Goal: Task Accomplishment & Management: Manage account settings

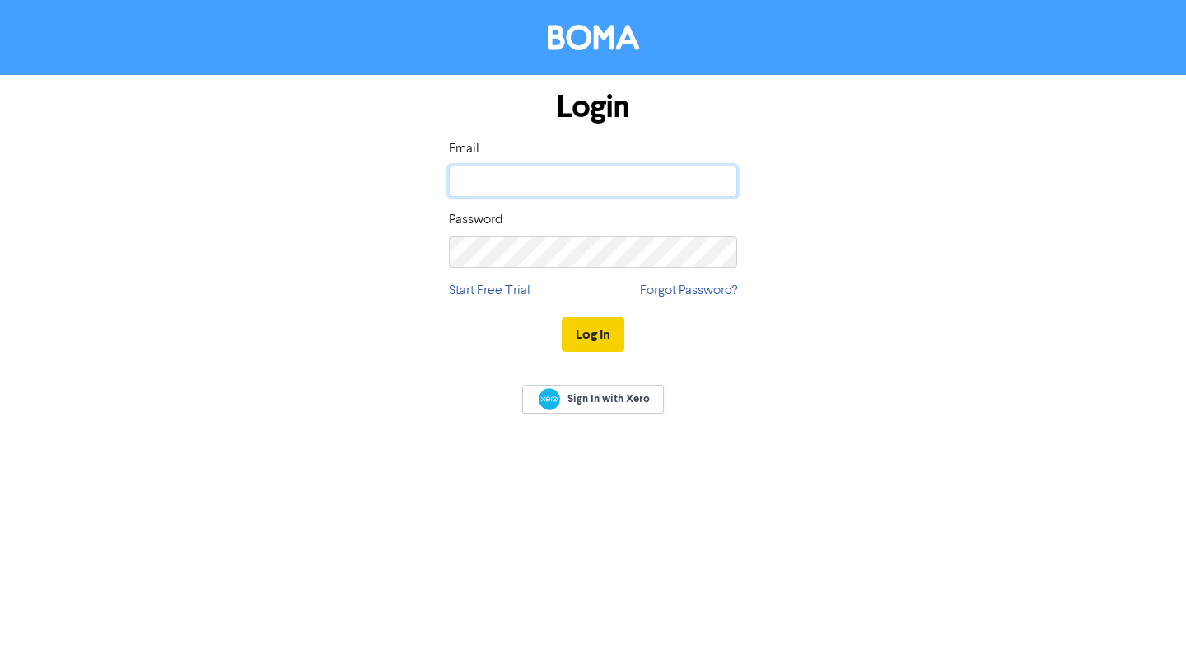
type input "[EMAIL_ADDRESS][DOMAIN_NAME]"
click at [587, 327] on button "Log In" at bounding box center [593, 334] width 63 height 35
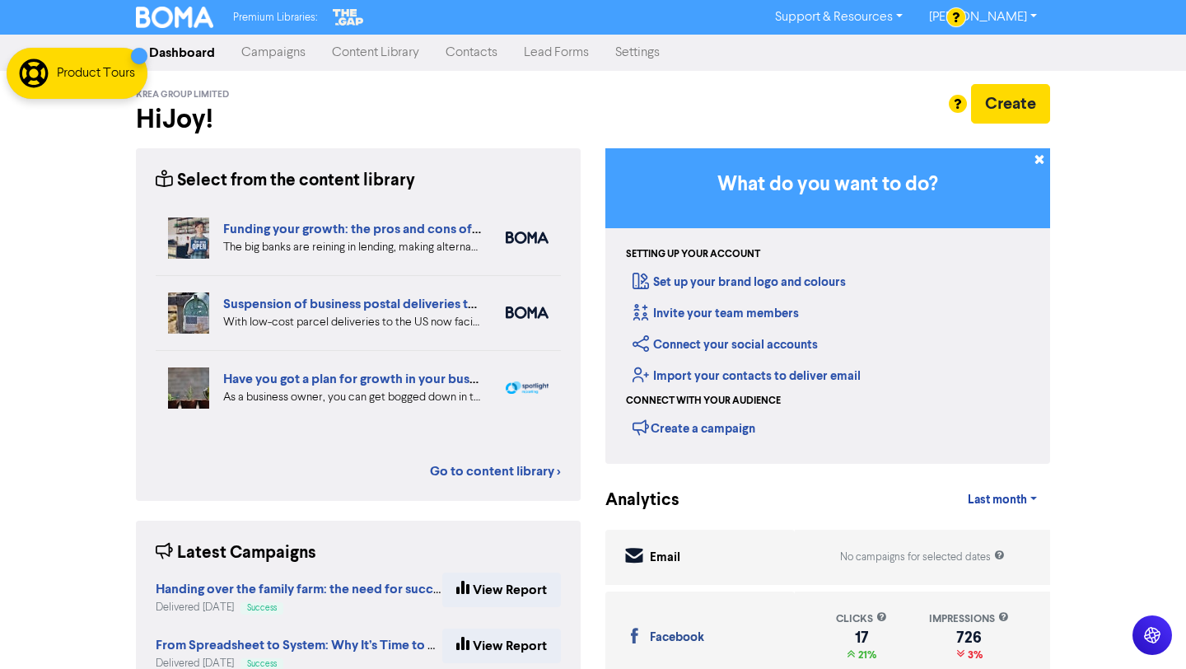
click at [296, 43] on link "Campaigns" at bounding box center [273, 52] width 91 height 33
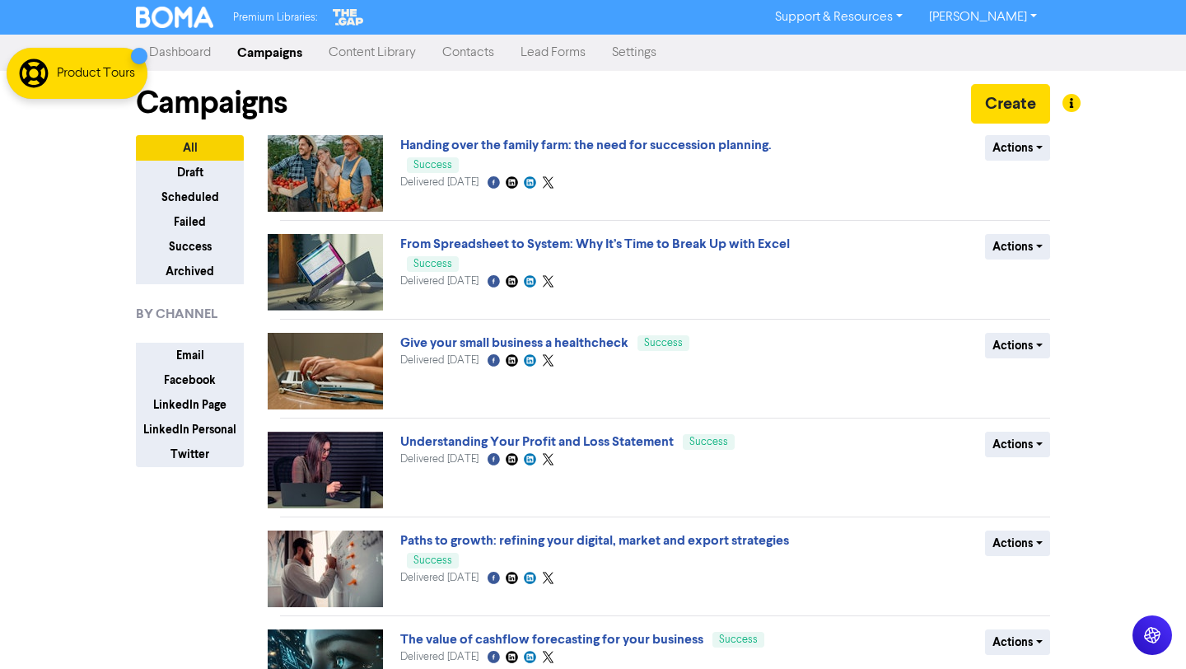
click at [369, 54] on link "Content Library" at bounding box center [373, 52] width 114 height 33
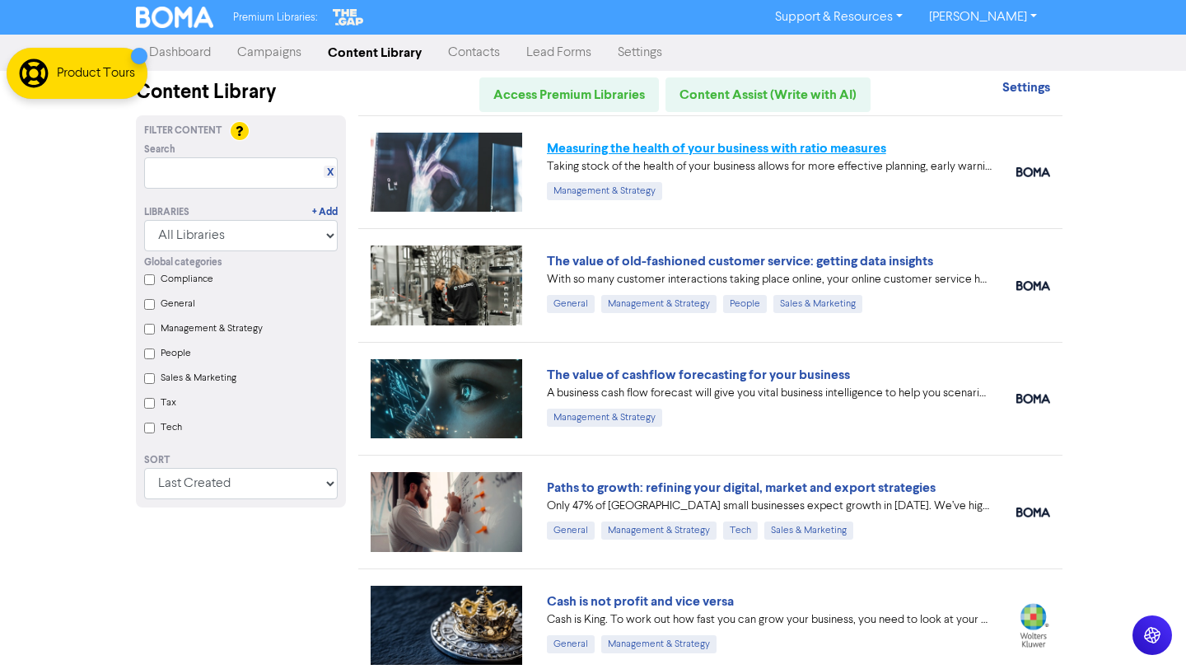
click at [811, 153] on link "Measuring the health of your business with ratio measures" at bounding box center [716, 148] width 339 height 16
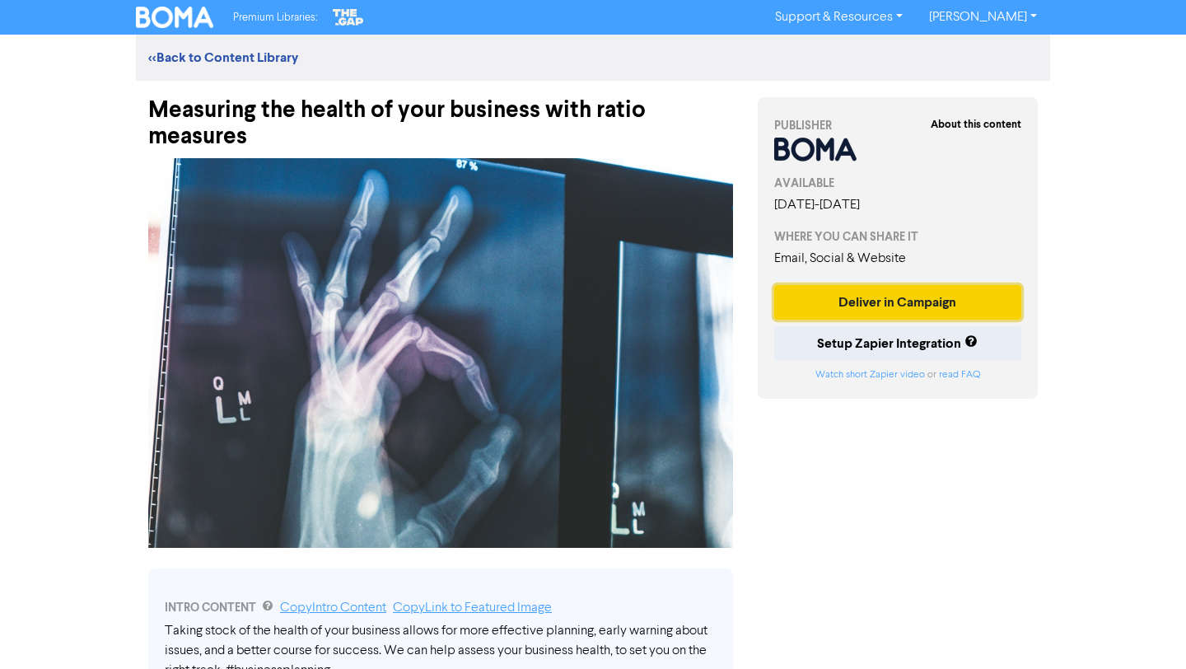
click at [833, 300] on button "Deliver in Campaign" at bounding box center [898, 302] width 247 height 35
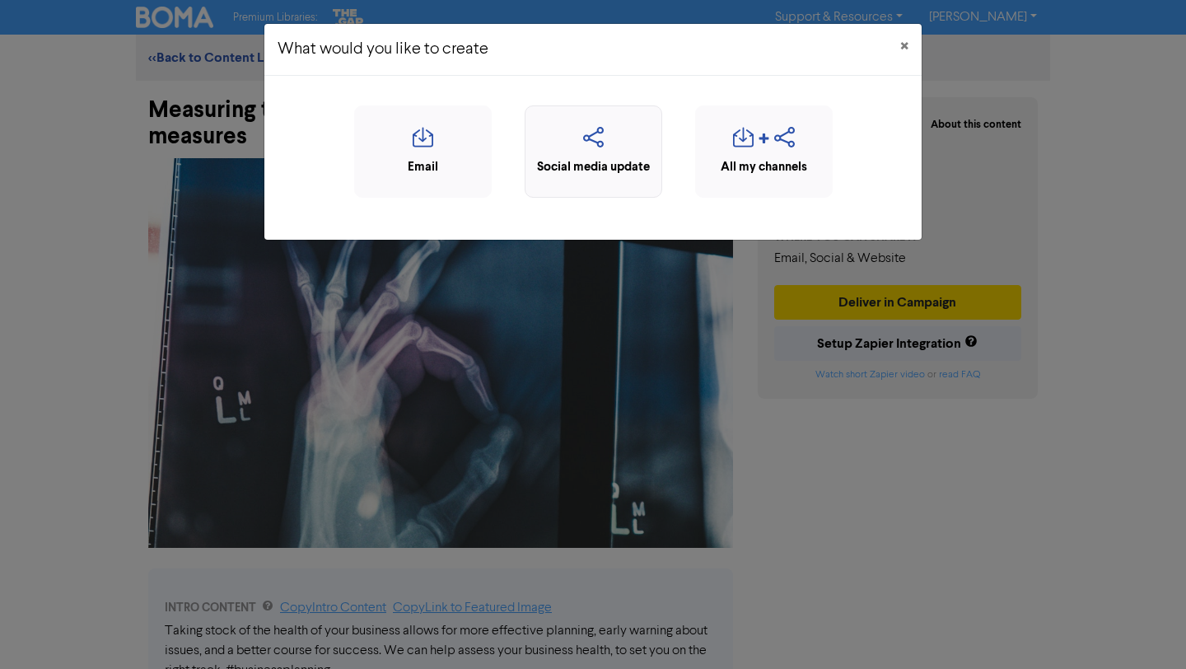
click at [599, 164] on div "Social media update" at bounding box center [593, 167] width 119 height 19
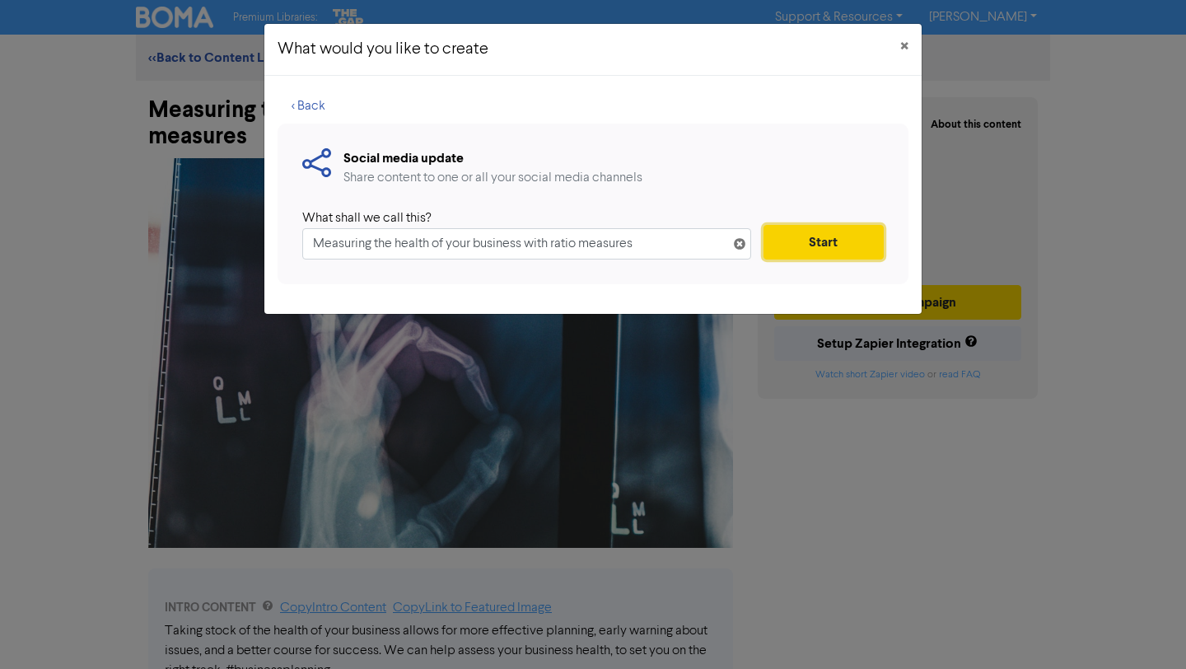
click at [849, 241] on button "Start" at bounding box center [824, 242] width 120 height 35
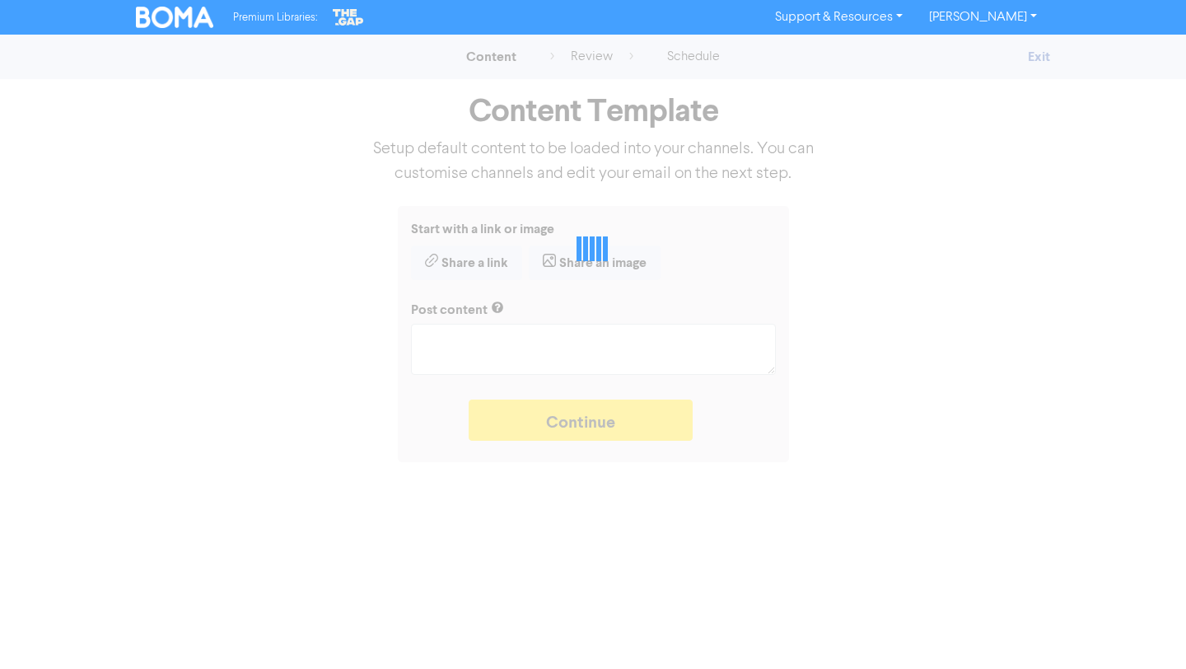
type textarea "x"
type textarea "Taking stock of the health of your business allows for more effective planning,…"
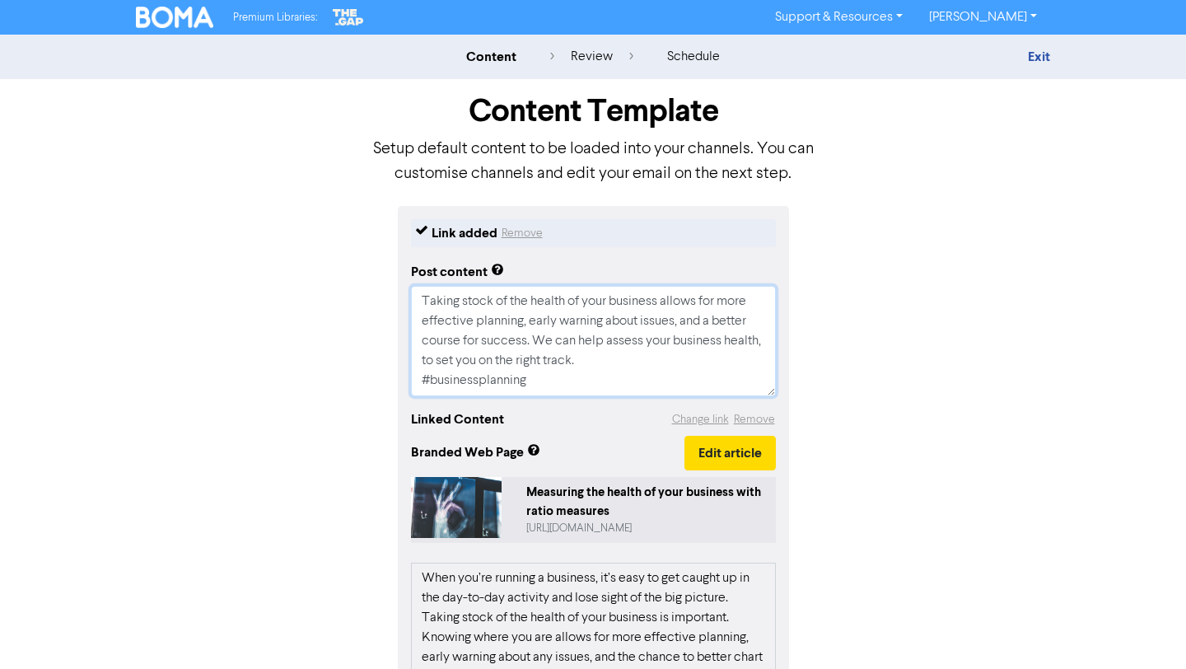
click at [593, 362] on textarea "Taking stock of the health of your business allows for more effective planning,…" at bounding box center [593, 341] width 365 height 110
type textarea "x"
type textarea "Taking stock of the health of your business allows for more effective planning,…"
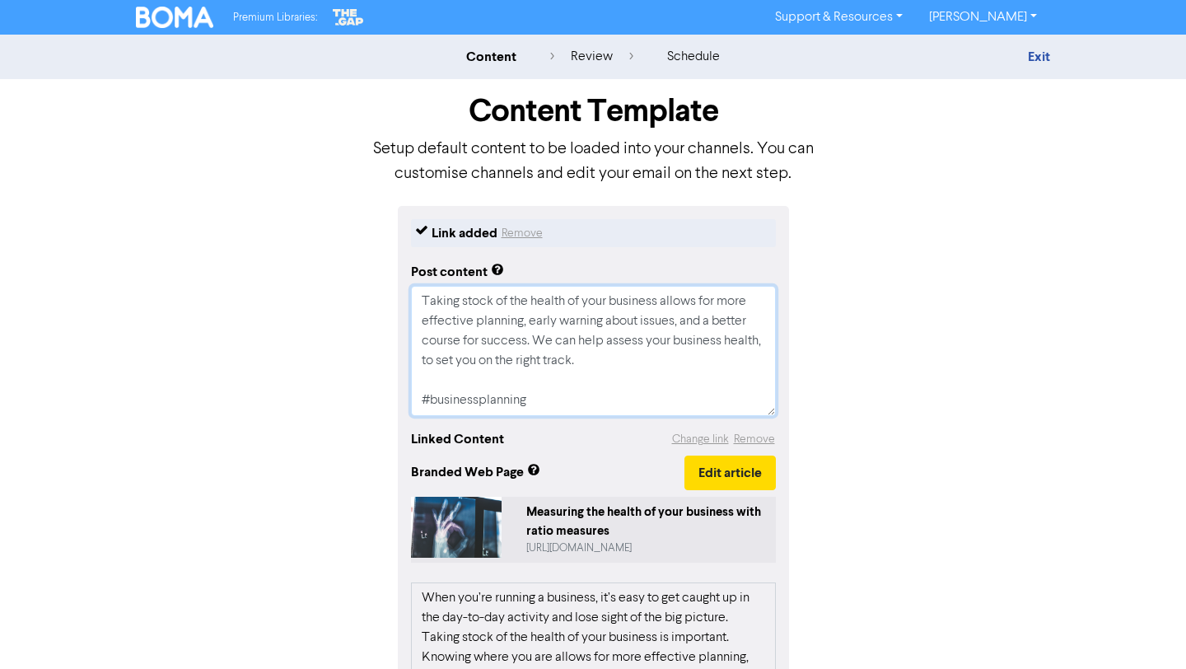
type textarea "x"
type textarea "Taking stock of the health of your business allows for more effective planning,…"
type textarea "x"
type textarea "Taking stock of the health of your business allows for more effective planning,…"
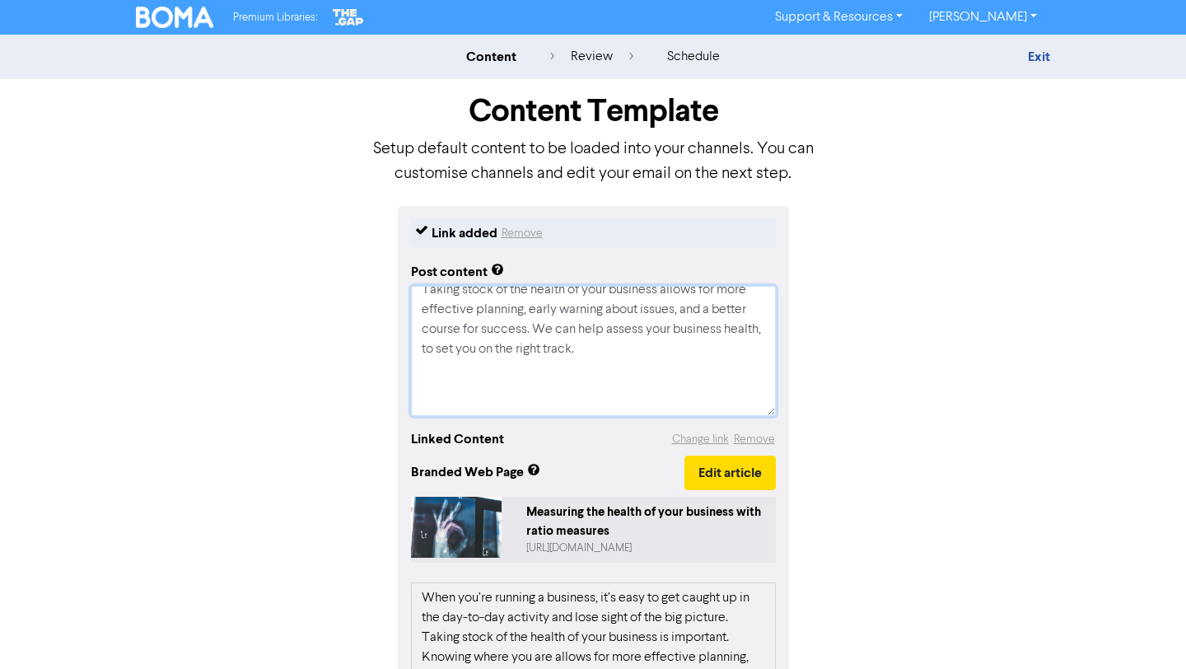
scroll to position [40, 0]
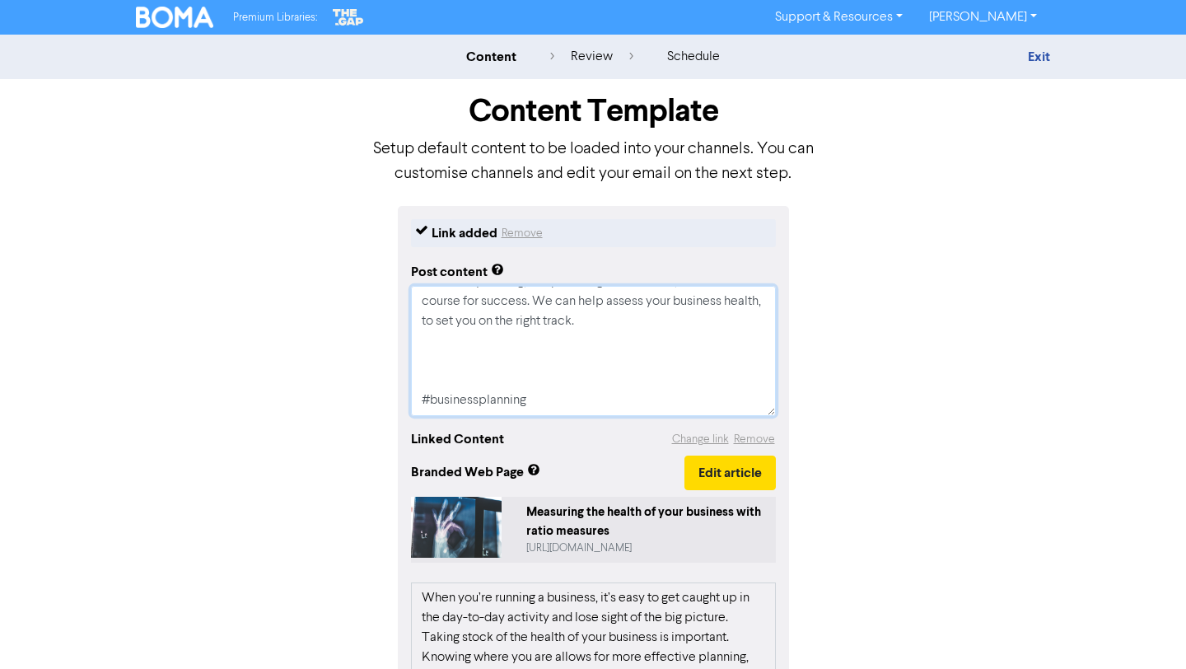
drag, startPoint x: 546, startPoint y: 400, endPoint x: 391, endPoint y: 384, distance: 156.5
click at [391, 384] on div "Link added Remove Post content Taking stock of the health of your business allo…" at bounding box center [593, 602] width 939 height 793
type textarea "x"
type textarea "Taking stock of the health of your business allows for more effective planning,…"
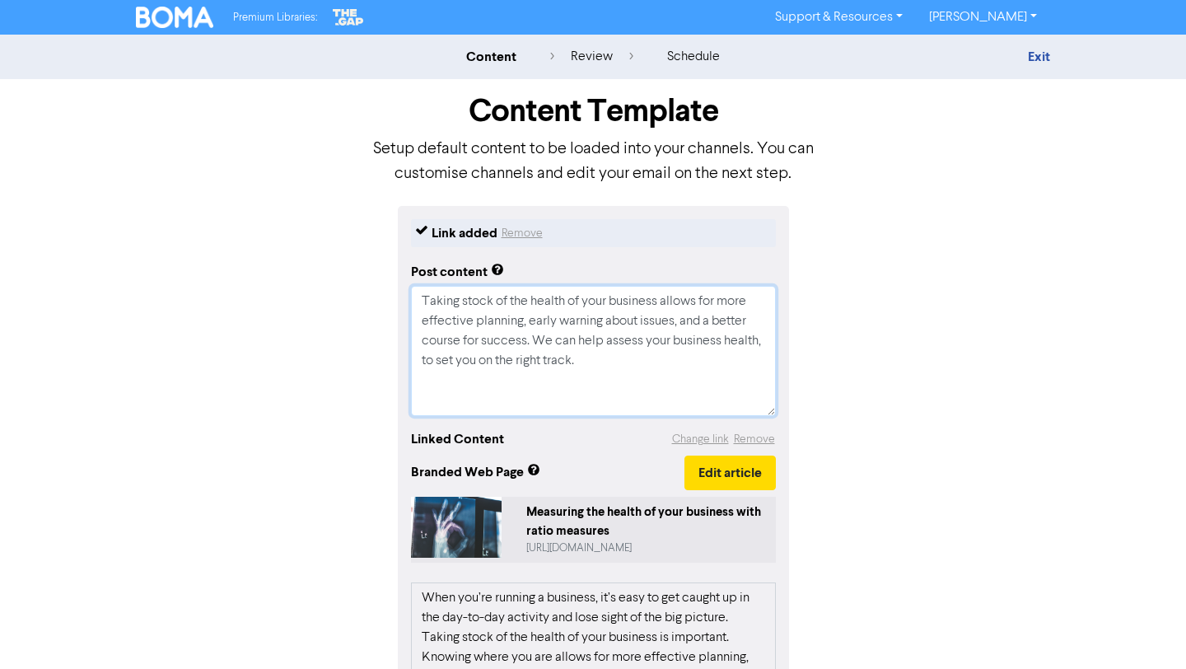
scroll to position [12, 0]
type textarea "x"
type textarea "Taking stock of the health of your business allows for more effective planning,…"
type textarea "x"
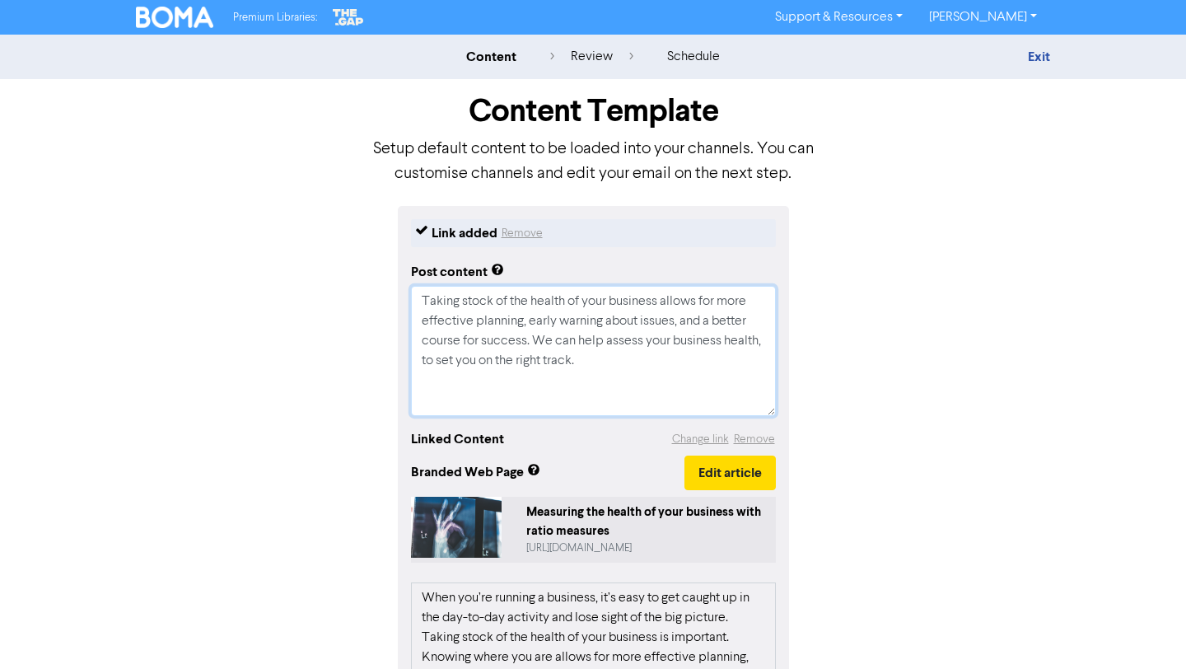
type textarea "Taking stock of the health of your business allows for more effective planning,…"
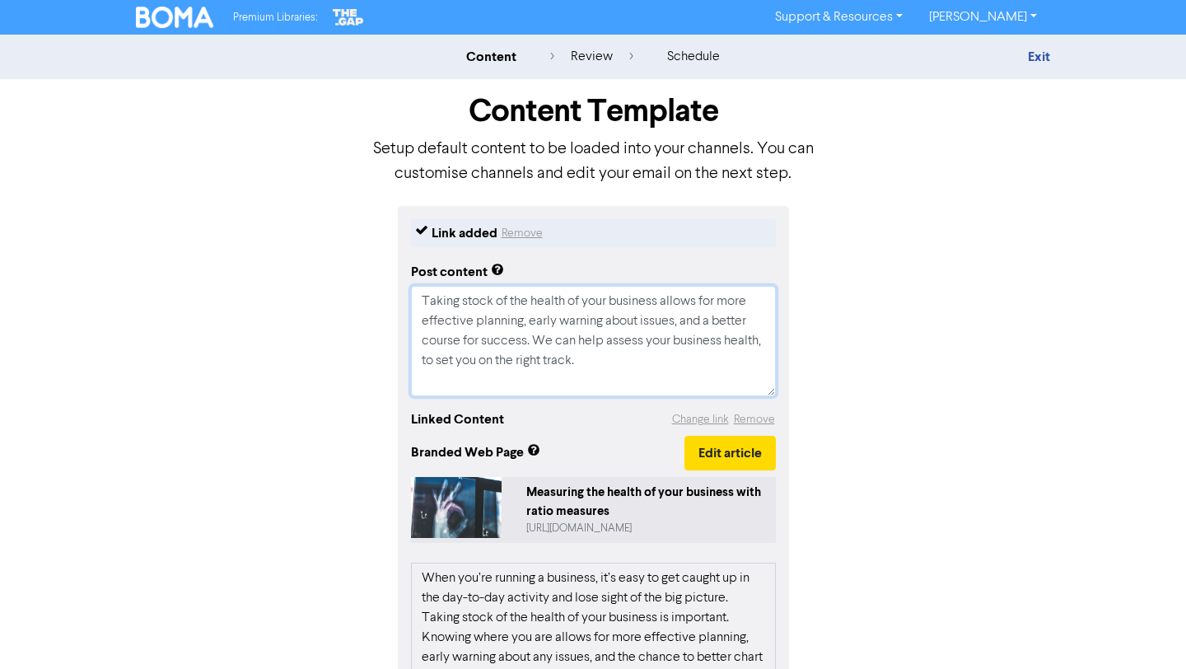
type textarea "x"
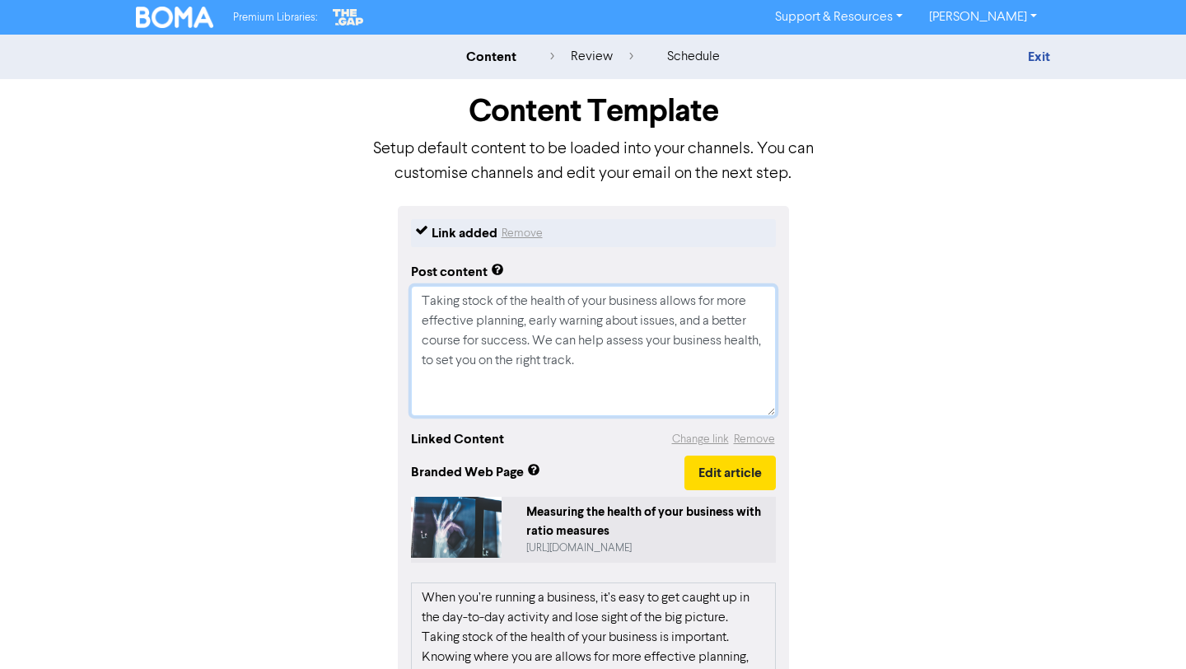
paste textarea "🔖 Book a discovery call to determine if we are the right fit for each other: [U…"
type textarea "Taking stock of the health of your business allows for more effective planning,…"
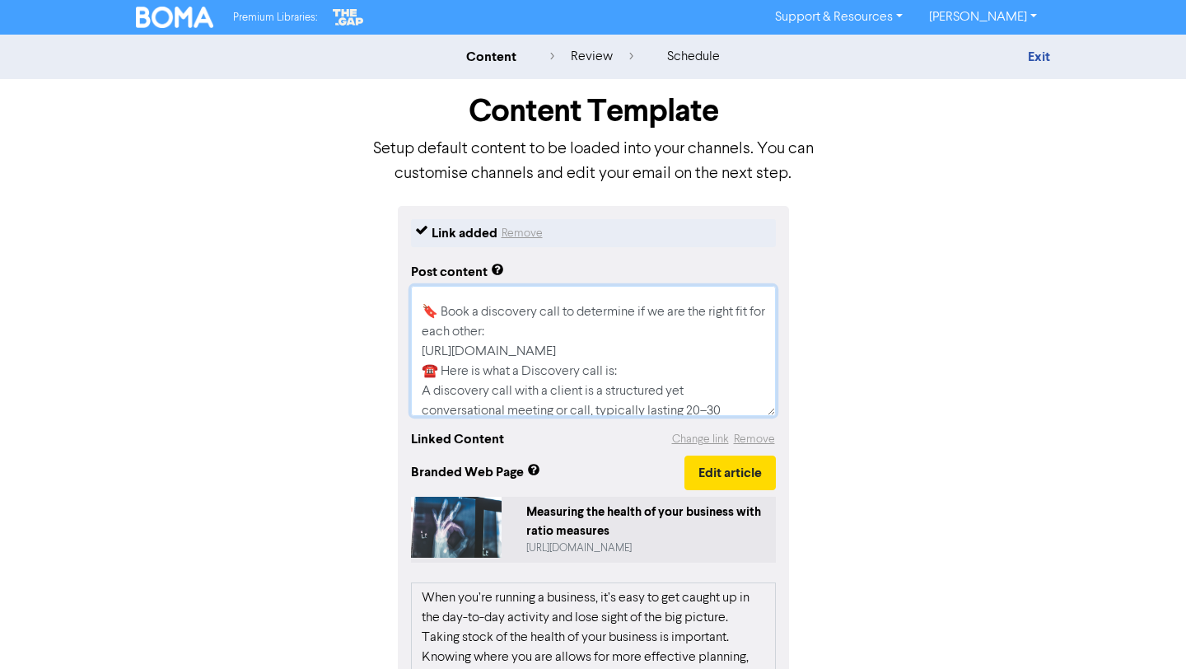
scroll to position [90, 0]
click at [712, 345] on textarea "Taking stock of the health of your business allows for more effective planning,…" at bounding box center [593, 351] width 365 height 130
type textarea "x"
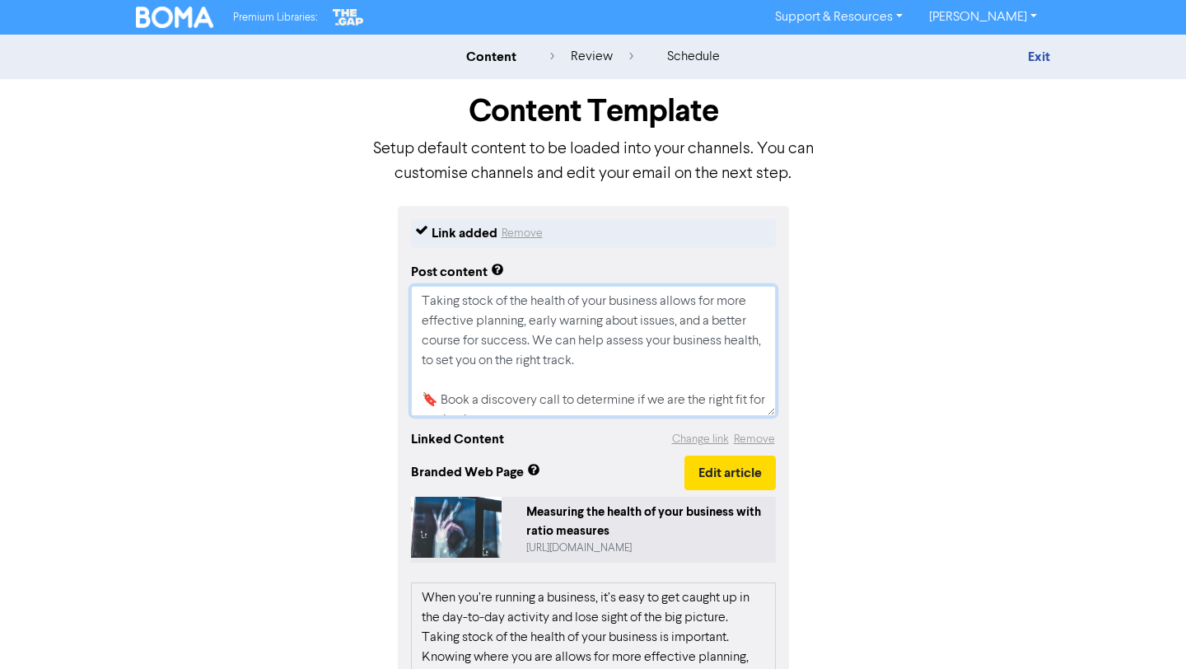
scroll to position [277, 0]
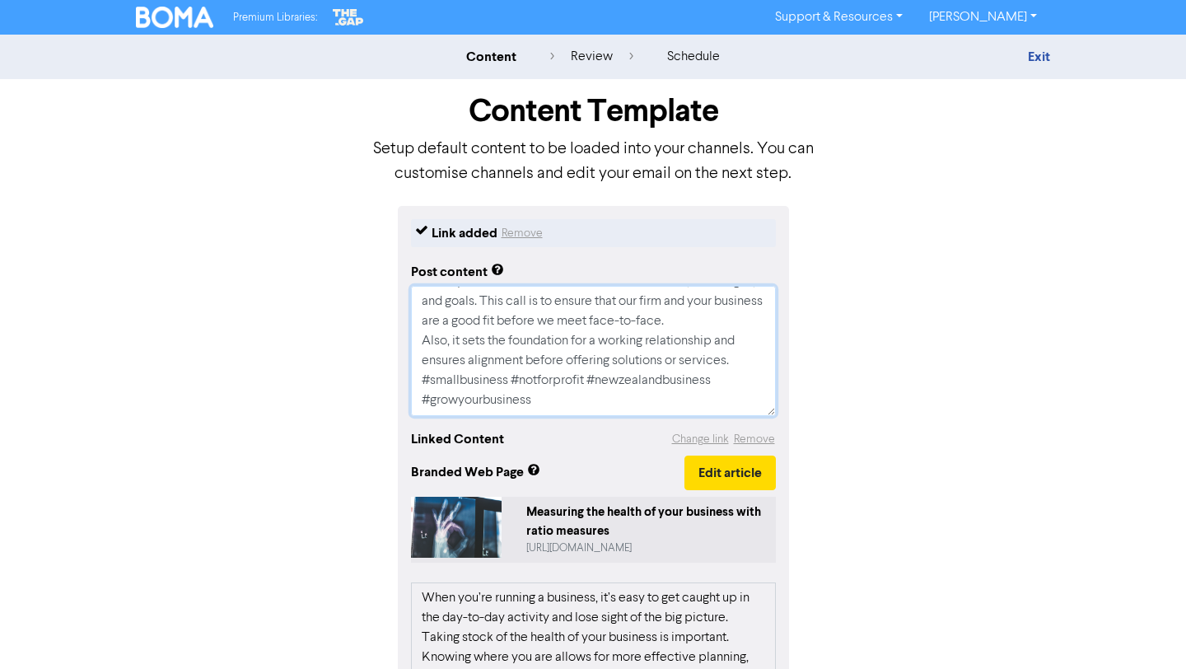
drag, startPoint x: 416, startPoint y: 292, endPoint x: 695, endPoint y: 519, distance: 359.5
click at [695, 519] on div "Link added Remove Post content Taking stock of the health of your business allo…" at bounding box center [593, 602] width 391 height 793
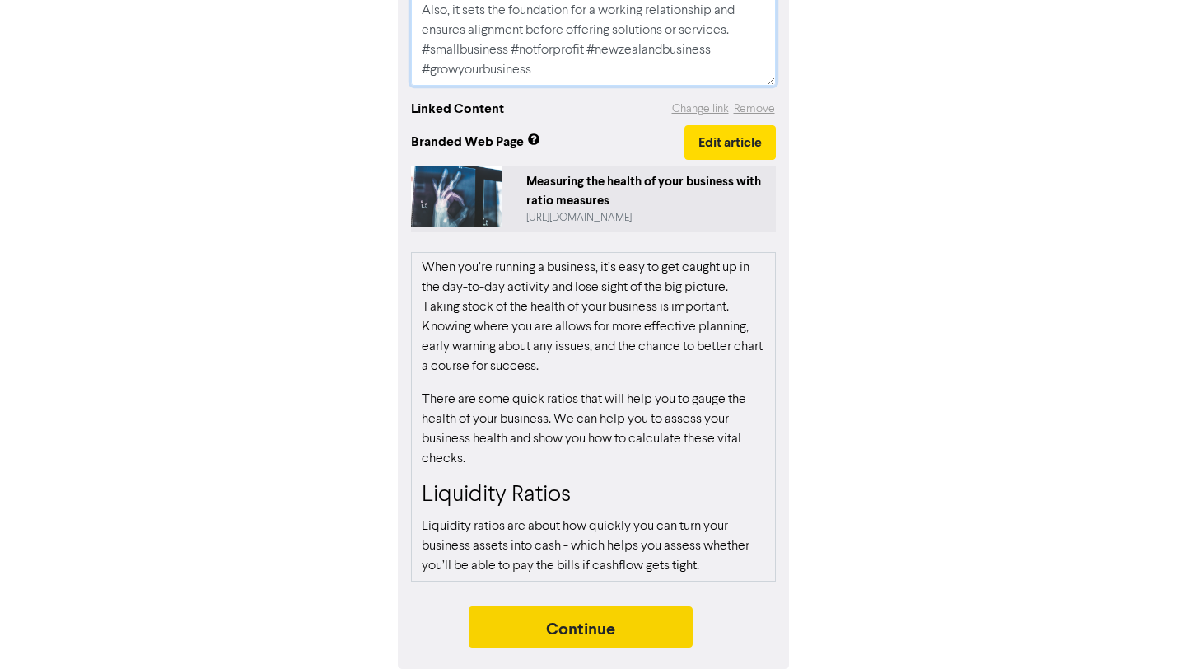
type textarea "Taking stock of the health of your business allows for more effective planning,…"
click at [651, 630] on button "Continue" at bounding box center [581, 626] width 224 height 41
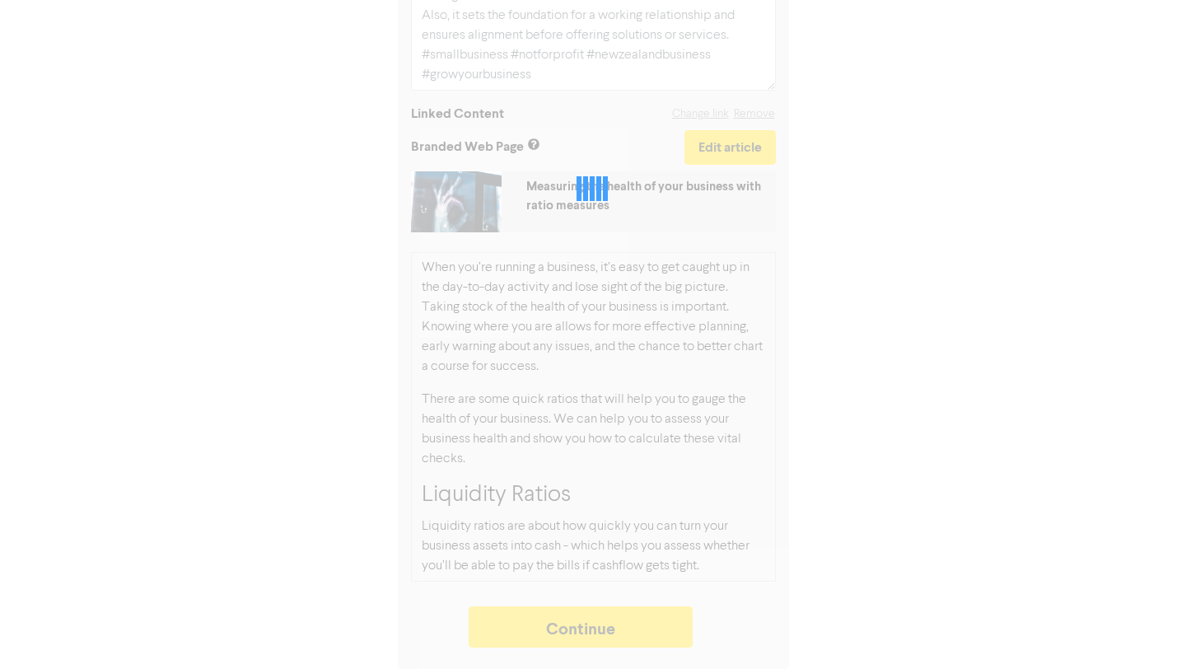
type textarea "x"
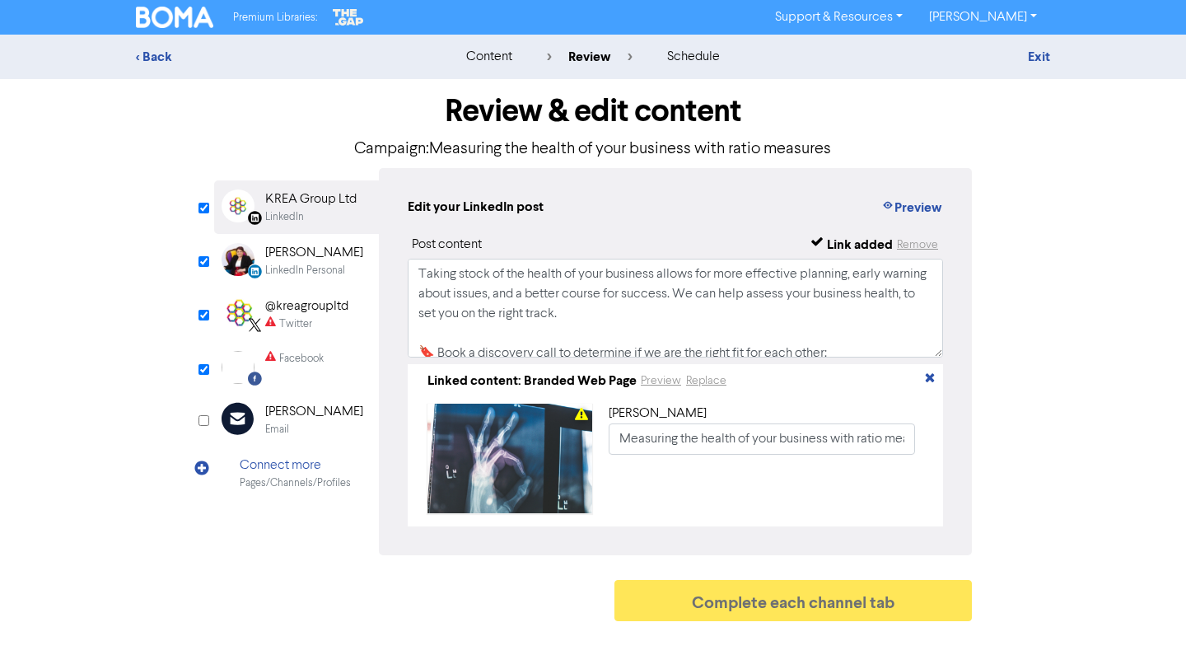
click at [199, 316] on input "checkbox" at bounding box center [204, 315] width 11 height 11
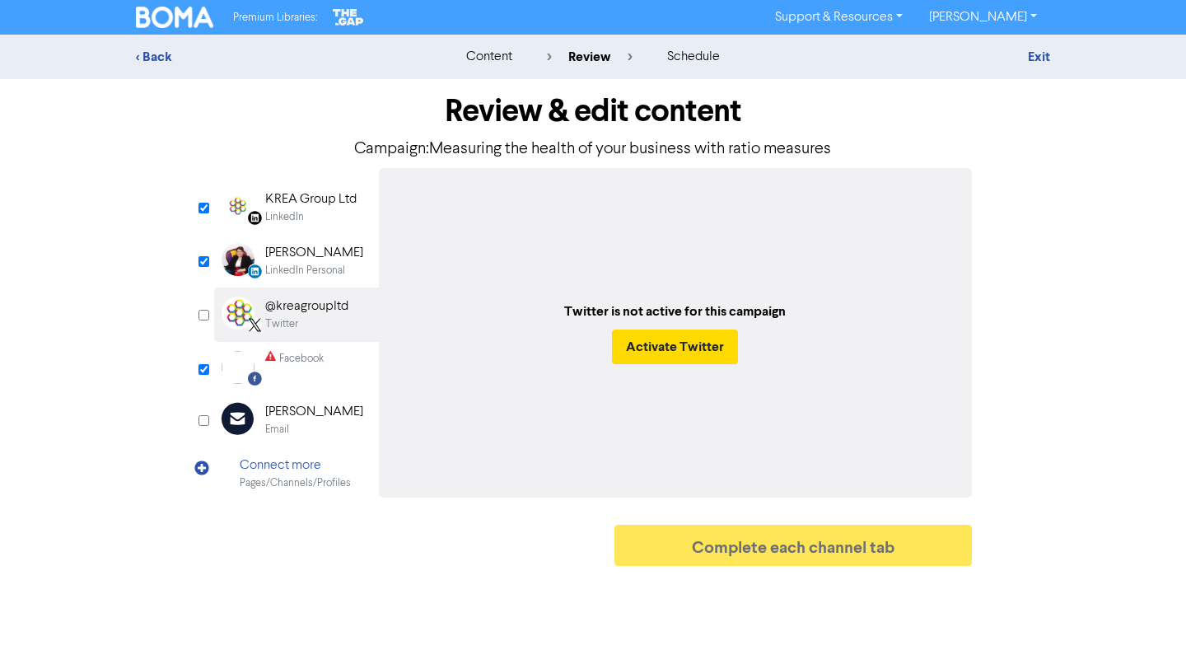
click at [200, 317] on input "checkbox" at bounding box center [204, 315] width 11 height 11
checkbox input "true"
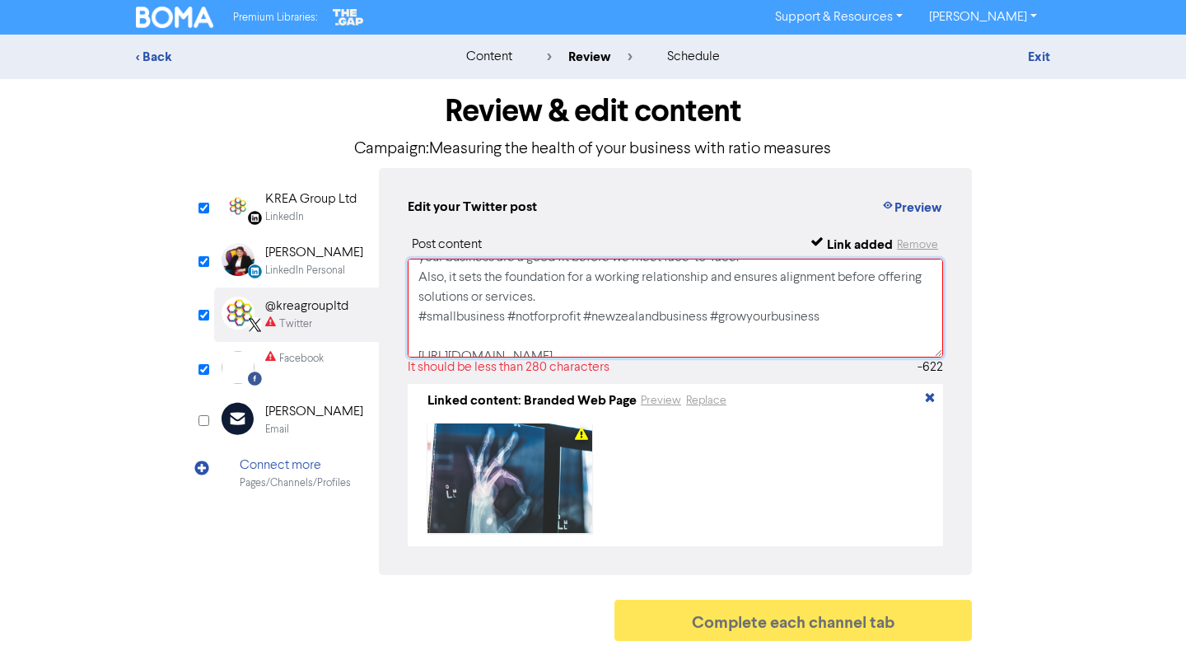
scroll to position [231, 0]
drag, startPoint x: 418, startPoint y: 293, endPoint x: 751, endPoint y: 335, distance: 335.4
click at [751, 335] on textarea "Taking stock of the health of your business allows for more effective planning,…" at bounding box center [676, 308] width 536 height 99
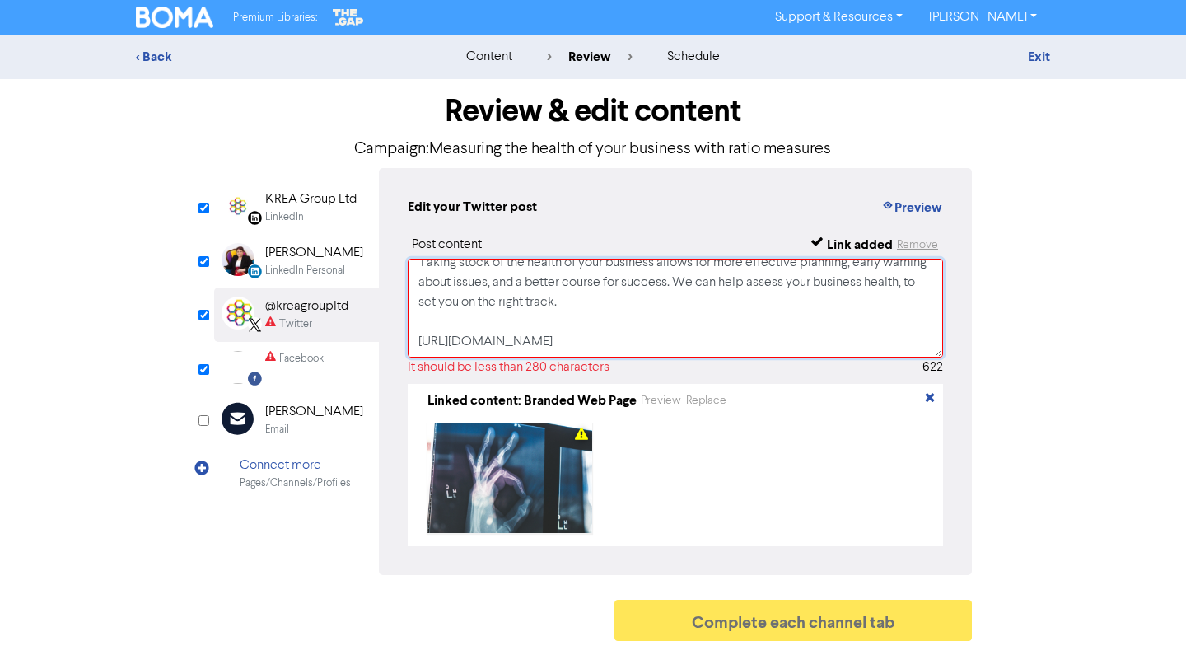
scroll to position [0, 0]
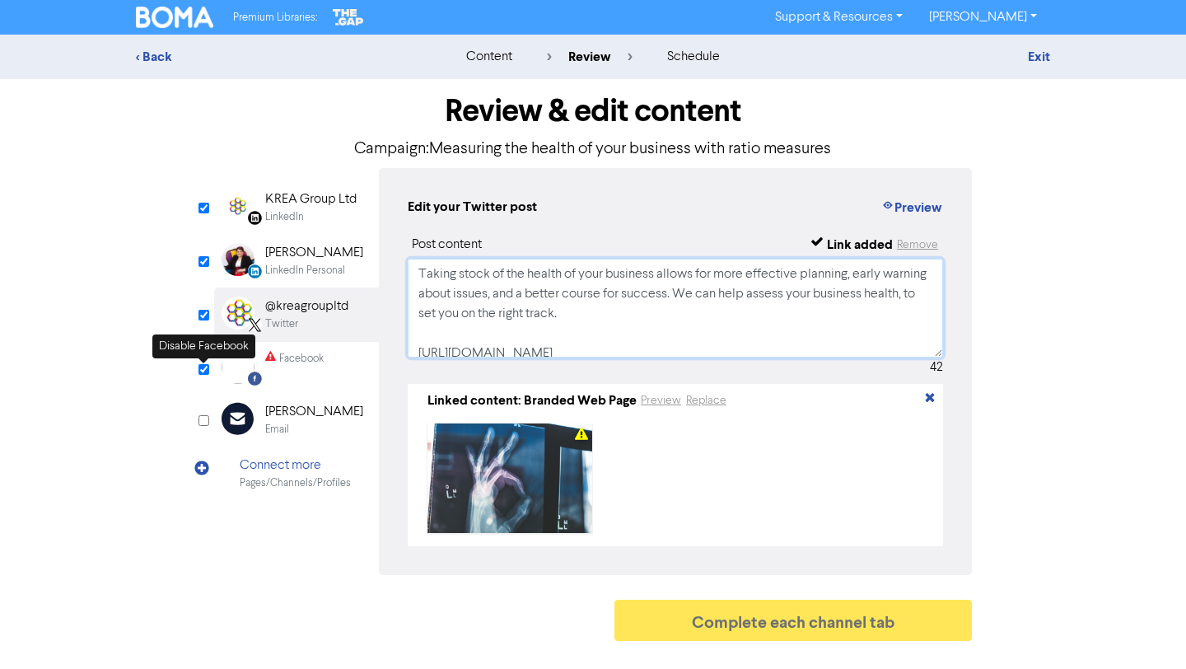
type textarea "Taking stock of the health of your business allows for more effective planning,…"
click at [202, 374] on div "Review & edit content Campaign: Measuring the health of your business with rati…" at bounding box center [593, 364] width 783 height 570
click at [206, 370] on input "checkbox" at bounding box center [204, 369] width 11 height 11
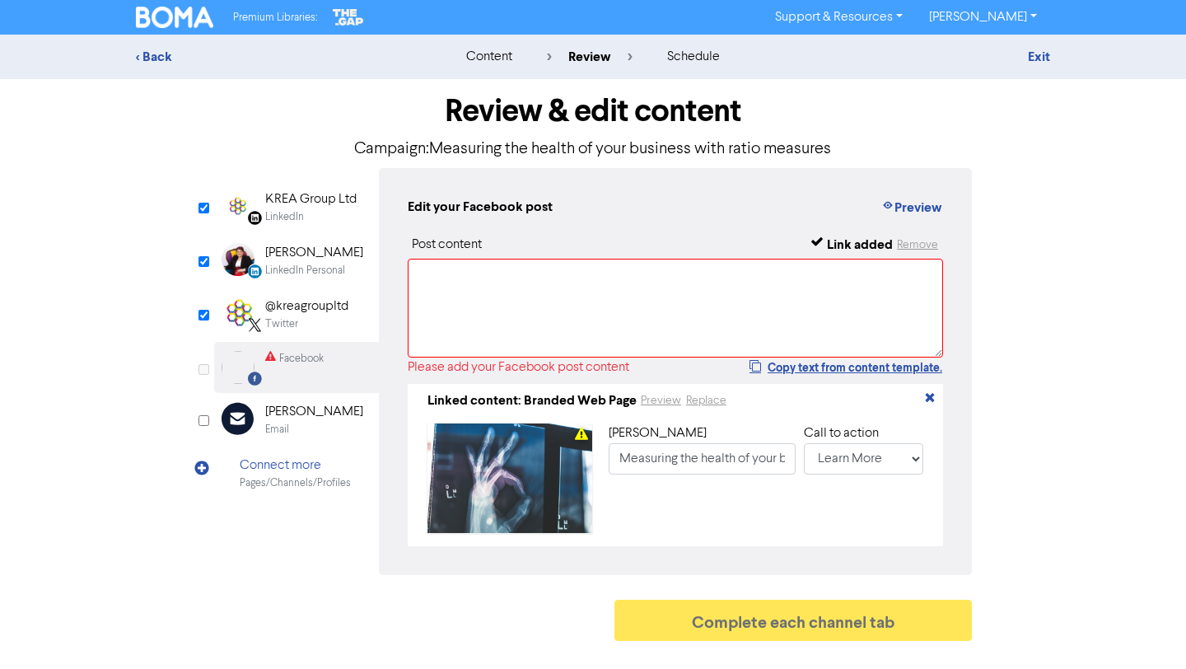
click at [206, 370] on input "checkbox" at bounding box center [204, 369] width 11 height 11
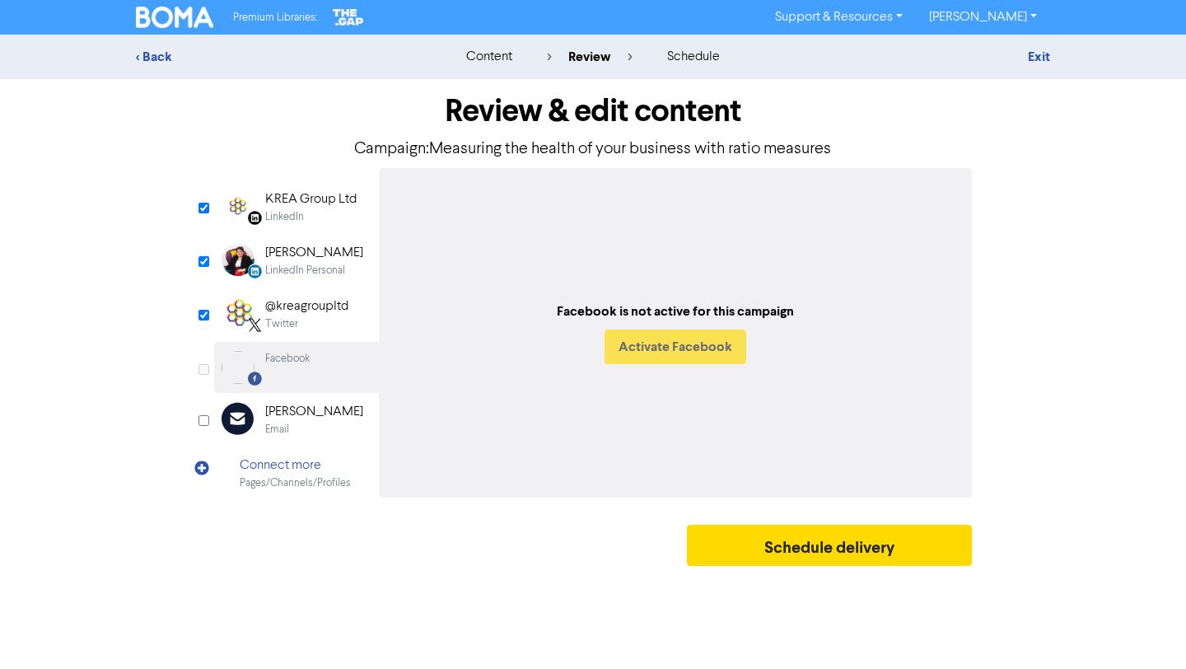
checkbox input "true"
select select "LEARN_MORE"
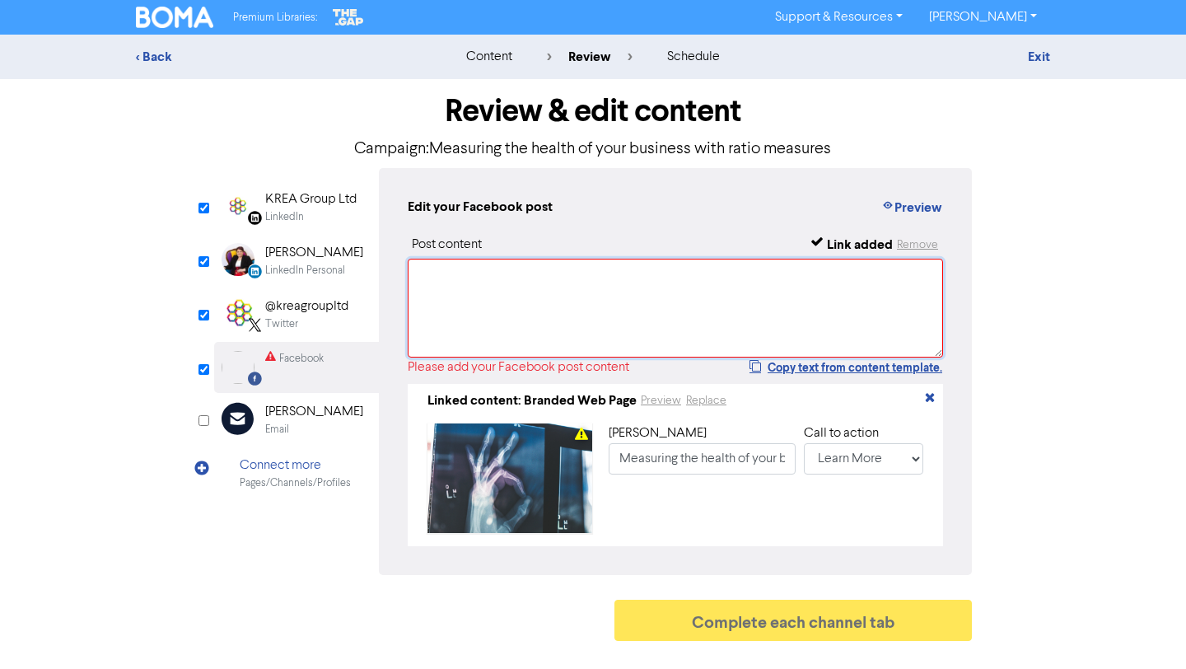
click at [485, 314] on textarea at bounding box center [676, 308] width 536 height 99
paste textarea "Taking stock of the health of your business allows for more effective planning,…"
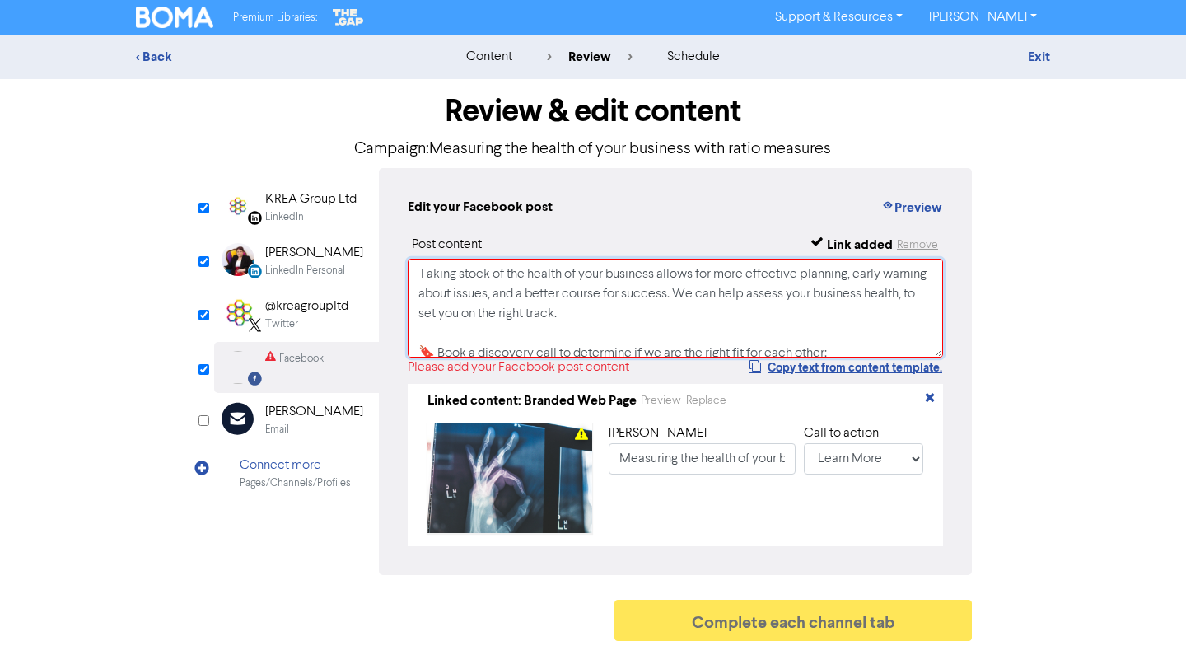
scroll to position [201, 0]
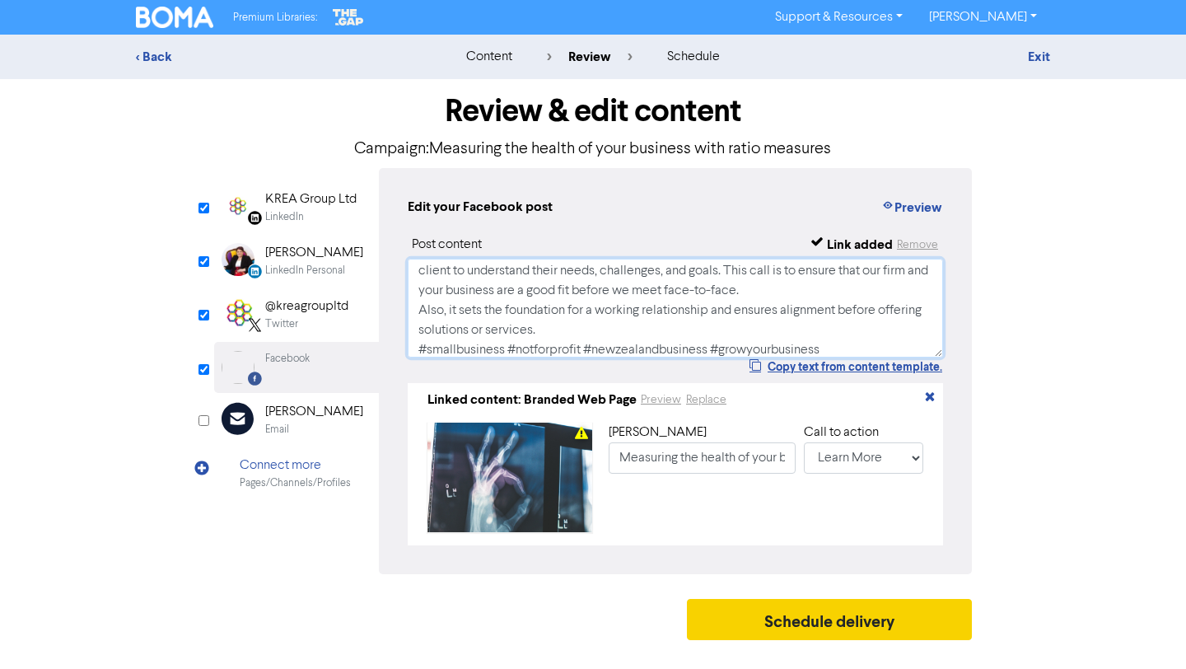
type textarea "Taking stock of the health of your business allows for more effective planning,…"
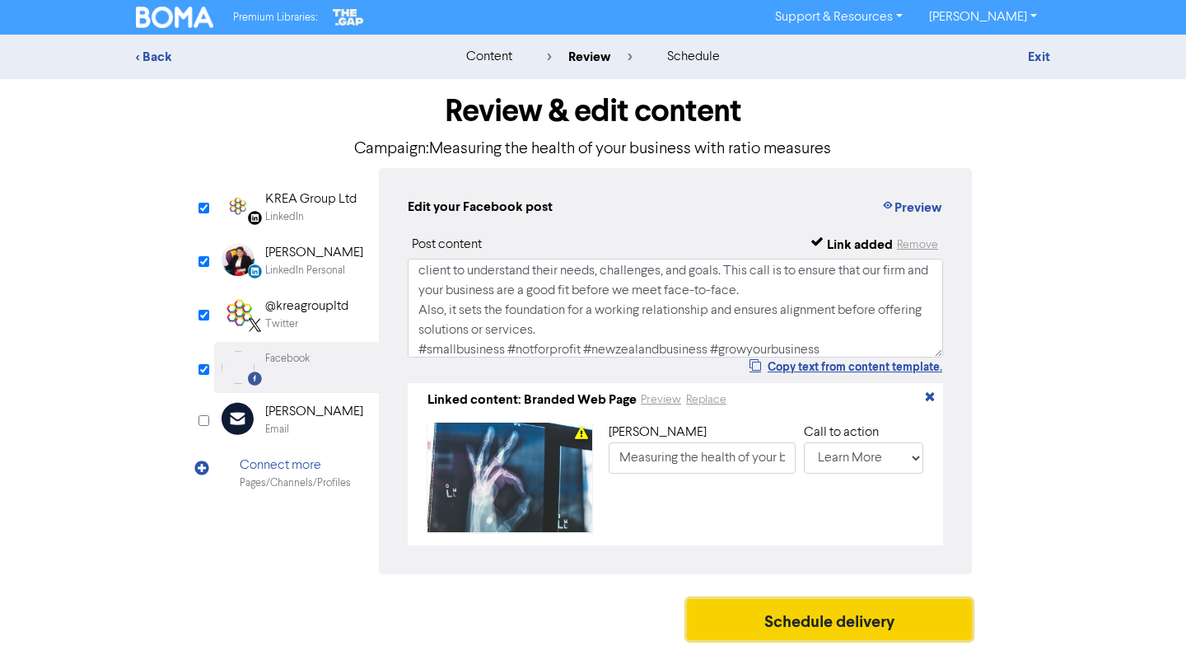
click at [883, 628] on button "Schedule delivery" at bounding box center [829, 619] width 285 height 41
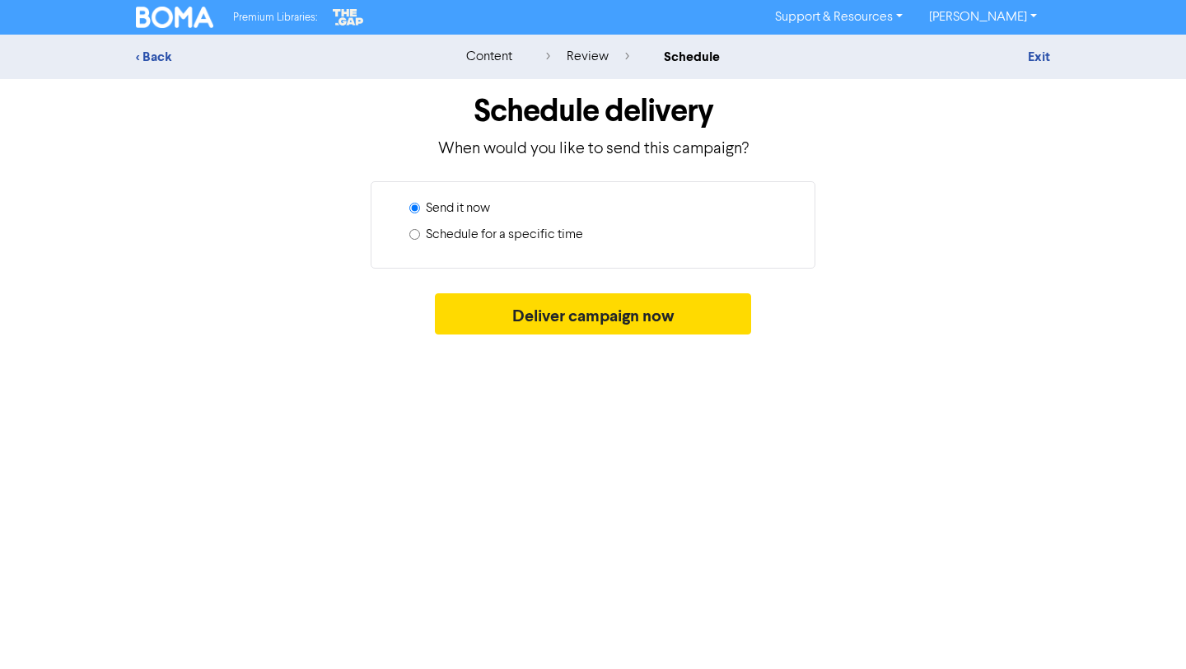
click at [544, 234] on label "Schedule for a specific time" at bounding box center [504, 235] width 157 height 20
click at [420, 234] on input "Schedule for a specific time" at bounding box center [414, 234] width 11 height 11
radio input "true"
radio input "false"
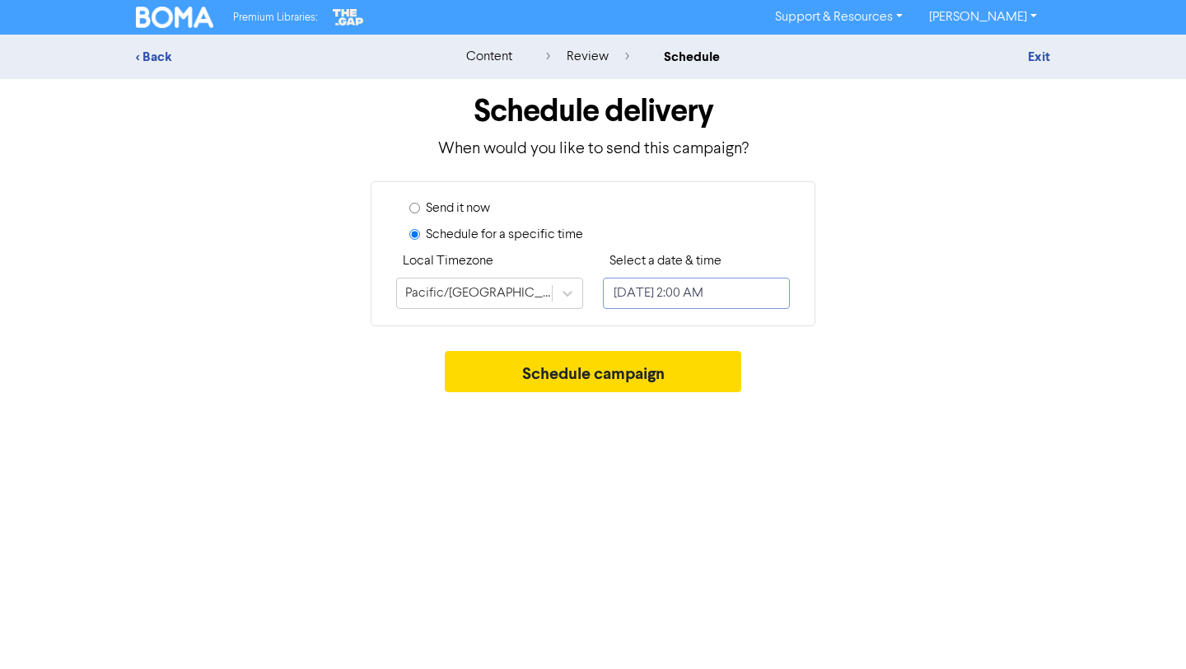
click at [682, 295] on input "[DATE] 2:00 AM" at bounding box center [696, 293] width 187 height 31
select select "8"
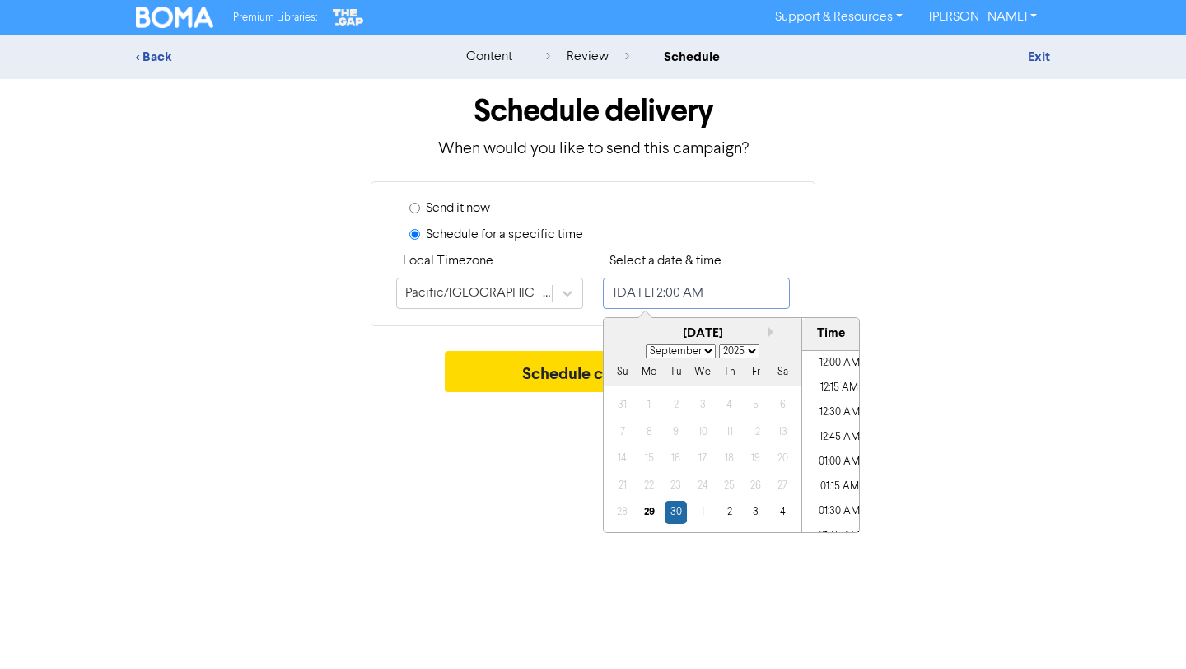
scroll to position [119, 0]
click at [649, 512] on div "29" at bounding box center [650, 512] width 22 height 22
click at [843, 376] on li "05:00 PM" at bounding box center [840, 375] width 74 height 25
type input "[DATE] 5:00 PM"
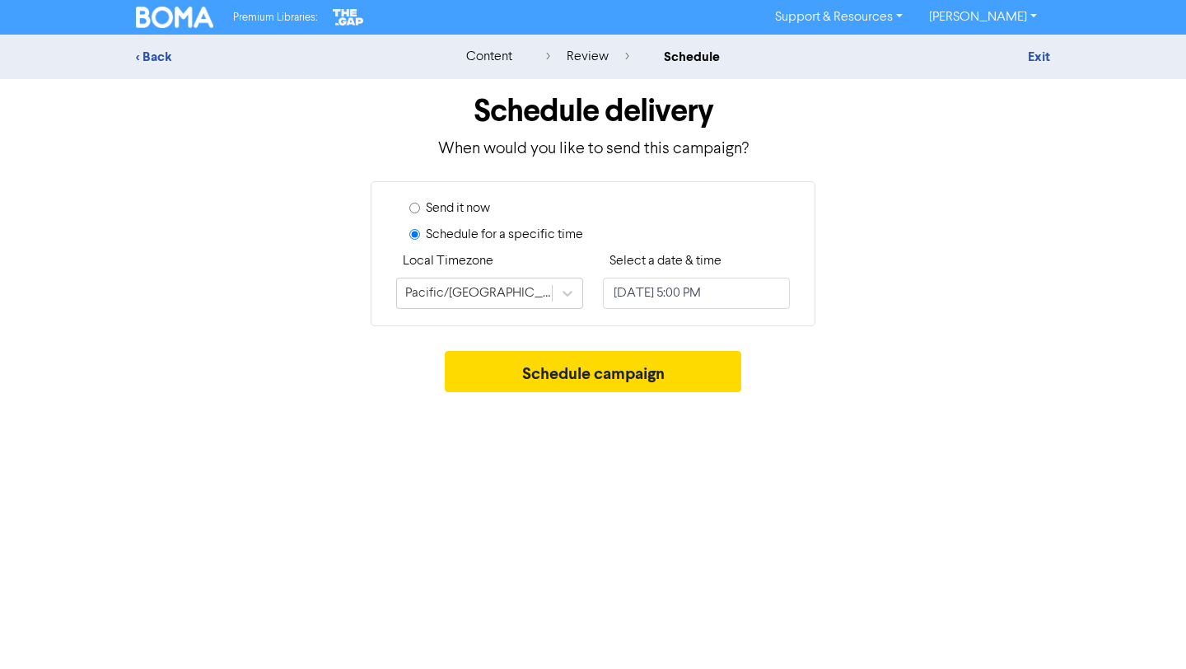
click at [1034, 359] on div "Schedule campaign" at bounding box center [593, 375] width 915 height 49
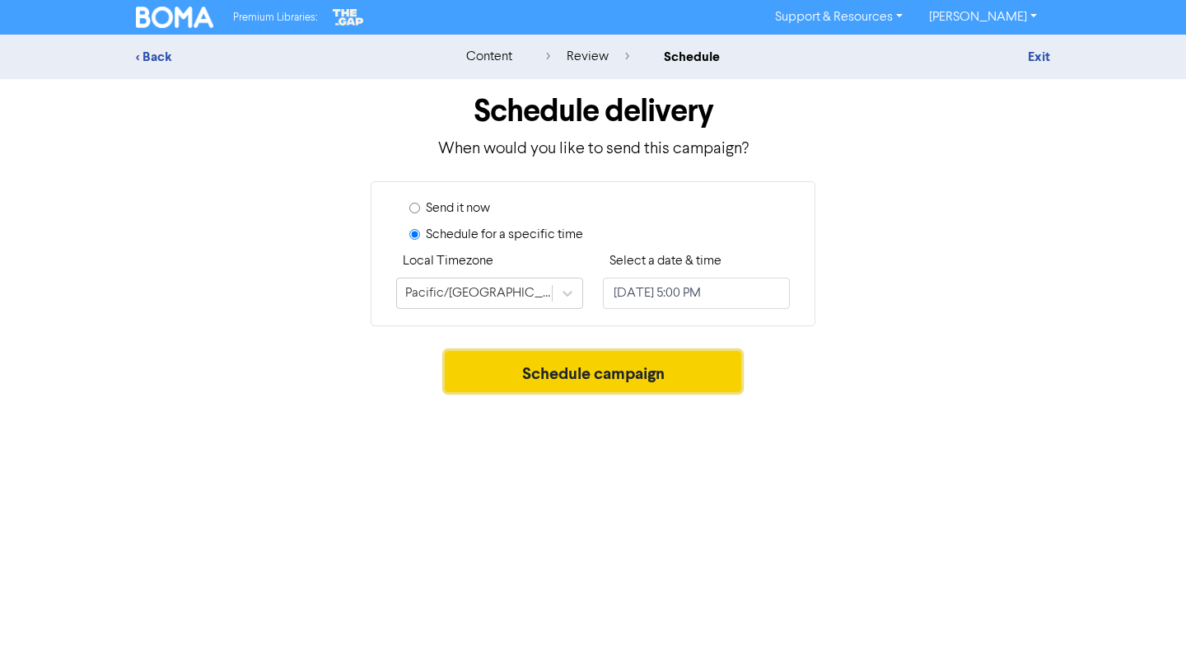
click at [709, 367] on button "Schedule campaign" at bounding box center [593, 371] width 297 height 41
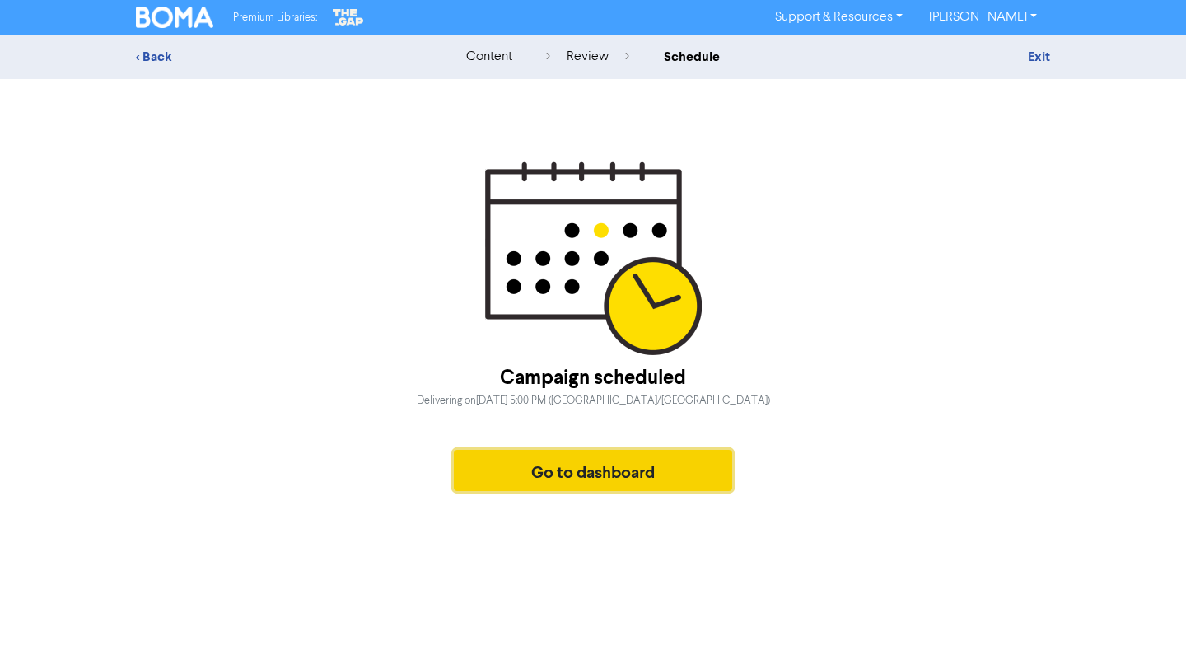
click at [625, 477] on button "Go to dashboard" at bounding box center [593, 470] width 278 height 41
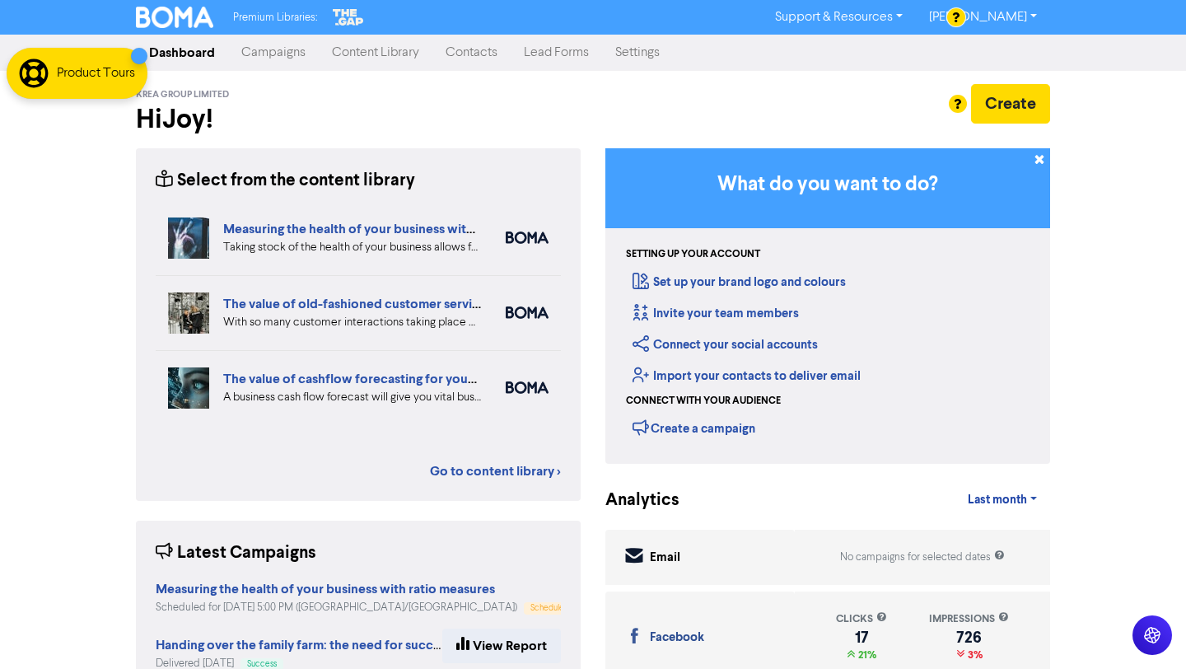
click at [269, 40] on link "Campaigns" at bounding box center [273, 52] width 91 height 33
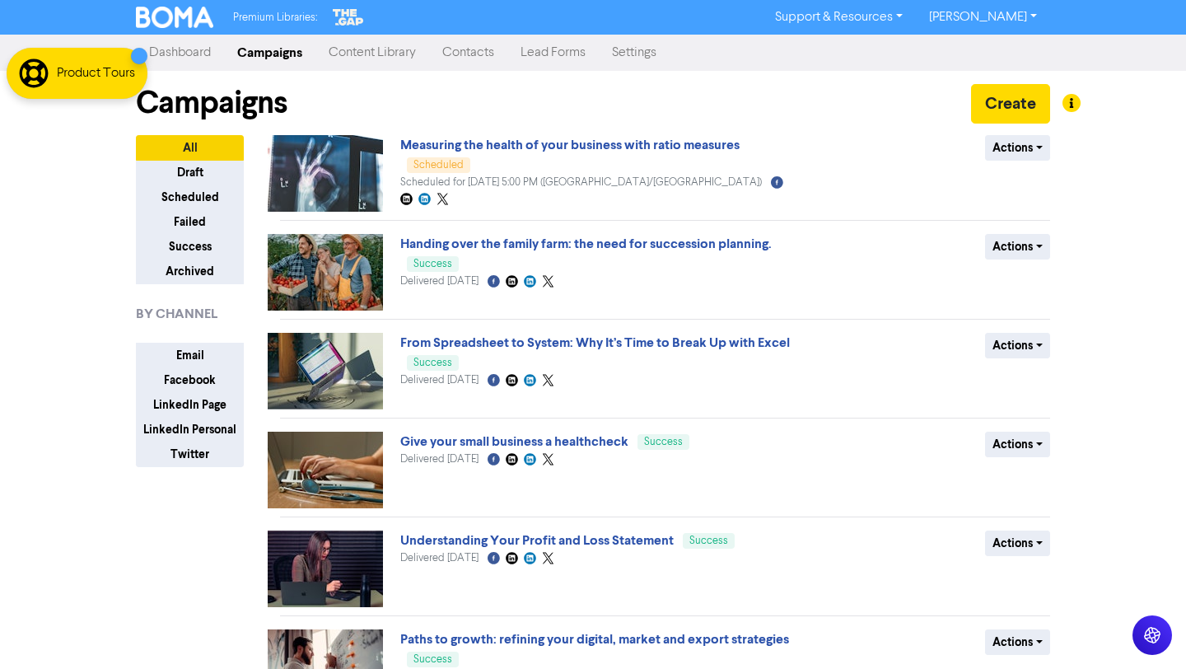
click at [357, 54] on link "Content Library" at bounding box center [373, 52] width 114 height 33
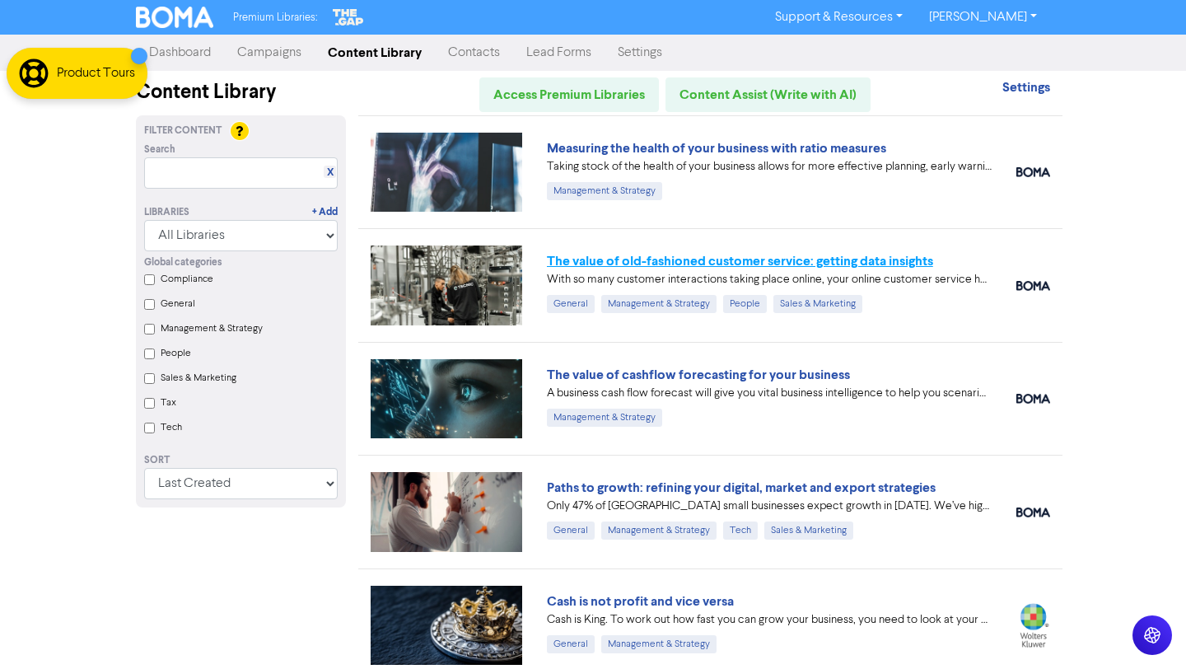
click at [640, 260] on link "The value of old-fashioned customer service: getting data insights" at bounding box center [740, 261] width 386 height 16
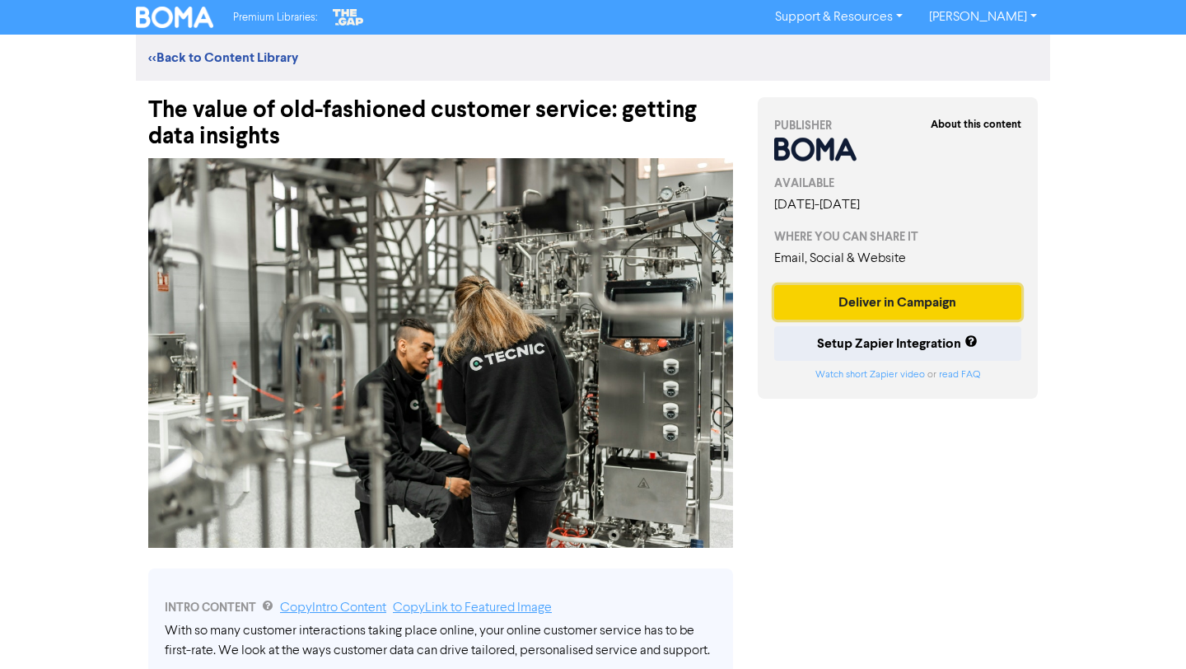
click at [896, 299] on button "Deliver in Campaign" at bounding box center [898, 302] width 247 height 35
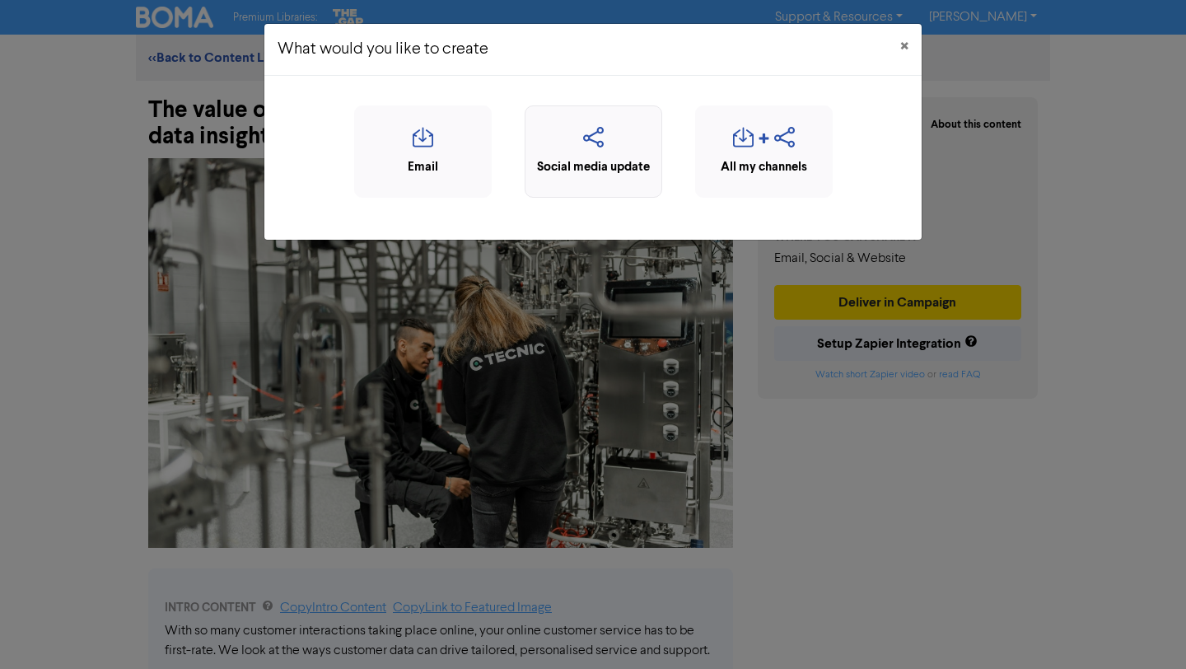
click at [620, 142] on icon "button" at bounding box center [593, 142] width 119 height 31
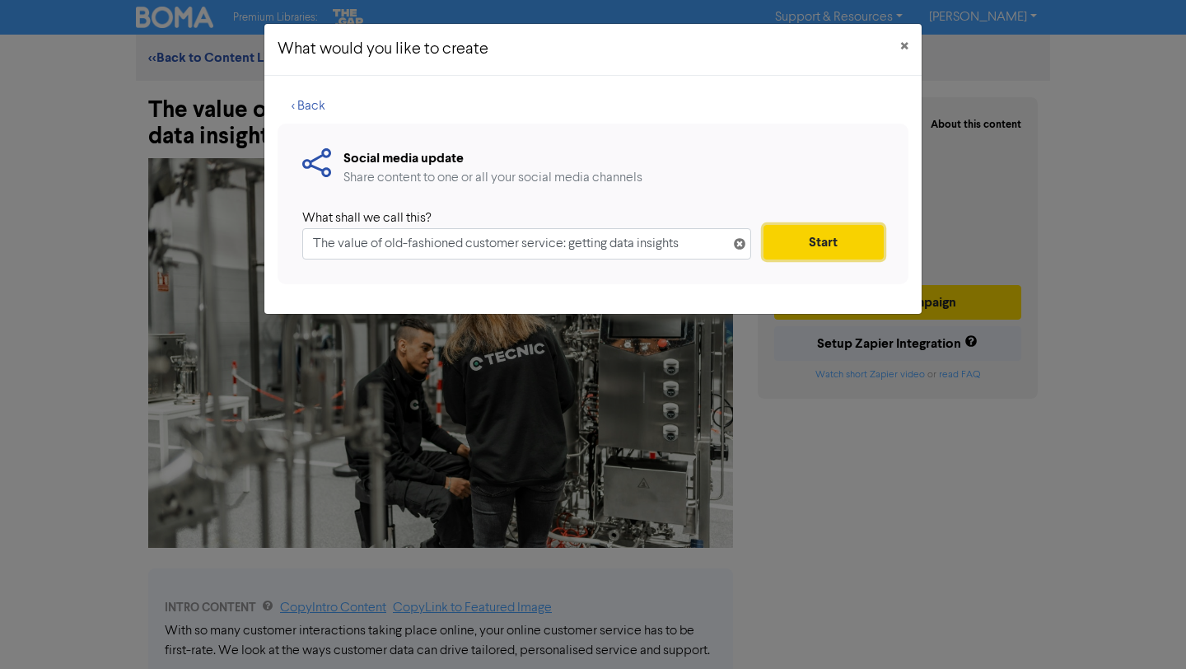
click at [784, 239] on button "Start" at bounding box center [824, 242] width 120 height 35
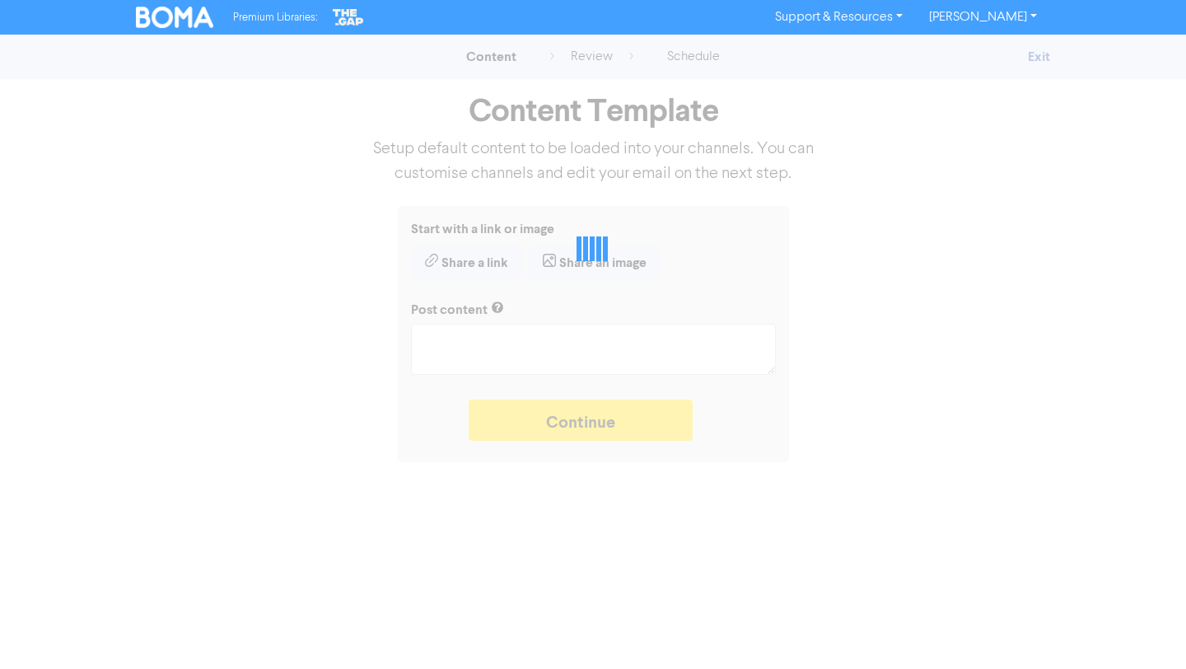
type textarea "x"
type textarea "With so many customer interactions taking place online, your online customer se…"
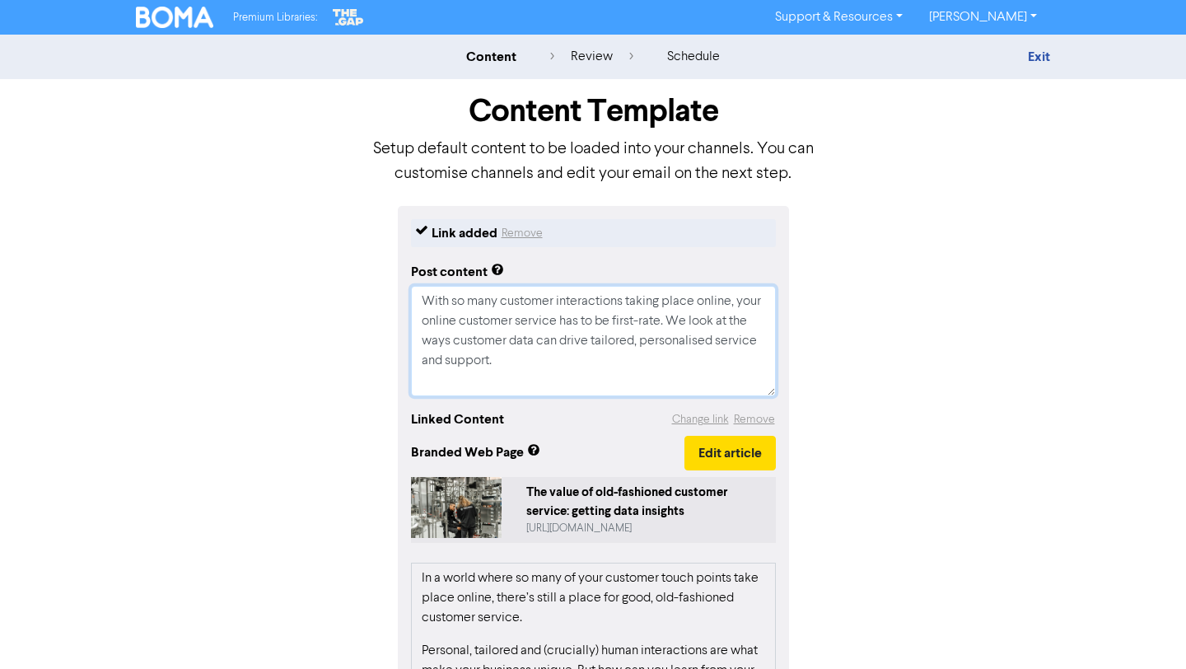
click at [543, 371] on textarea "With so many customer interactions taking place online, your online customer se…" at bounding box center [593, 341] width 365 height 110
type textarea "x"
type textarea "With so many customer interactions taking place online, your online customer se…"
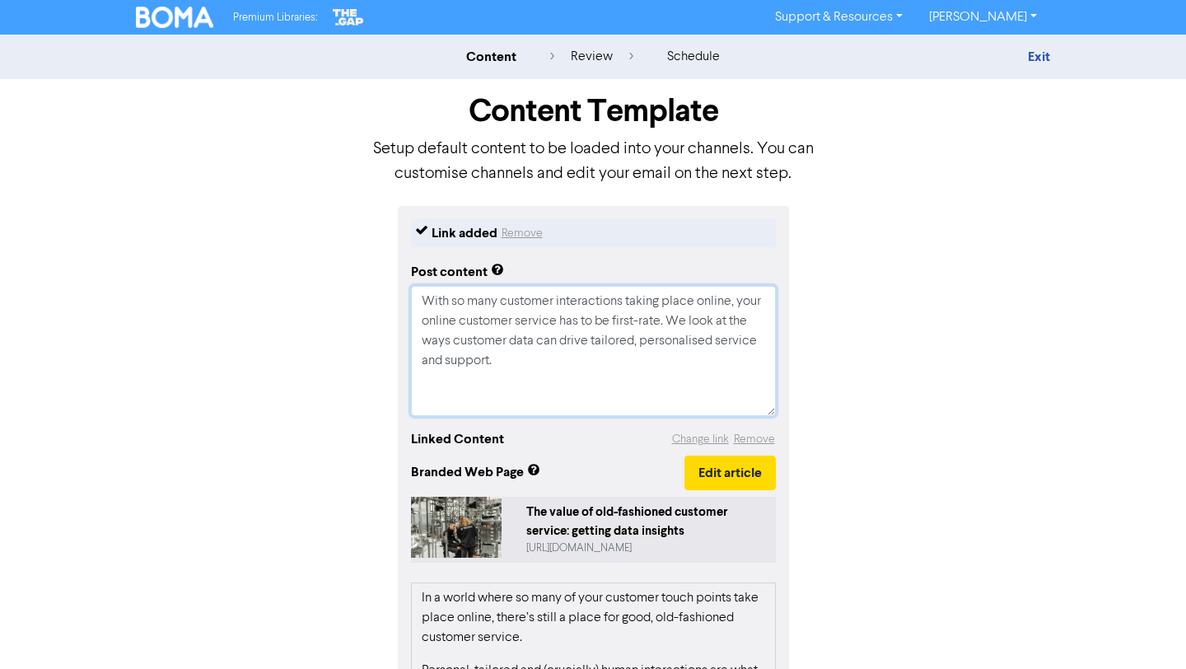
paste textarea "Taking stock of the health of your business allows for more effective planning,…"
type textarea "x"
type textarea "Lore ip dolo sitametc adipiscingel seddoe tempo incidi, utla etdolo magnaali en…"
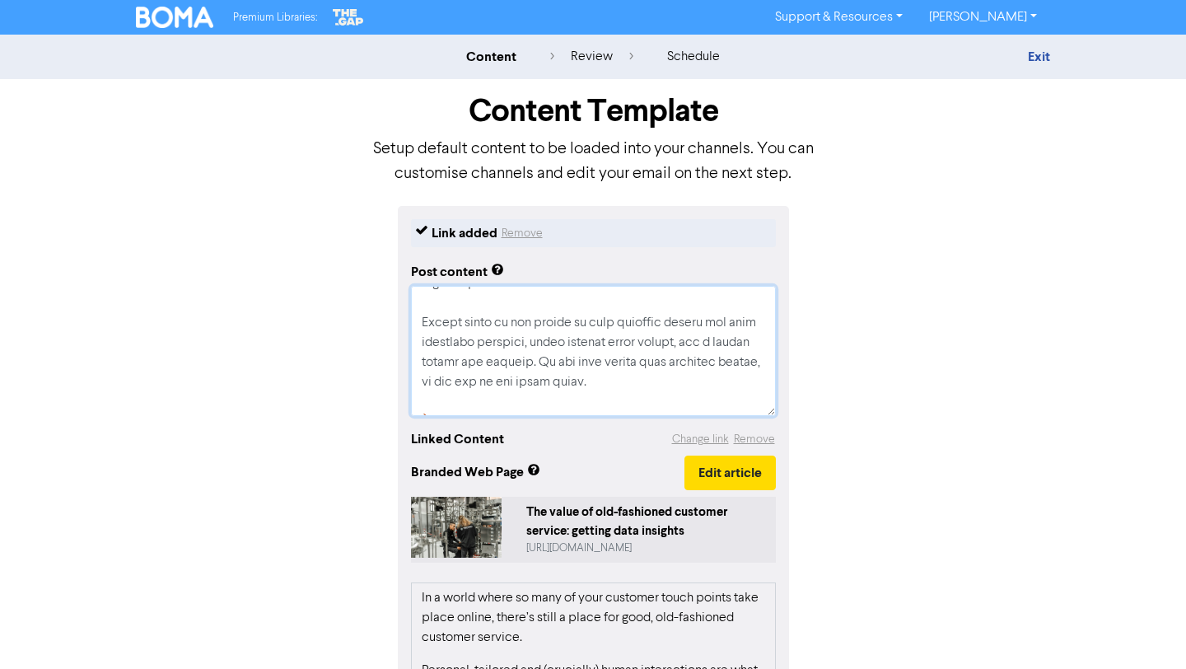
scroll to position [75, 0]
drag, startPoint x: 583, startPoint y: 382, endPoint x: 374, endPoint y: 312, distance: 219.9
click at [374, 312] on div "Link added Remove Post content Linked Content Change link Remove Branded Web Pa…" at bounding box center [593, 602] width 939 height 793
type textarea "x"
type textarea "With so many customer interactions taking place online, your online customer se…"
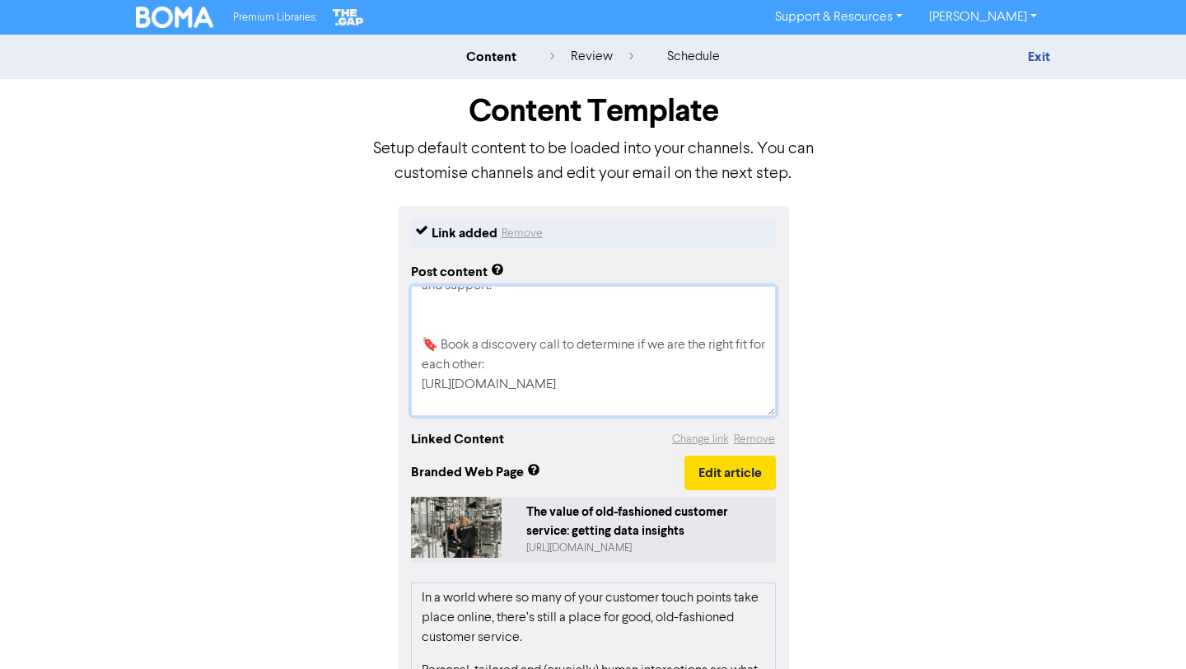
type textarea "x"
type textarea "With so many customer interactions taking place online, your online customer se…"
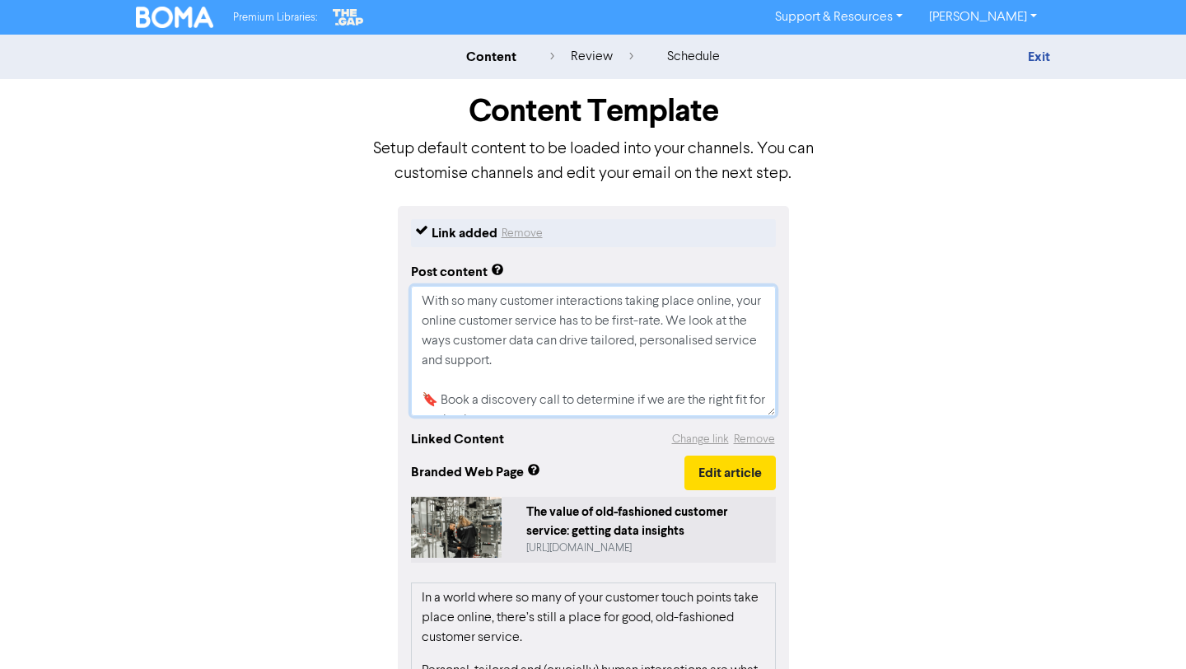
click at [698, 339] on textarea "With so many customer interactions taking place online, your online customer se…" at bounding box center [593, 351] width 365 height 130
type textarea "x"
type textarea "With so many customer interactions taking place online, your online customer se…"
type textarea "x"
type textarea "With so many customer interactions taking place online, your online customer se…"
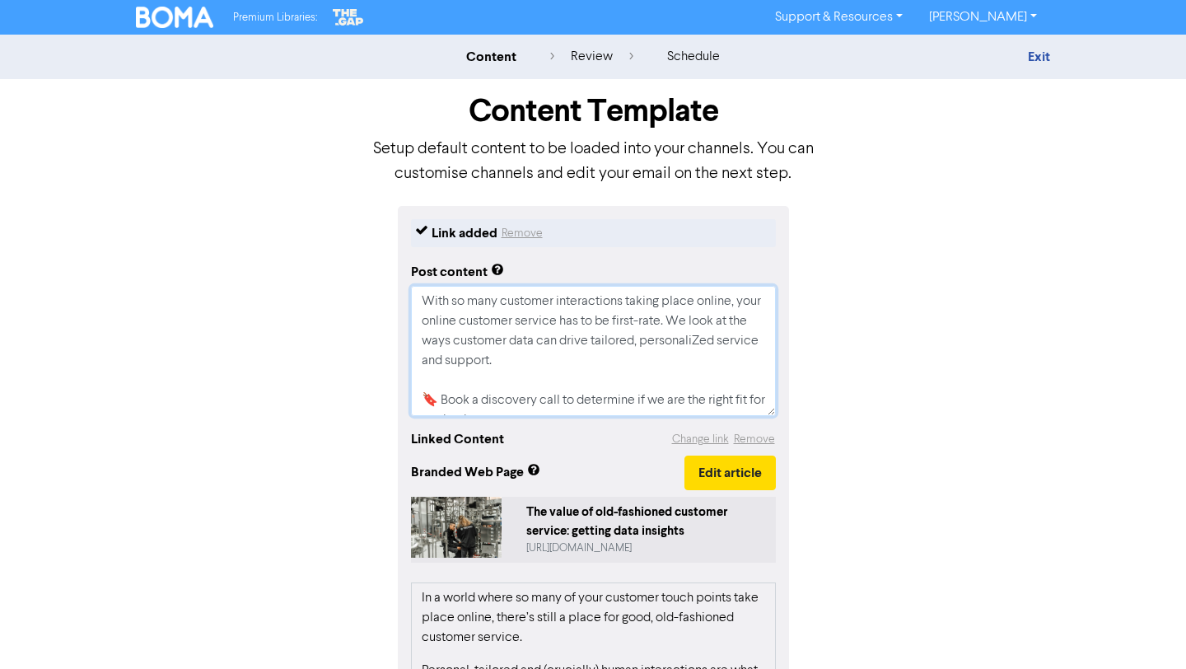
type textarea "x"
type textarea "With so many customer interactions taking place online, your online customer se…"
type textarea "x"
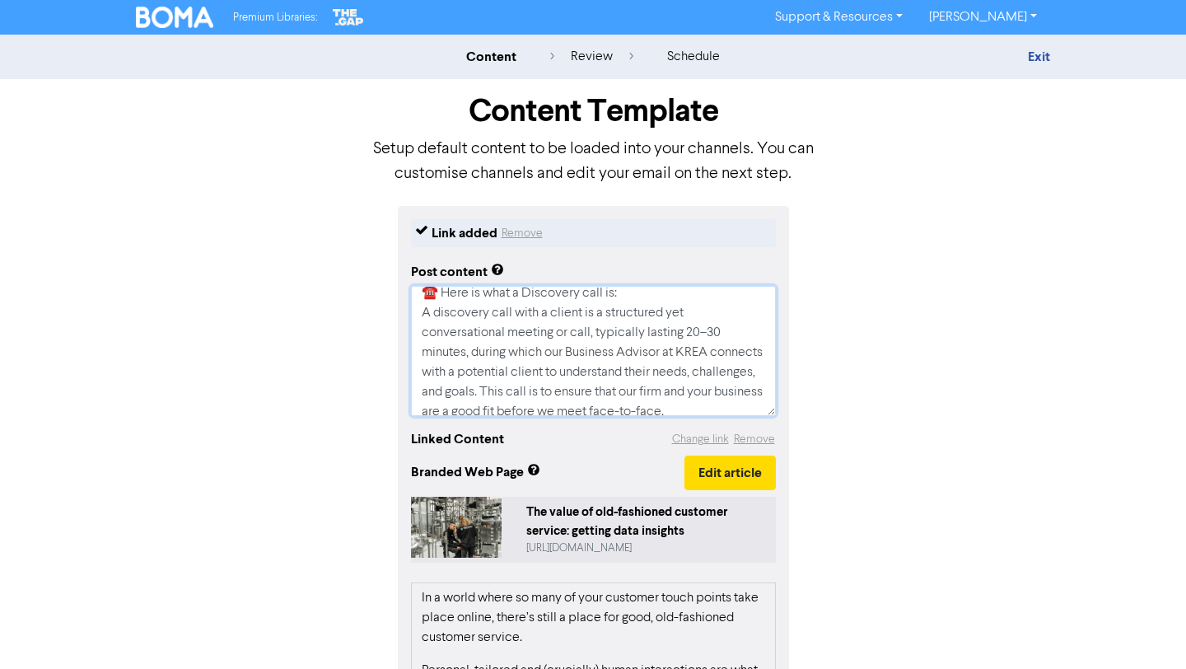
scroll to position [277, 0]
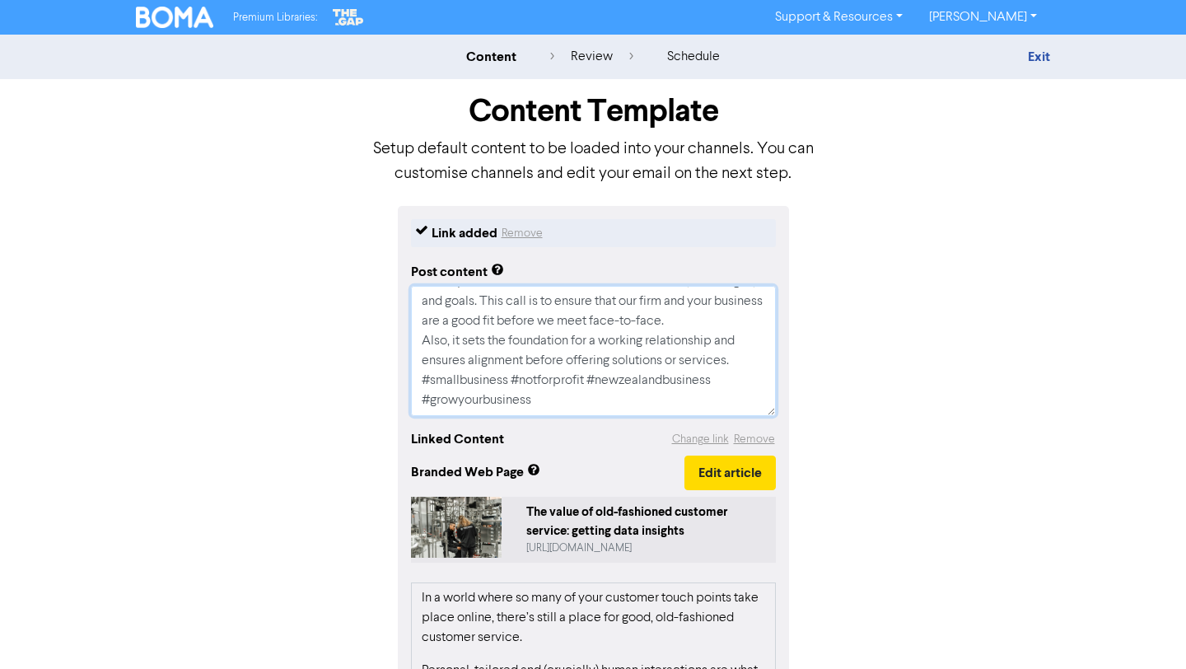
drag, startPoint x: 419, startPoint y: 290, endPoint x: 658, endPoint y: 510, distance: 324.2
click at [658, 510] on div "Link added Remove Post content With so many customer interactions taking place …" at bounding box center [593, 602] width 391 height 793
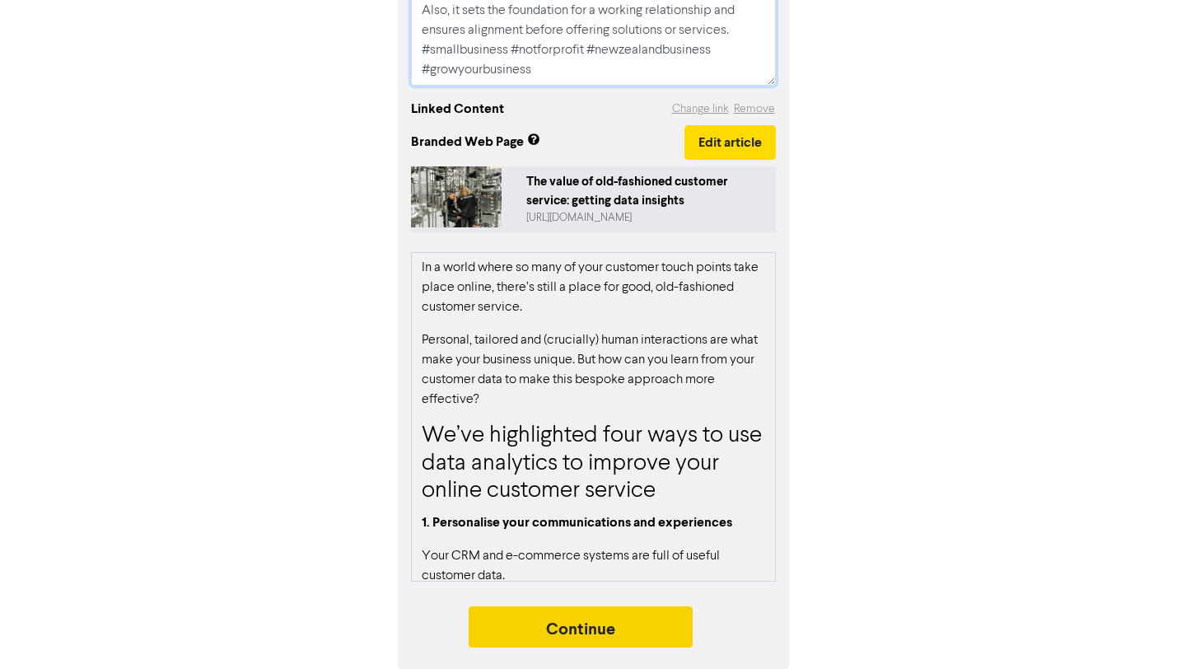
type textarea "With so many customer interactions taking place online, your online customer se…"
click at [595, 632] on button "Continue" at bounding box center [581, 626] width 224 height 41
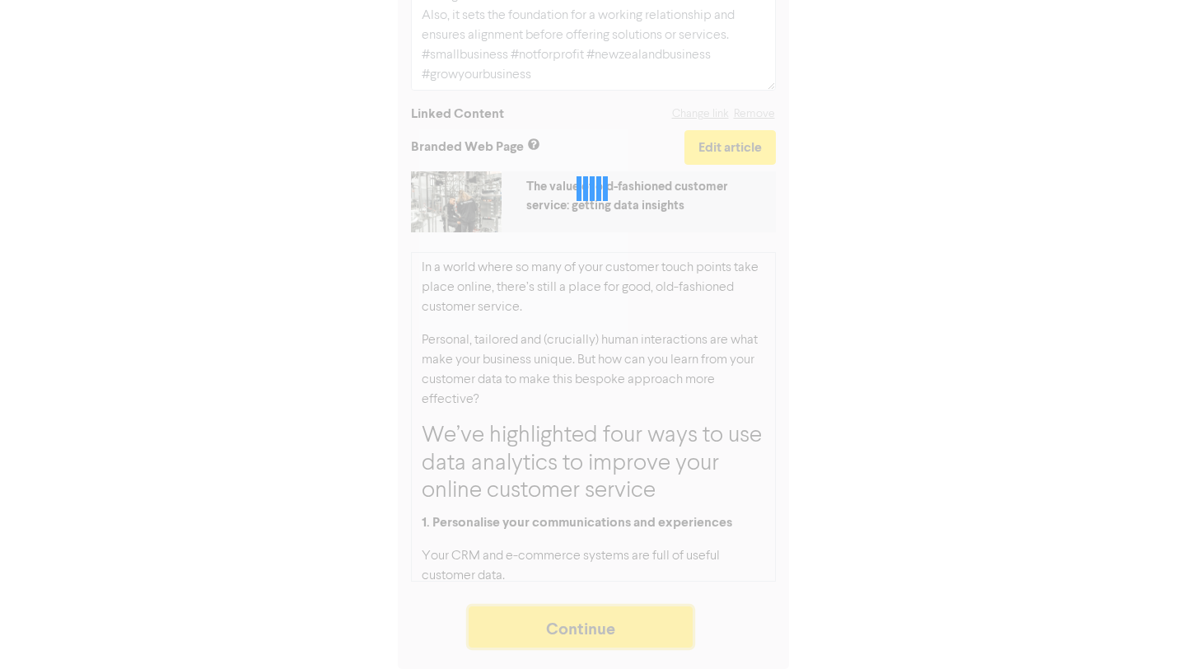
scroll to position [325, 0]
type textarea "x"
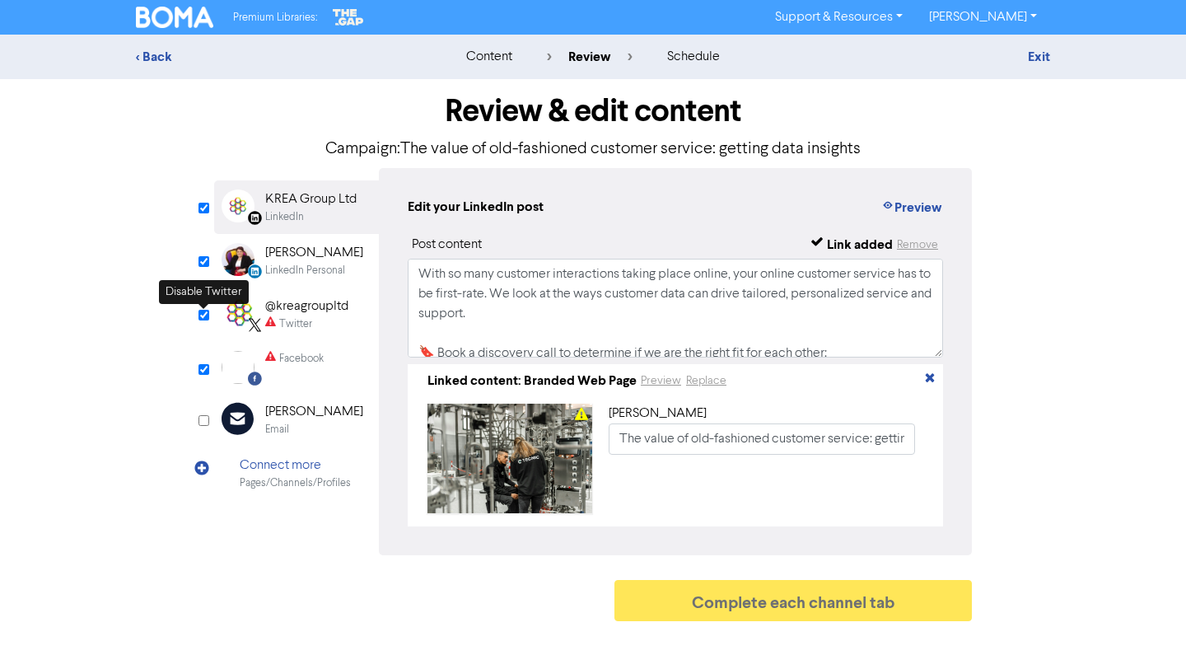
click at [204, 314] on input "checkbox" at bounding box center [204, 315] width 11 height 11
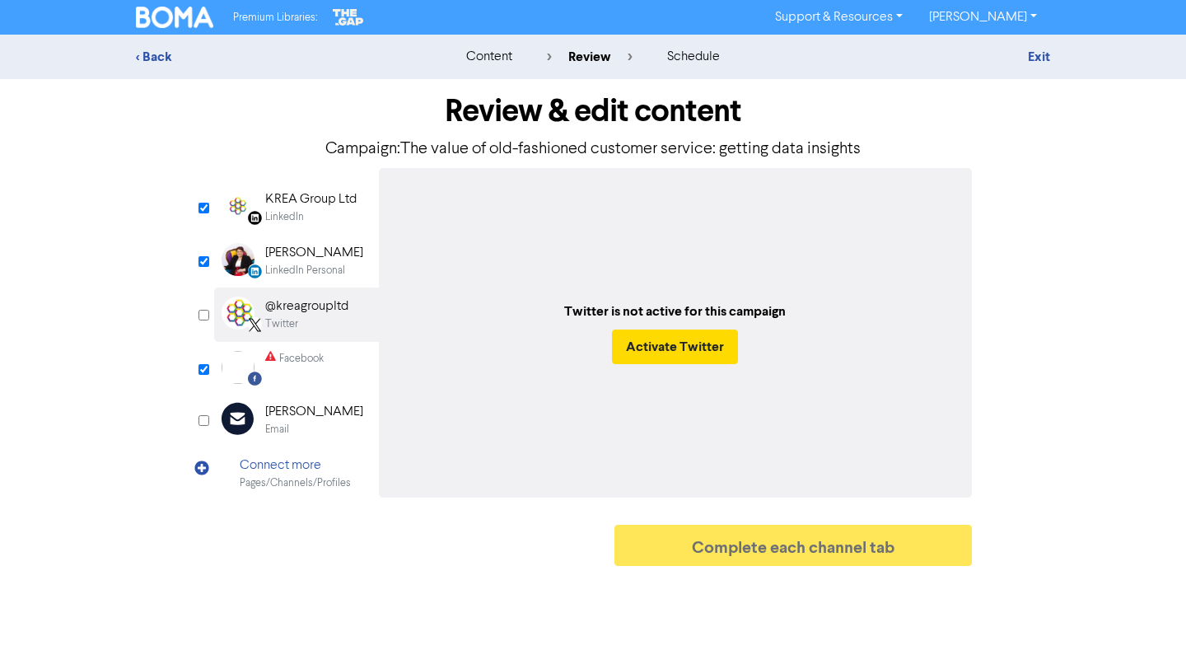
click at [204, 314] on input "checkbox" at bounding box center [204, 315] width 11 height 11
checkbox input "true"
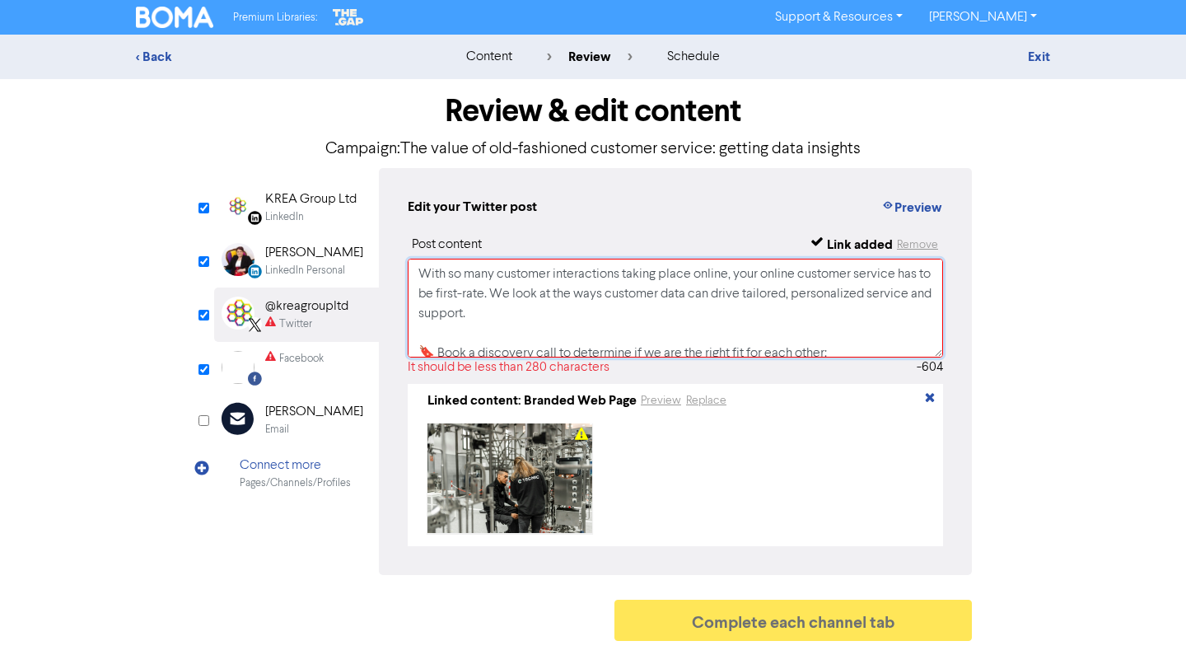
click at [557, 312] on textarea "With so many customer interactions taking place online, your online customer se…" at bounding box center [676, 308] width 536 height 99
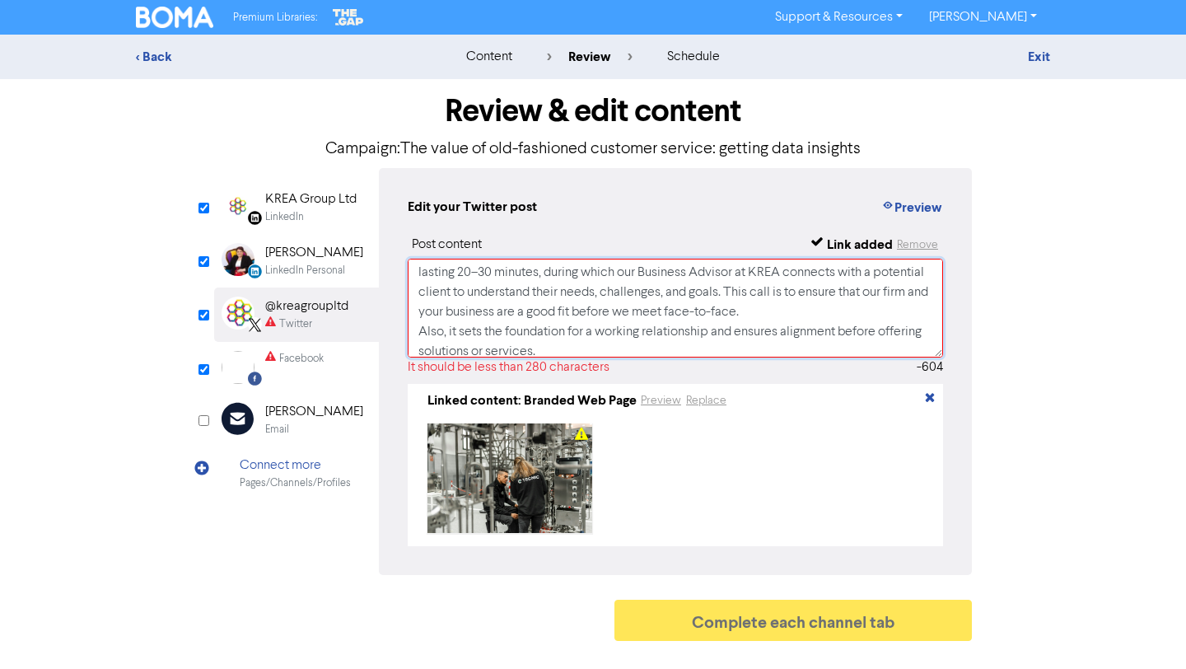
scroll to position [246, 0]
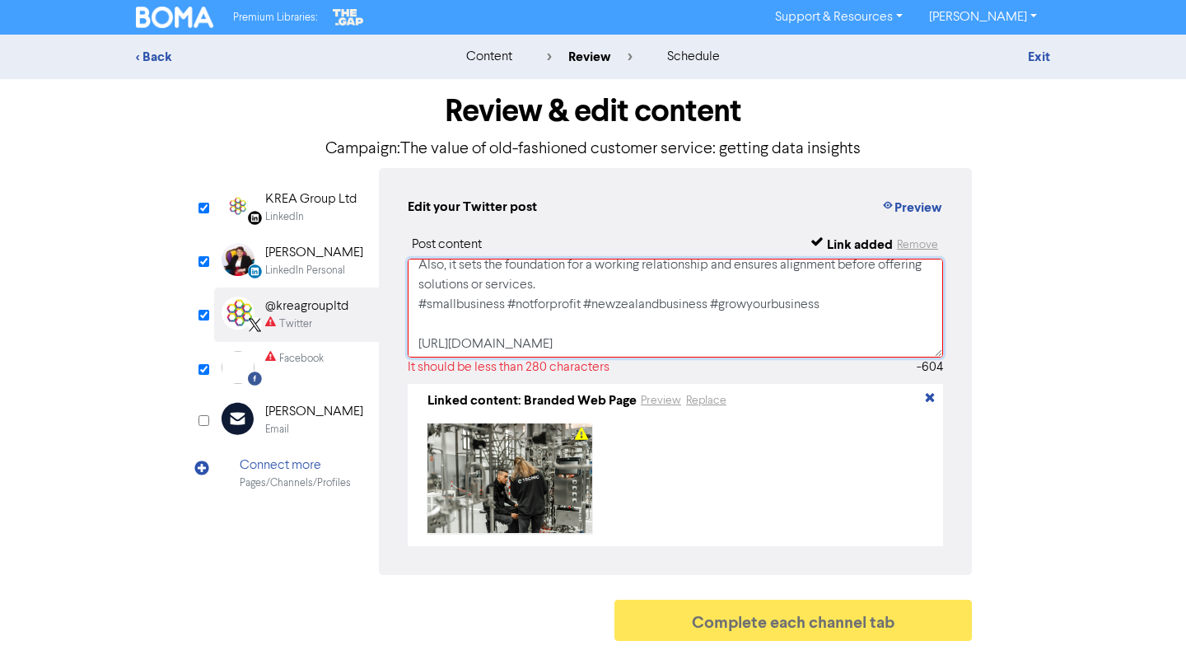
drag, startPoint x: 417, startPoint y: 267, endPoint x: 830, endPoint y: 308, distance: 414.8
click at [830, 308] on textarea "With so many customer interactions taking place online, your online customer se…" at bounding box center [676, 308] width 536 height 99
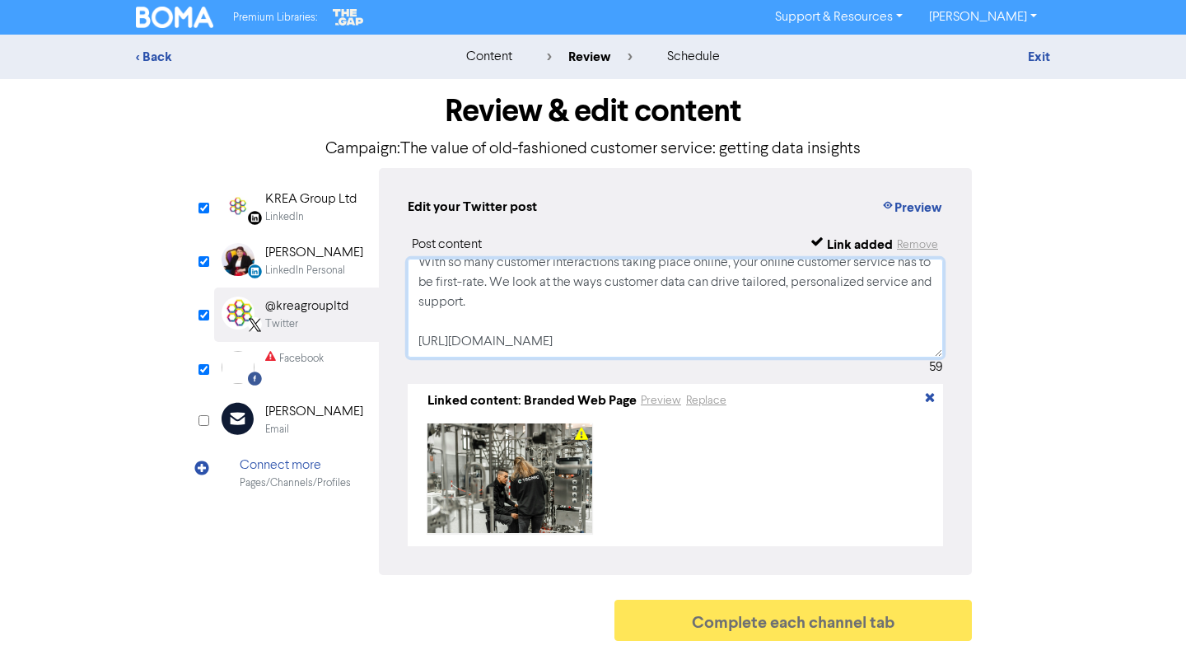
scroll to position [9, 0]
type textarea "With so many customer interactions taking place online, your online customer se…"
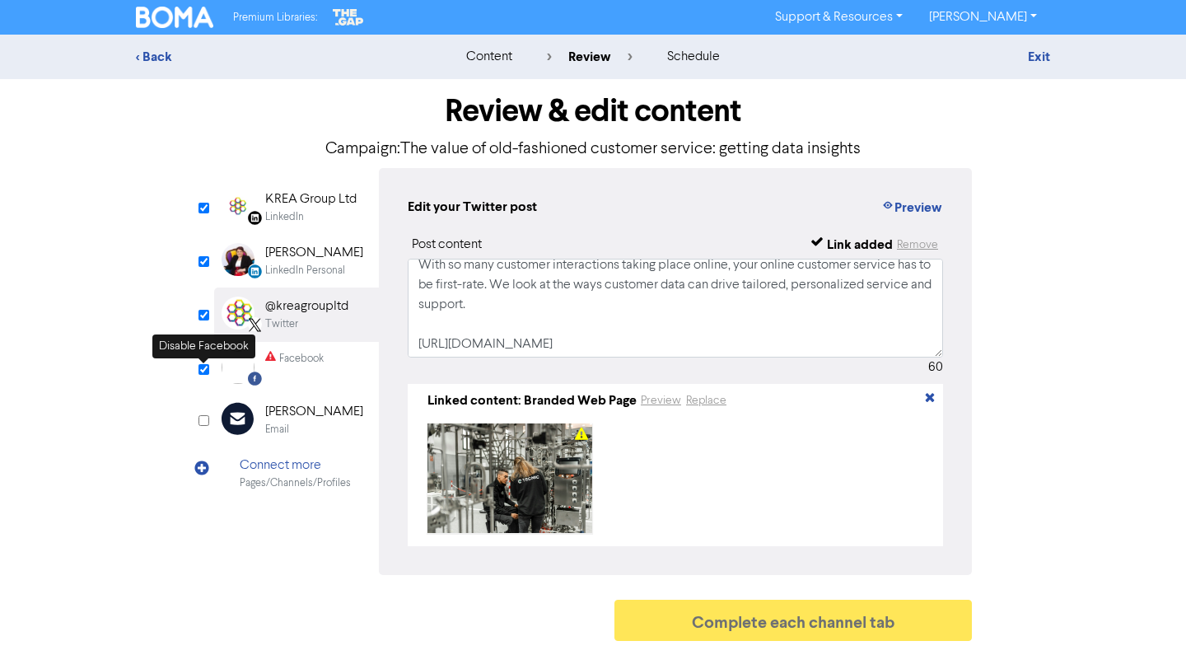
click at [202, 372] on input "checkbox" at bounding box center [204, 369] width 11 height 11
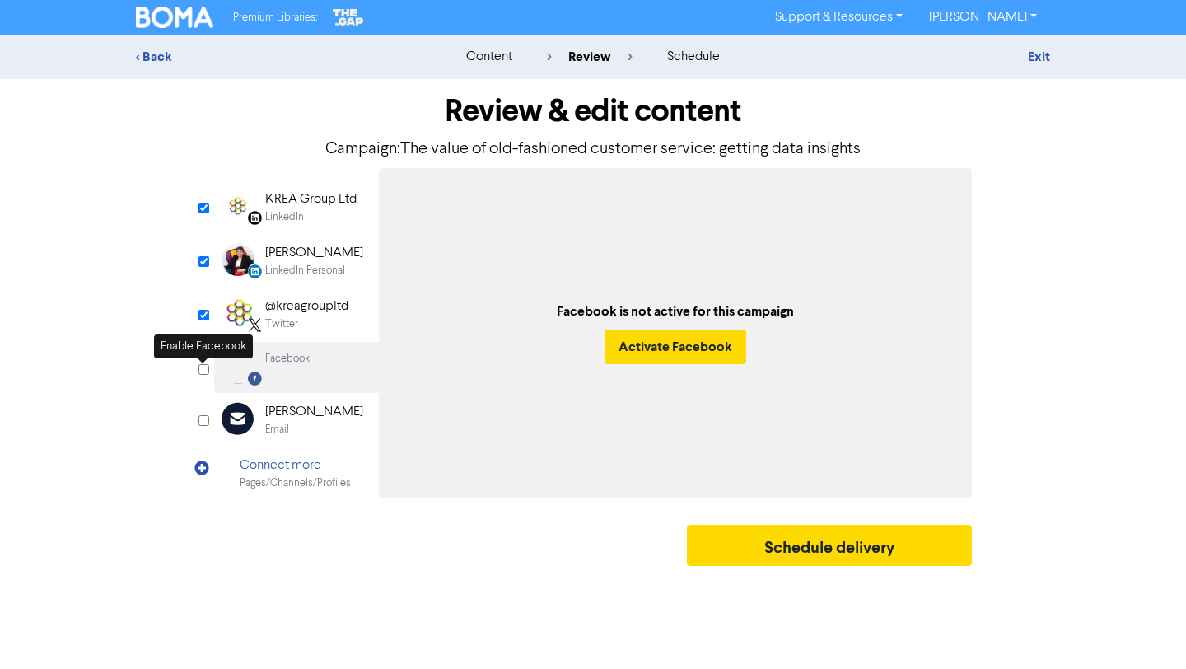
click at [202, 372] on input "checkbox" at bounding box center [204, 369] width 11 height 11
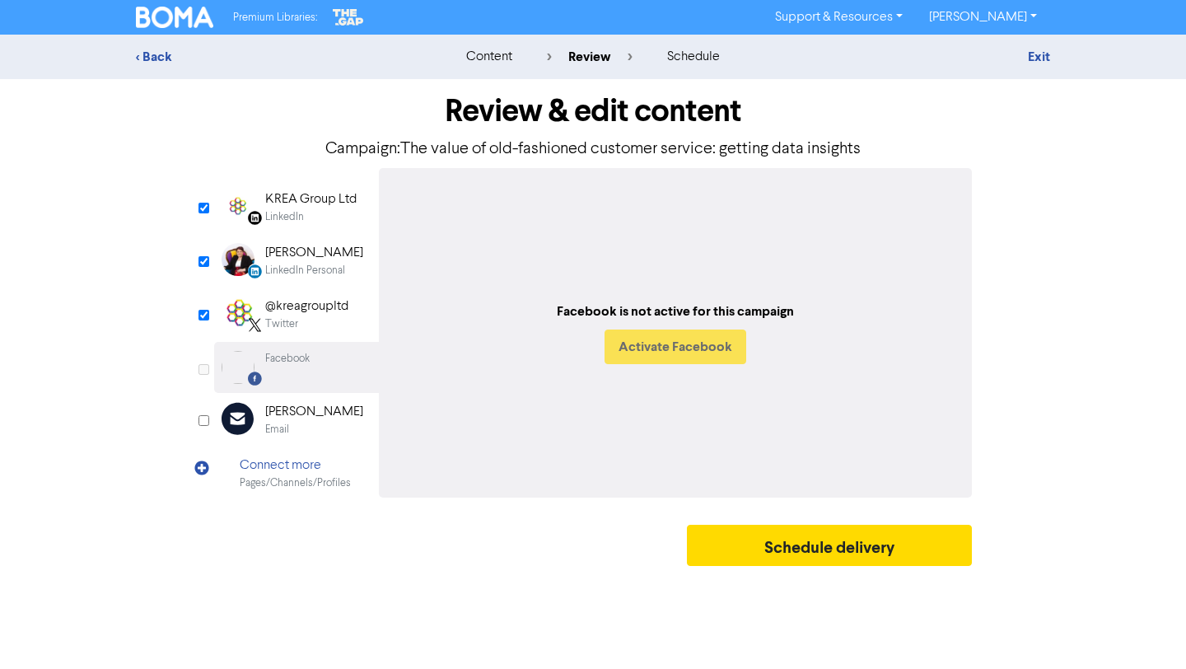
checkbox input "true"
select select "LEARN_MORE"
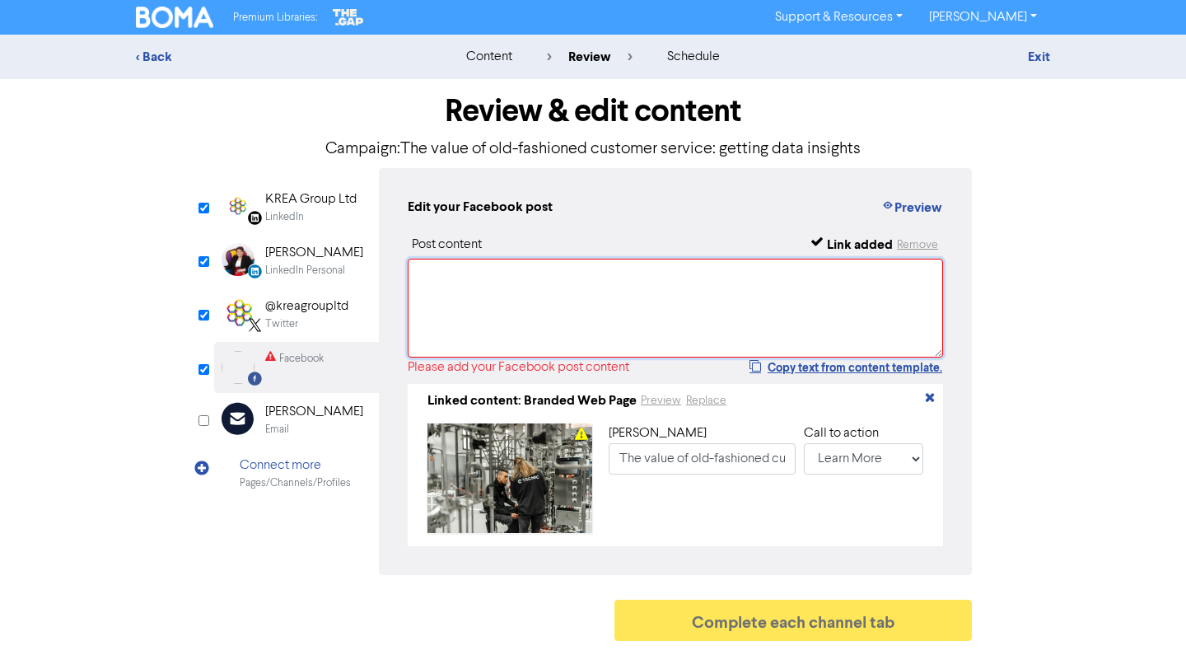
click at [488, 303] on textarea at bounding box center [676, 308] width 536 height 99
paste textarea "With so many customer interactions taking place online, your online customer se…"
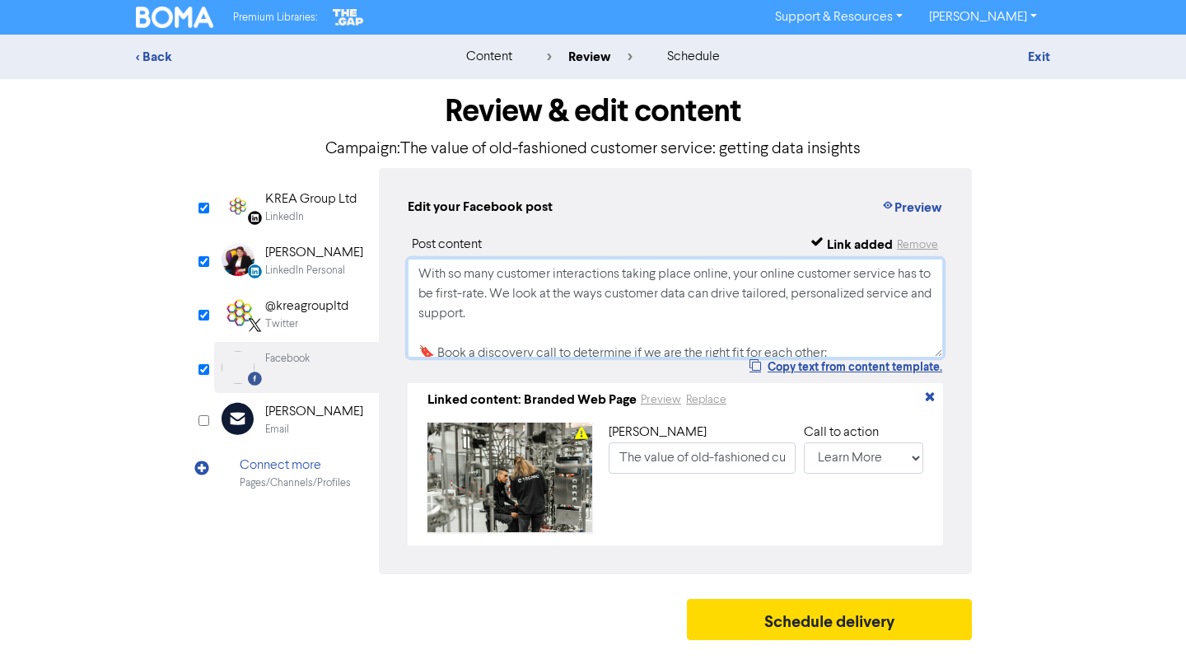
scroll to position [201, 0]
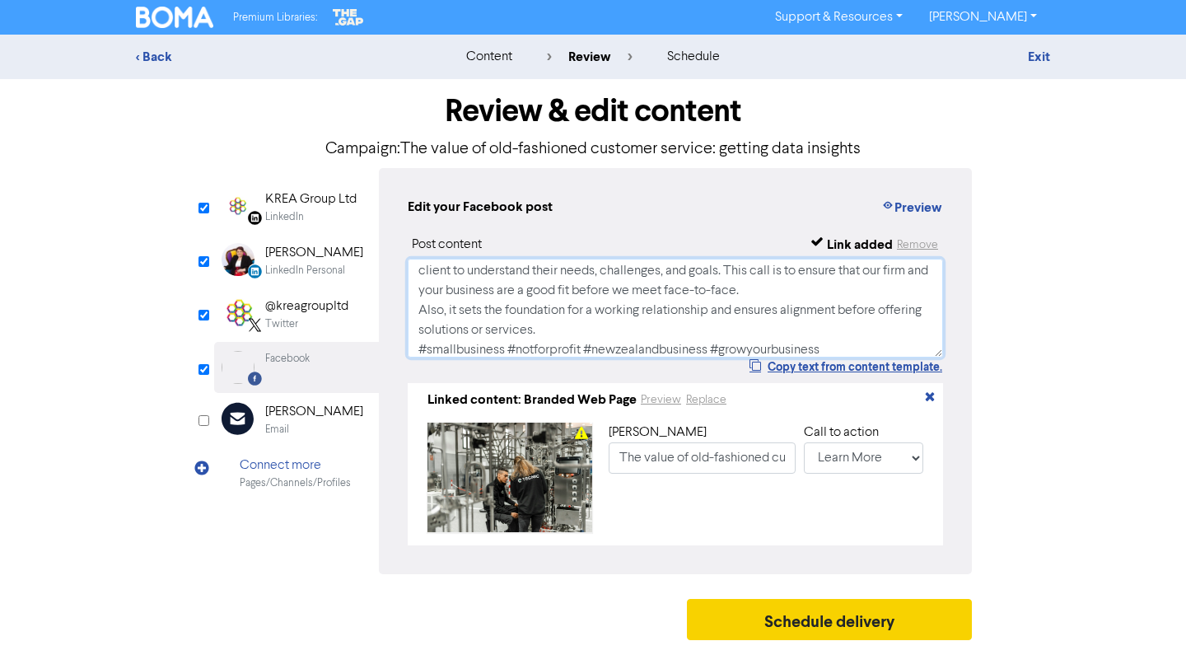
type textarea "With so many customer interactions taking place online, your online customer se…"
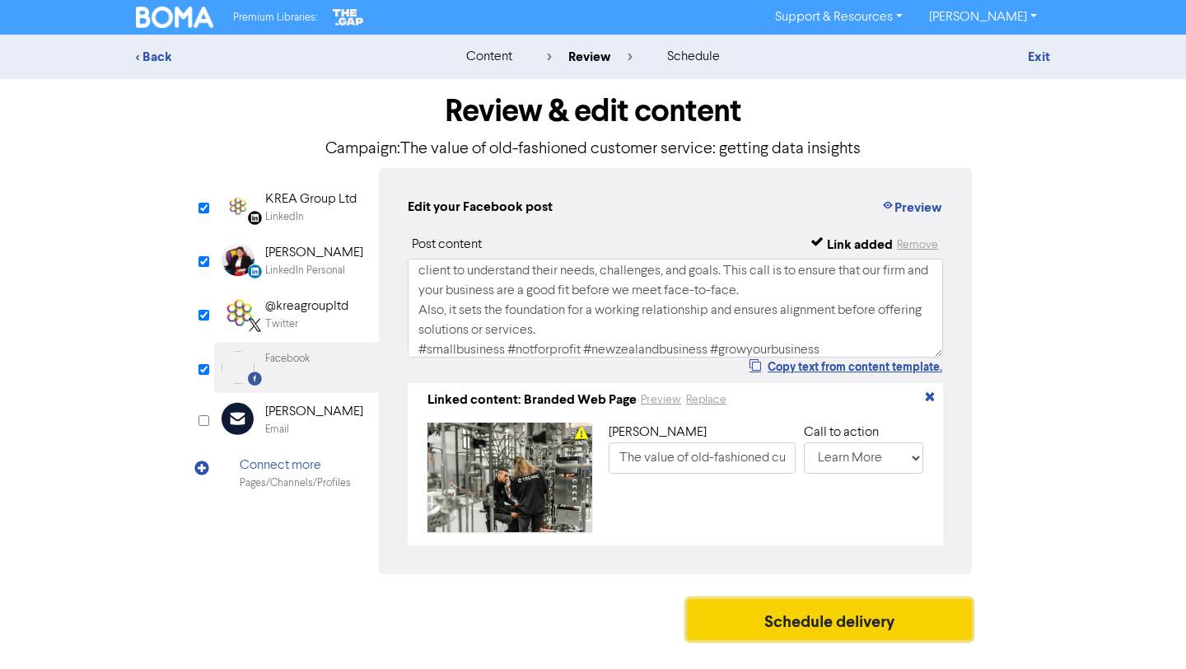
click at [874, 625] on button "Schedule delivery" at bounding box center [829, 619] width 285 height 41
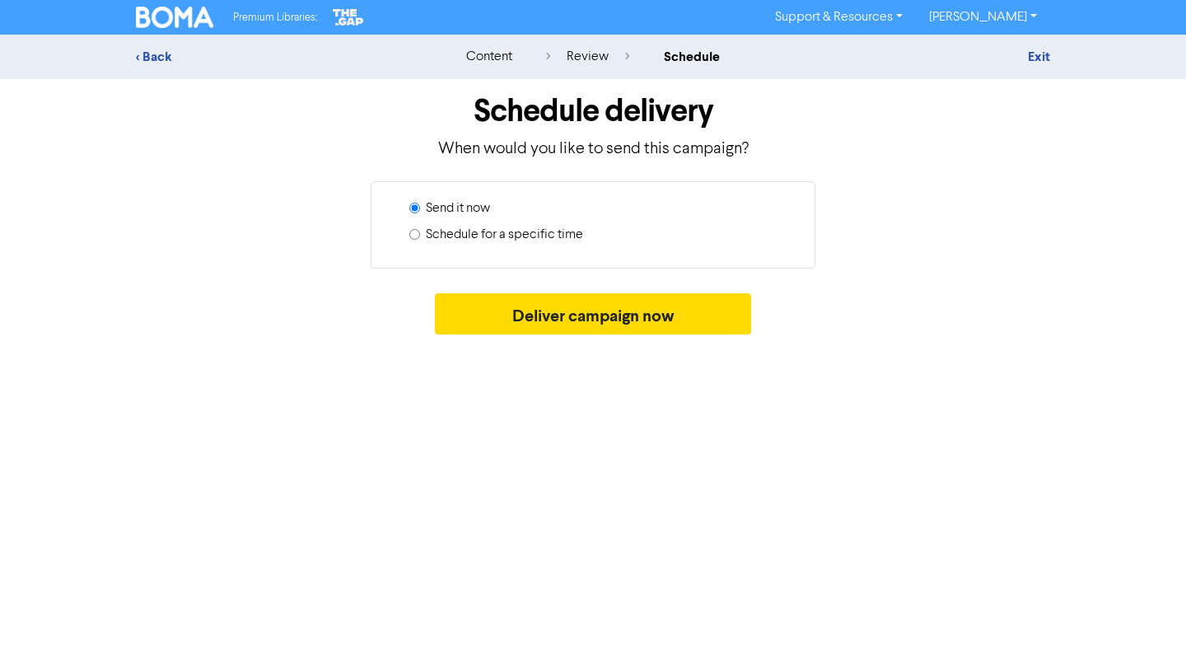
click at [535, 231] on label "Schedule for a specific time" at bounding box center [504, 235] width 157 height 20
click at [420, 231] on input "Schedule for a specific time" at bounding box center [414, 234] width 11 height 11
radio input "true"
radio input "false"
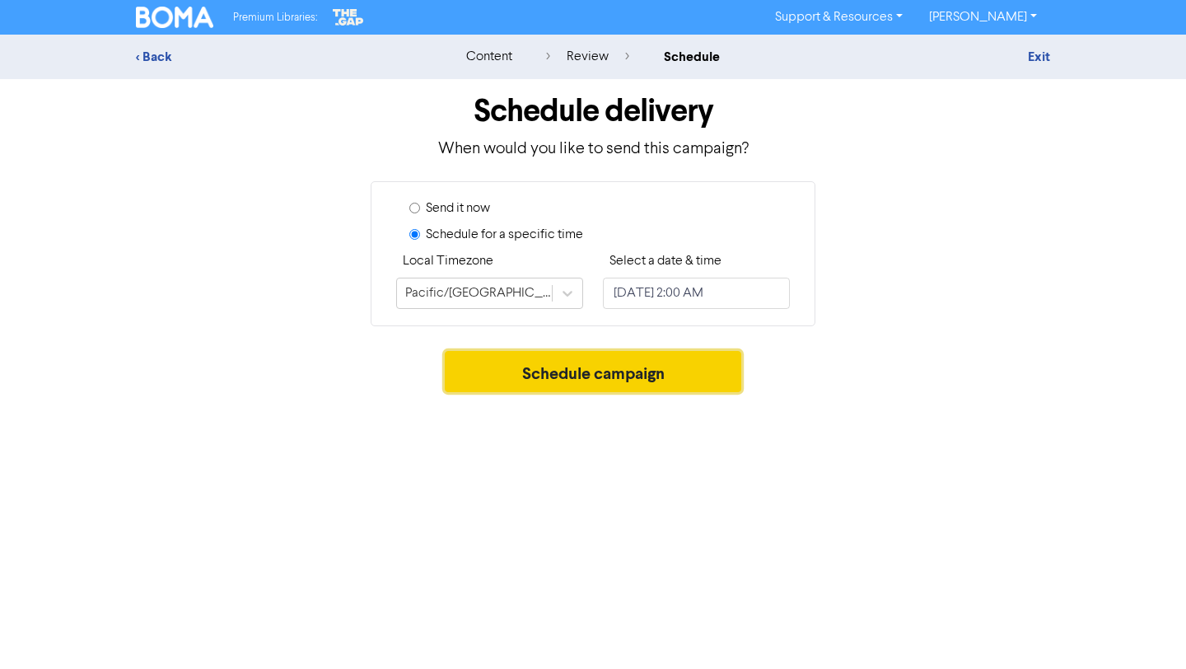
click at [664, 368] on button "Schedule campaign" at bounding box center [593, 371] width 297 height 41
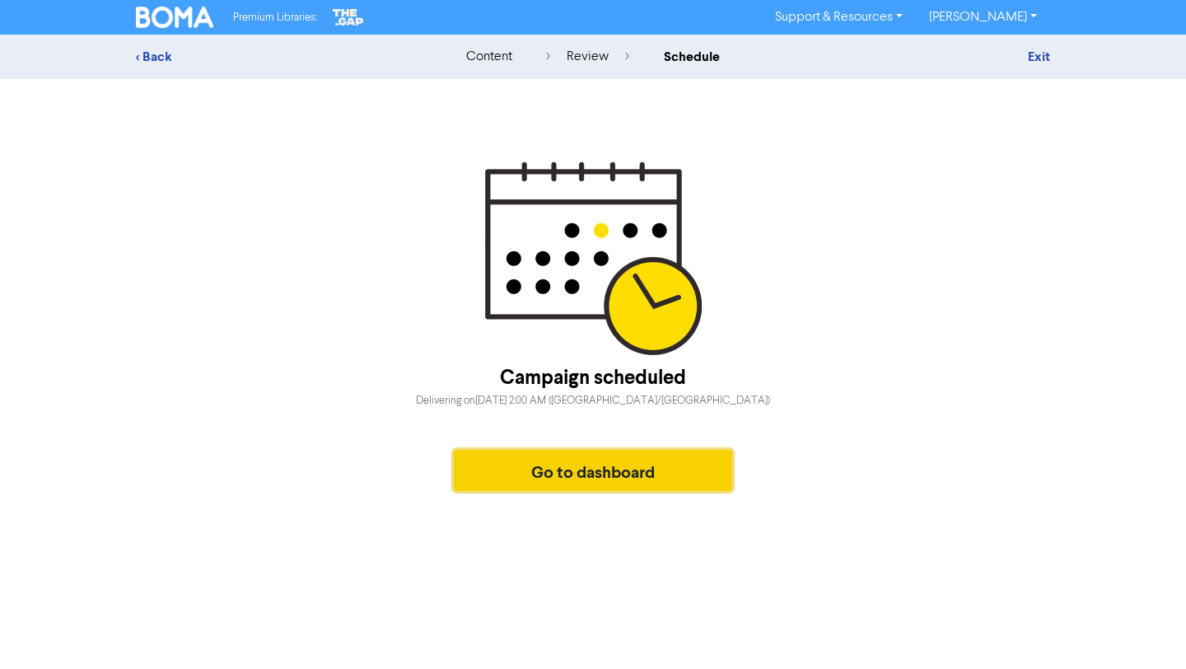
click at [702, 470] on button "Go to dashboard" at bounding box center [593, 470] width 278 height 41
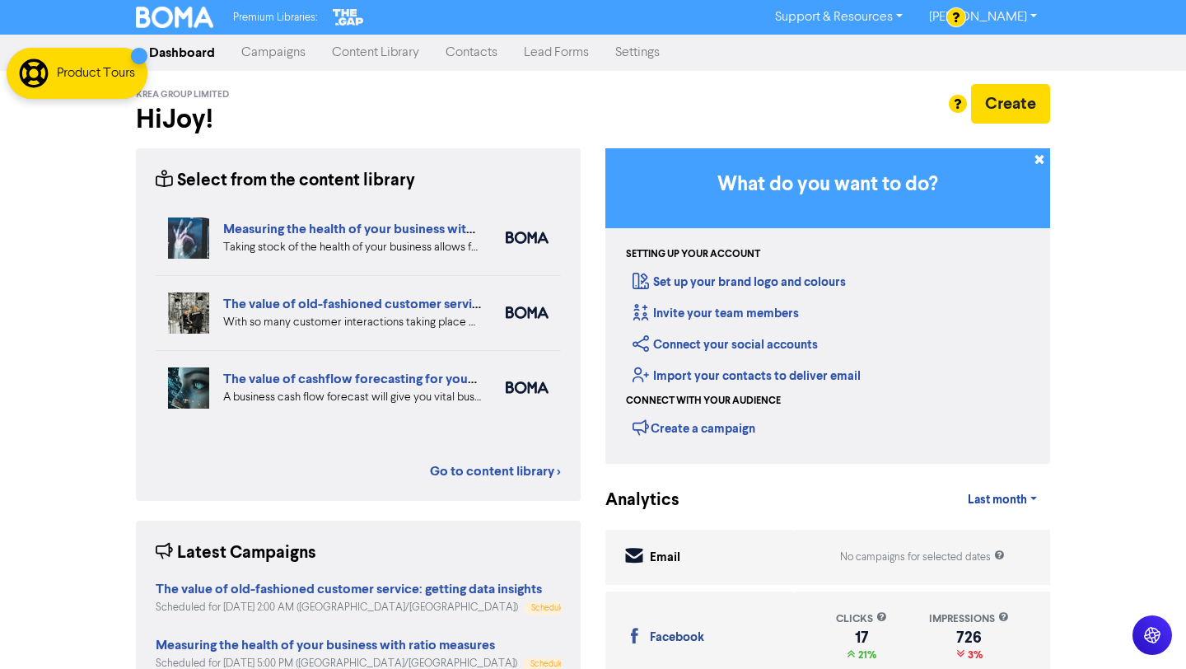
click at [266, 52] on link "Campaigns" at bounding box center [273, 52] width 91 height 33
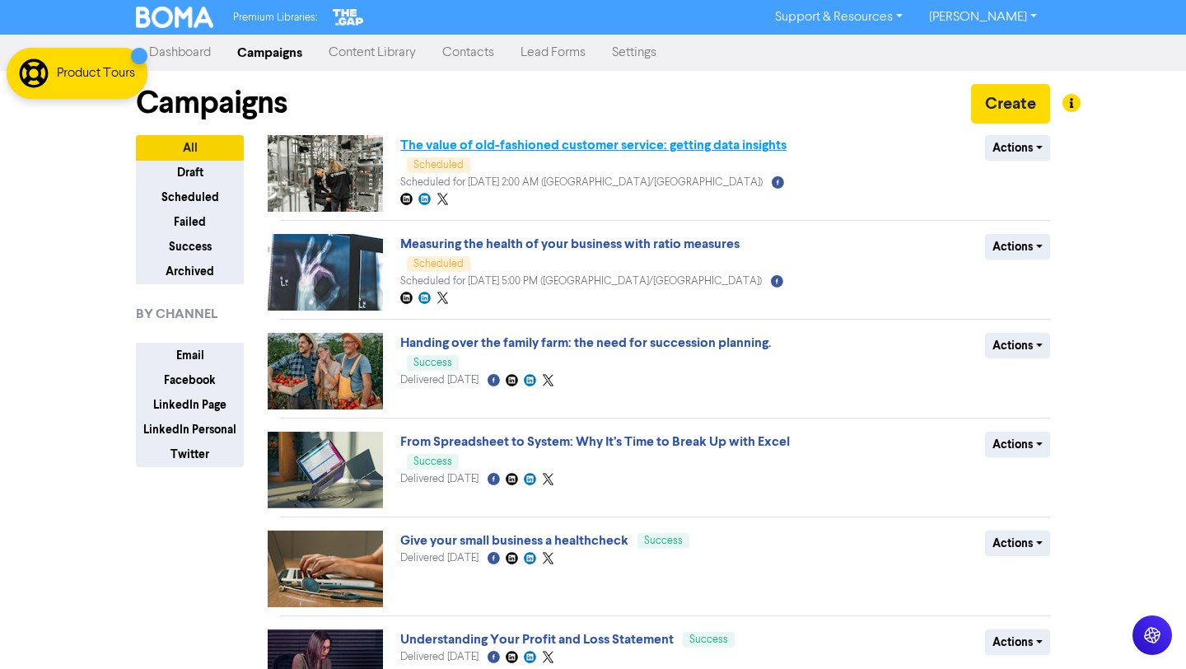
click at [465, 145] on link "The value of old-fashioned customer service: getting data insights" at bounding box center [593, 145] width 386 height 16
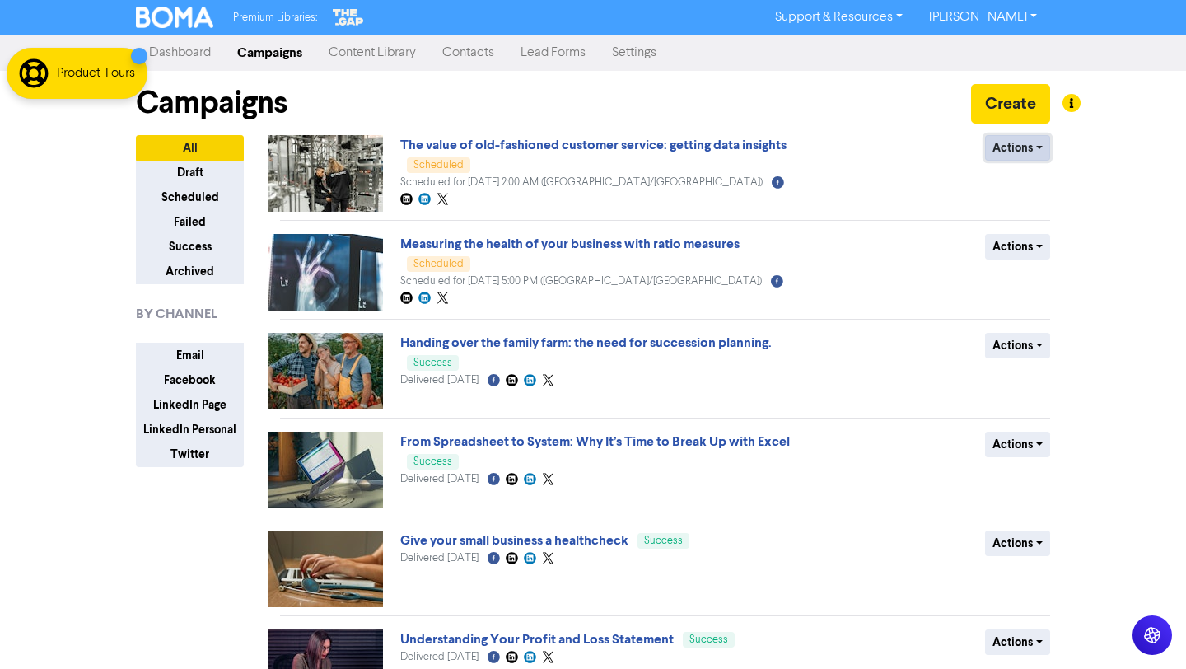
click at [1026, 152] on button "Actions" at bounding box center [1017, 148] width 65 height 26
click at [1074, 185] on button "Revert to draft" at bounding box center [1051, 183] width 130 height 26
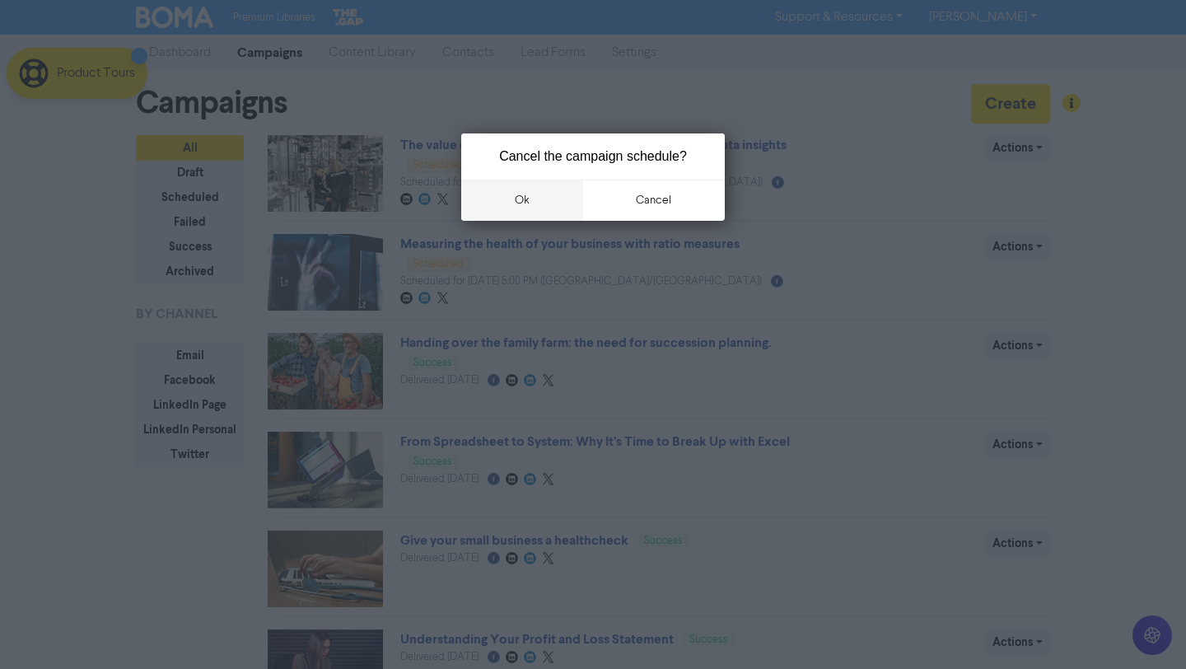
click at [543, 201] on button "ok" at bounding box center [522, 200] width 122 height 41
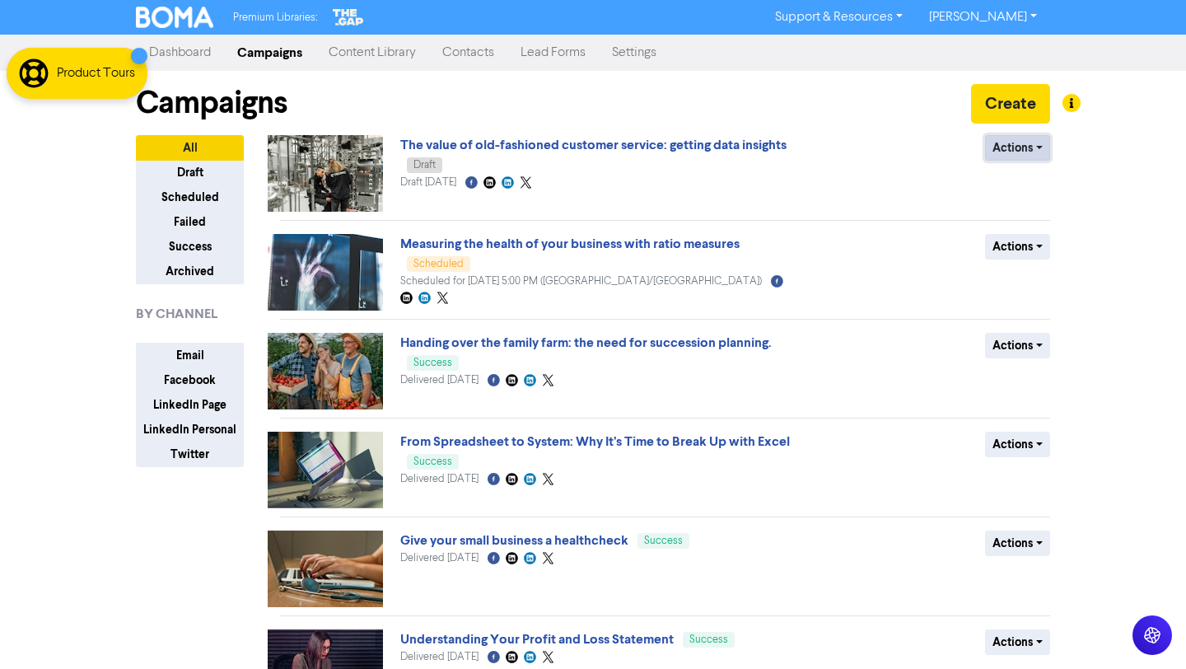
click at [1040, 143] on button "Actions" at bounding box center [1017, 148] width 65 height 26
click at [1026, 152] on button "Actions" at bounding box center [1017, 148] width 65 height 26
click at [1030, 182] on button "Delete" at bounding box center [1051, 183] width 130 height 26
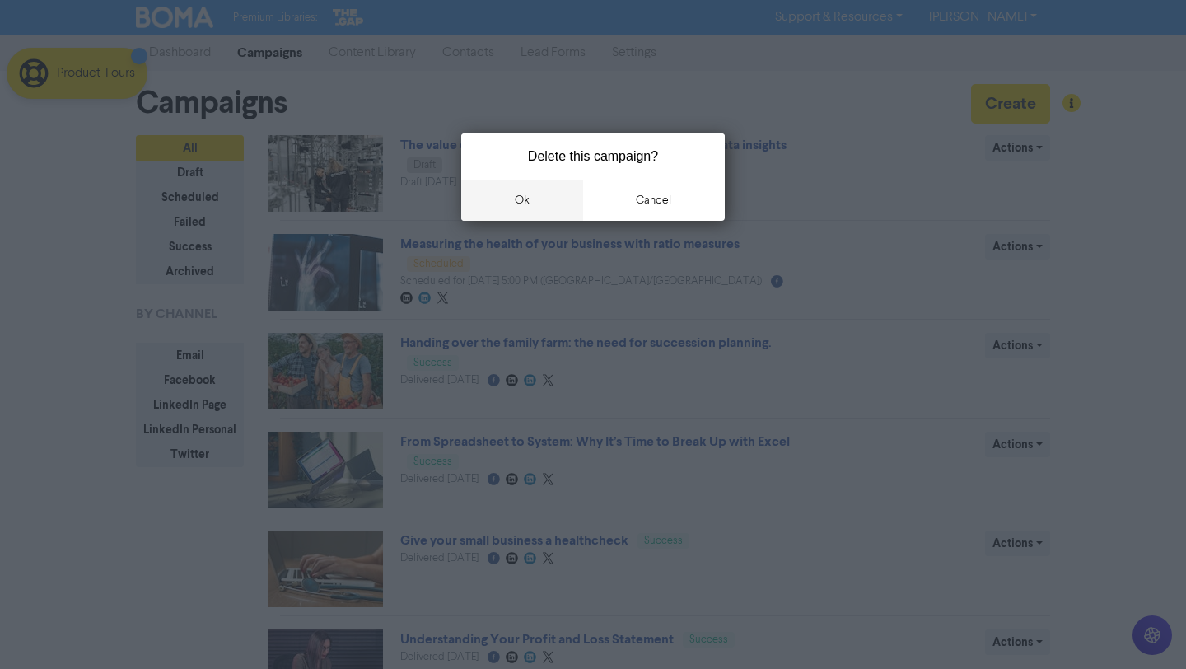
click at [569, 202] on button "ok" at bounding box center [522, 200] width 122 height 41
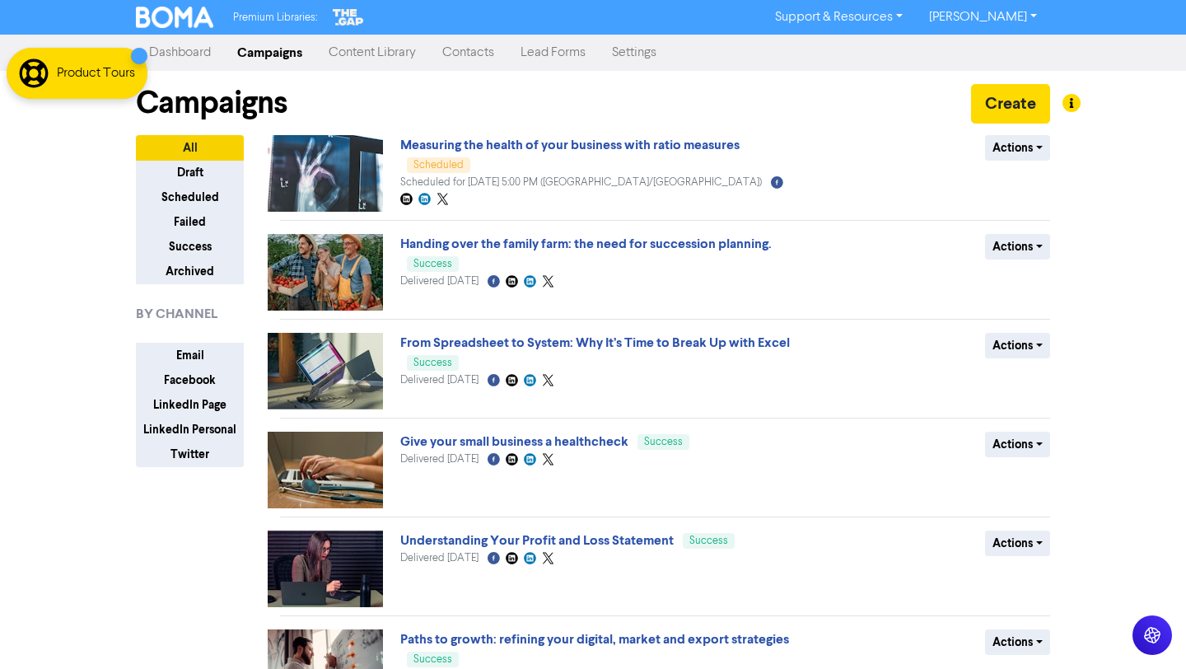
click at [384, 51] on link "Content Library" at bounding box center [373, 52] width 114 height 33
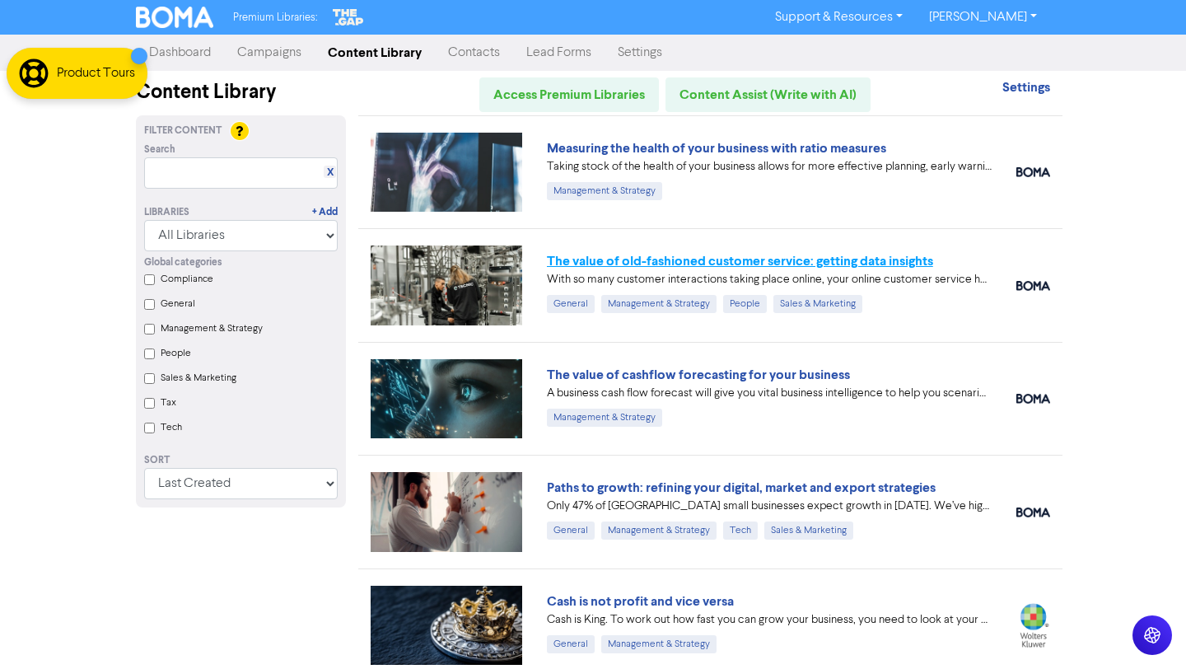
click at [656, 262] on link "The value of old-fashioned customer service: getting data insights" at bounding box center [740, 261] width 386 height 16
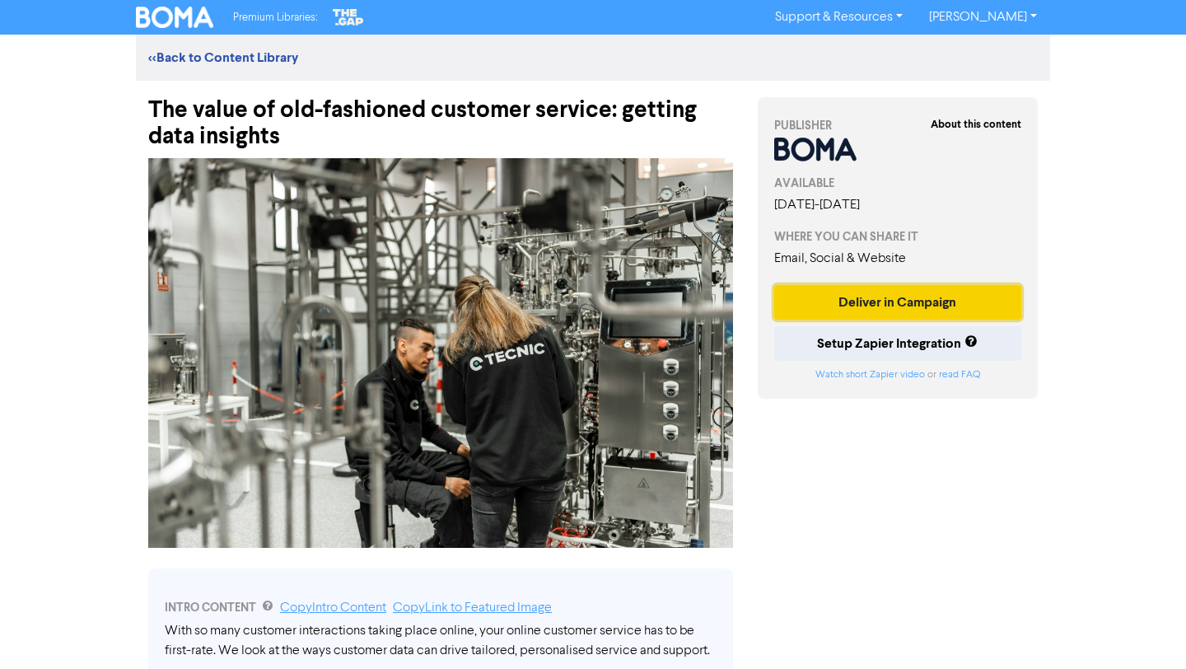
click at [838, 302] on button "Deliver in Campaign" at bounding box center [898, 302] width 247 height 35
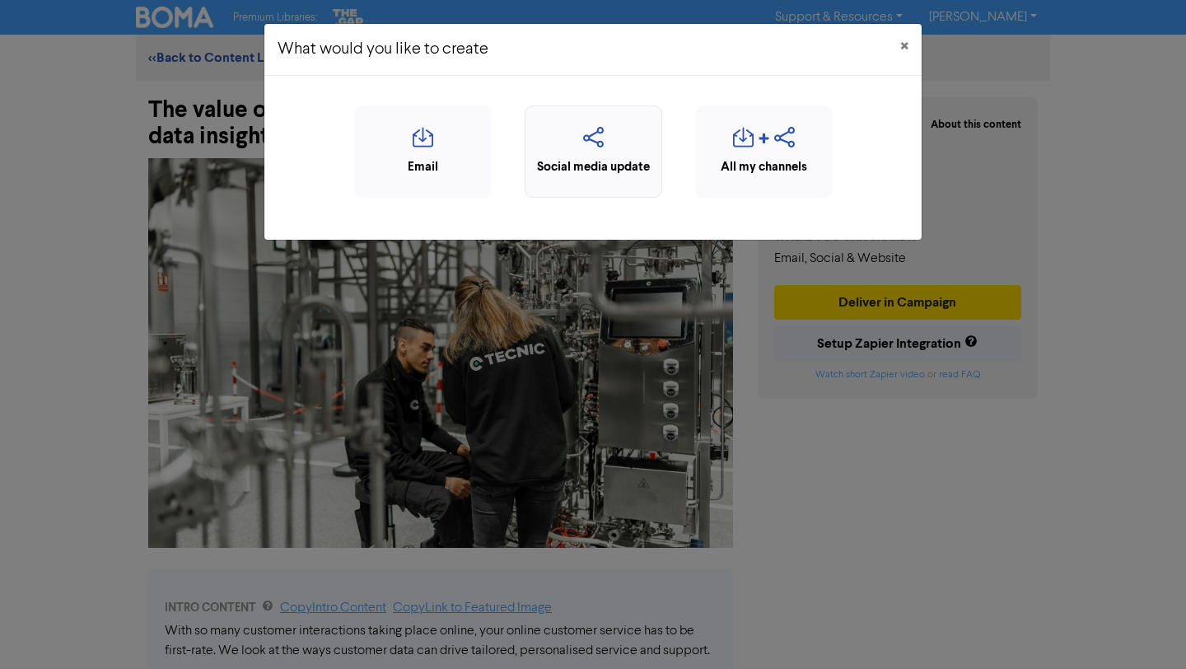
click at [632, 156] on icon "button" at bounding box center [593, 142] width 119 height 31
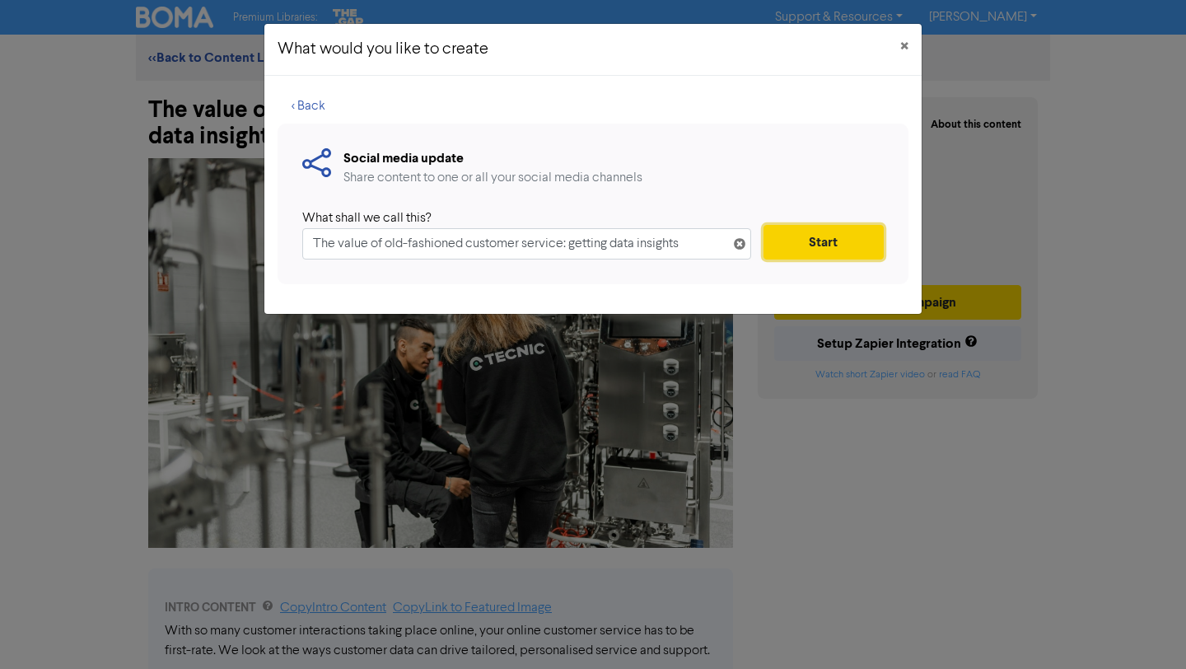
click at [819, 236] on button "Start" at bounding box center [824, 242] width 120 height 35
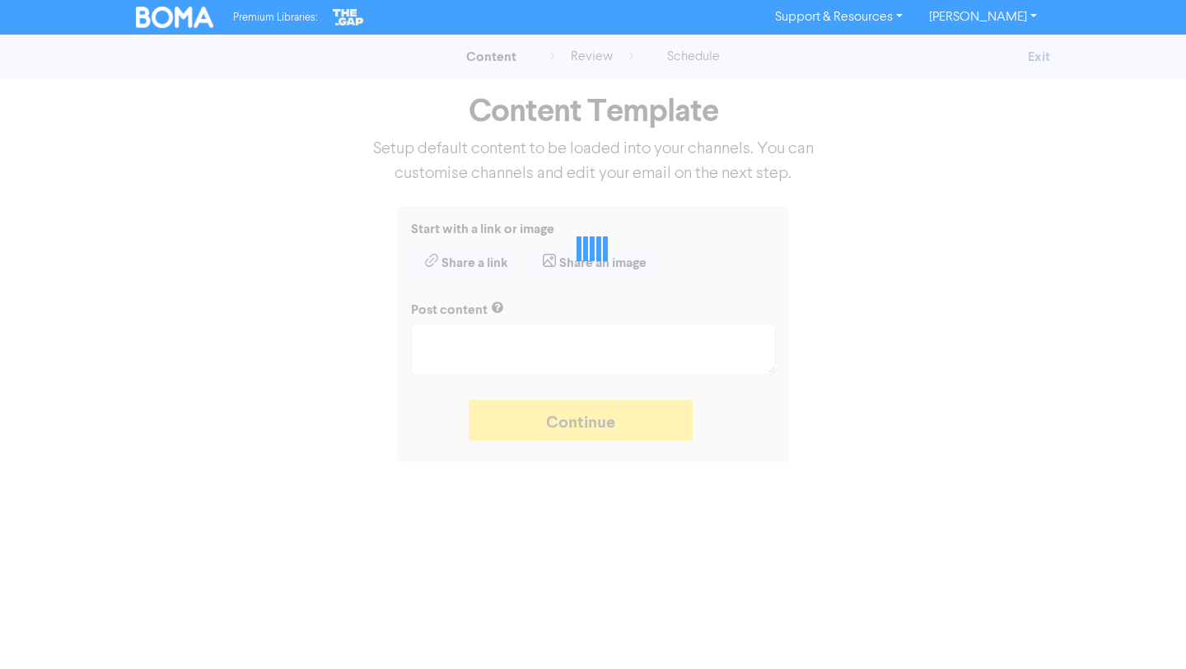
type textarea "x"
type textarea "With so many customer interactions taking place online, your online customer se…"
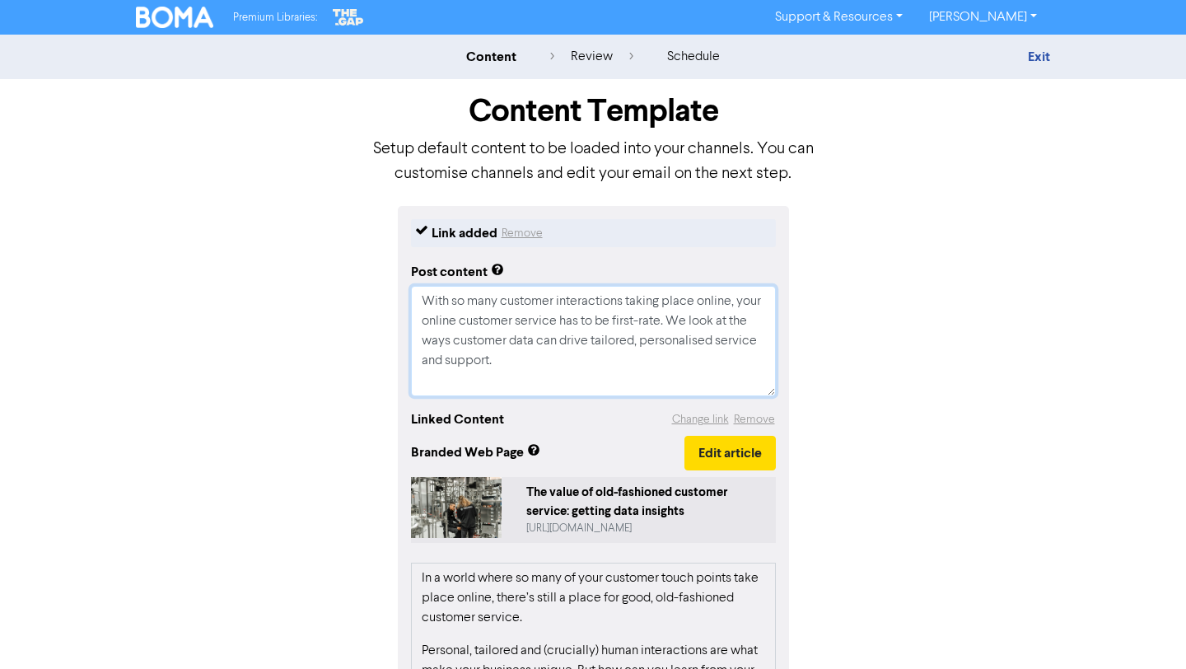
drag, startPoint x: 498, startPoint y: 368, endPoint x: 401, endPoint y: 270, distance: 138.1
click at [401, 270] on div "Link added Remove Post content With so many customer interactions taking place …" at bounding box center [593, 593] width 391 height 774
paste textarea "zed service and support. 🔖 Book a discovery call to determine if we are the rig…"
type textarea "x"
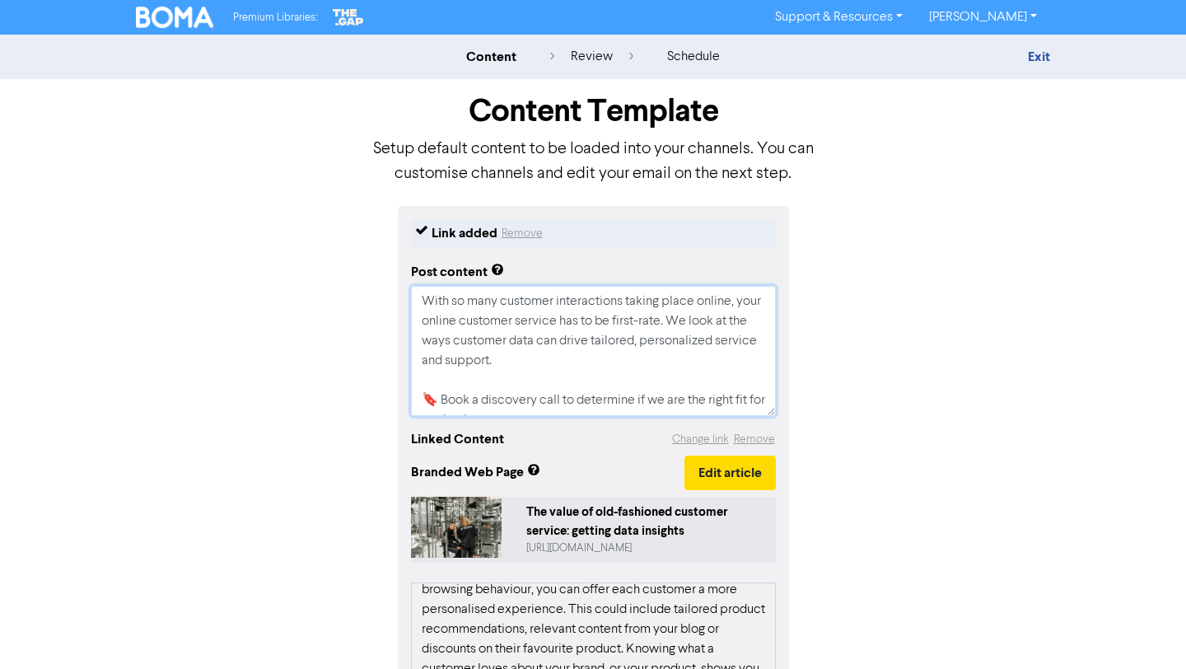
scroll to position [1121, 0]
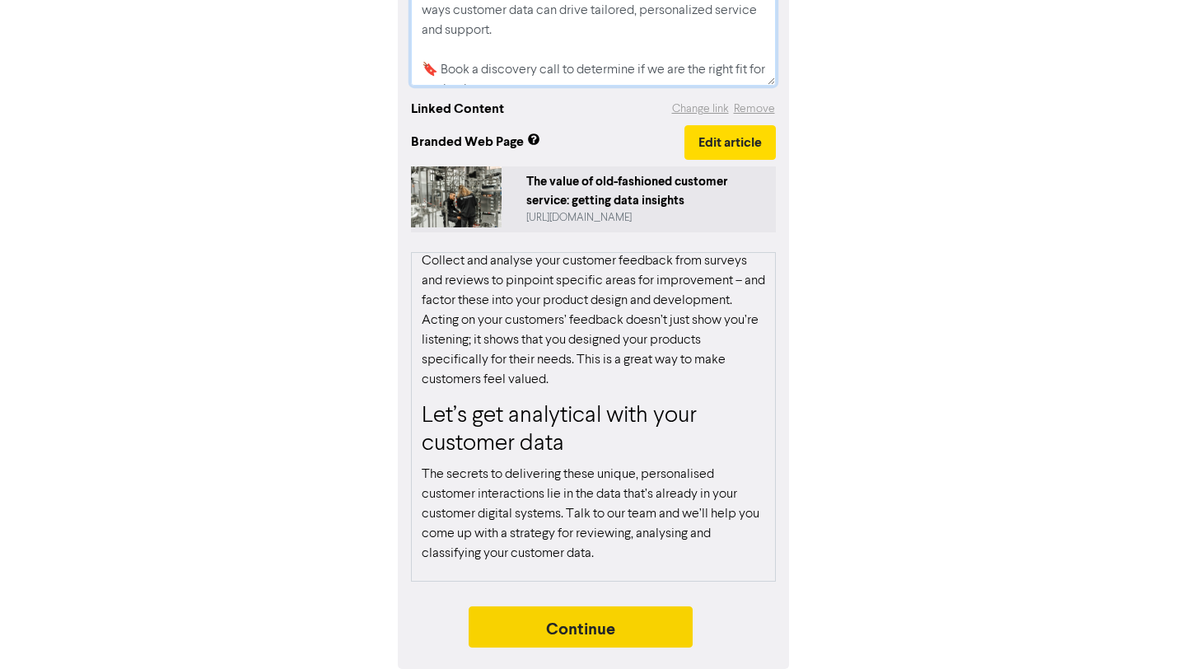
type textarea "With so many customer interactions taking place online, your online customer se…"
click at [639, 630] on button "Continue" at bounding box center [581, 626] width 224 height 41
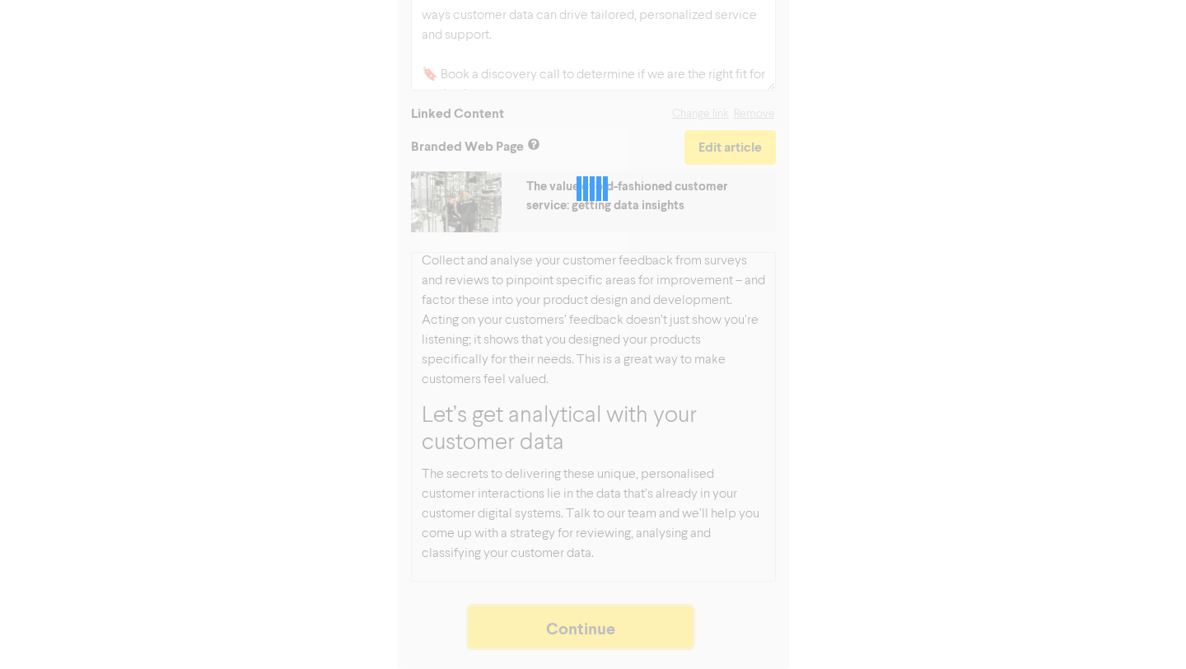
scroll to position [325, 0]
type textarea "x"
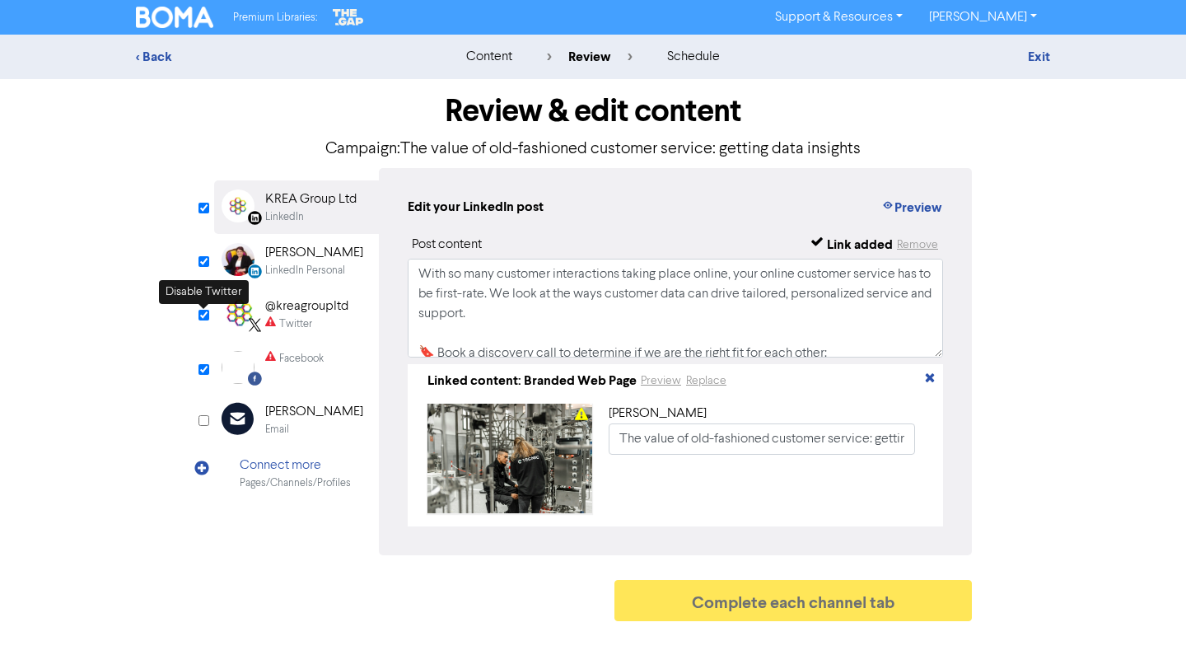
click at [204, 311] on input "checkbox" at bounding box center [204, 315] width 11 height 11
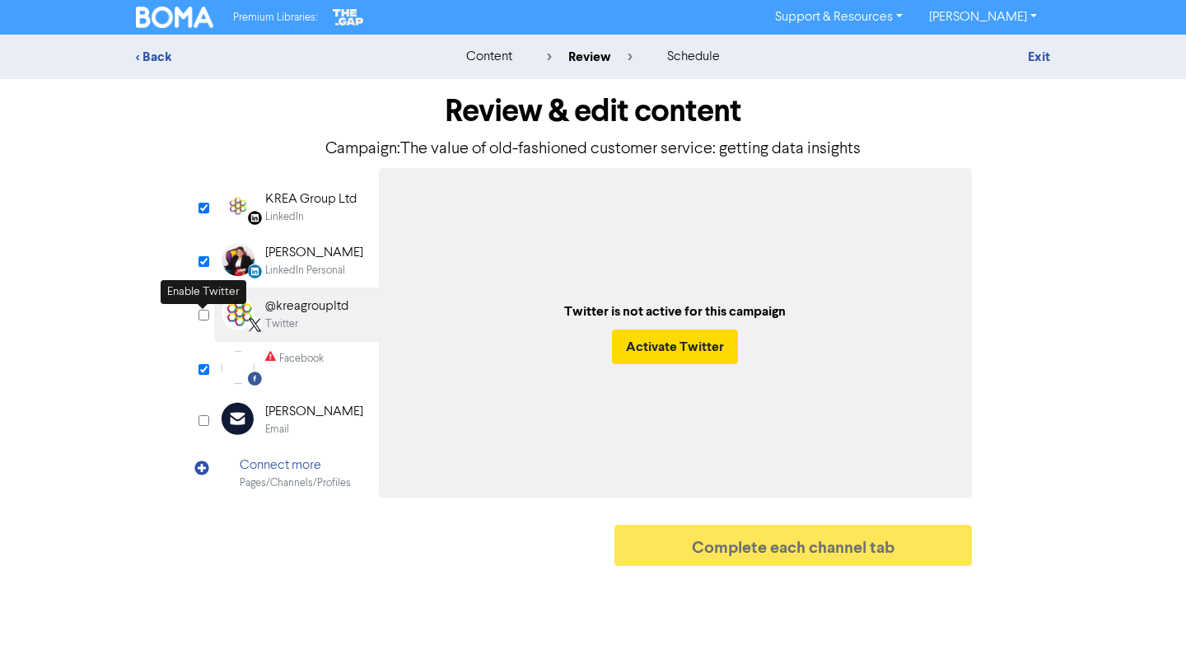
click at [202, 317] on input "checkbox" at bounding box center [204, 315] width 11 height 11
checkbox input "true"
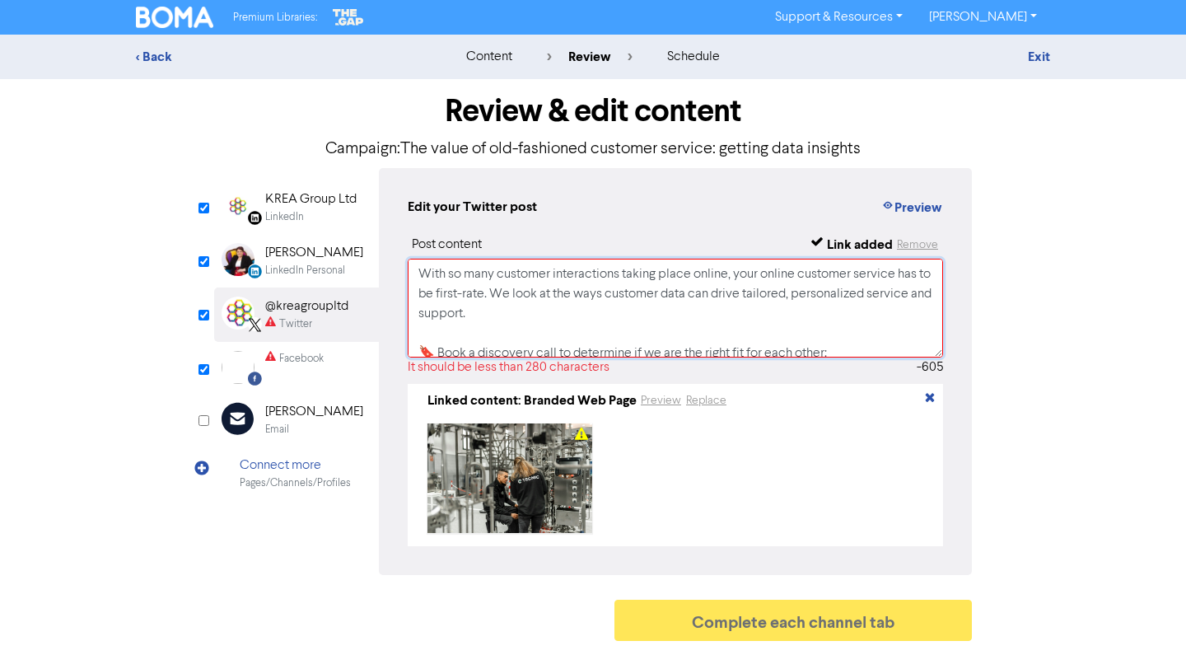
click at [523, 304] on textarea "With so many customer interactions taking place online, your online customer se…" at bounding box center [676, 308] width 536 height 99
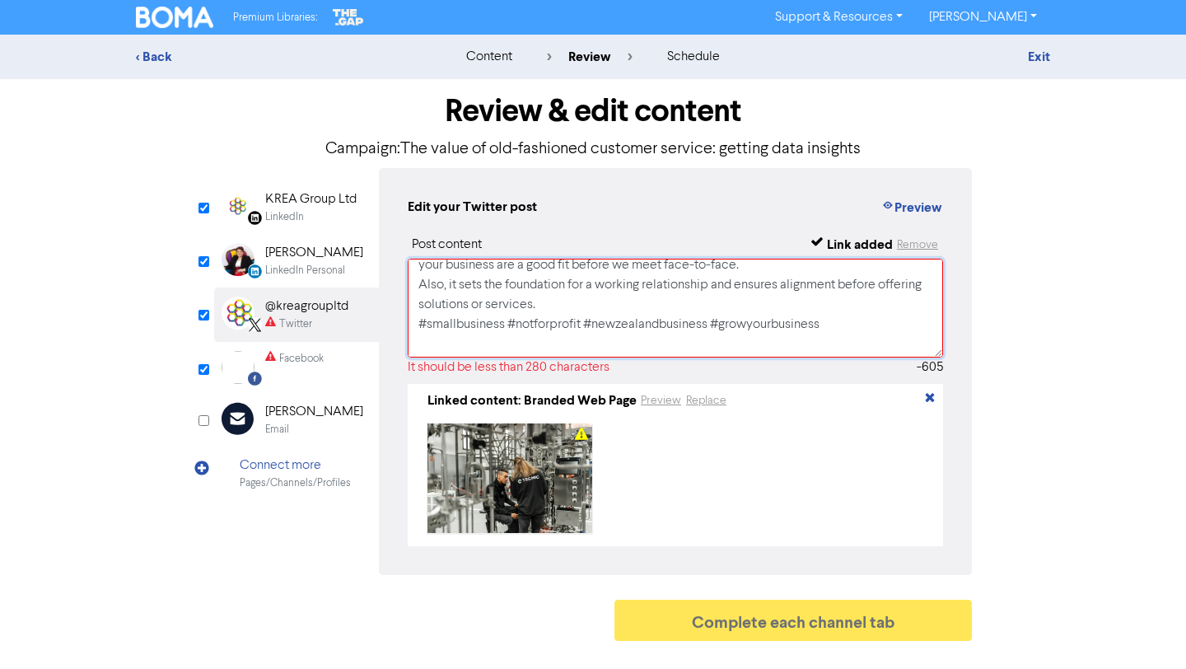
scroll to position [269, 0]
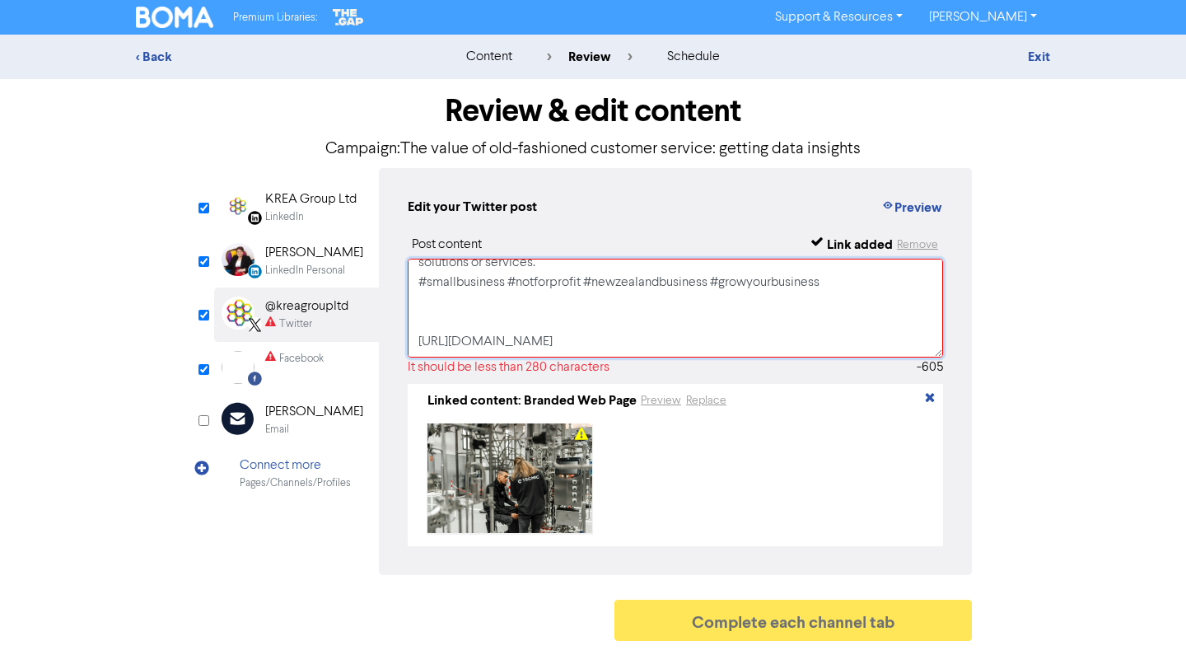
drag, startPoint x: 417, startPoint y: 283, endPoint x: 817, endPoint y: 291, distance: 400.5
click at [817, 291] on textarea "With so many customer interactions taking place online, your online customer se…" at bounding box center [676, 308] width 536 height 99
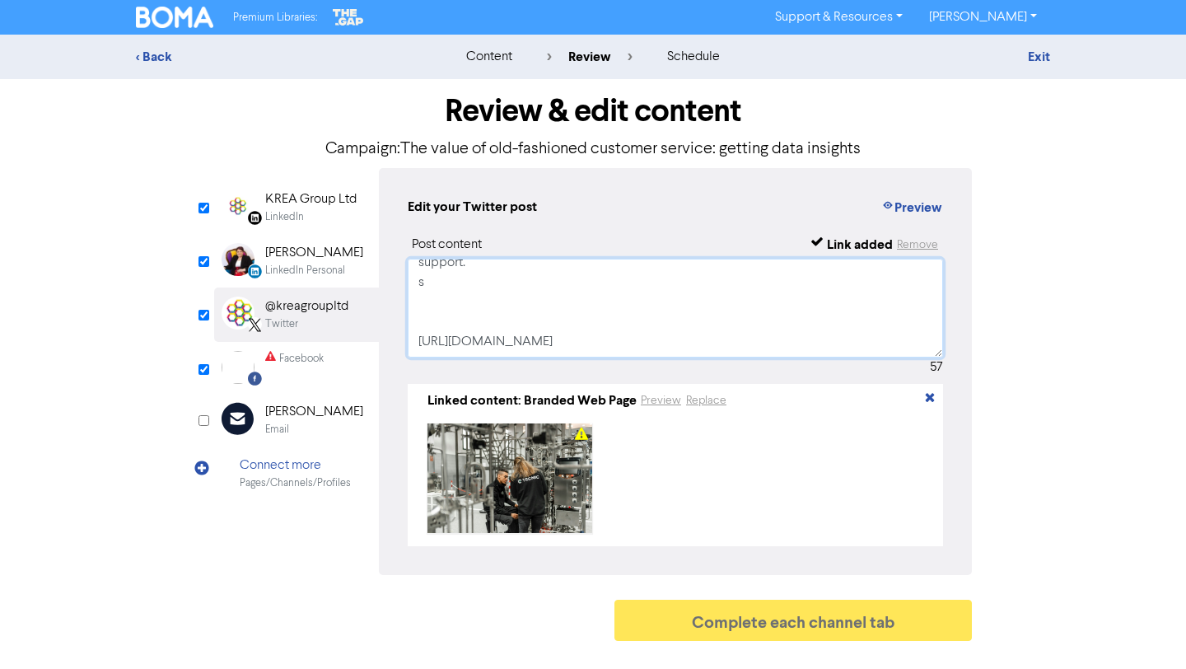
scroll to position [51, 0]
drag, startPoint x: 597, startPoint y: 294, endPoint x: 427, endPoint y: 284, distance: 170.0
click at [427, 284] on textarea "With so many customer interactions taking place online, your online customer se…" at bounding box center [676, 308] width 536 height 99
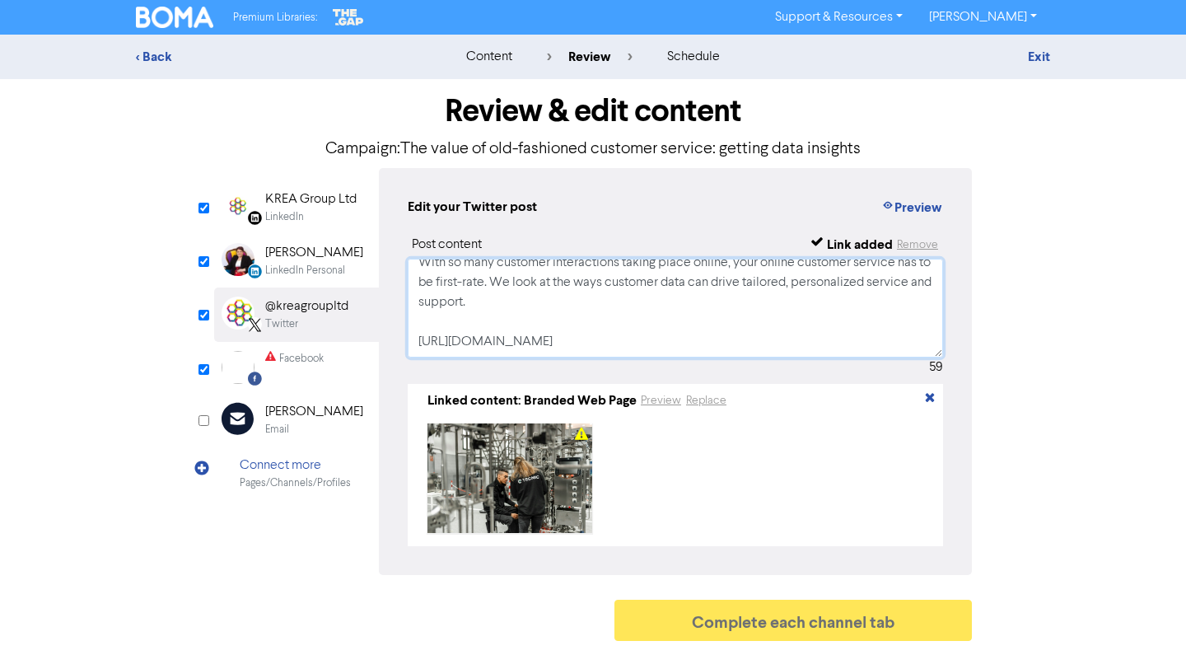
scroll to position [12, 0]
type textarea "With so many customer interactions taking place online, your online customer se…"
click at [202, 371] on input "checkbox" at bounding box center [204, 369] width 11 height 11
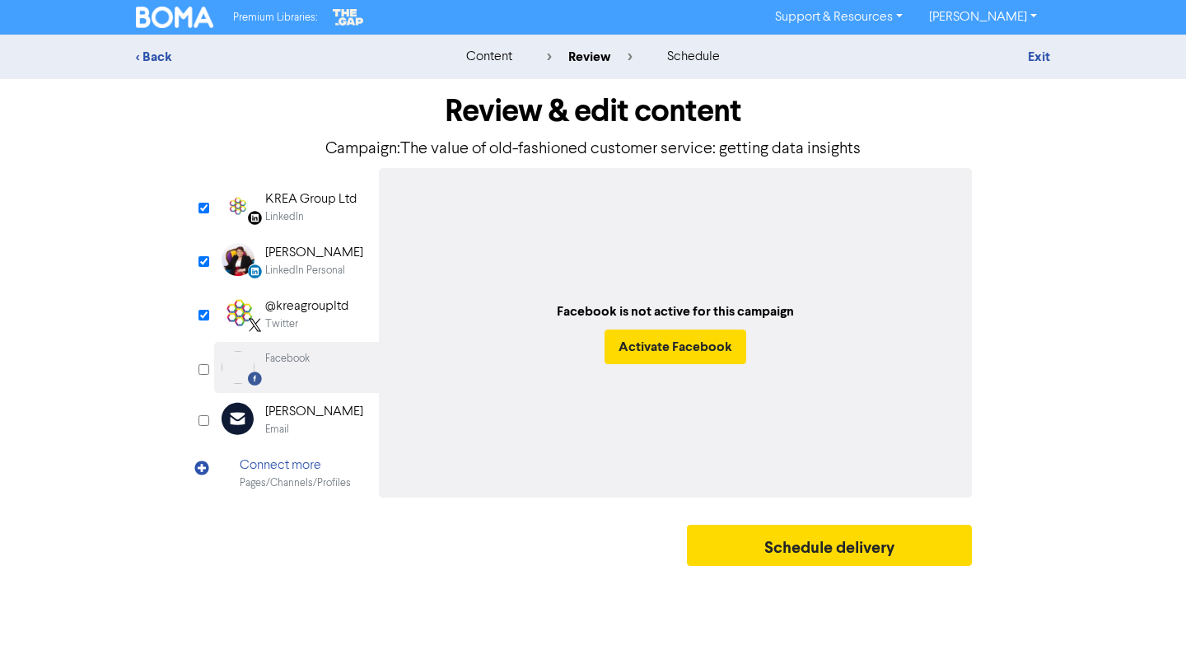
click at [514, 311] on div "Facebook is not active for this campaign Activate Facebook" at bounding box center [675, 333] width 593 height 330
click at [199, 366] on input "checkbox" at bounding box center [204, 369] width 11 height 11
checkbox input "true"
select select "LEARN_MORE"
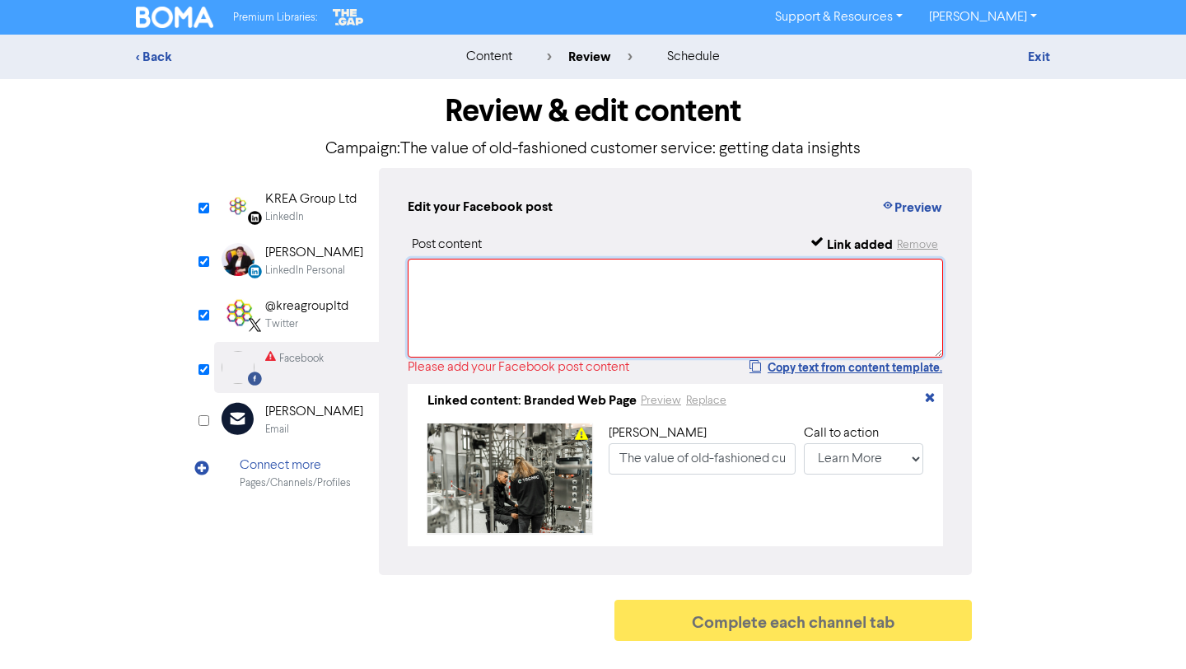
click at [428, 277] on textarea at bounding box center [676, 308] width 536 height 99
paste textarea "With so many customer interactions taking place online, your online customer se…"
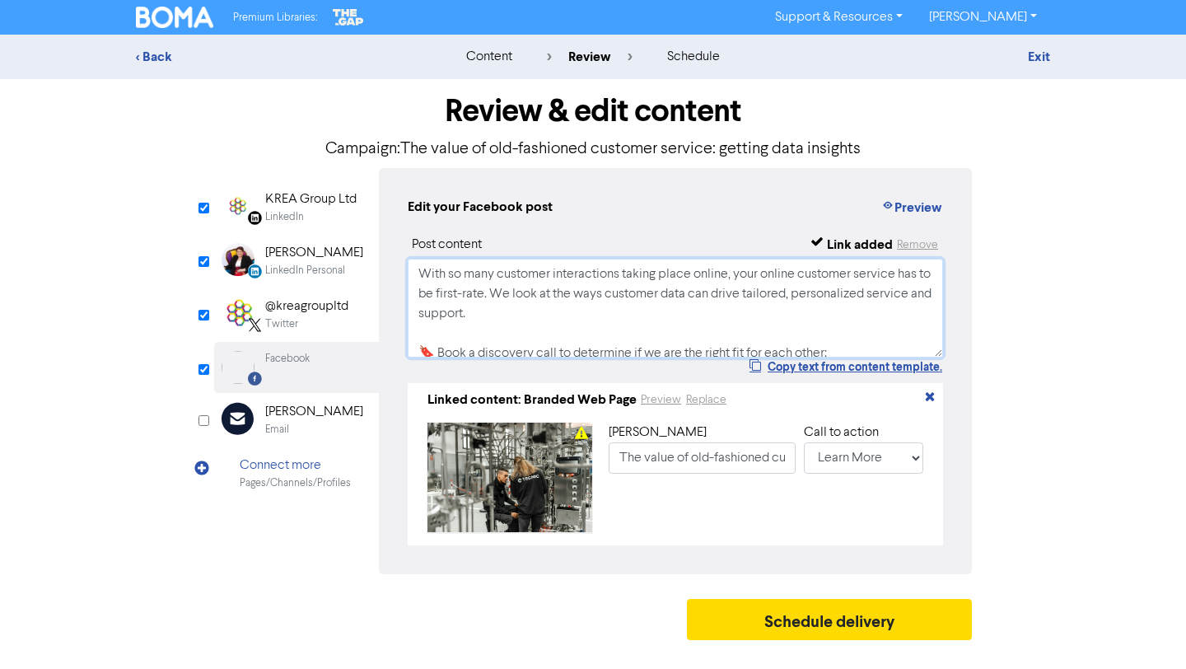
scroll to position [209, 0]
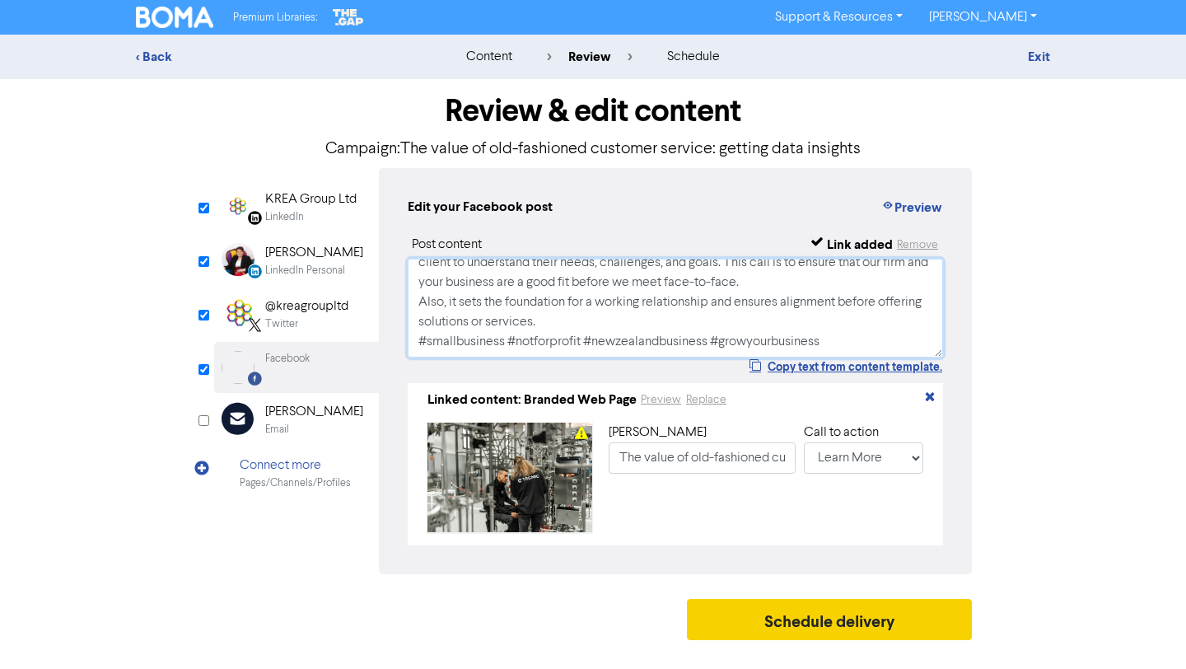
type textarea "With so many customer interactions taking place online, your online customer se…"
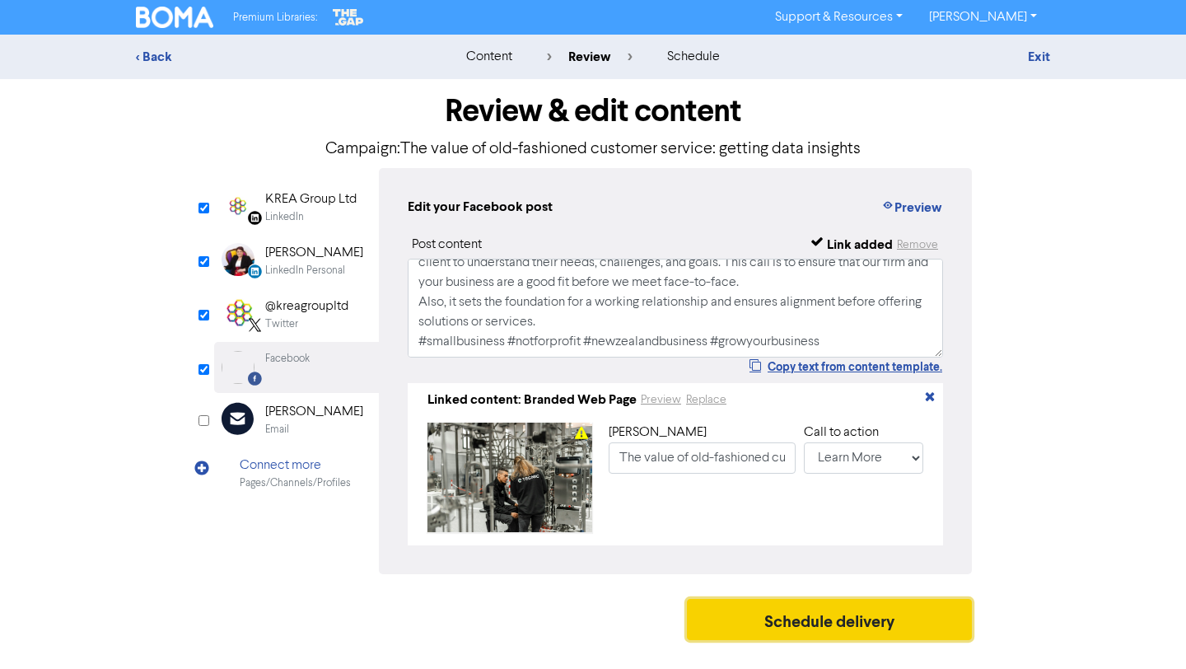
click at [878, 639] on button "Schedule delivery" at bounding box center [829, 619] width 285 height 41
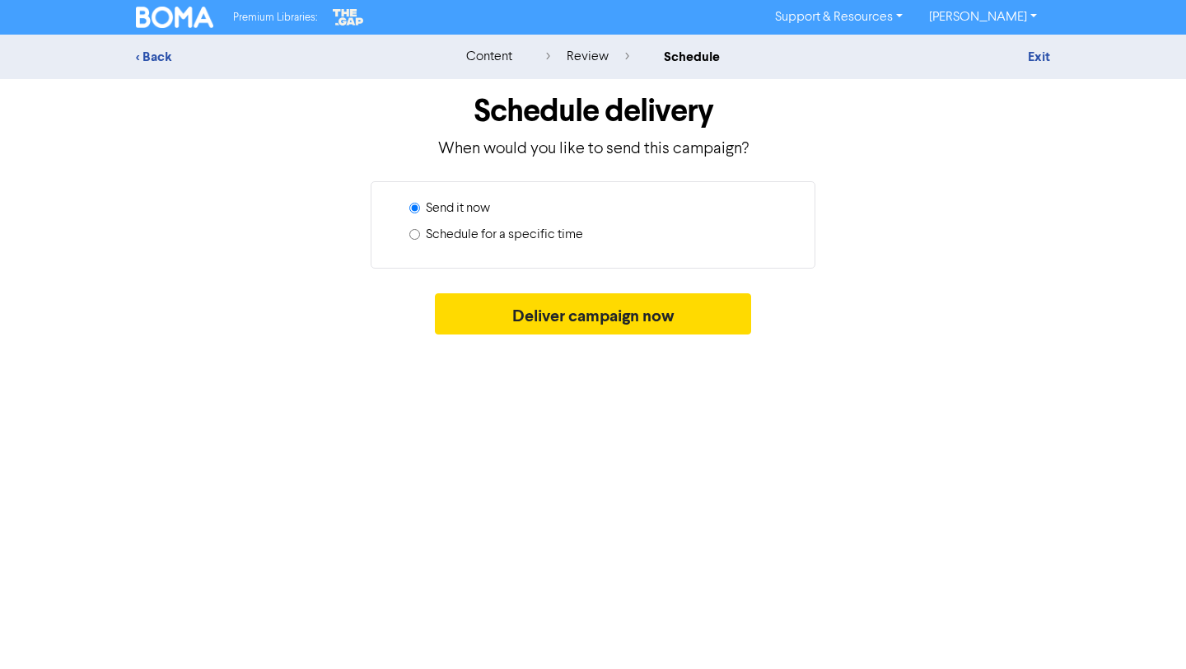
click at [576, 236] on label "Schedule for a specific time" at bounding box center [504, 235] width 157 height 20
click at [420, 236] on input "Schedule for a specific time" at bounding box center [414, 234] width 11 height 11
radio input "true"
radio input "false"
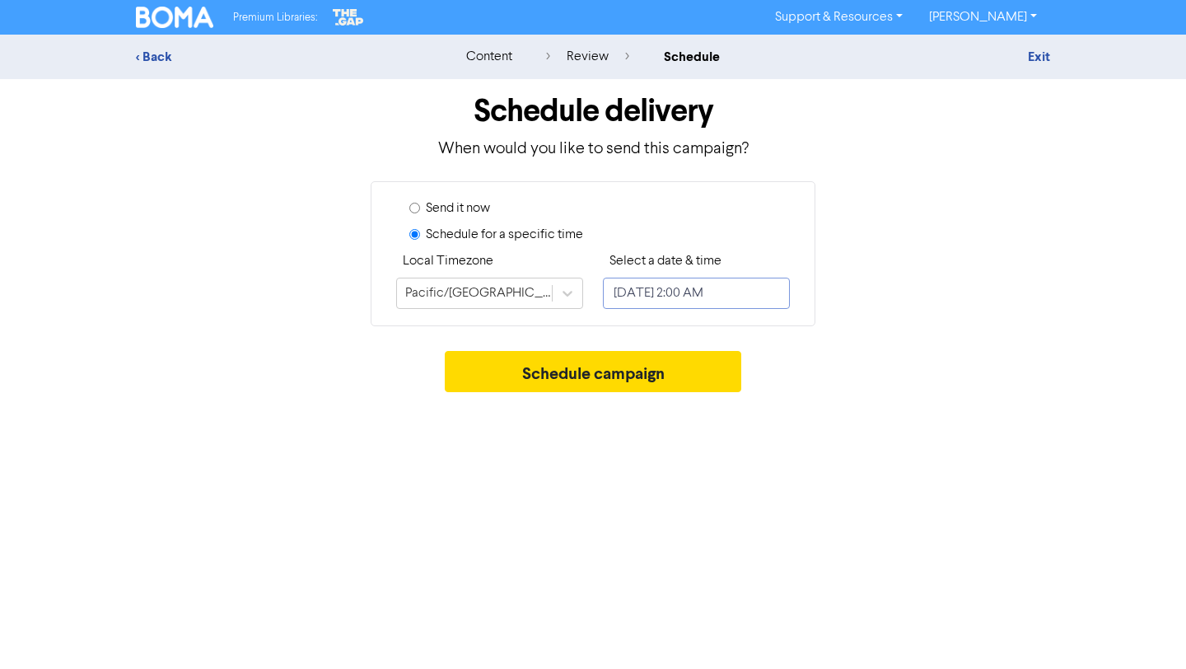
click at [742, 287] on input "[DATE] 2:00 AM" at bounding box center [696, 293] width 187 height 31
select select "8"
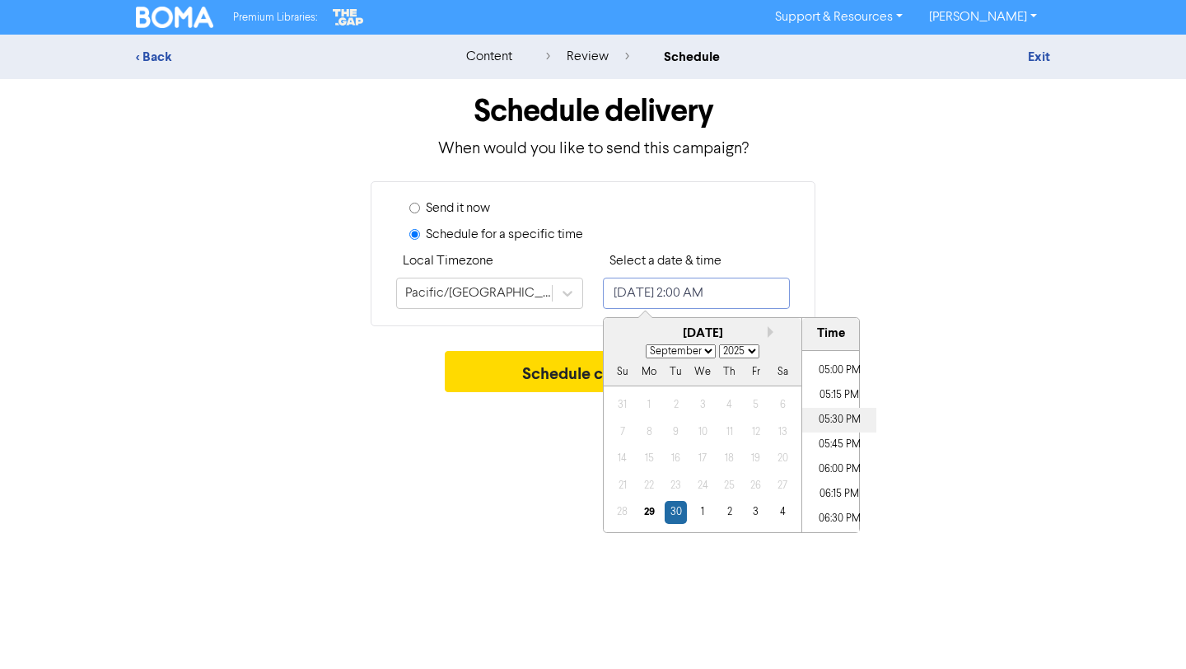
scroll to position [1676, 0]
click at [842, 375] on li "05:00 PM" at bounding box center [840, 368] width 74 height 25
type input "[DATE] 5:00 PM"
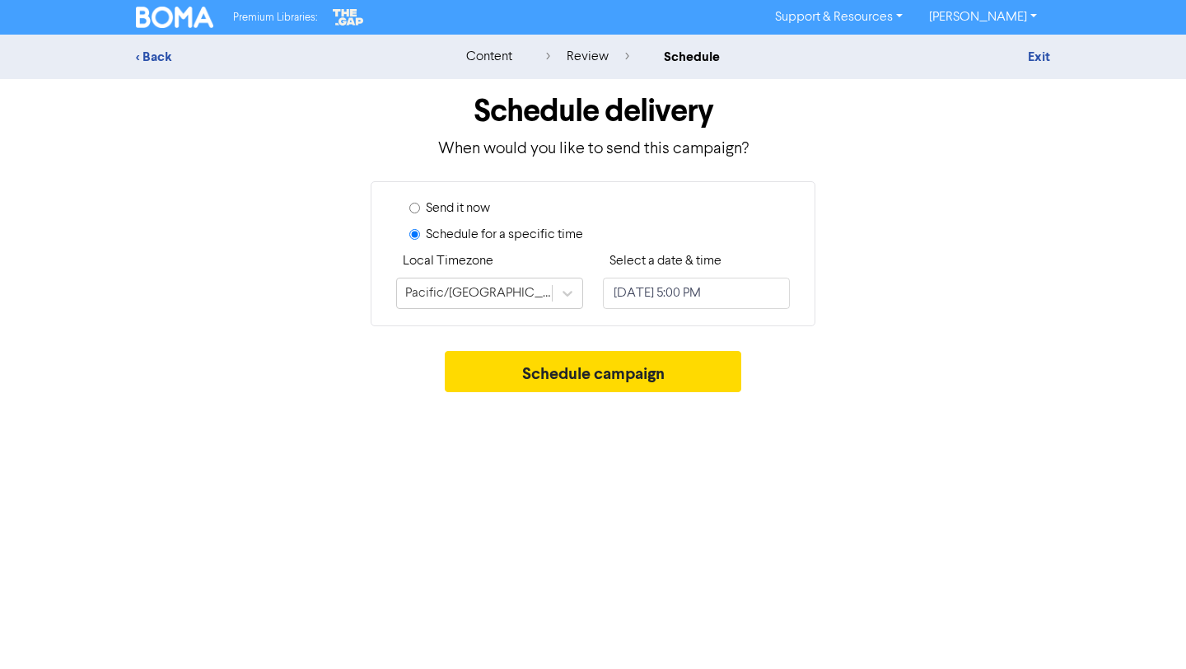
click at [981, 364] on div "Schedule campaign" at bounding box center [593, 375] width 915 height 49
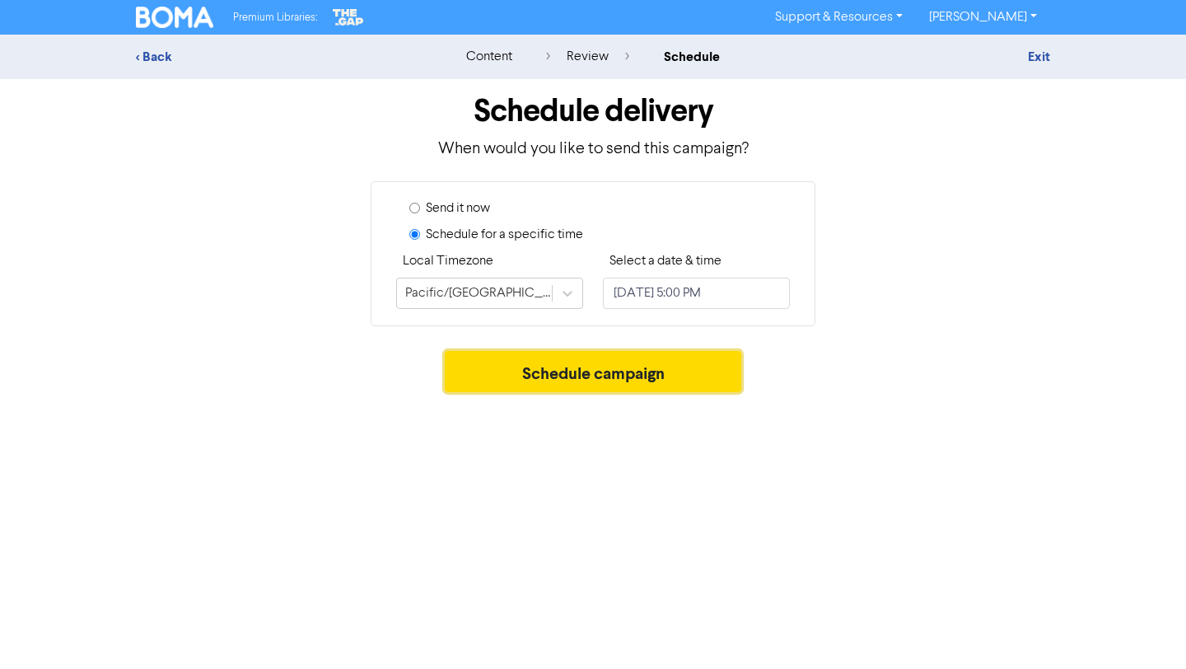
click at [703, 371] on button "Schedule campaign" at bounding box center [593, 371] width 297 height 41
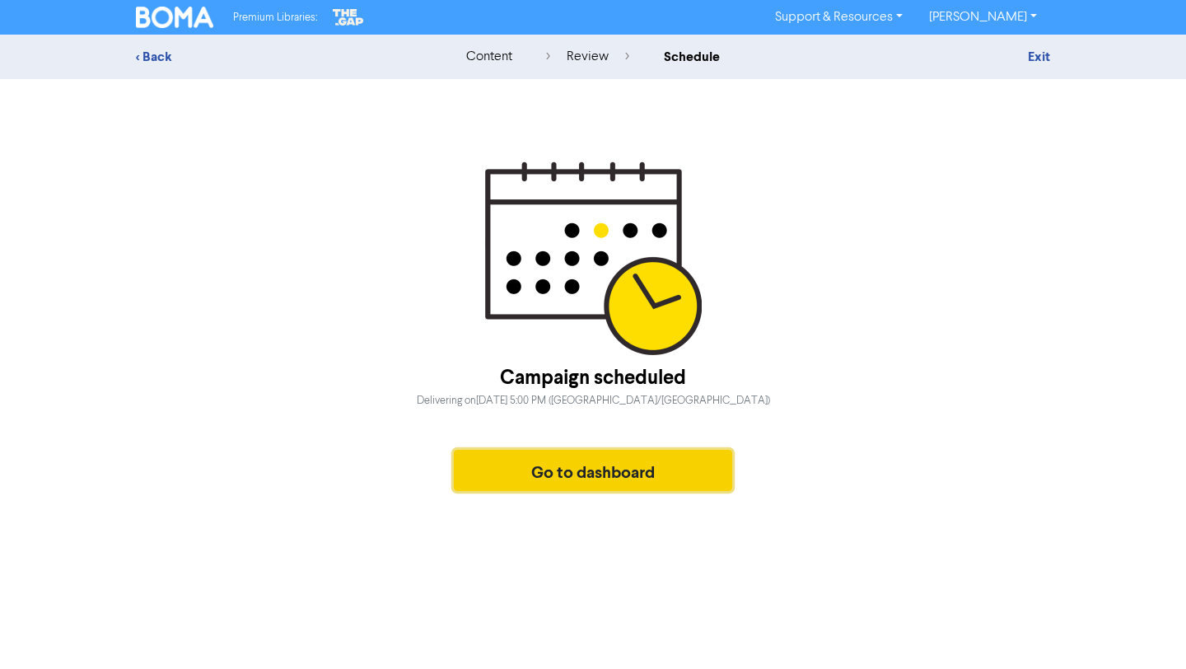
click at [593, 479] on button "Go to dashboard" at bounding box center [593, 470] width 278 height 41
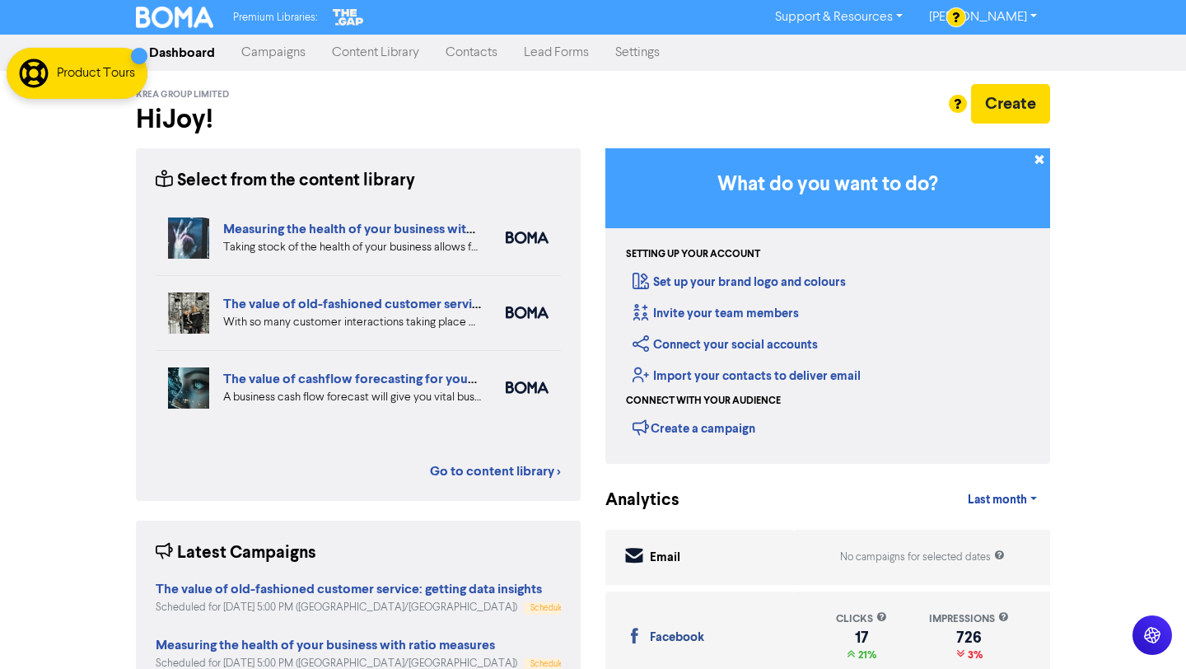
click at [280, 44] on link "Campaigns" at bounding box center [273, 52] width 91 height 33
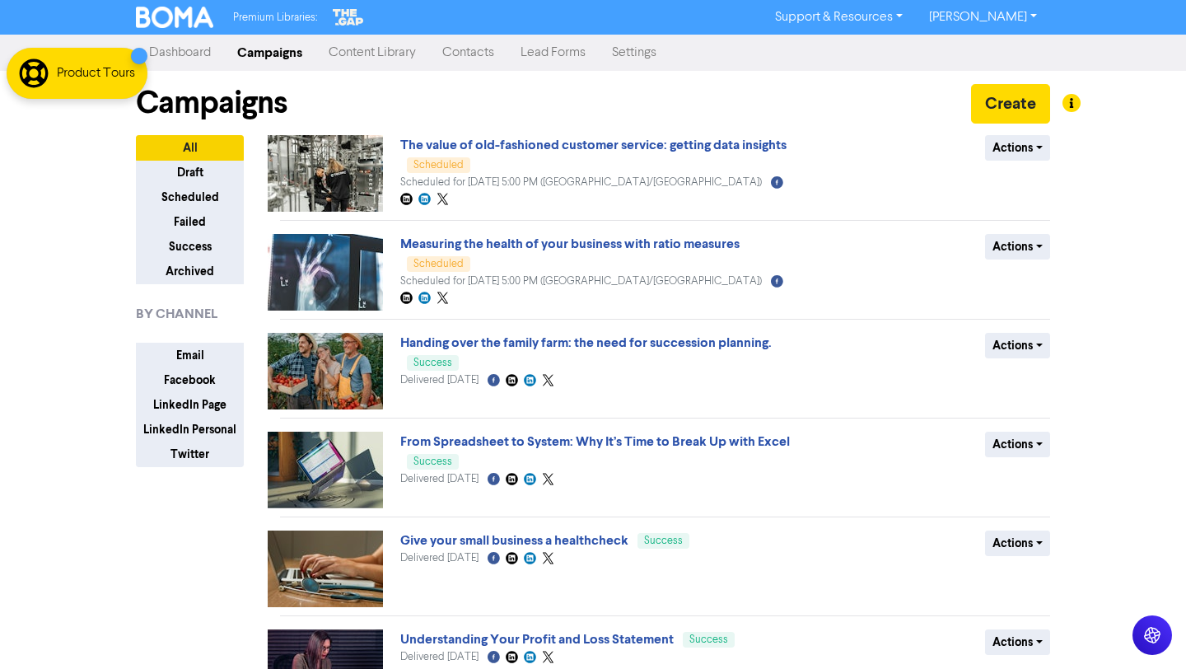
click at [390, 59] on link "Content Library" at bounding box center [373, 52] width 114 height 33
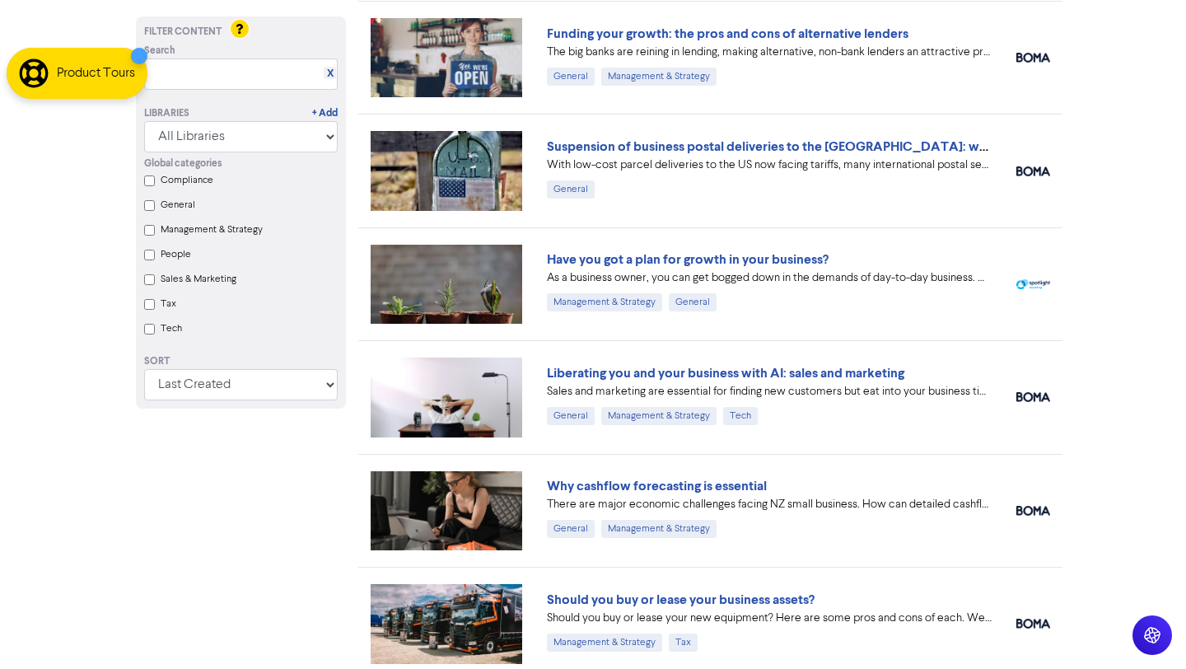
scroll to position [791, 0]
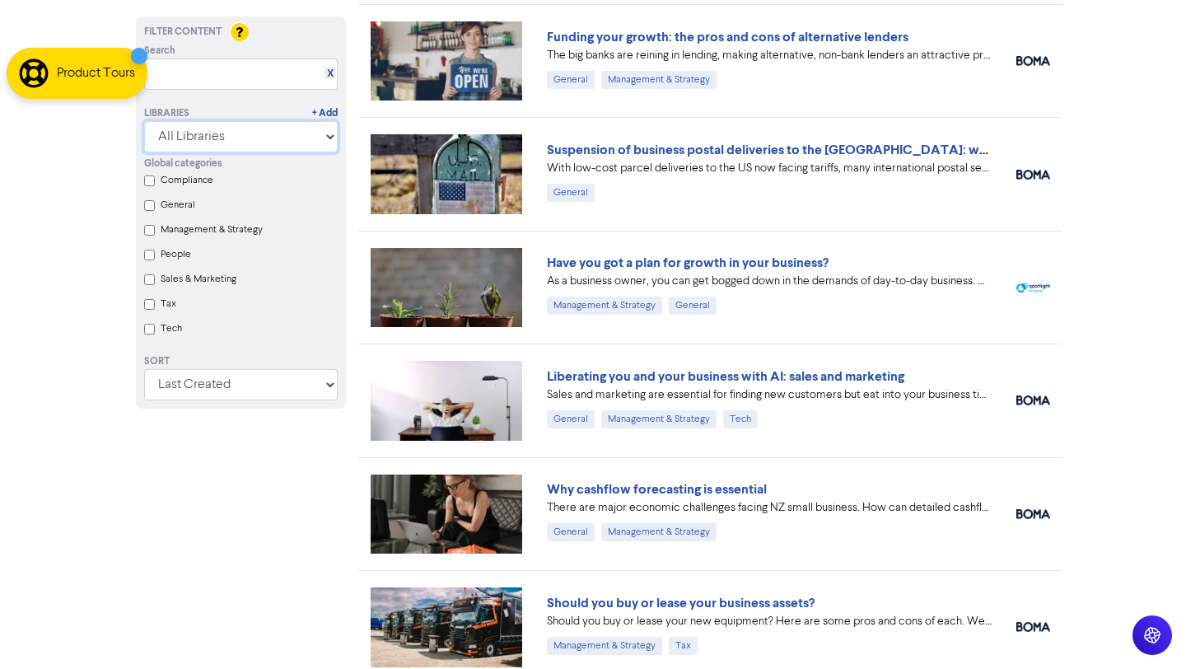
click at [297, 139] on select "All Libraries BOMA Other Partners The Gap Xero" at bounding box center [241, 136] width 194 height 31
select select "The Gap"
click at [144, 152] on select "All Libraries BOMA Other Partners The Gap Xero" at bounding box center [241, 136] width 194 height 31
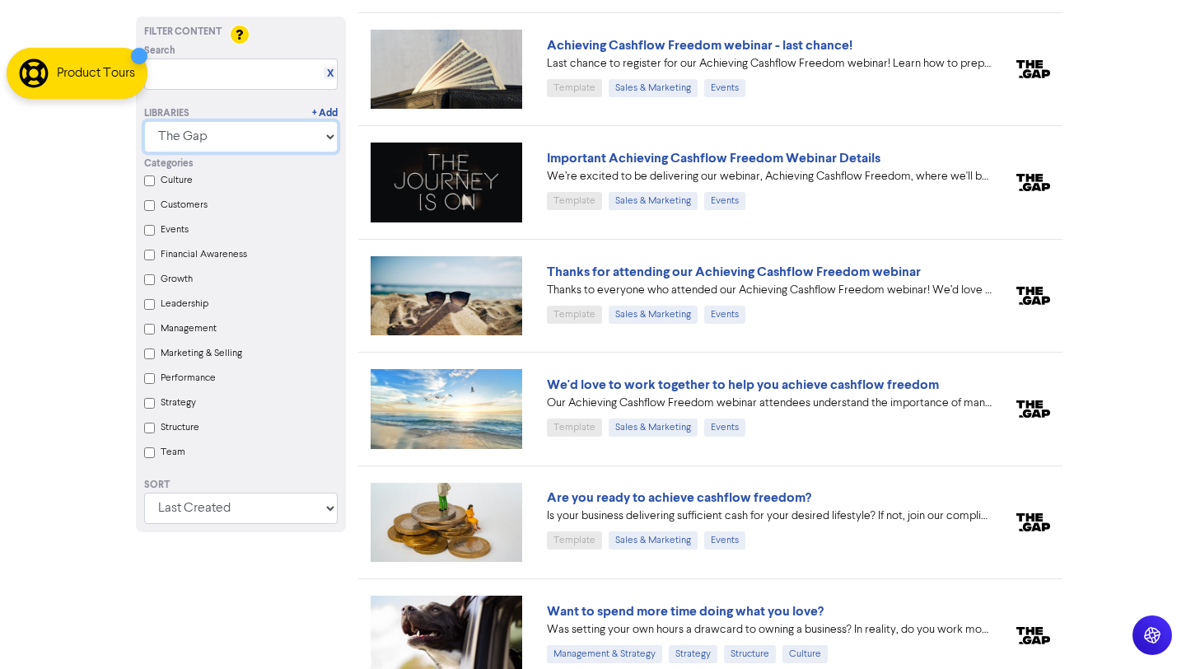
scroll to position [559, 0]
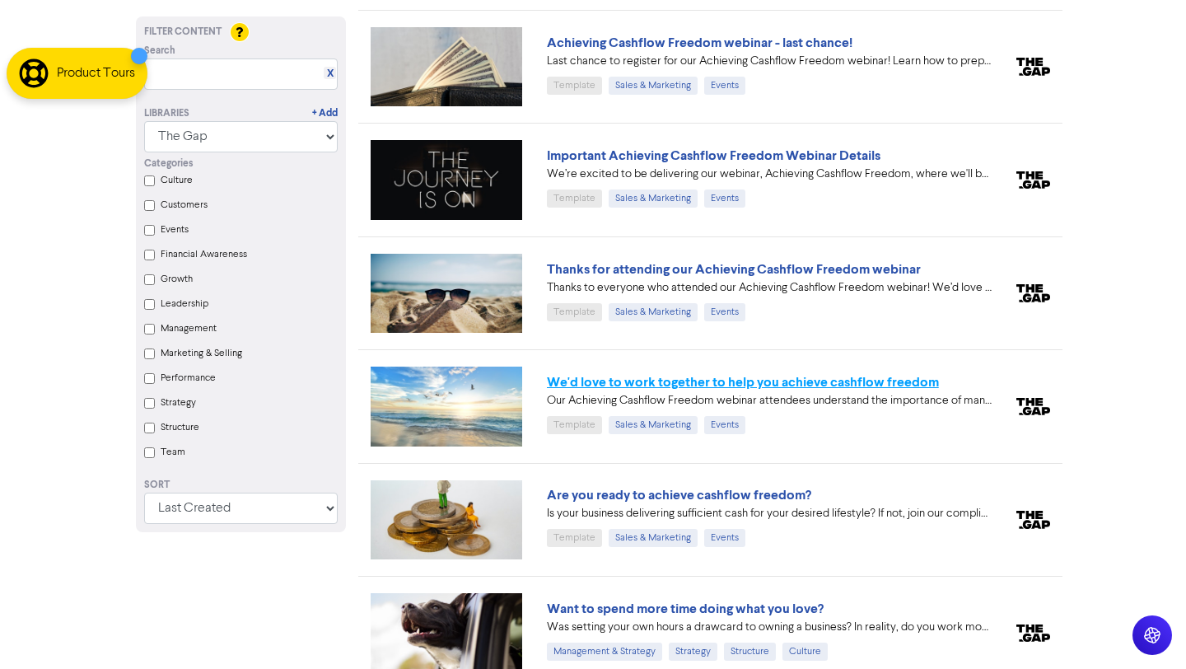
click at [859, 384] on link "We'd love to work together to help you achieve cashflow freedom" at bounding box center [743, 382] width 392 height 16
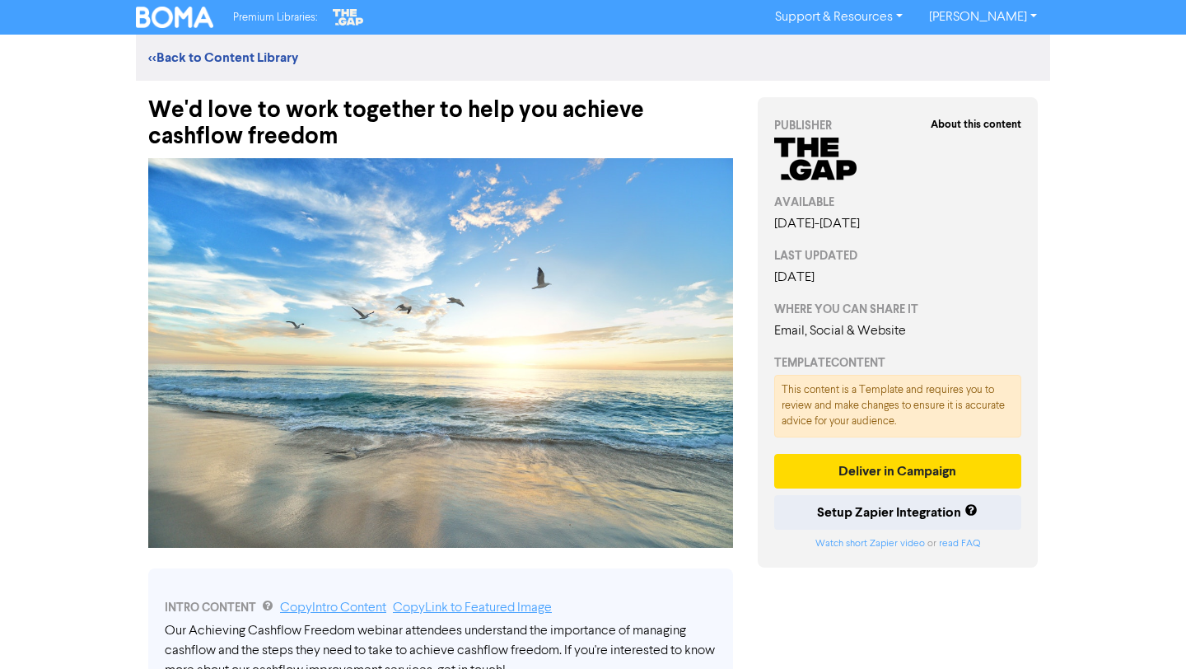
scroll to position [559, 0]
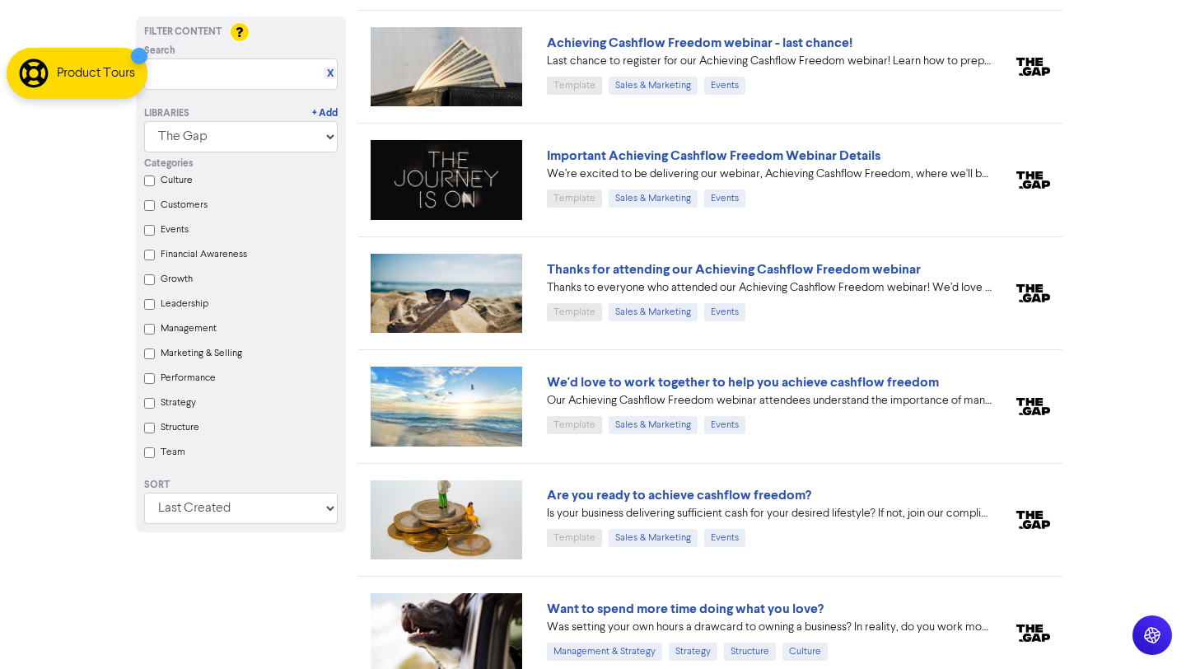
click at [150, 357] on Selling "Marketing & Selling" at bounding box center [149, 354] width 11 height 11
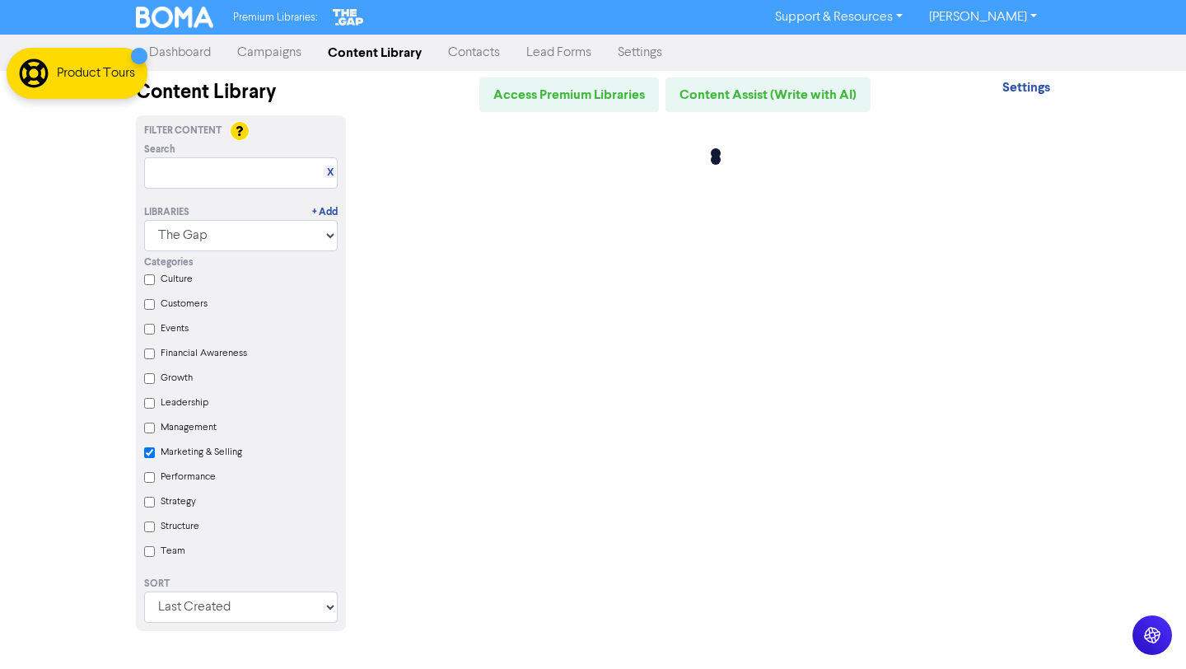
checkbox Selling "true"
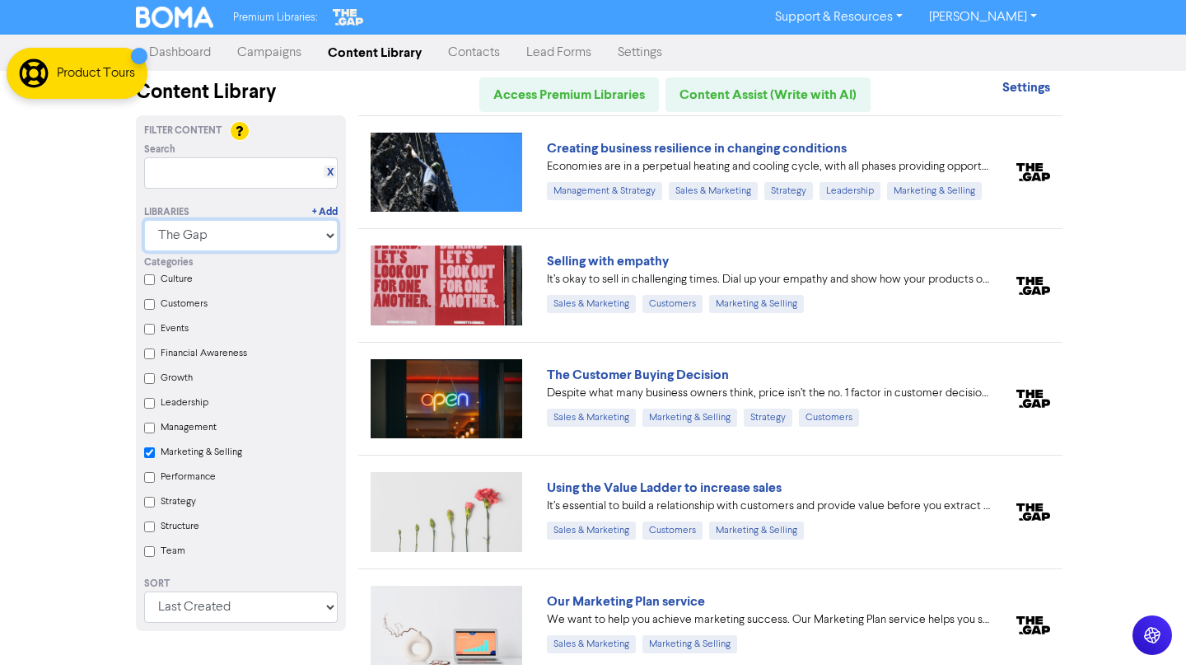
click at [260, 241] on select "All Libraries BOMA Other Partners The Gap Xero" at bounding box center [241, 235] width 194 height 31
select select
click at [144, 220] on select "All Libraries BOMA Other Partners The Gap Xero" at bounding box center [241, 235] width 194 height 31
checkbox Selling "true"
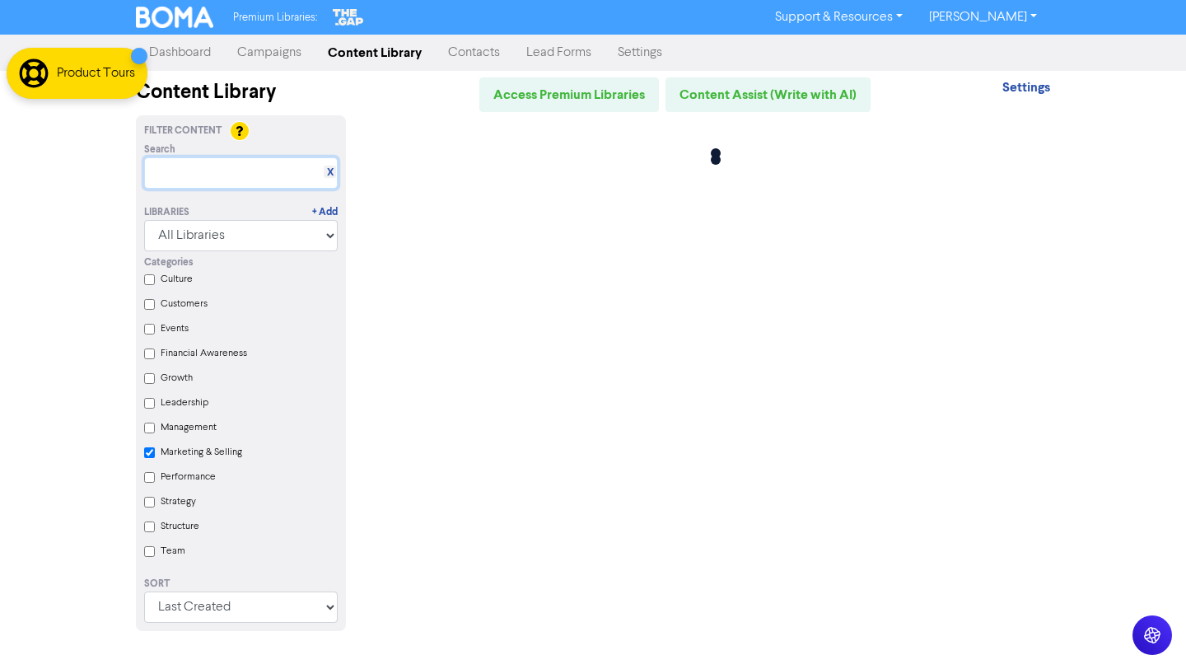
click at [246, 176] on input "text" at bounding box center [241, 172] width 194 height 31
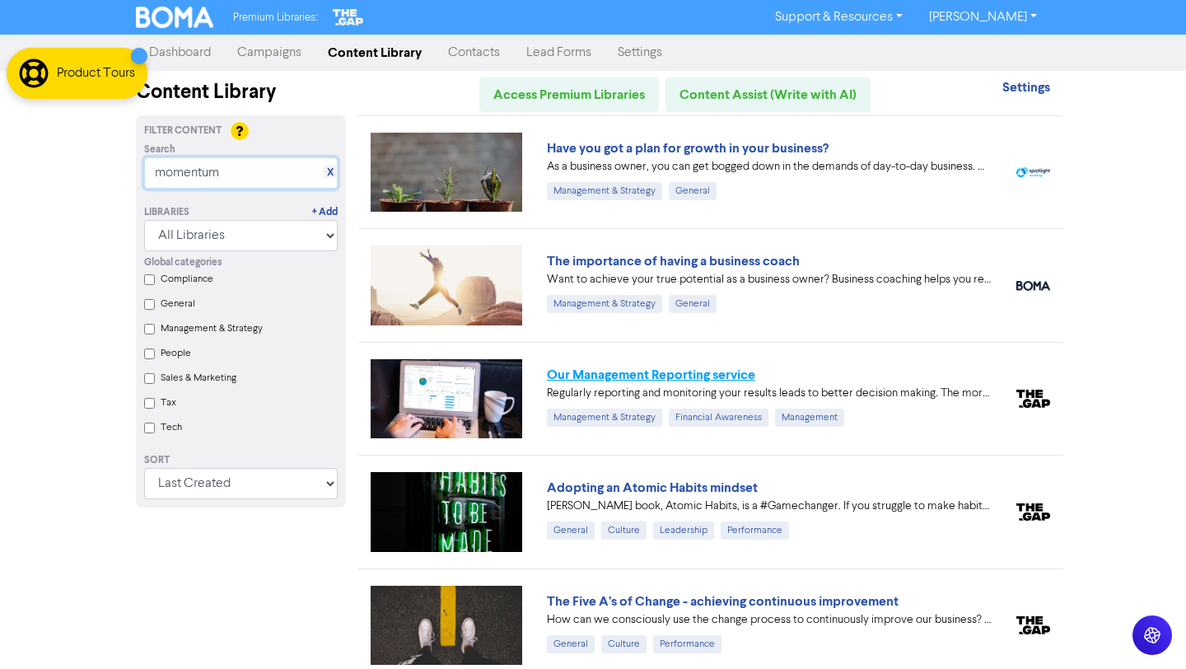
type input "momentum"
click at [727, 378] on link "Our Management Reporting service" at bounding box center [651, 375] width 208 height 16
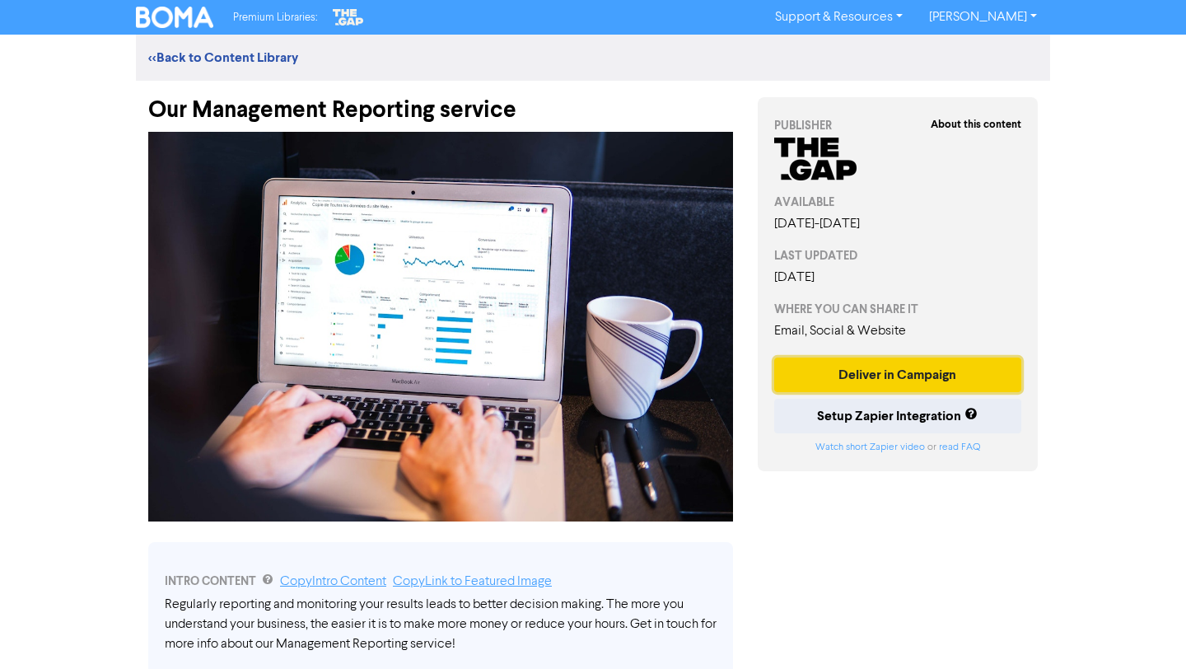
click at [852, 380] on button "Deliver in Campaign" at bounding box center [898, 375] width 247 height 35
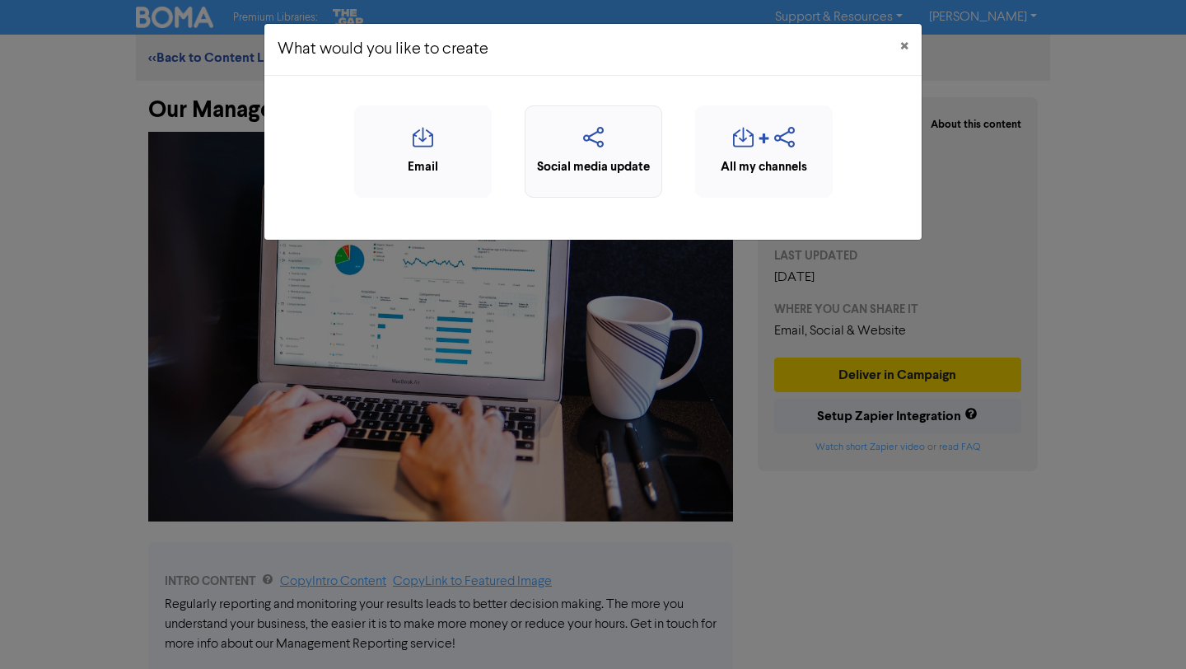
click at [619, 149] on icon "button" at bounding box center [593, 142] width 119 height 31
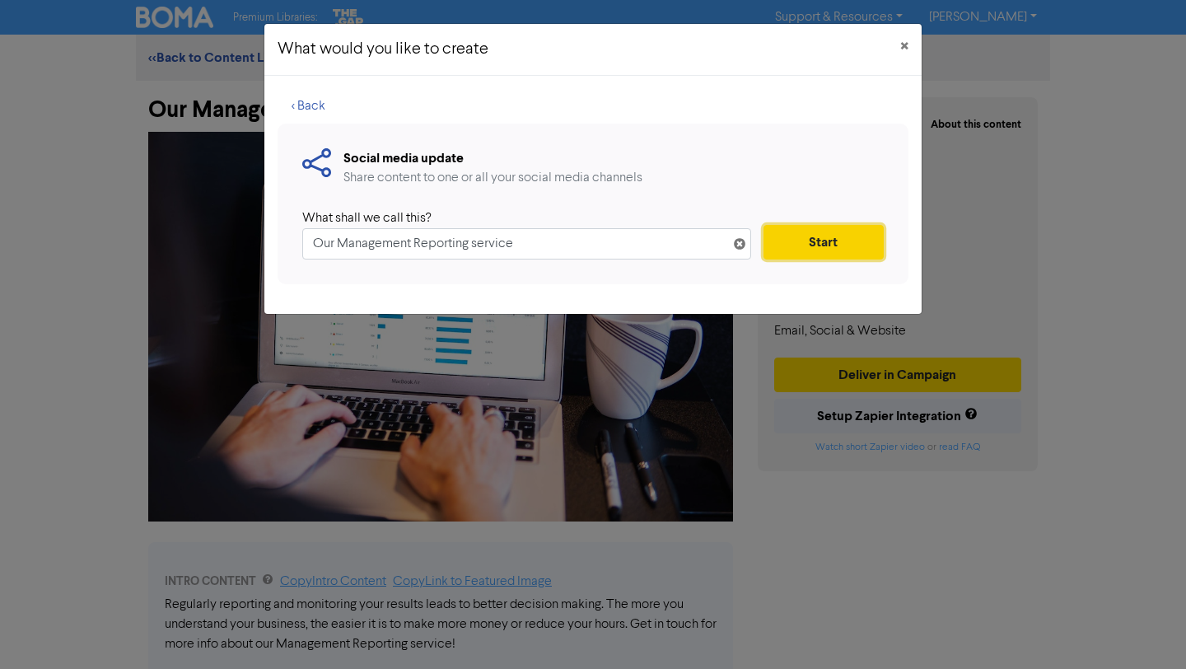
click at [801, 238] on button "Start" at bounding box center [824, 242] width 120 height 35
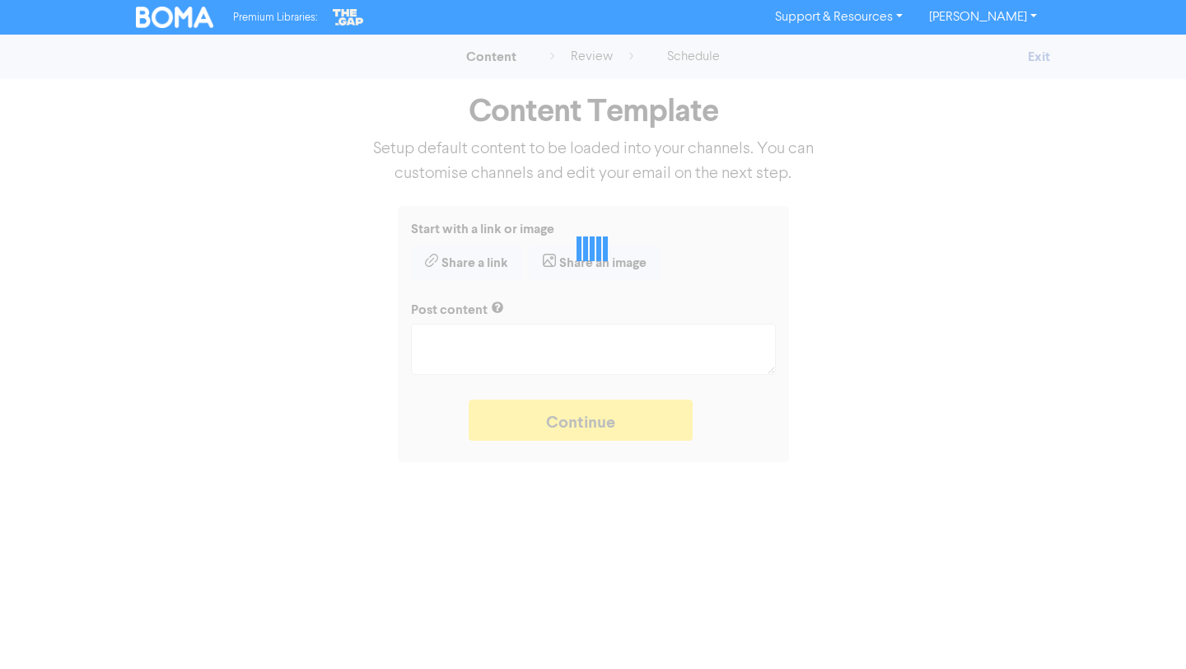
type textarea "x"
type textarea "Regularly reporting and monitoring your results leads to better decision making…"
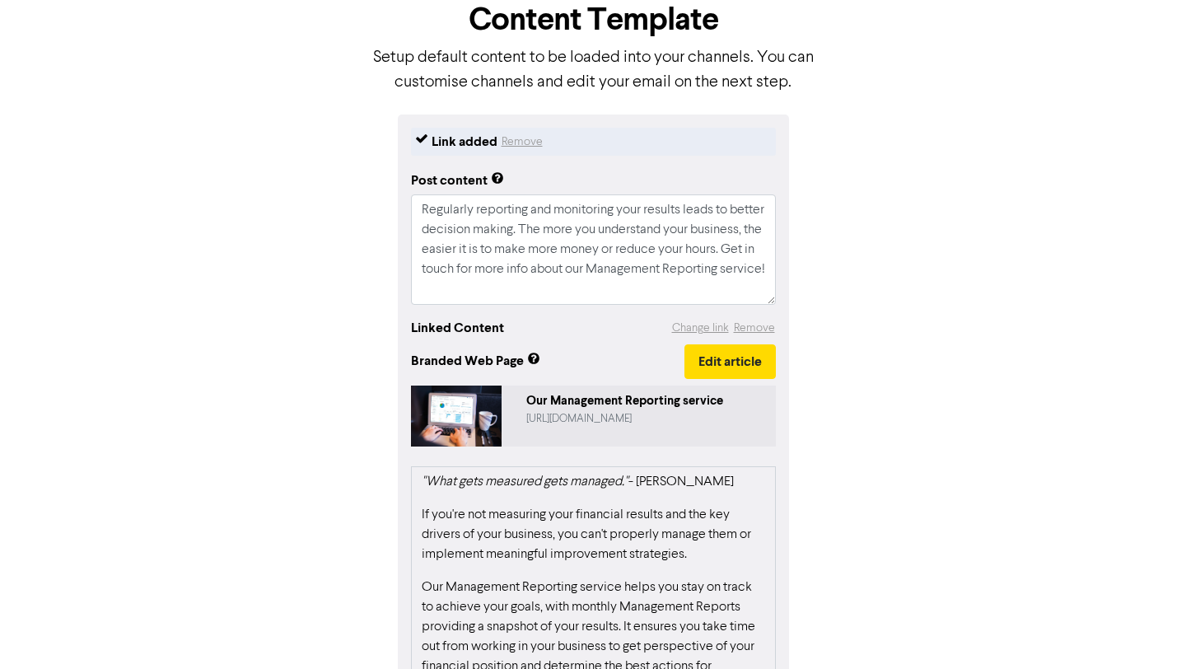
scroll to position [93, 0]
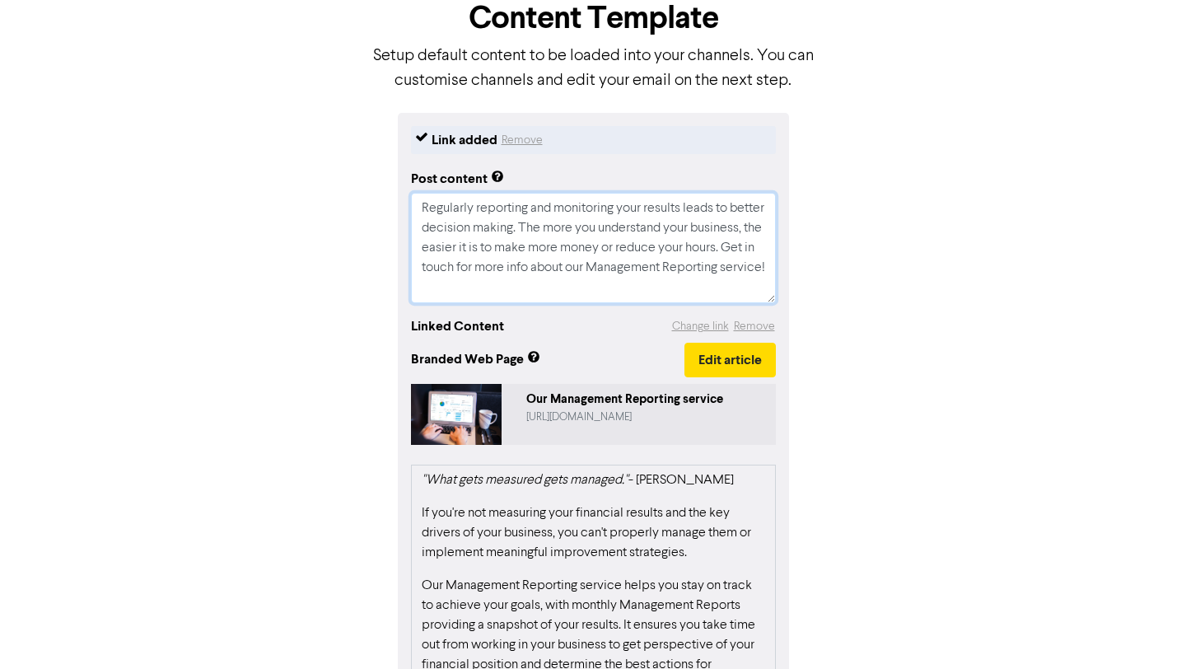
click at [568, 288] on textarea "Regularly reporting and monitoring your results leads to better decision making…" at bounding box center [593, 248] width 365 height 110
type textarea "x"
type textarea "Regularly reporting and monitoring your results leads to better decision making…"
type textarea "x"
type textarea "Regularly reporting and monitoring your results leads to better decision making…"
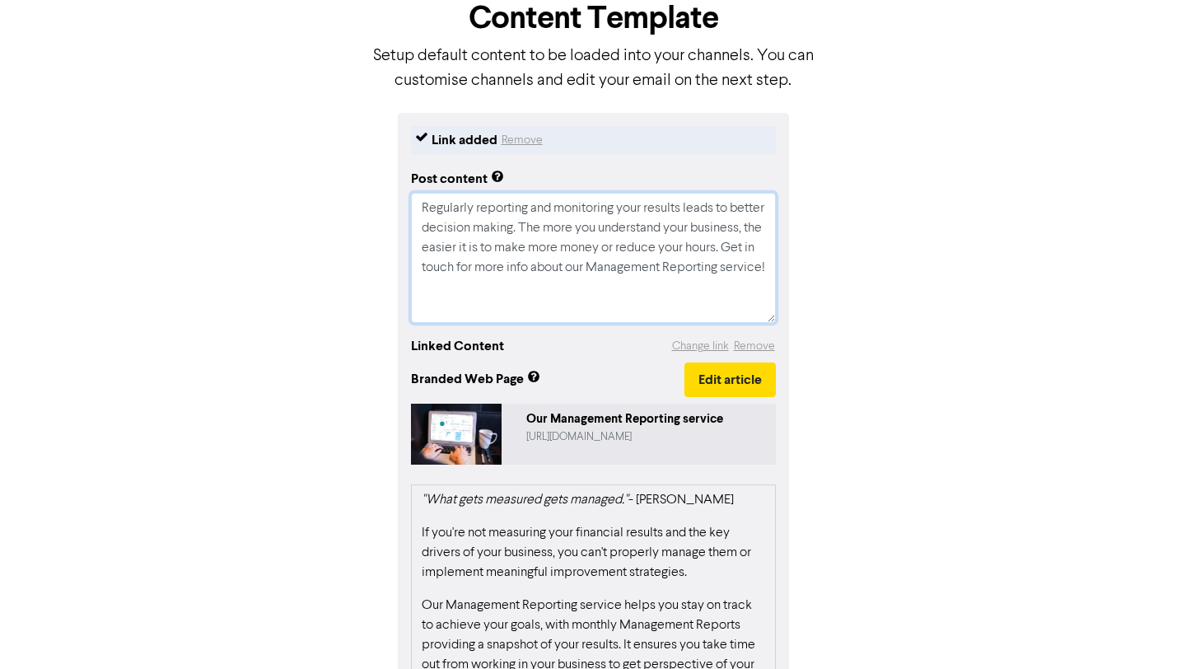
paste textarea "With so many customer interactions taking place online, your online customer se…"
type textarea "x"
type textarea "Loremipsu dolorsita con adipiscing elit seddoei tempo in utlabo etdolore magnaa…"
drag, startPoint x: 502, startPoint y: 270, endPoint x: 414, endPoint y: 205, distance: 109.6
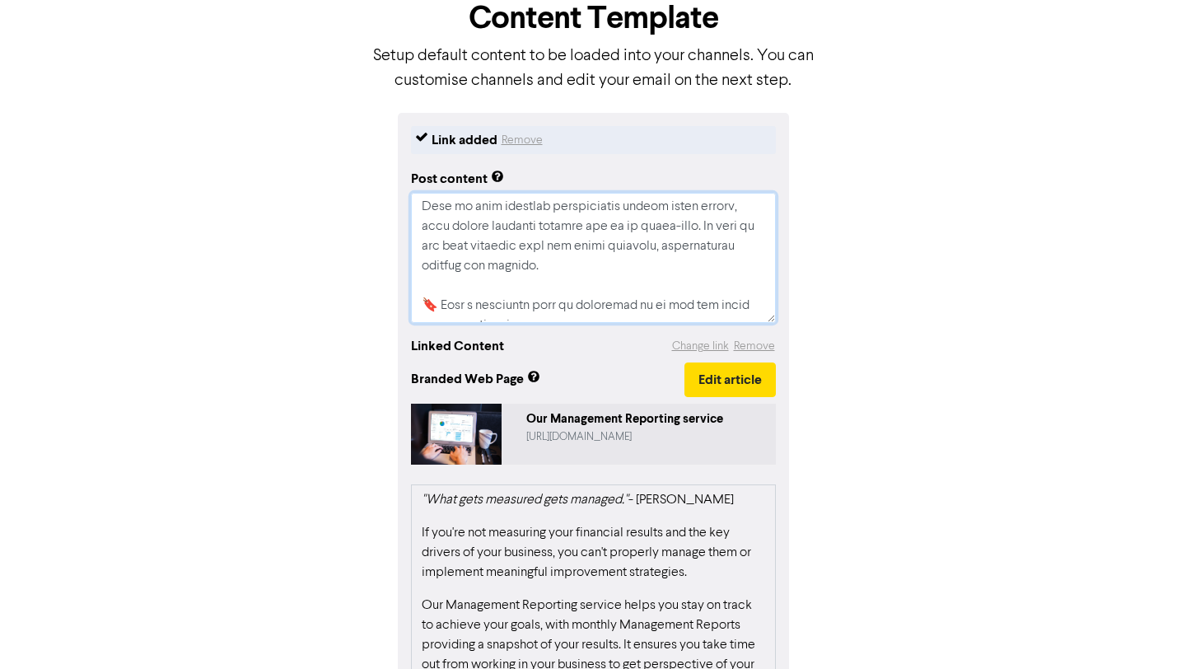
click at [414, 205] on textarea at bounding box center [593, 258] width 365 height 130
type textarea "x"
type textarea "Regularly reporting and monitoring your results leads to better decision making…"
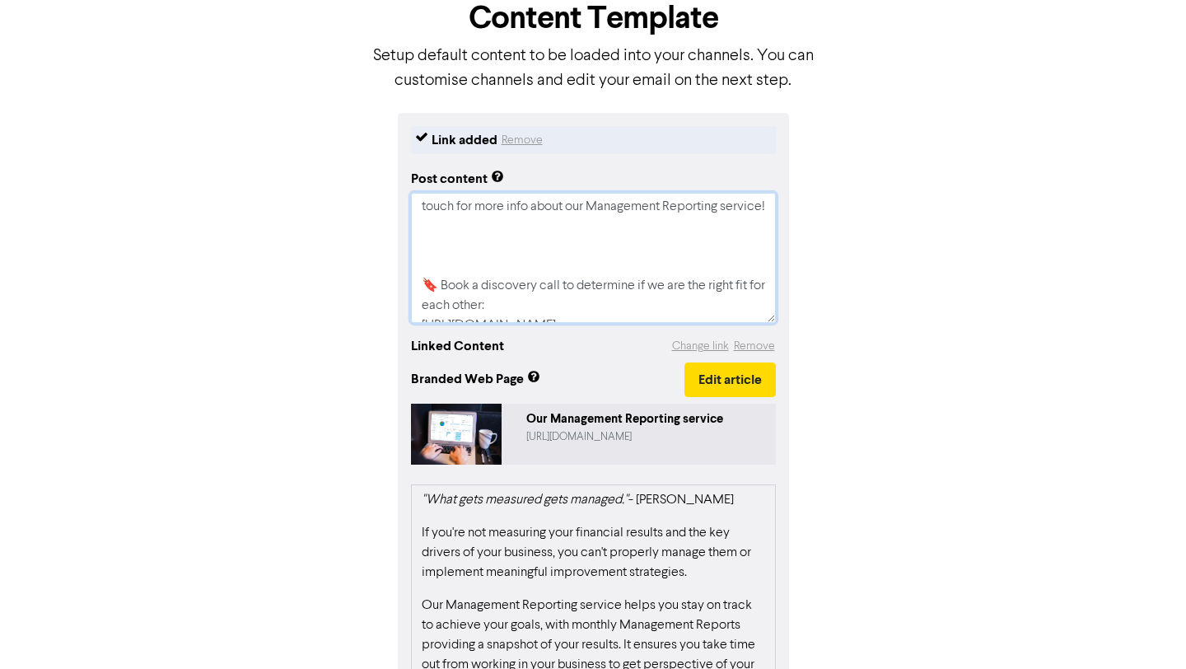
type textarea "x"
type textarea "Regularly reporting and monitoring your results leads to better decision making…"
type textarea "x"
type textarea "Regularly reporting and monitoring your results leads to better decision making…"
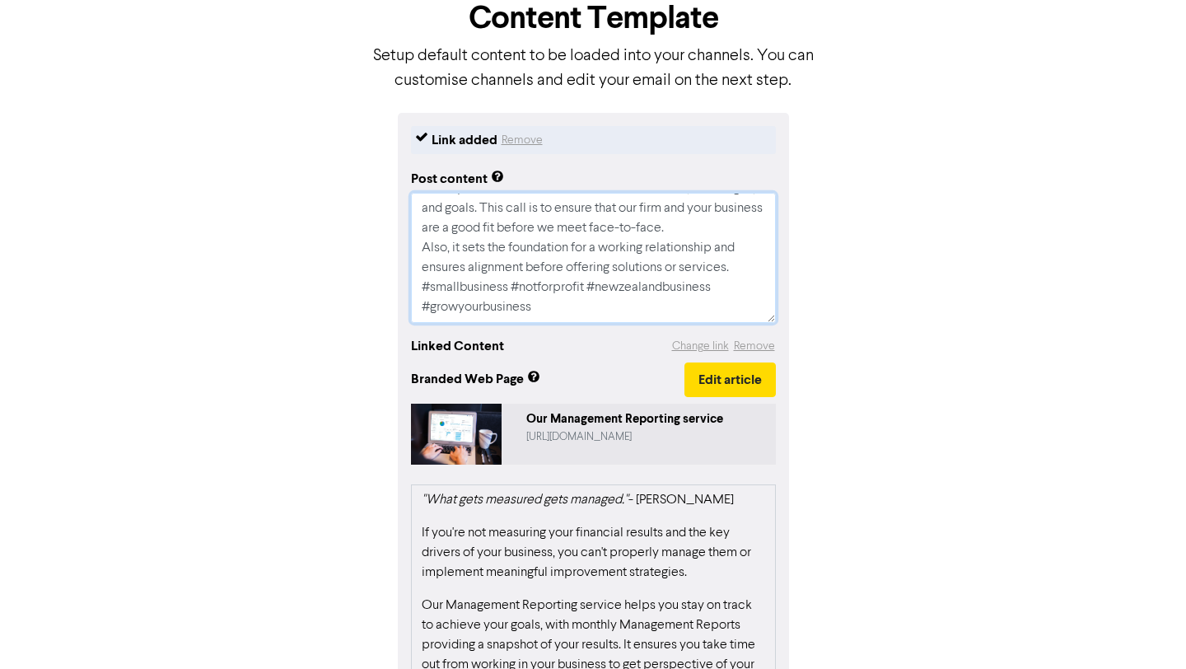
scroll to position [297, 0]
click at [746, 269] on textarea "Regularly reporting and monitoring your results leads to better decision making…" at bounding box center [593, 258] width 365 height 130
type textarea "x"
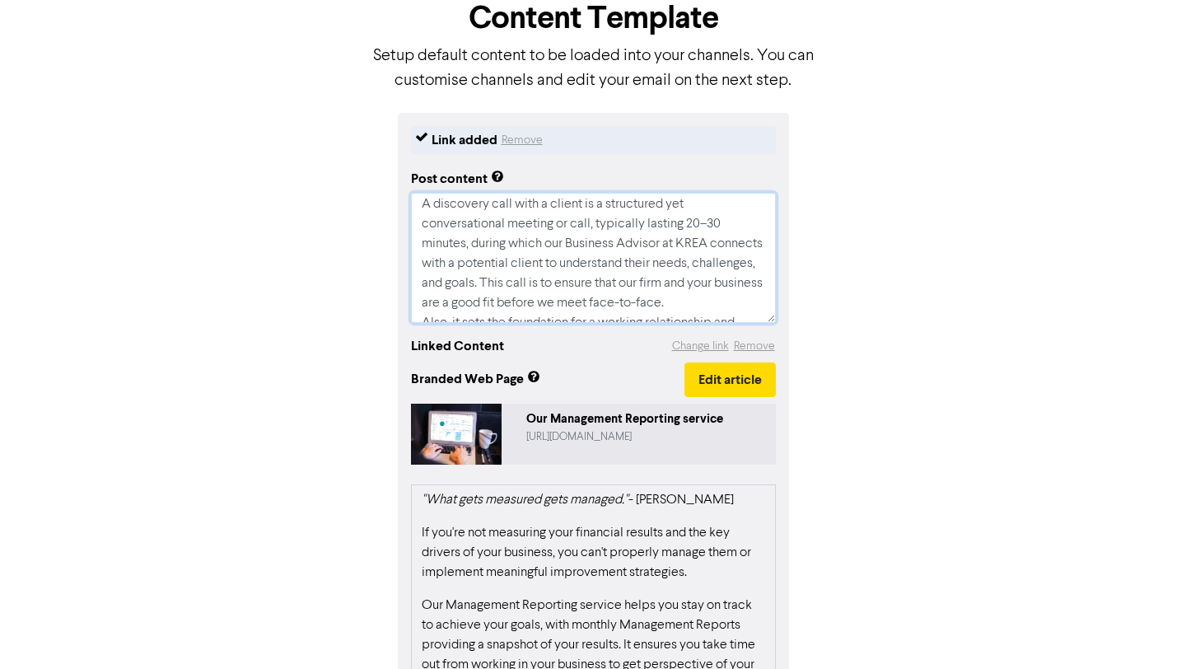
scroll to position [0, 0]
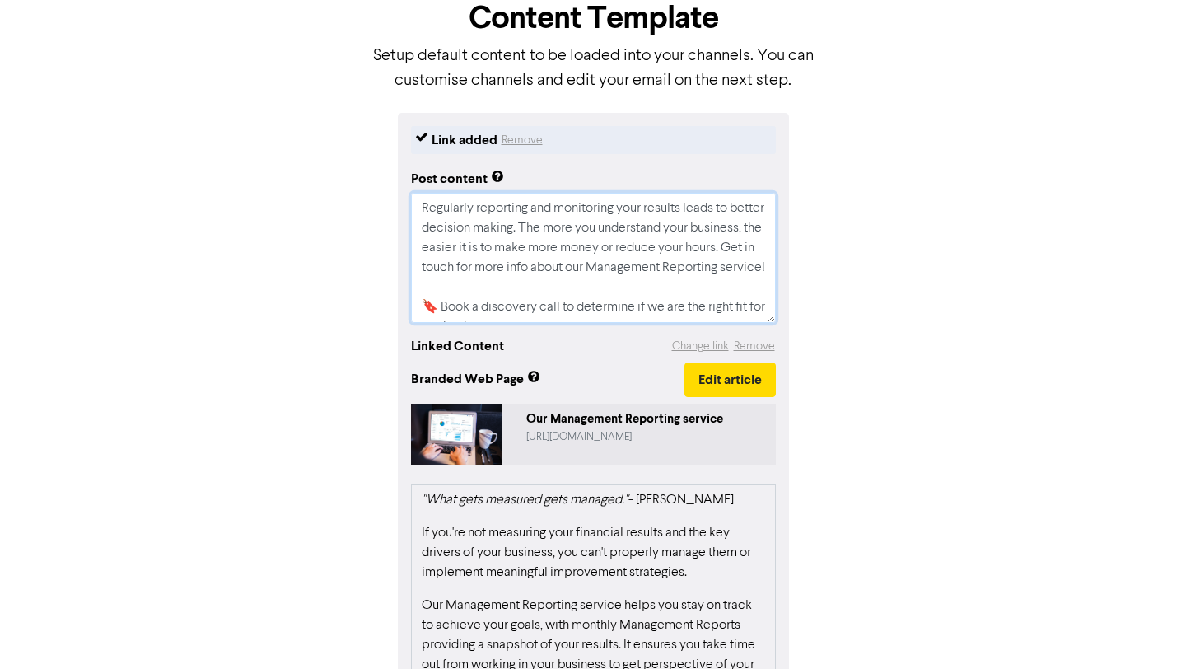
drag, startPoint x: 568, startPoint y: 313, endPoint x: 339, endPoint y: 136, distance: 289.6
click at [339, 136] on div "Link added Remove Post content Regularly reporting and monitoring your results …" at bounding box center [593, 507] width 939 height 789
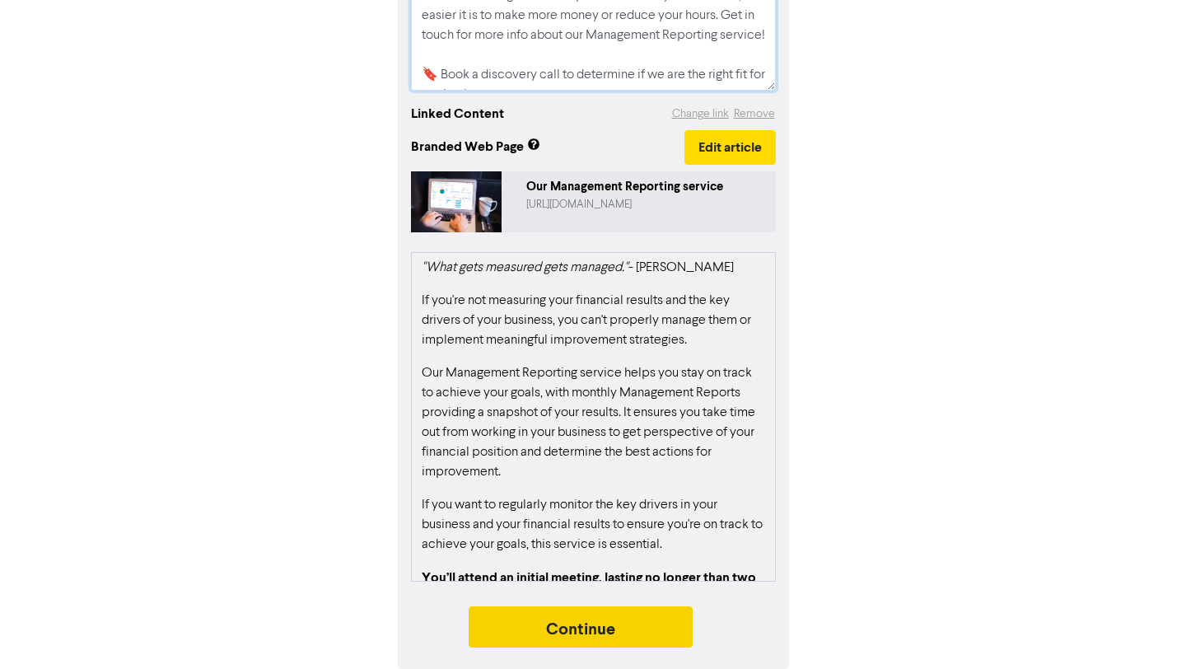
type textarea "Regularly reporting and monitoring your results leads to better decision making…"
click at [611, 634] on button "Continue" at bounding box center [581, 626] width 224 height 41
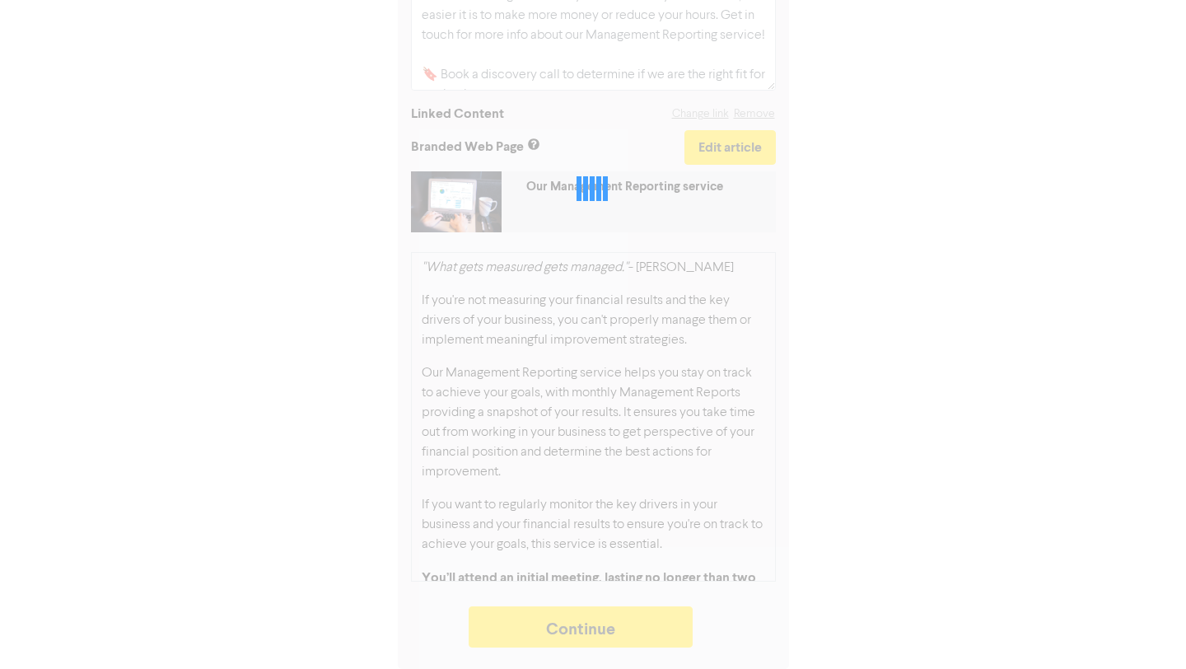
type textarea "x"
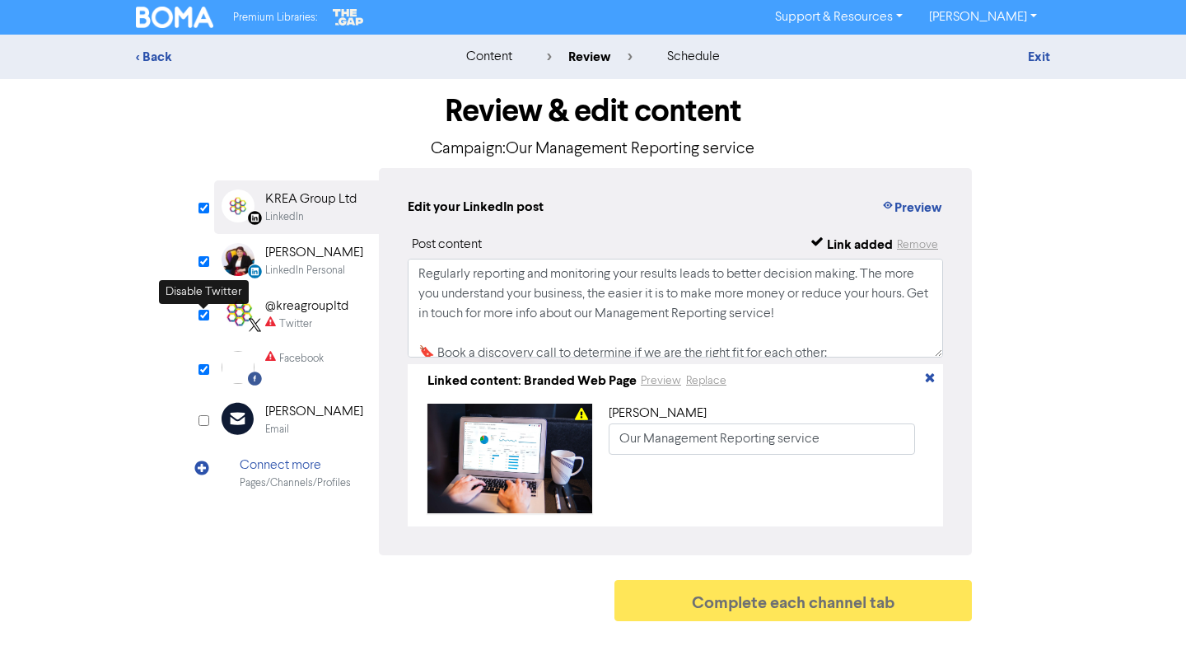
click at [207, 316] on input "checkbox" at bounding box center [204, 315] width 11 height 11
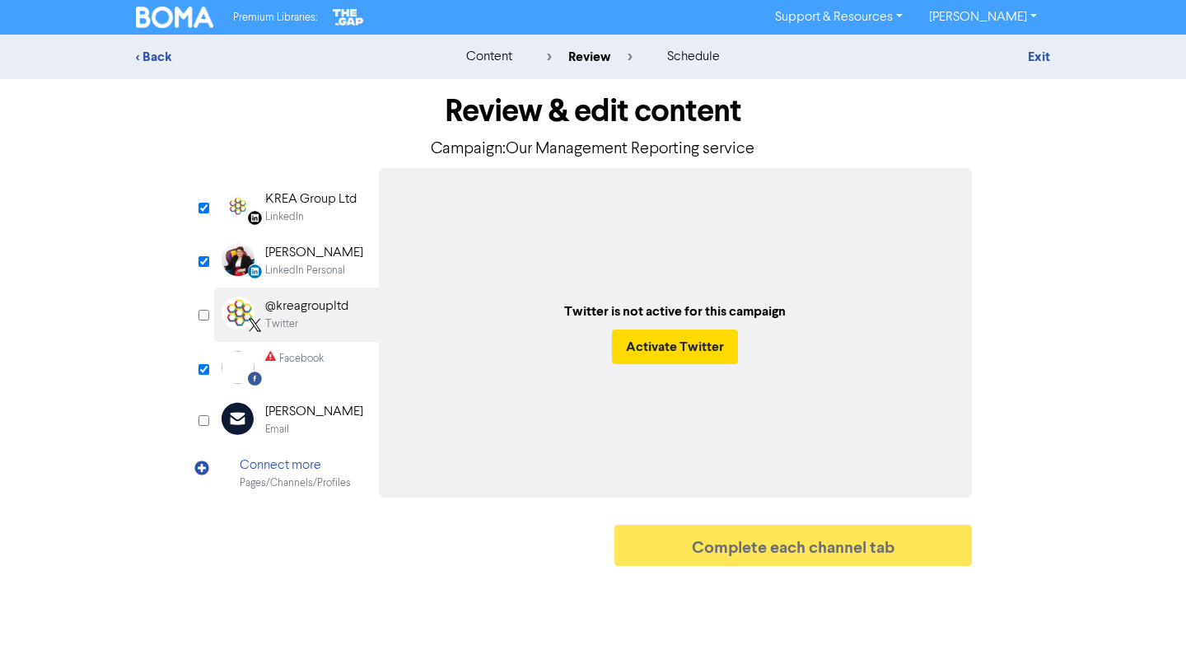
click at [207, 316] on input "checkbox" at bounding box center [204, 315] width 11 height 11
checkbox input "true"
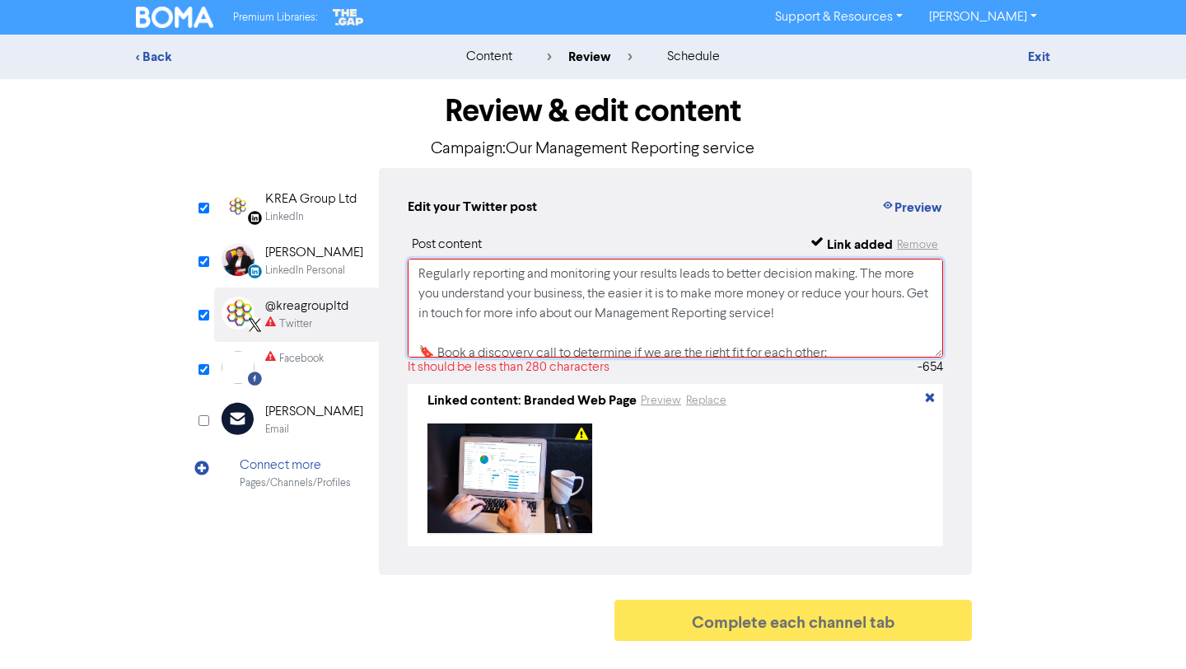
click at [583, 316] on textarea "Regularly reporting and monitoring your results leads to better decision making…" at bounding box center [676, 308] width 536 height 99
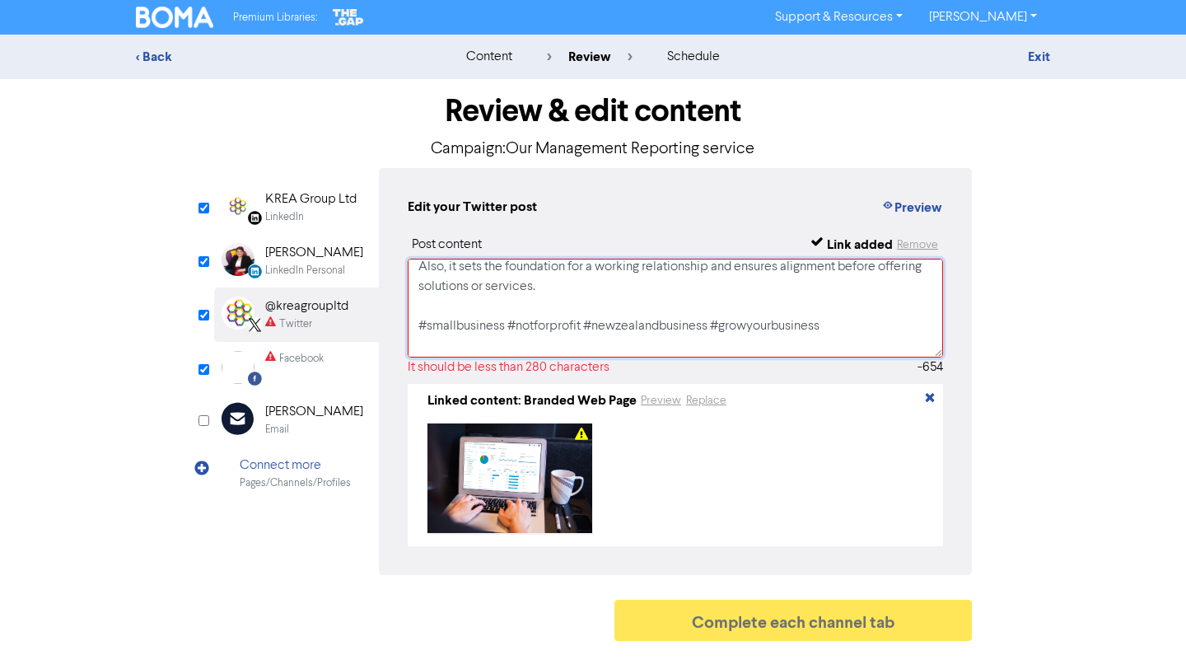
scroll to position [269, 0]
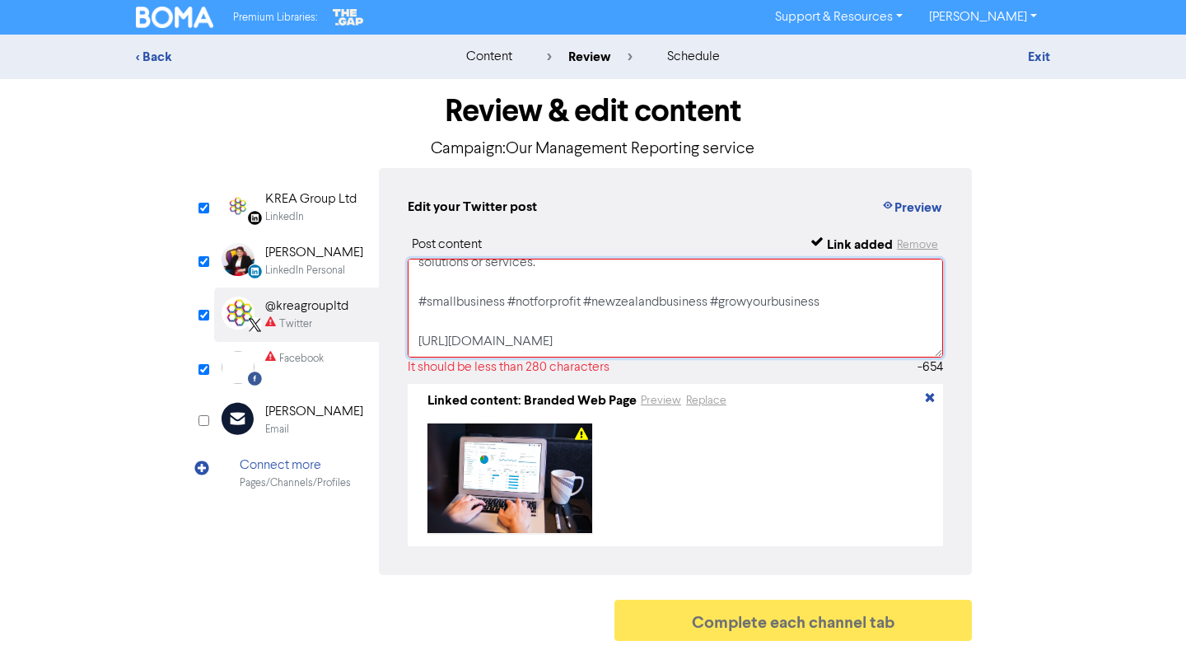
drag, startPoint x: 419, startPoint y: 274, endPoint x: 825, endPoint y: 302, distance: 406.4
click at [825, 302] on textarea "Regularly reporting and monitoring your results leads to better decision making…" at bounding box center [676, 308] width 536 height 99
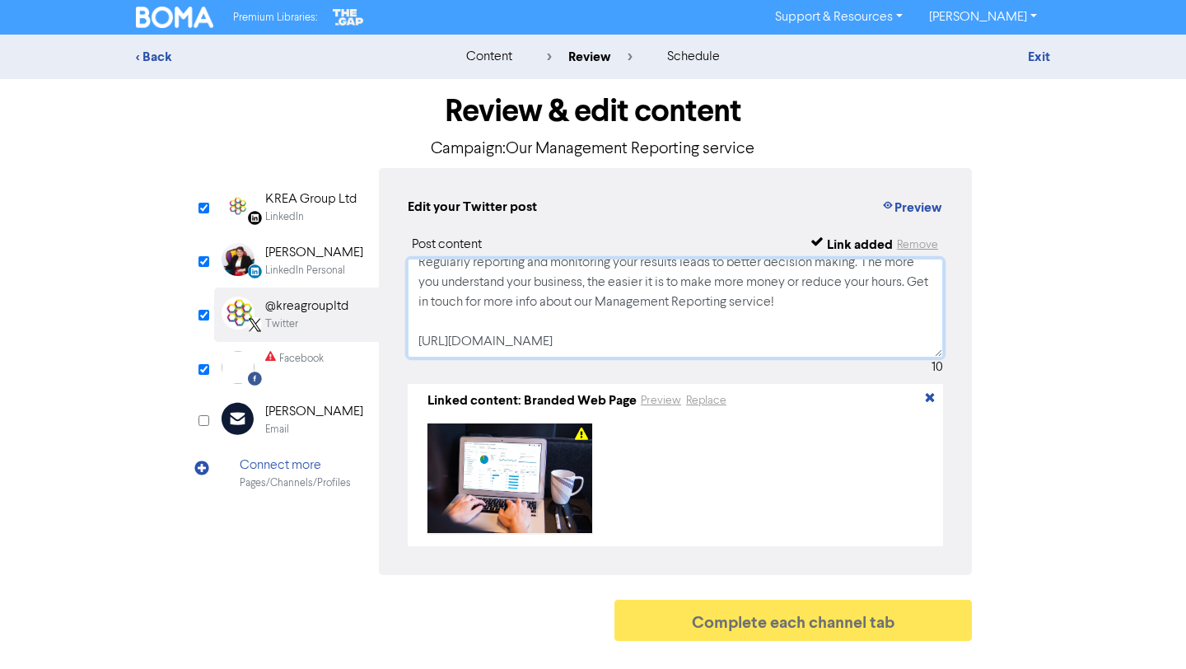
scroll to position [12, 0]
type textarea "Regularly reporting and monitoring your results leads to better decision making…"
click at [204, 372] on input "checkbox" at bounding box center [204, 369] width 11 height 11
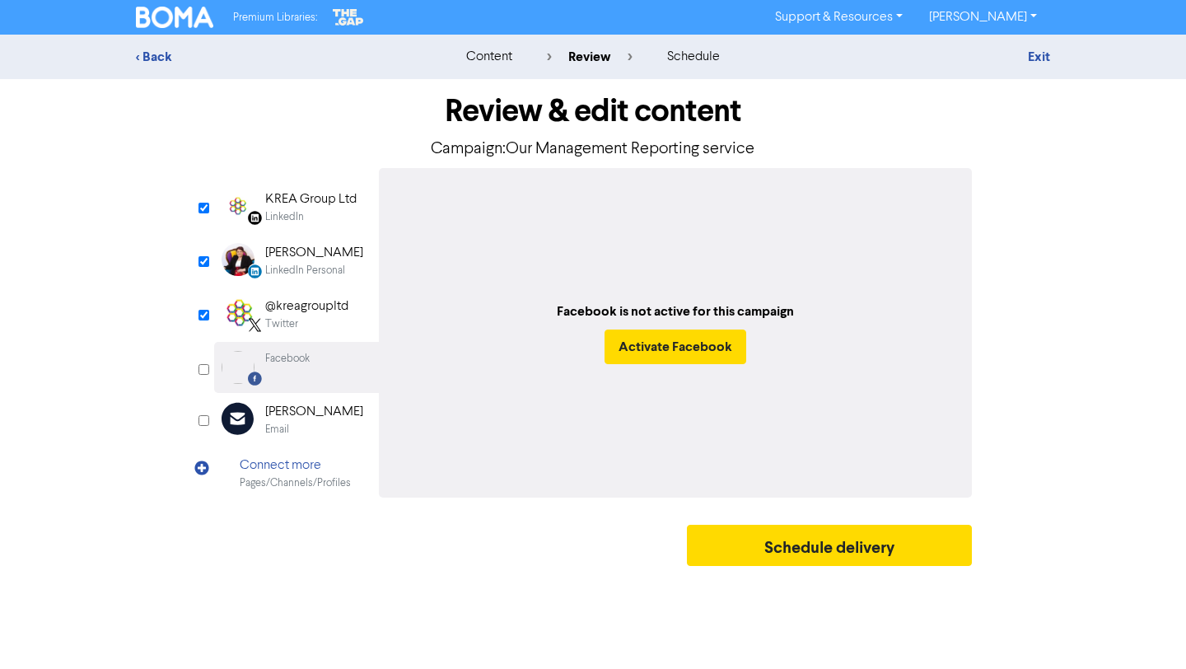
click at [204, 372] on input "checkbox" at bounding box center [204, 369] width 11 height 11
checkbox input "true"
select select "LEARN_MORE"
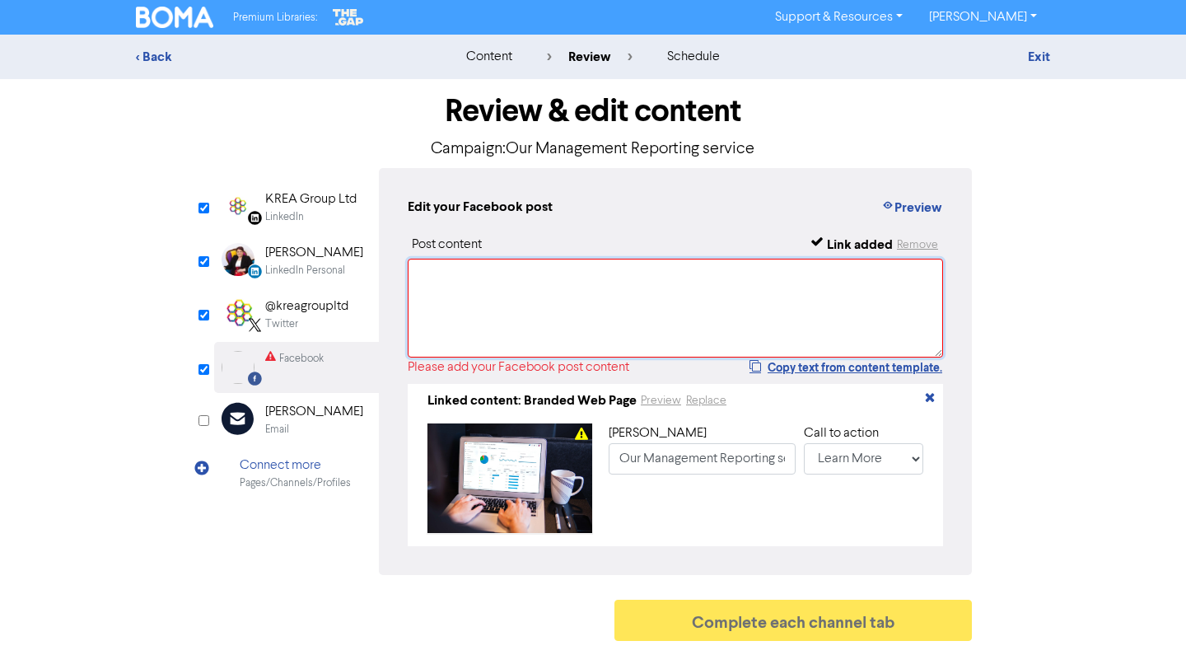
click at [529, 292] on textarea at bounding box center [676, 308] width 536 height 99
paste textarea "Regularly reporting and monitoring your results leads to better decision making…"
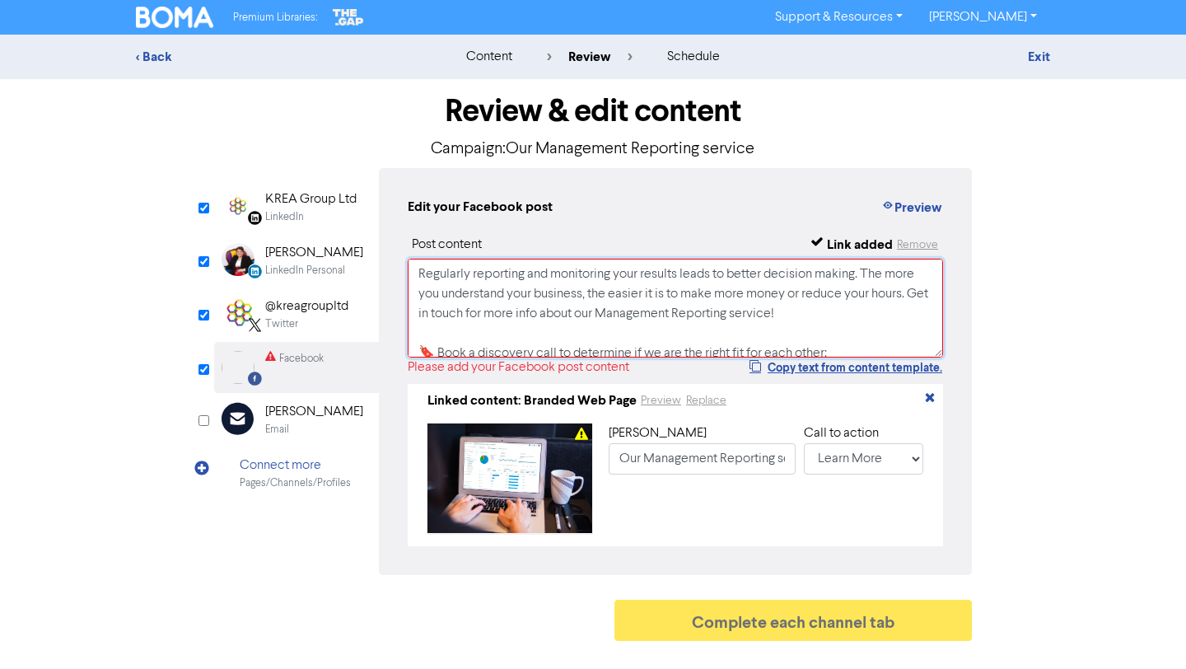
scroll to position [221, 0]
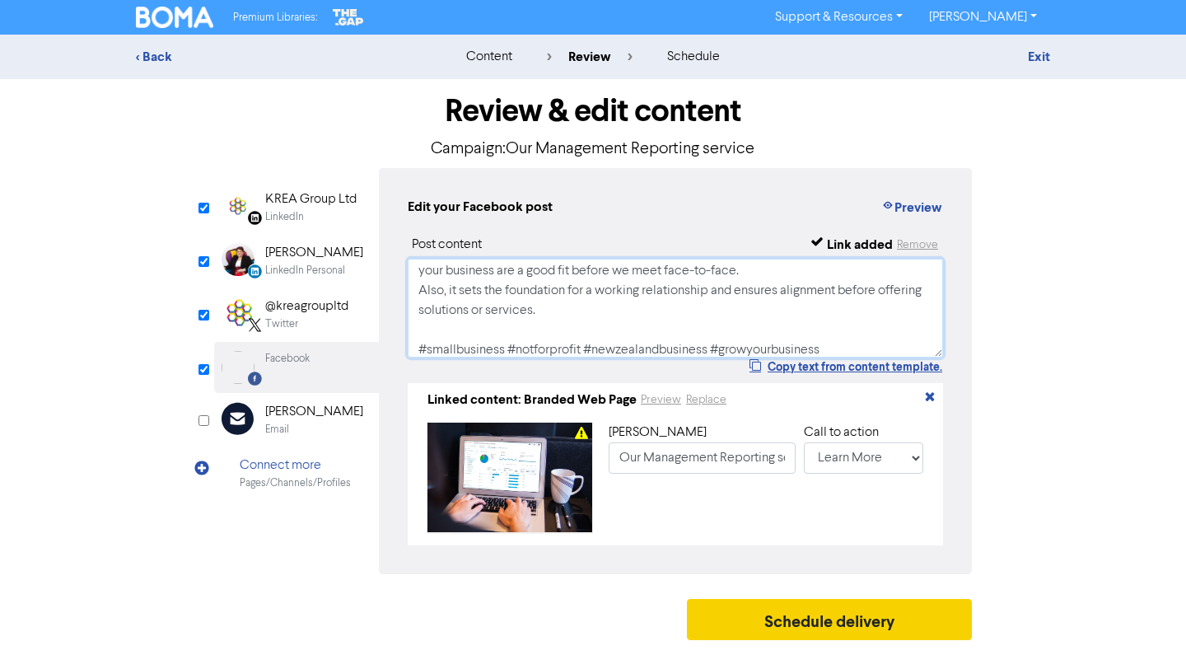
type textarea "Regularly reporting and monitoring your results leads to better decision making…"
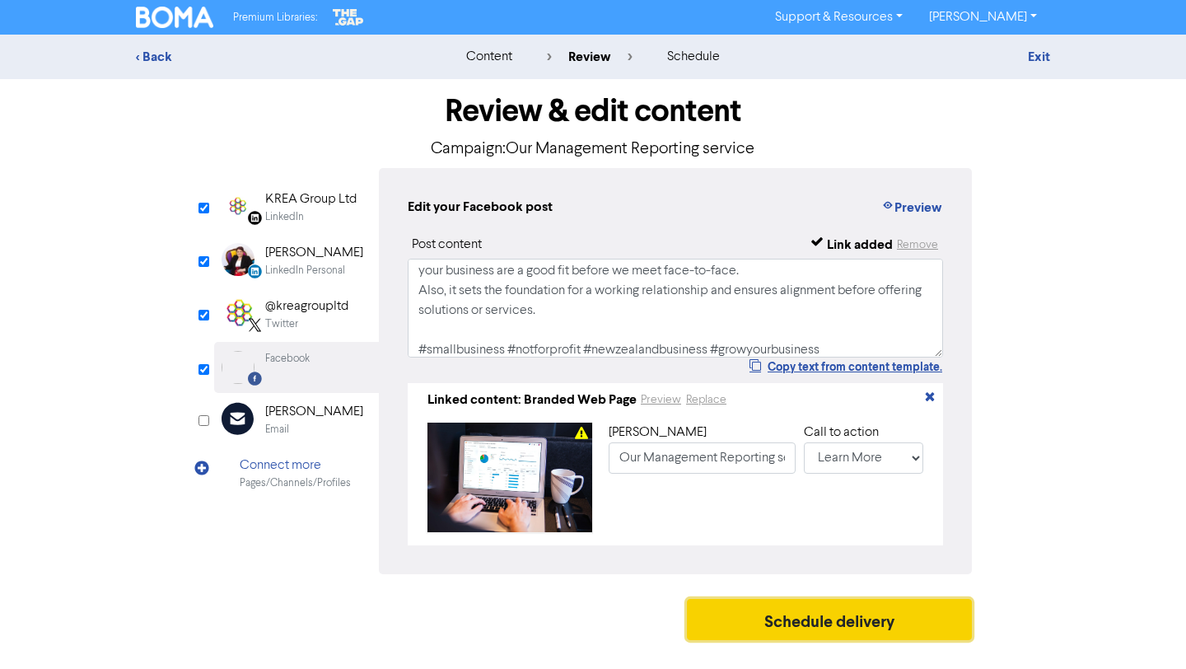
click at [837, 629] on button "Schedule delivery" at bounding box center [829, 619] width 285 height 41
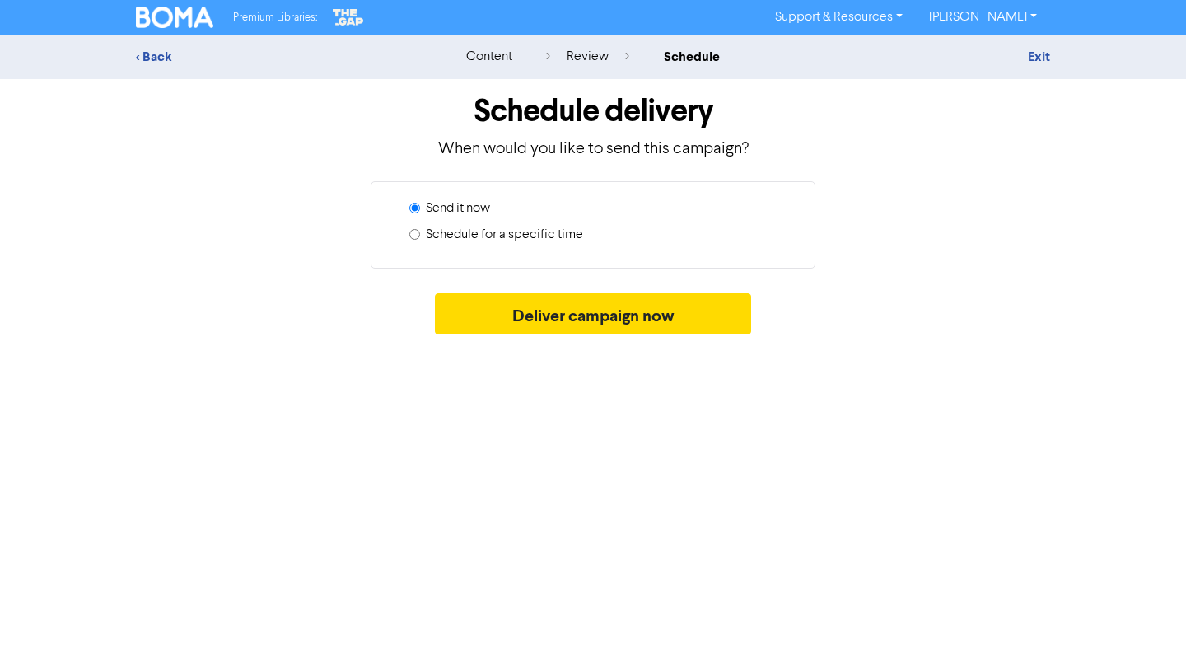
click at [486, 232] on label "Schedule for a specific time" at bounding box center [504, 235] width 157 height 20
click at [420, 232] on input "Schedule for a specific time" at bounding box center [414, 234] width 11 height 11
radio input "true"
radio input "false"
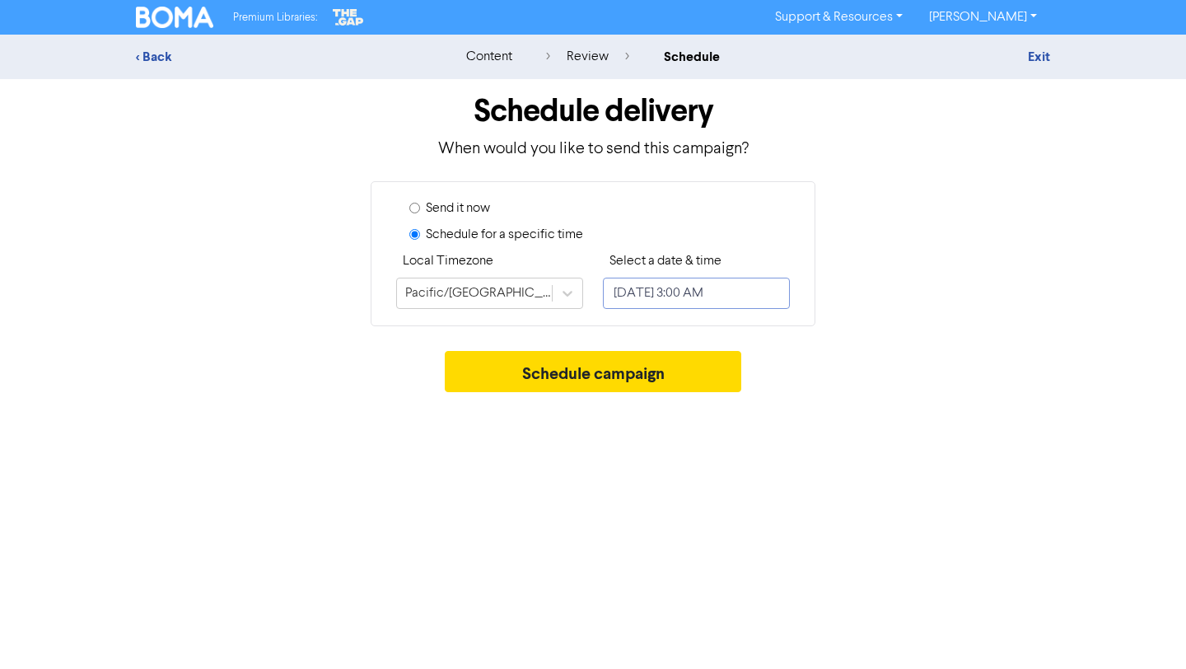
select select "8"
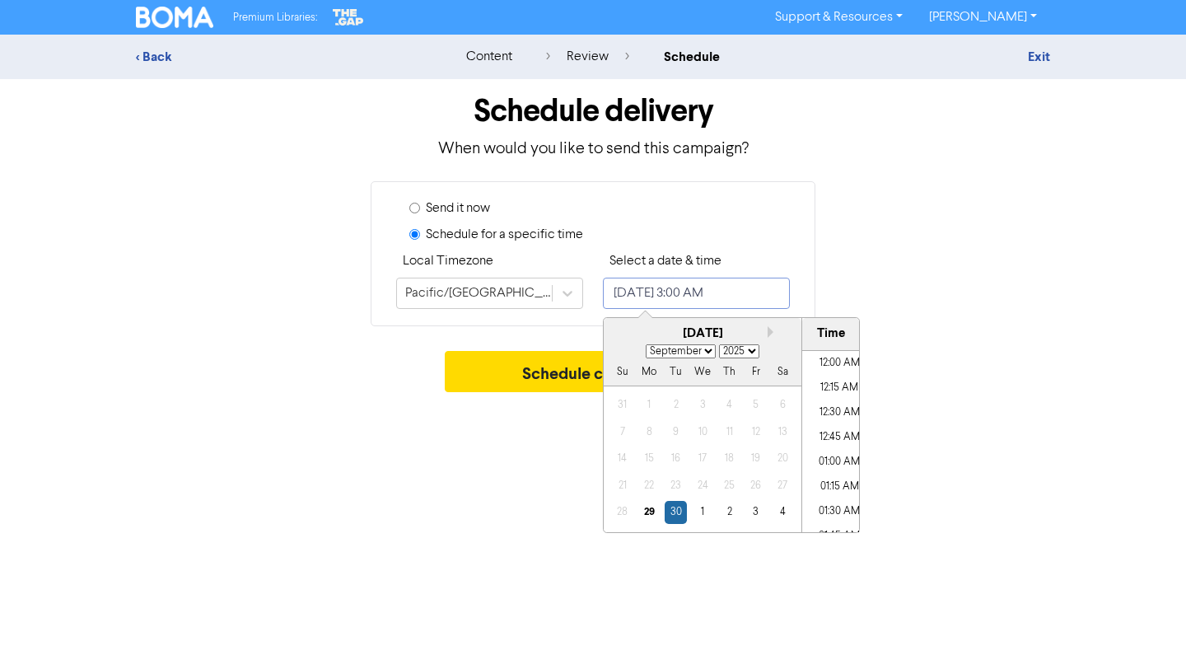
click at [685, 290] on input "[DATE] 3:00 AM" at bounding box center [696, 293] width 187 height 31
click at [703, 508] on div "1" at bounding box center [702, 512] width 22 height 22
type input "[DATE] 3:00 AM"
select select "9"
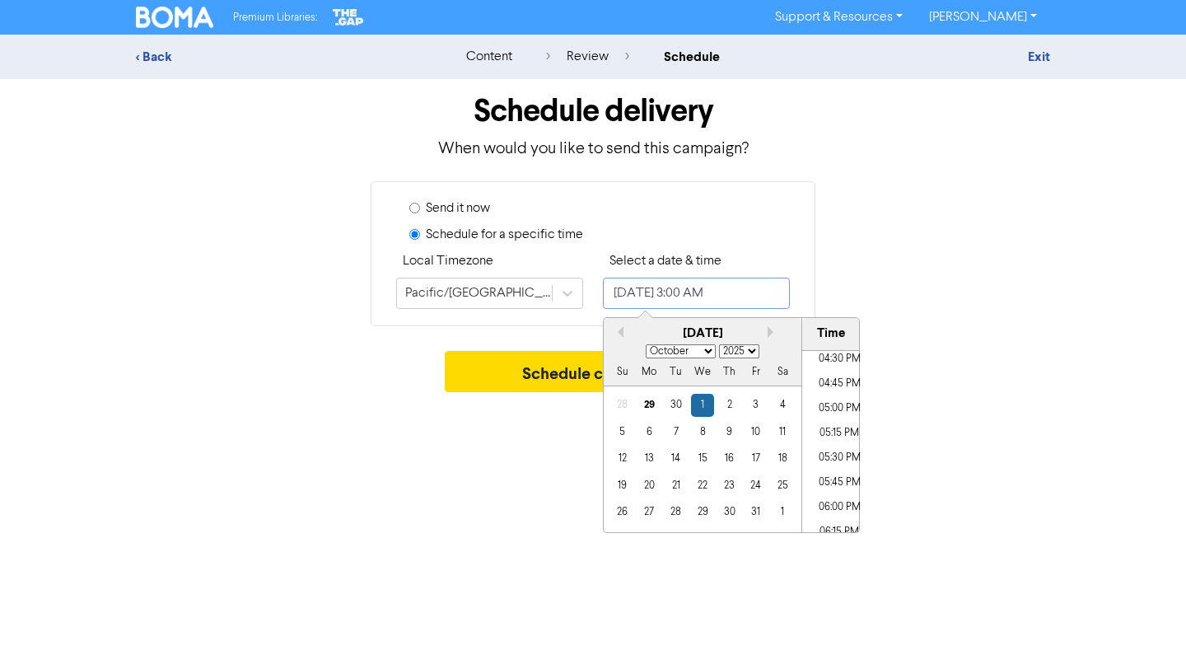
scroll to position [1638, 0]
click at [838, 402] on li "05:00 PM" at bounding box center [840, 406] width 74 height 25
type input "[DATE] 5:00 PM"
click at [992, 339] on div "Schedule delivery When would you like to send this campaign? Send it now Schedu…" at bounding box center [593, 239] width 939 height 321
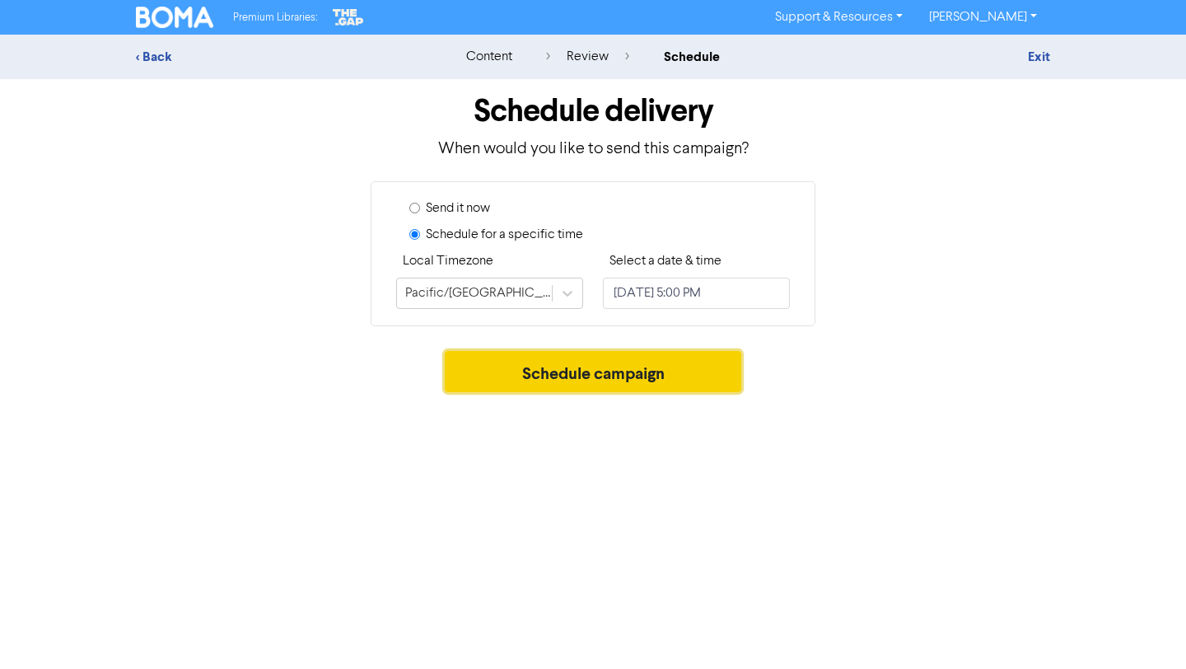
click at [676, 377] on button "Schedule campaign" at bounding box center [593, 371] width 297 height 41
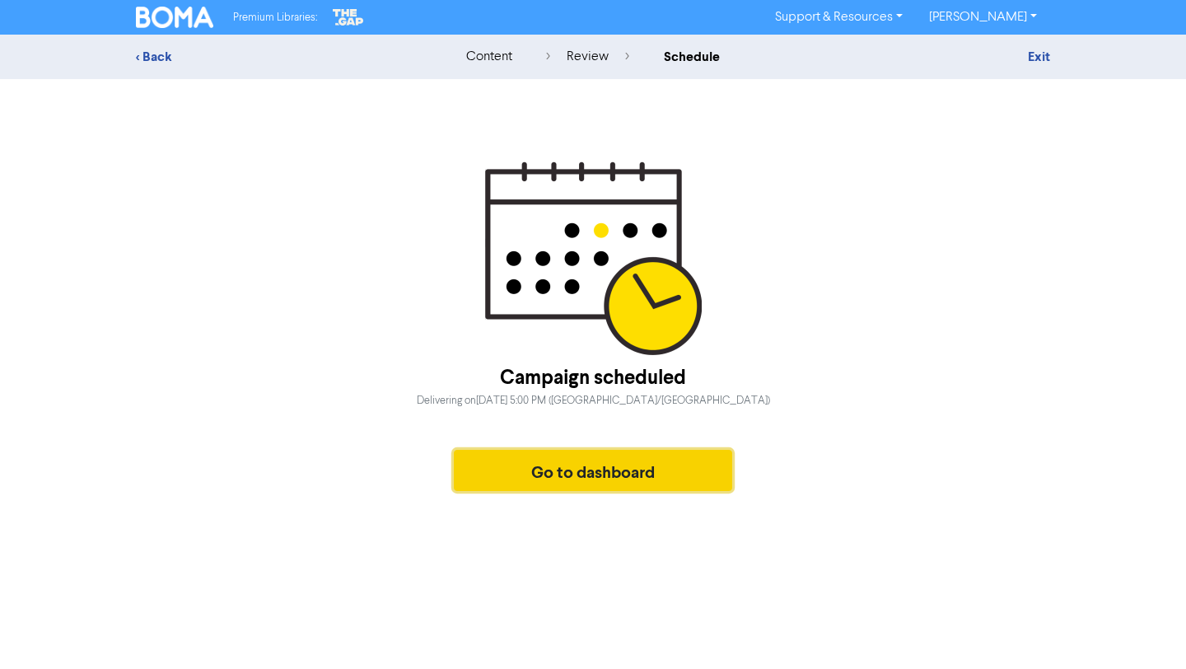
click at [534, 480] on button "Go to dashboard" at bounding box center [593, 470] width 278 height 41
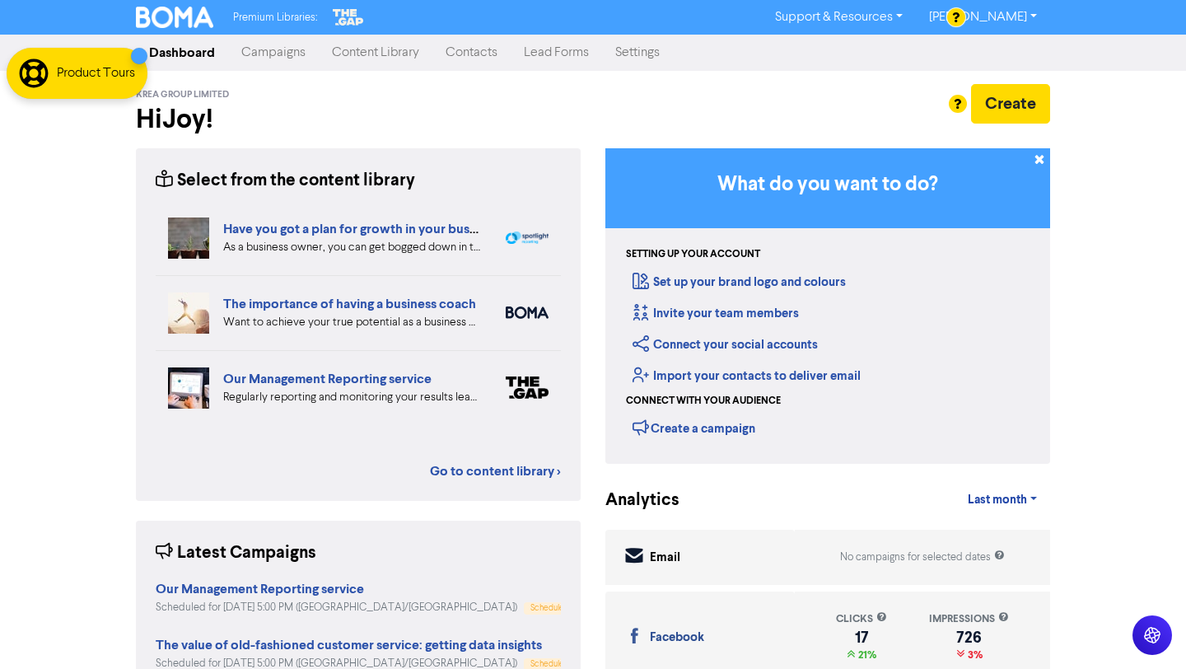
click at [280, 50] on link "Campaigns" at bounding box center [273, 52] width 91 height 33
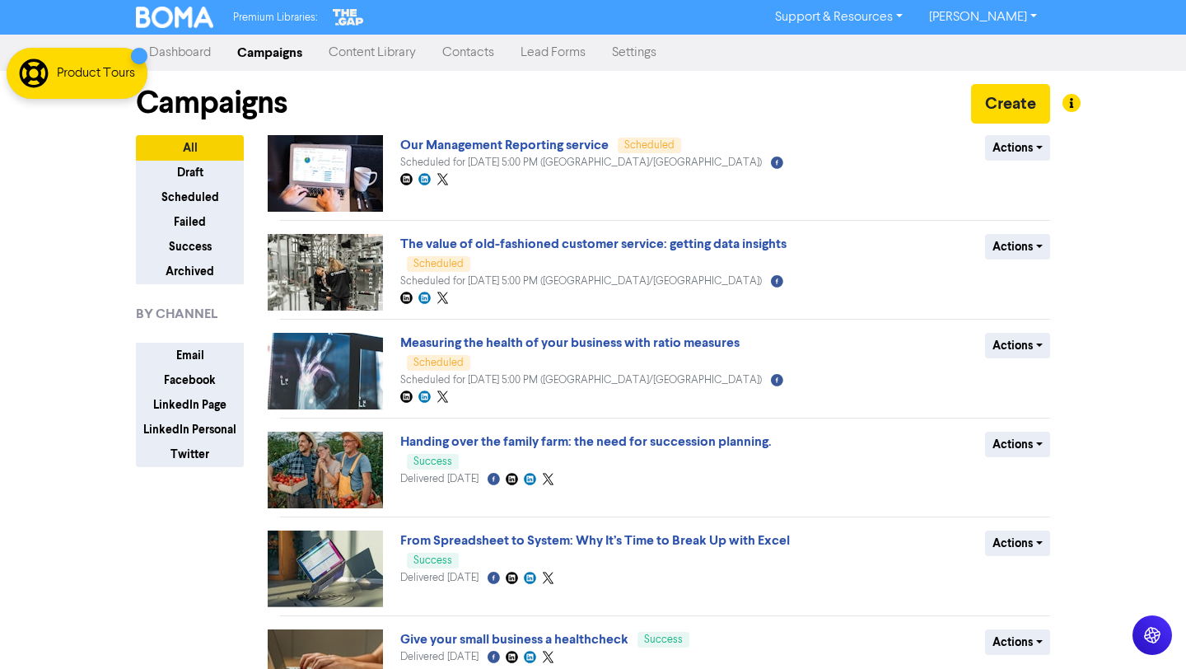
click at [388, 50] on link "Content Library" at bounding box center [373, 52] width 114 height 33
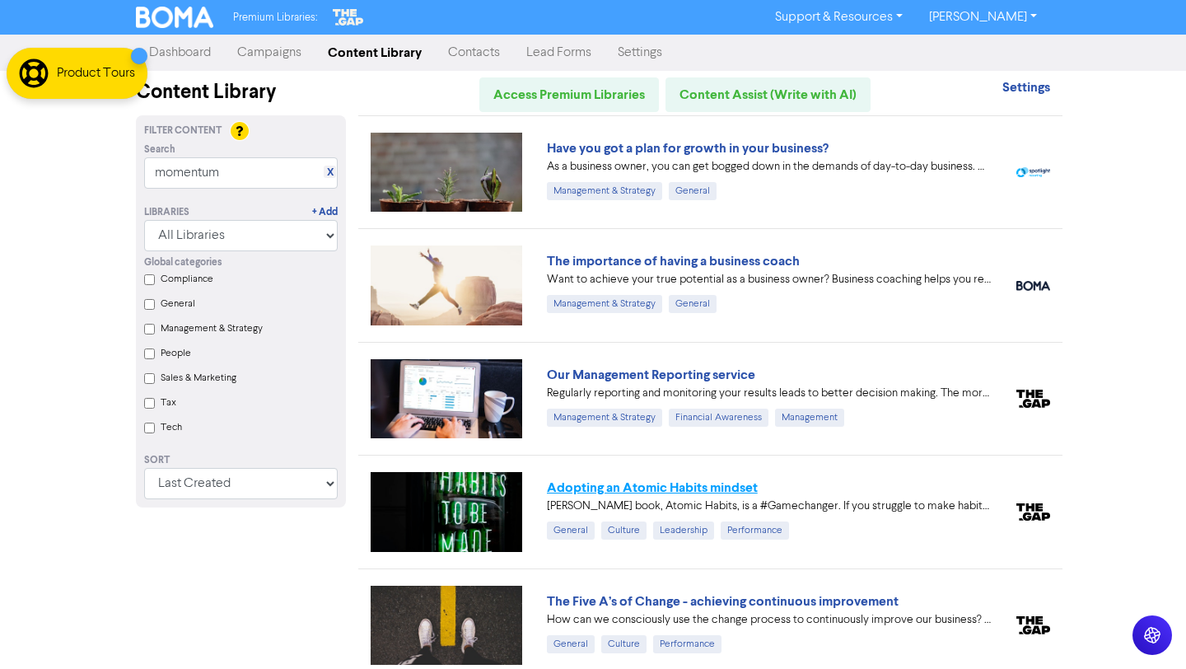
click at [703, 481] on link "Adopting an Atomic Habits mindset" at bounding box center [652, 488] width 211 height 16
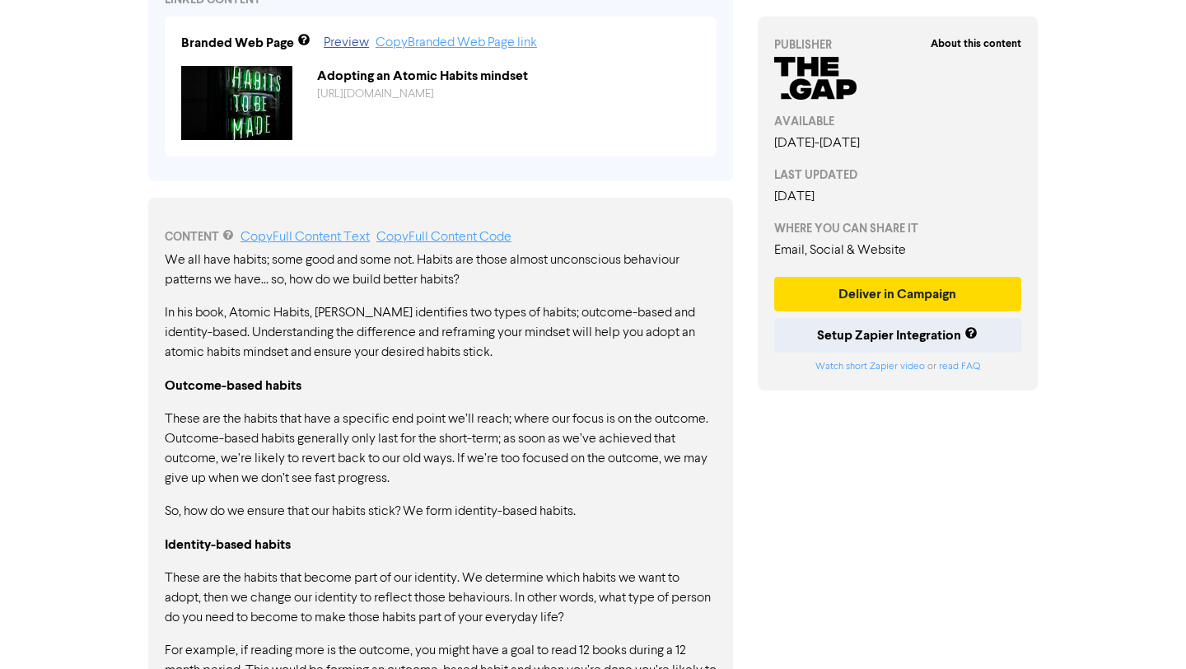
scroll to position [676, 0]
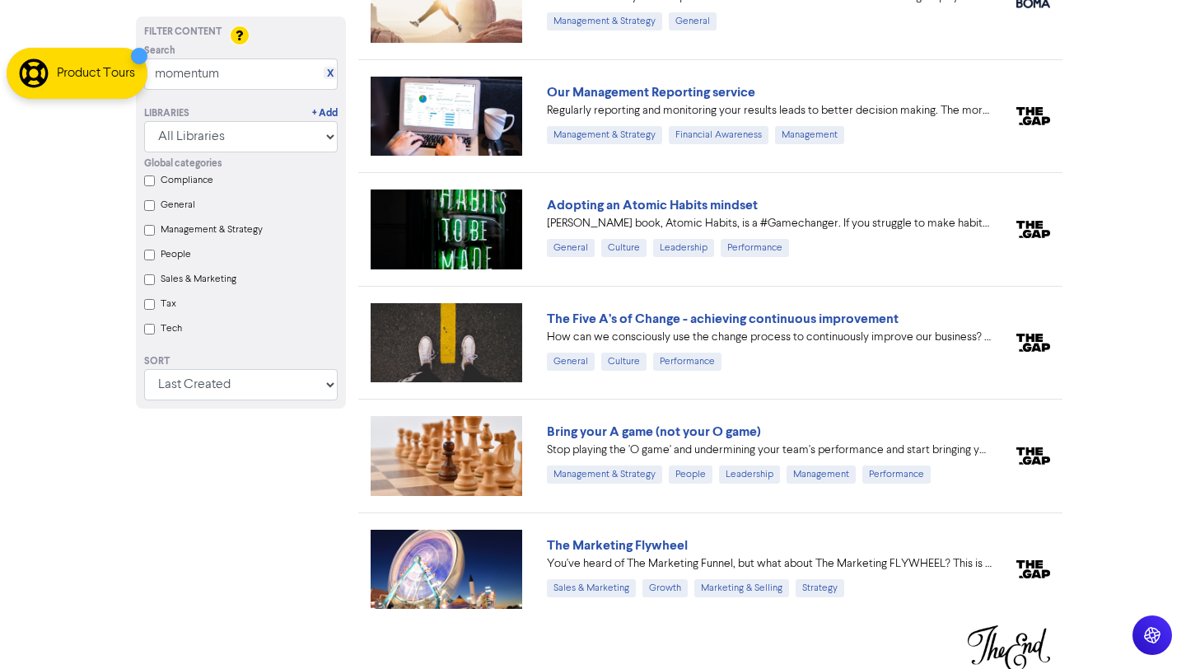
scroll to position [285, 0]
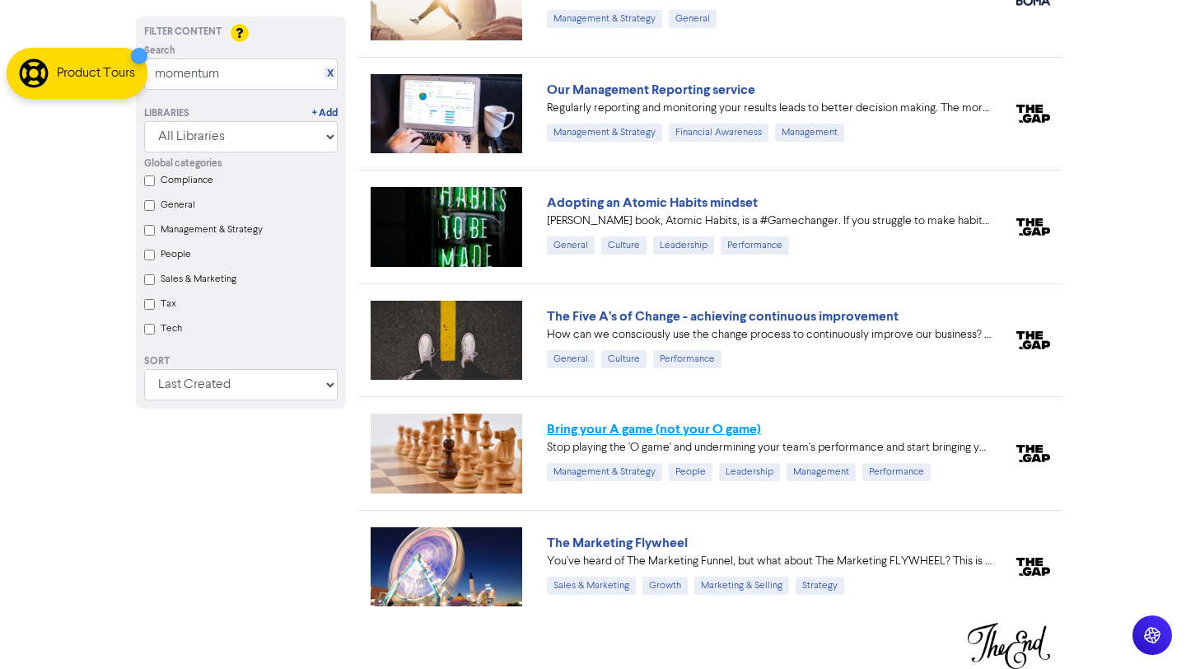
click at [737, 428] on link "Bring your A game (not your O game)" at bounding box center [654, 429] width 214 height 16
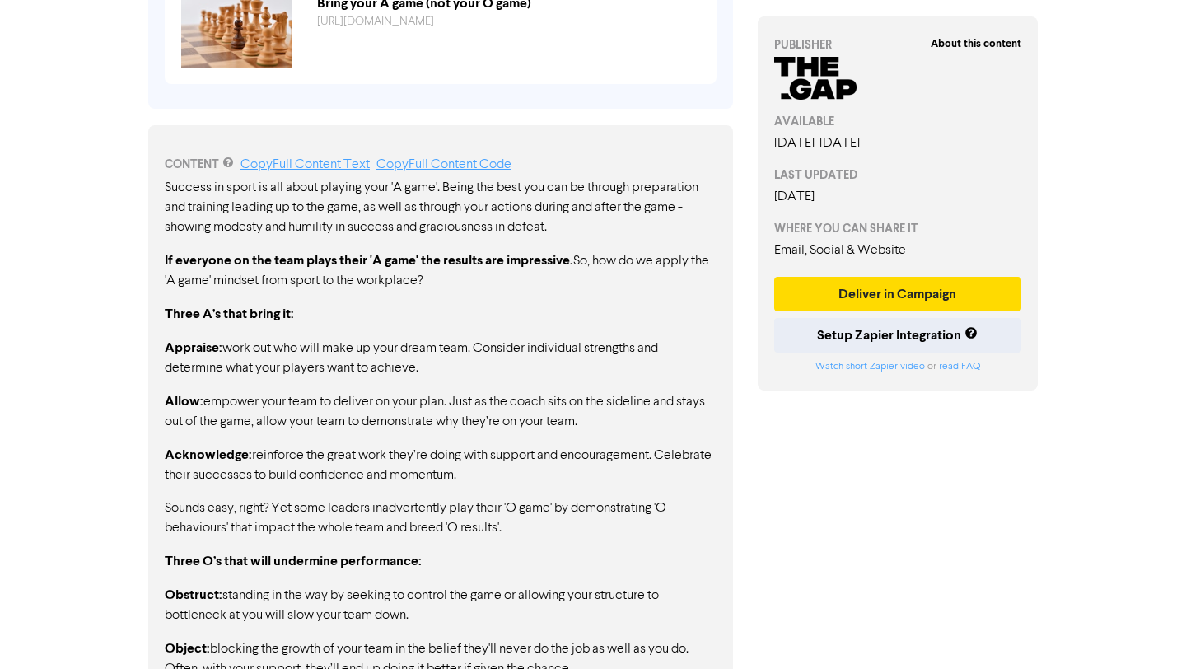
scroll to position [730, 0]
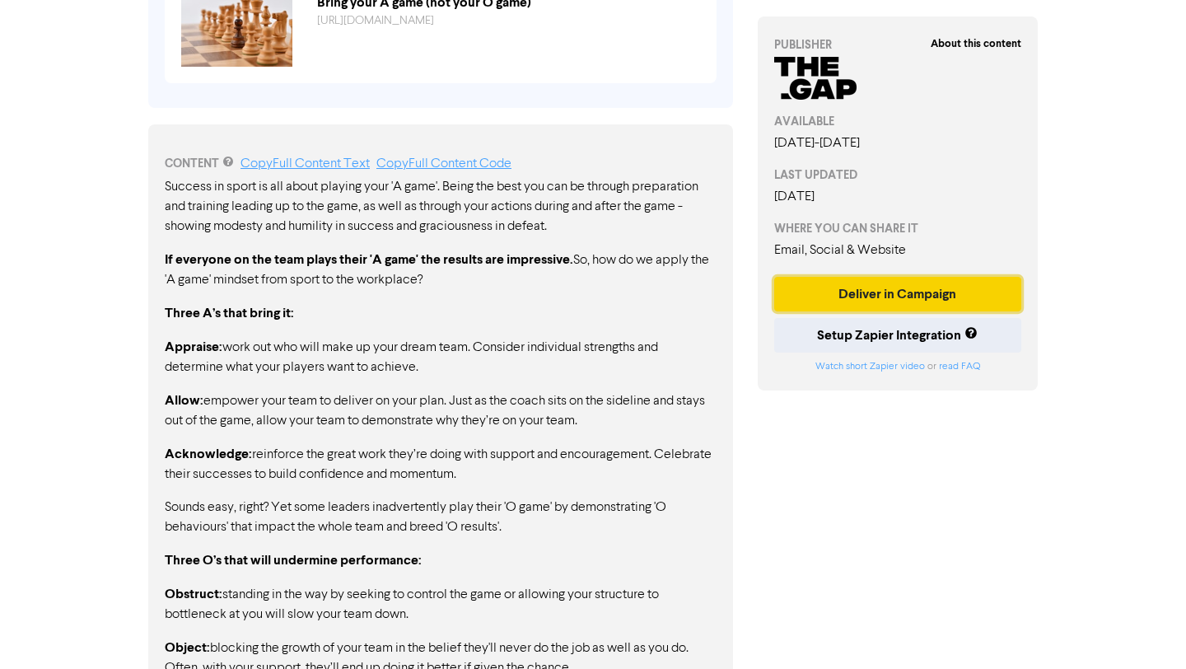
click at [896, 295] on button "Deliver in Campaign" at bounding box center [898, 294] width 247 height 35
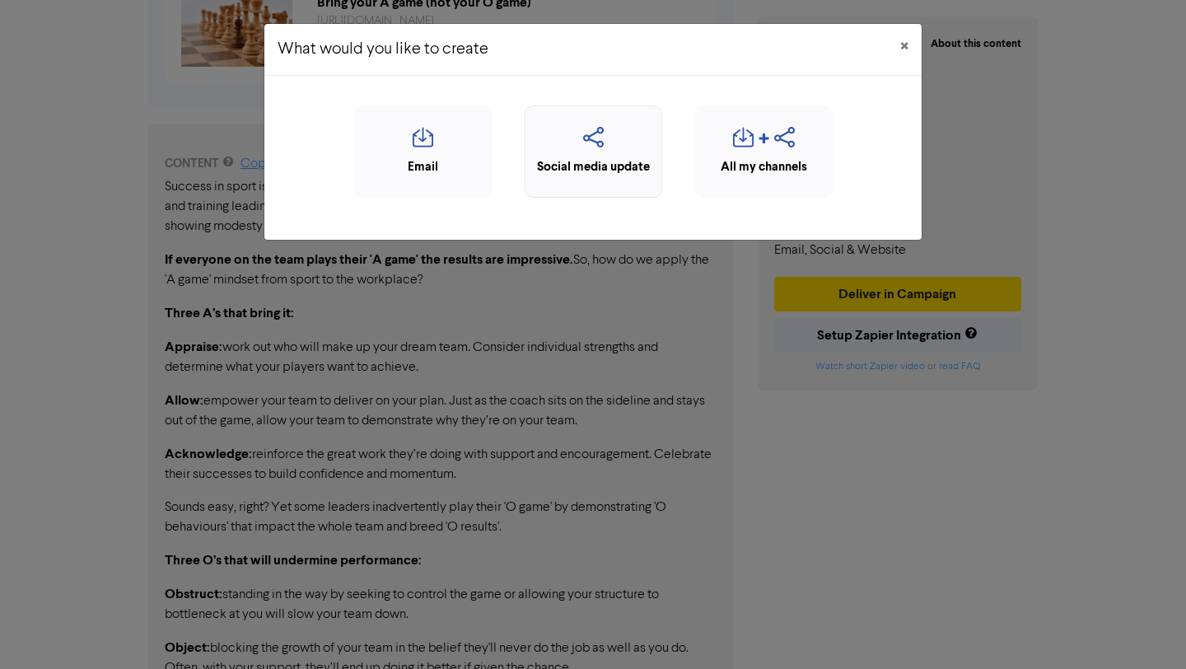
click at [601, 145] on icon "button" at bounding box center [593, 142] width 119 height 31
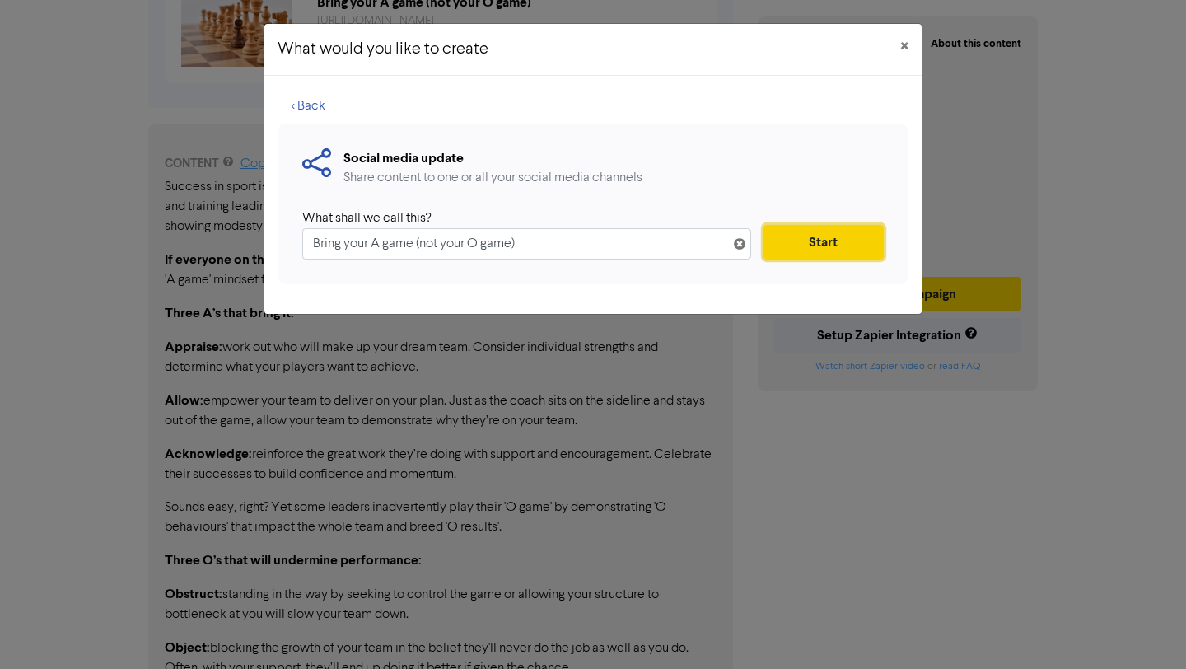
click at [815, 247] on button "Start" at bounding box center [824, 242] width 120 height 35
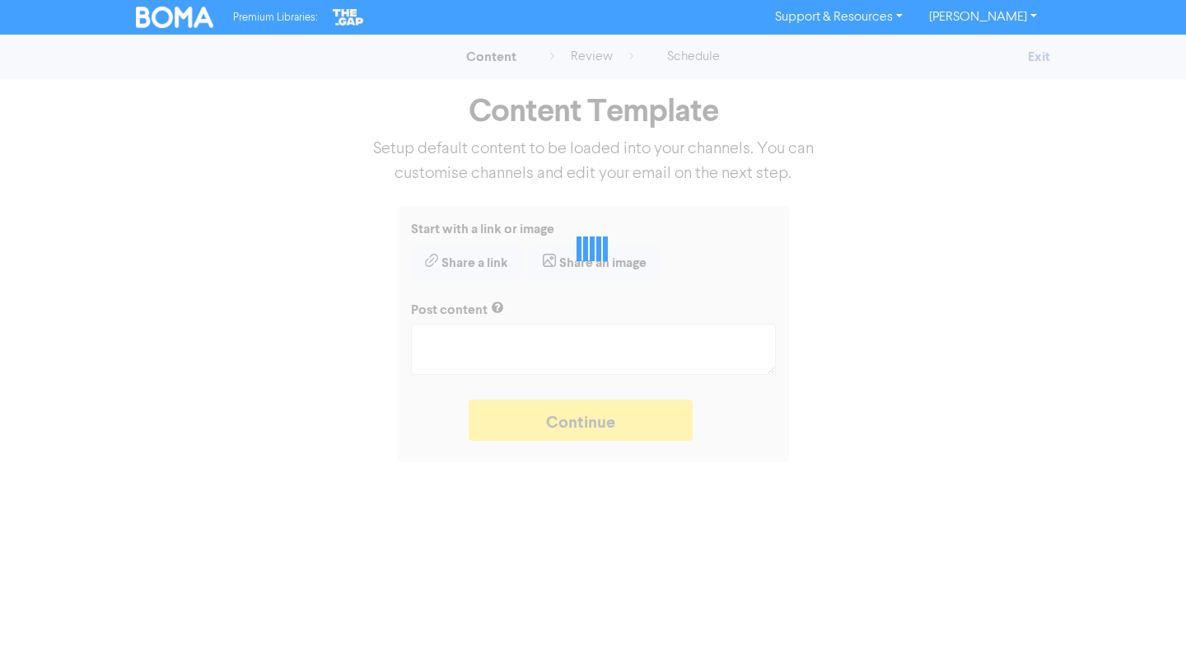
type textarea "x"
type textarea "Stop playing the 'O game' and undermining your team's performance and start bri…"
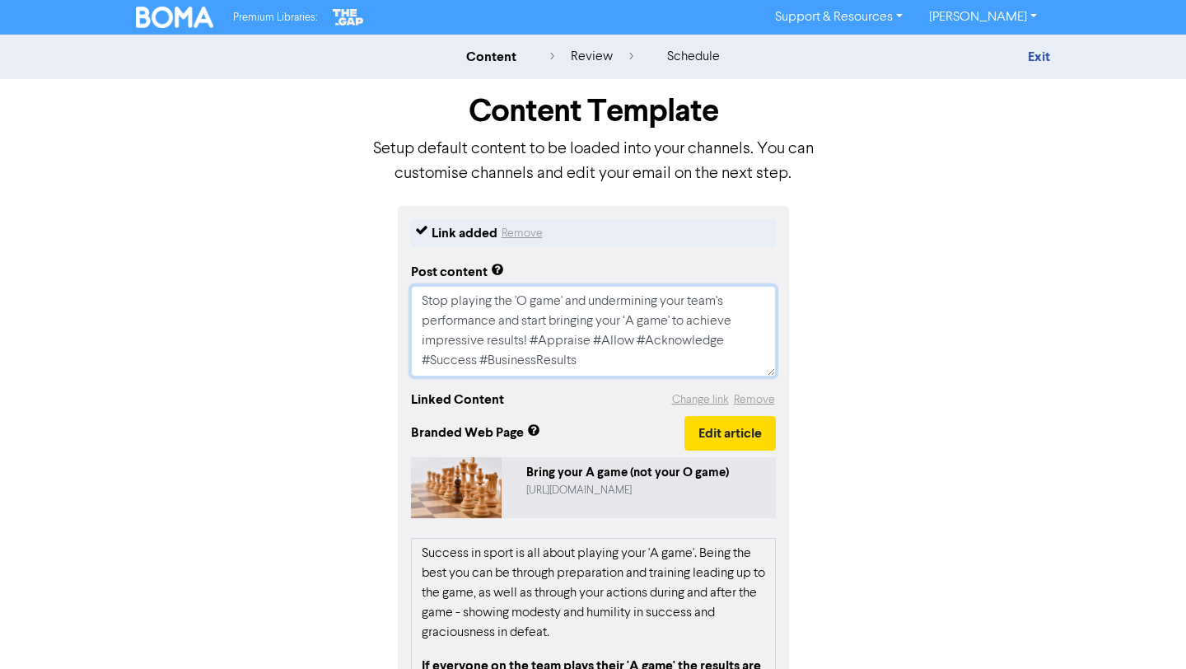
click at [600, 363] on textarea "Stop playing the 'O game' and undermining your team's performance and start bri…" at bounding box center [593, 331] width 365 height 91
type textarea "x"
type textarea "Stop playing the 'O game' and undermining your team's performance and start bri…"
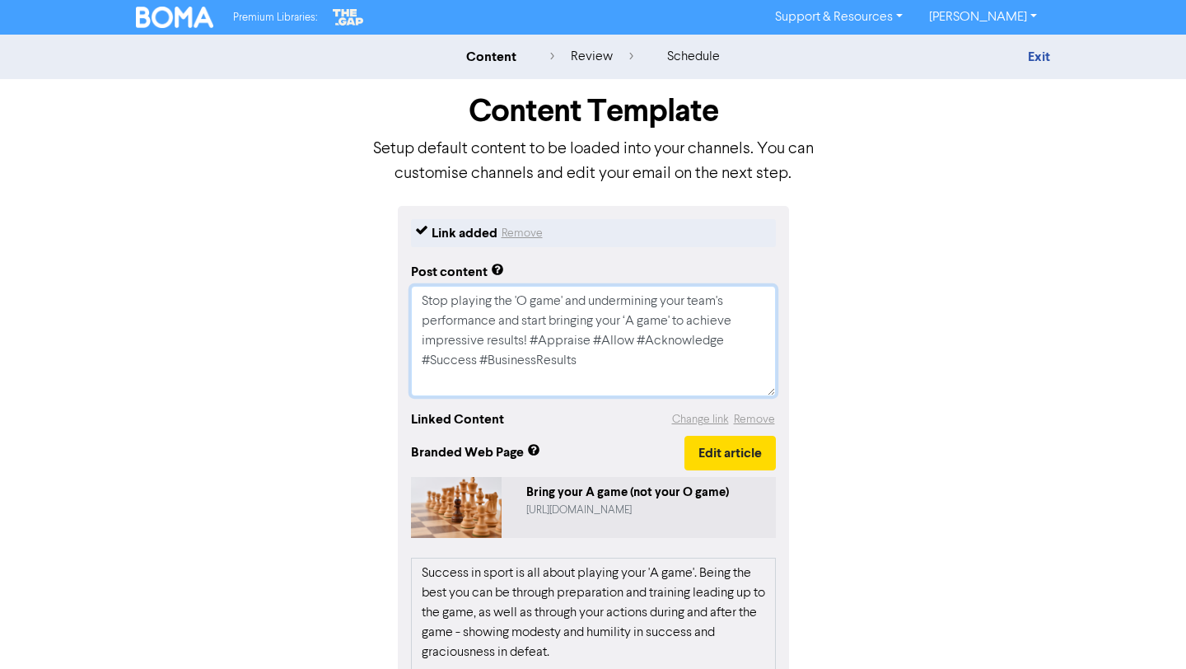
type textarea "x"
type textarea "Stop playing the 'O game' and undermining your team's performance and start bri…"
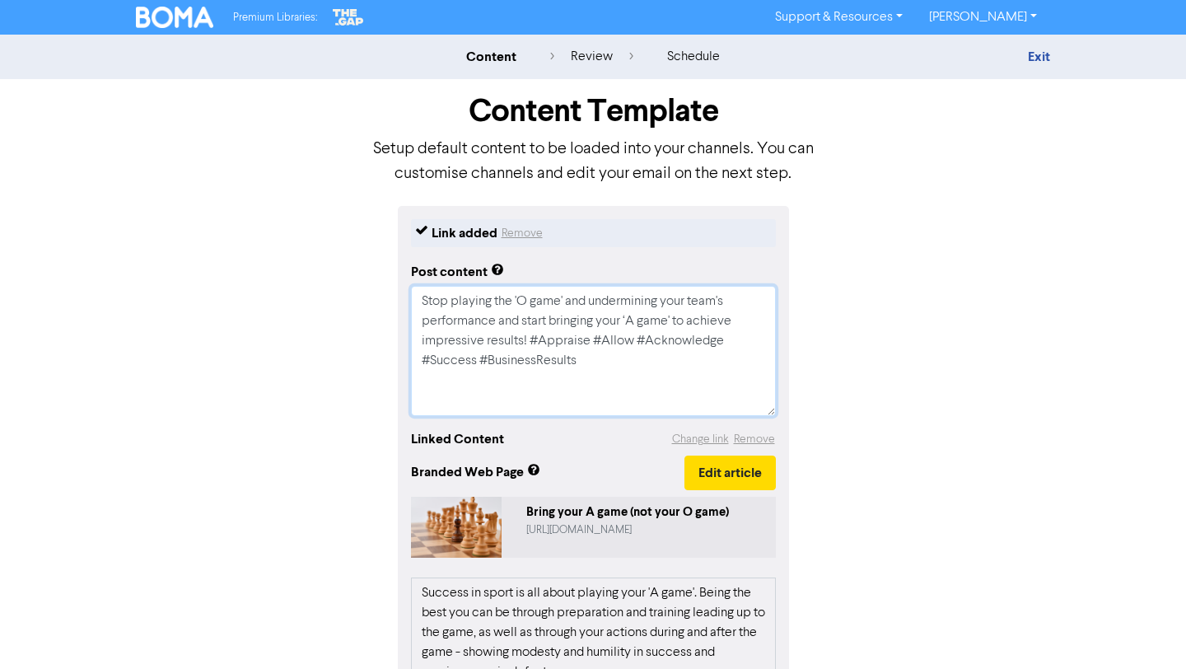
paste textarea "Regularly reporting and monitoring your results leads to better decision making…"
type textarea "x"
type textarea "Lore ipsumdo sit 'A cons' adi elitseddoei temp inci'u laboreetdol mag aliqu eni…"
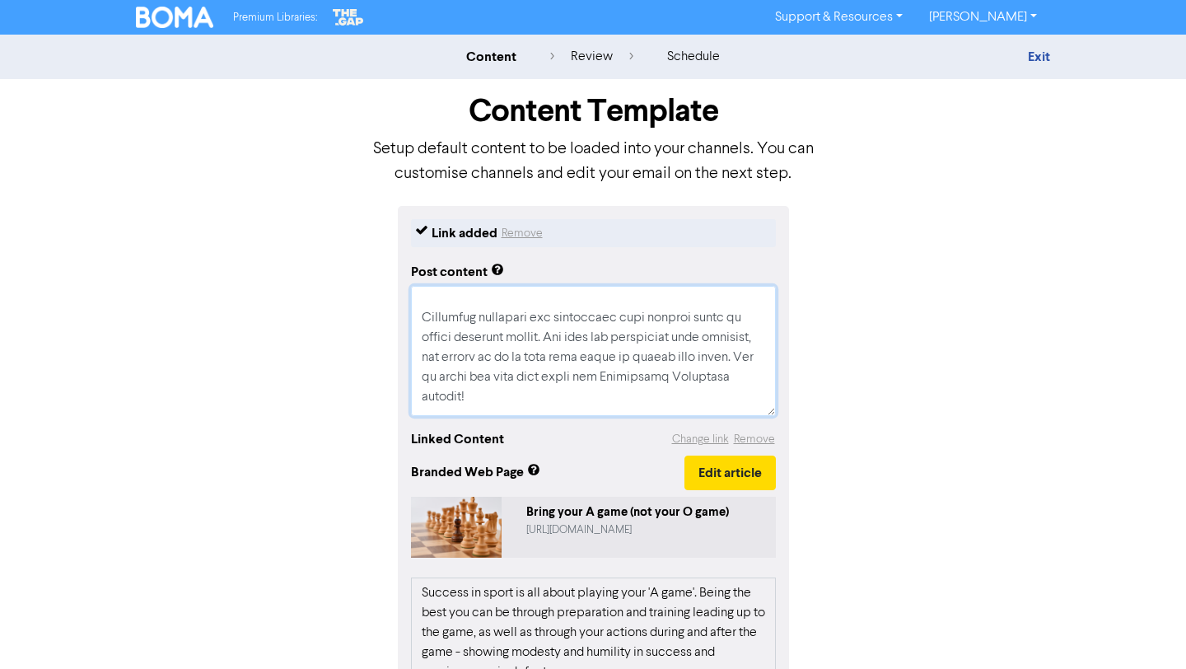
scroll to position [90, 0]
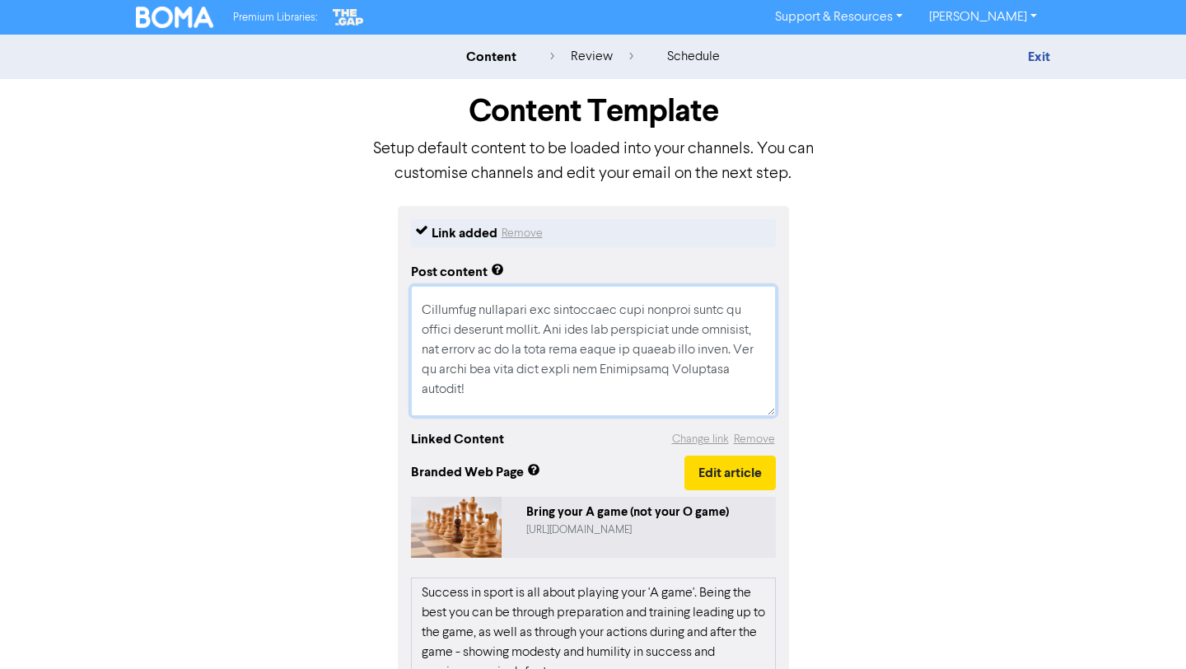
drag, startPoint x: 529, startPoint y: 391, endPoint x: 422, endPoint y: 312, distance: 132.7
click at [422, 312] on textarea at bounding box center [593, 351] width 365 height 130
type textarea "x"
type textarea "Stop playing the 'O game' and undermining your team's performance and start bri…"
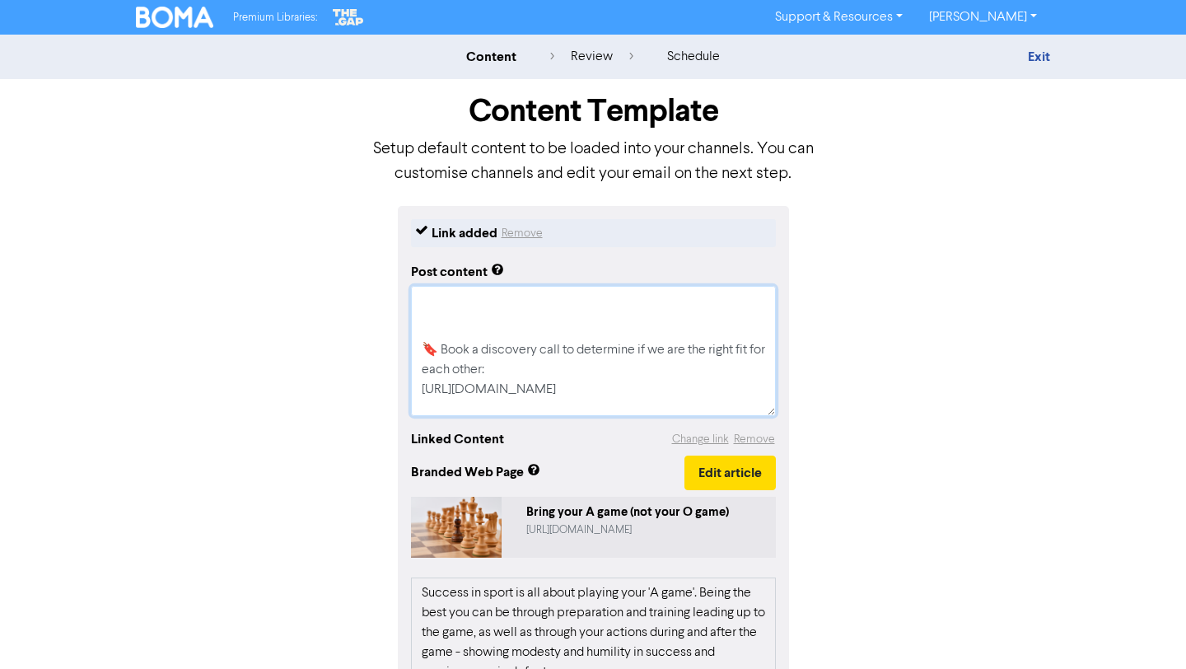
type textarea "x"
type textarea "Stop playing the 'O game' and undermining your team's performance and start bri…"
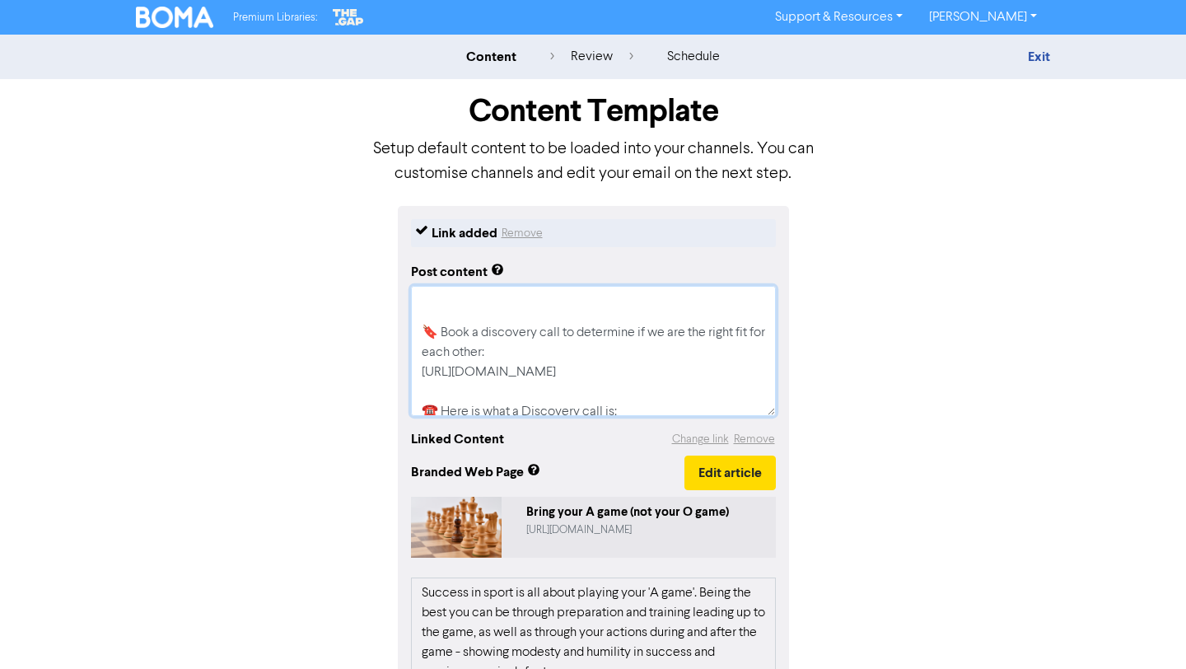
type textarea "x"
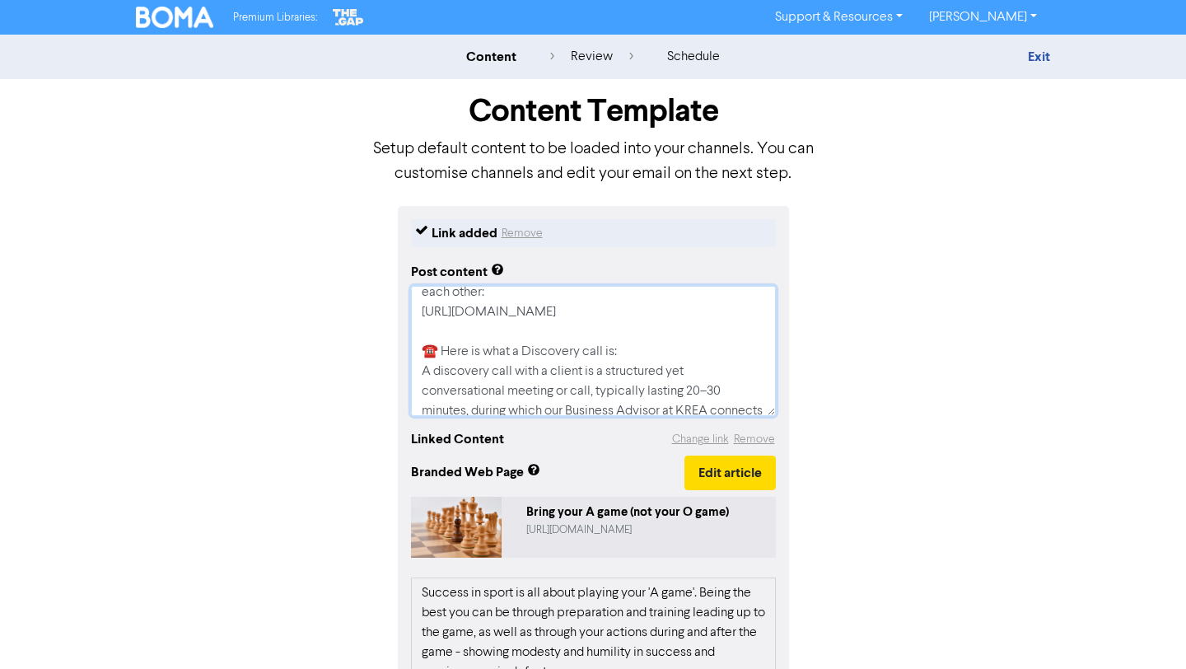
scroll to position [297, 0]
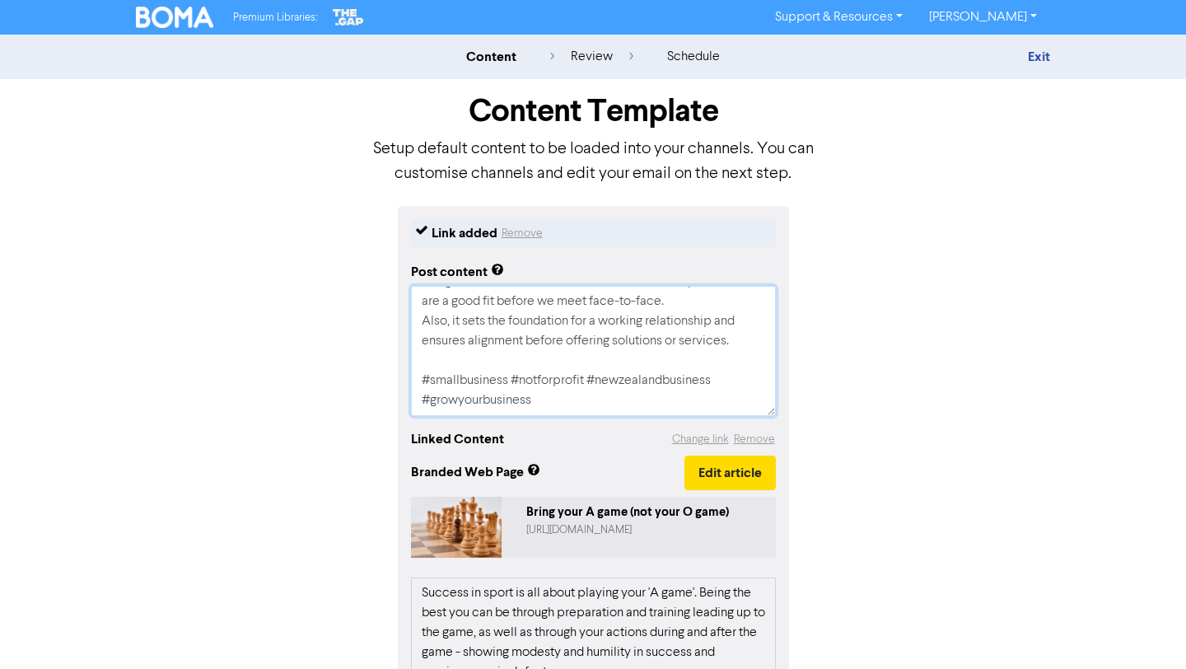
drag, startPoint x: 419, startPoint y: 297, endPoint x: 571, endPoint y: 481, distance: 238.2
click at [573, 482] on div "Link added Remove Post content Stop playing the 'O game' and undermining your t…" at bounding box center [593, 600] width 391 height 789
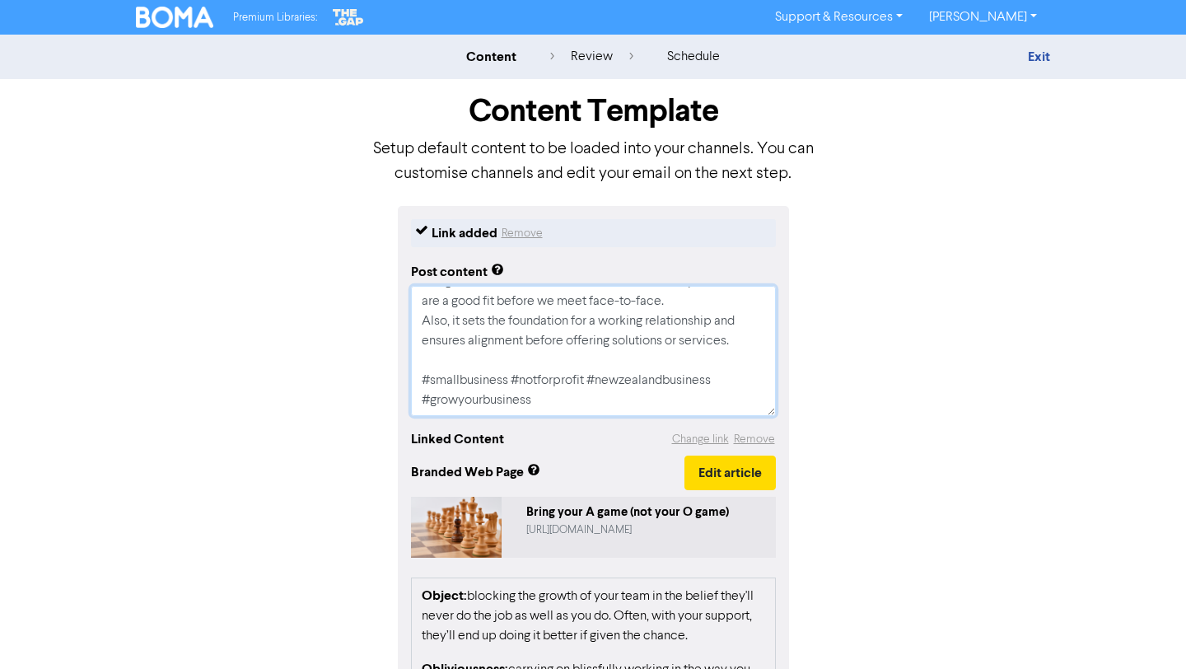
scroll to position [325, 0]
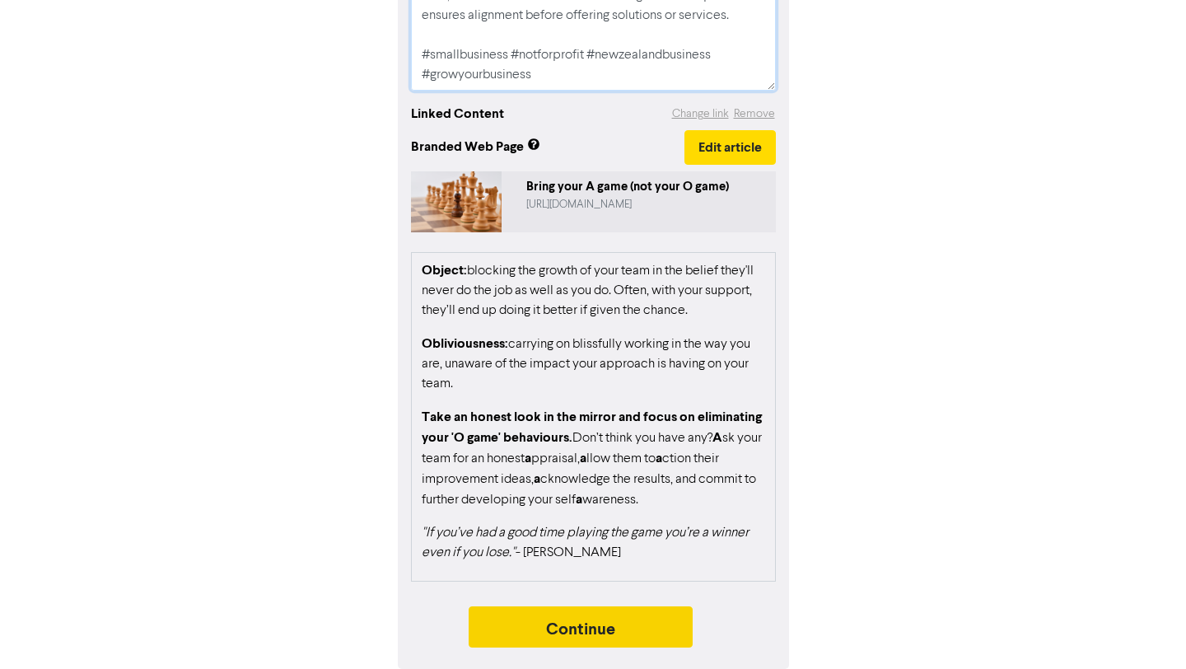
type textarea "Stop playing the 'O game' and undermining your team's performance and start bri…"
click at [665, 625] on button "Continue" at bounding box center [581, 626] width 224 height 41
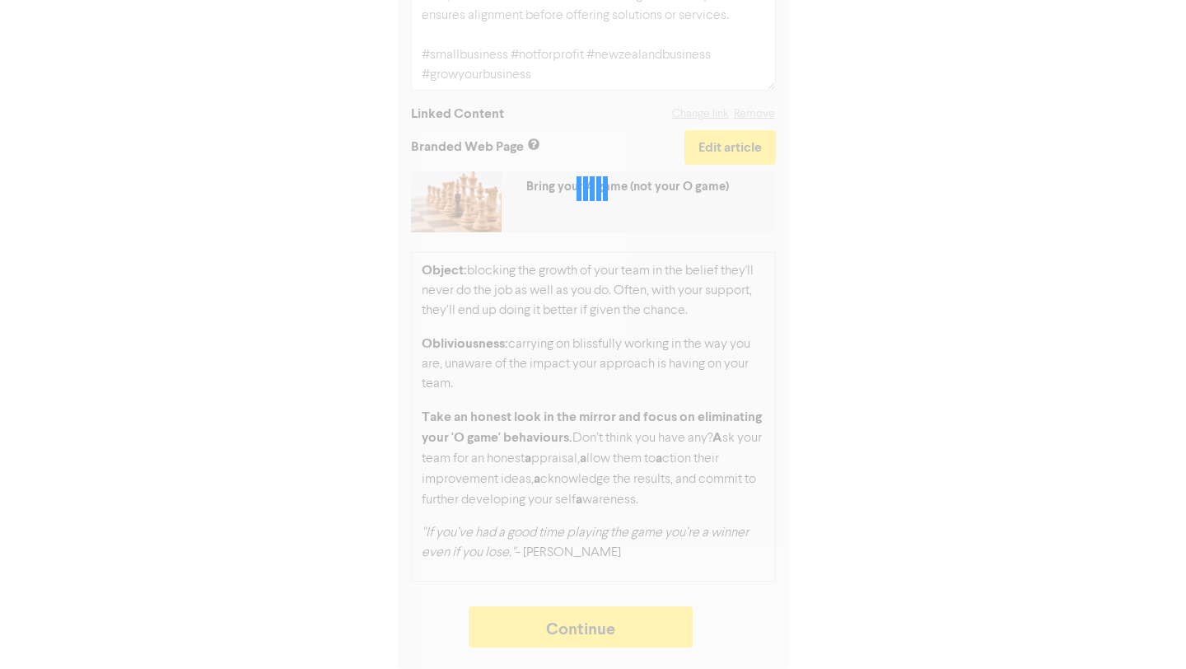
type textarea "x"
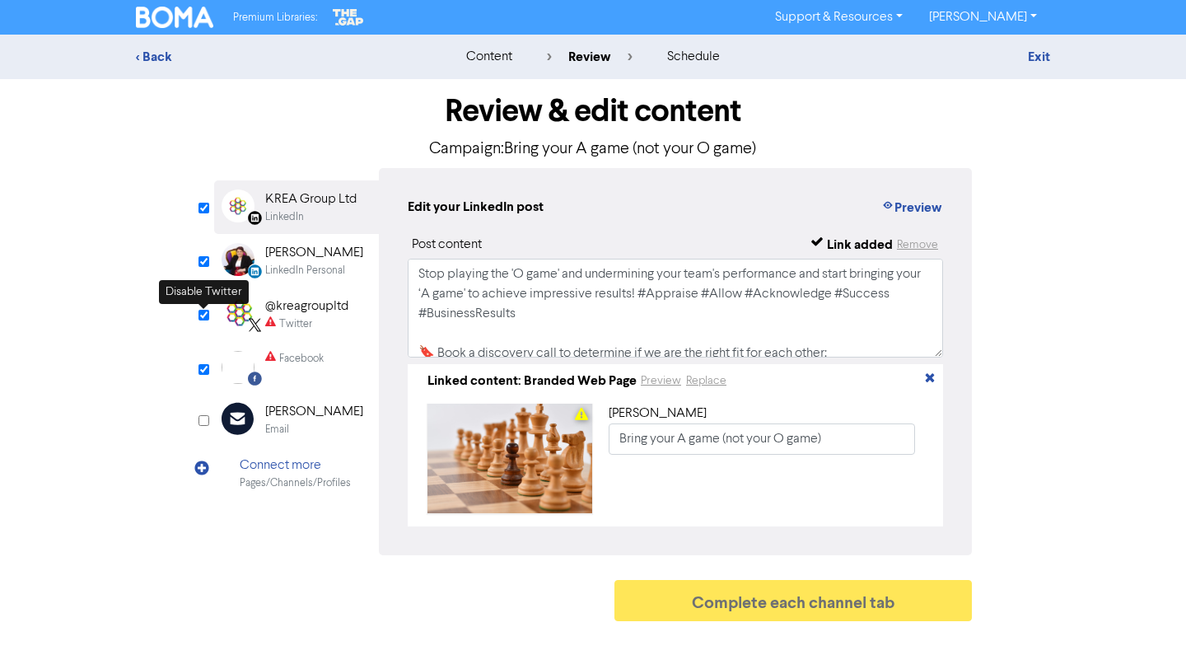
click at [202, 314] on input "checkbox" at bounding box center [204, 315] width 11 height 11
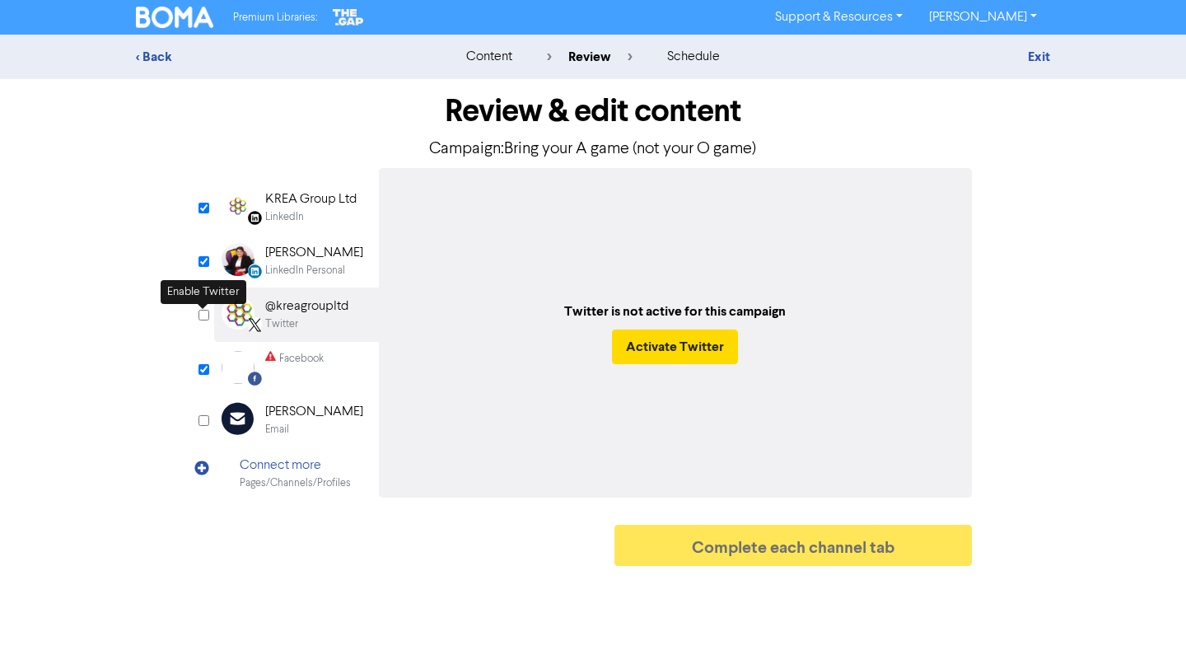
click at [202, 314] on input "checkbox" at bounding box center [204, 315] width 11 height 11
checkbox input "true"
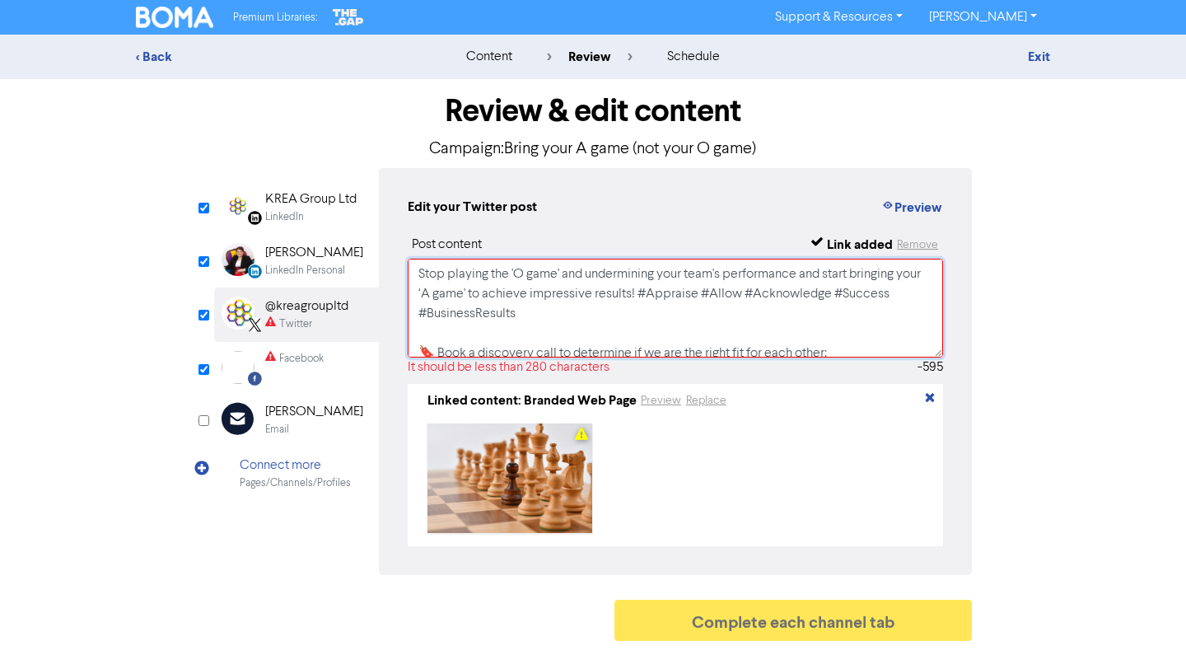
click at [484, 322] on textarea "Stop playing the 'O game' and undermining your team's performance and start bri…" at bounding box center [676, 308] width 536 height 99
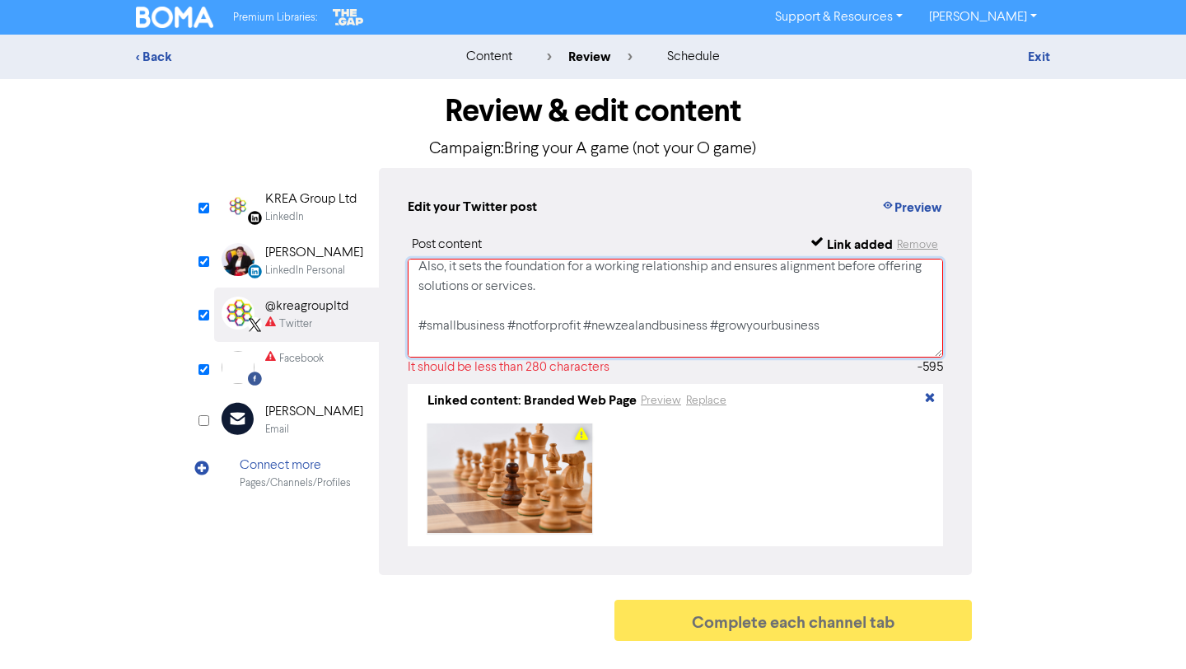
scroll to position [243, 0]
drag, startPoint x: 419, startPoint y: 277, endPoint x: 826, endPoint y: 343, distance: 411.5
click at [826, 343] on textarea "Stop playing the 'O game' and undermining your team's performance and start bri…" at bounding box center [676, 308] width 536 height 99
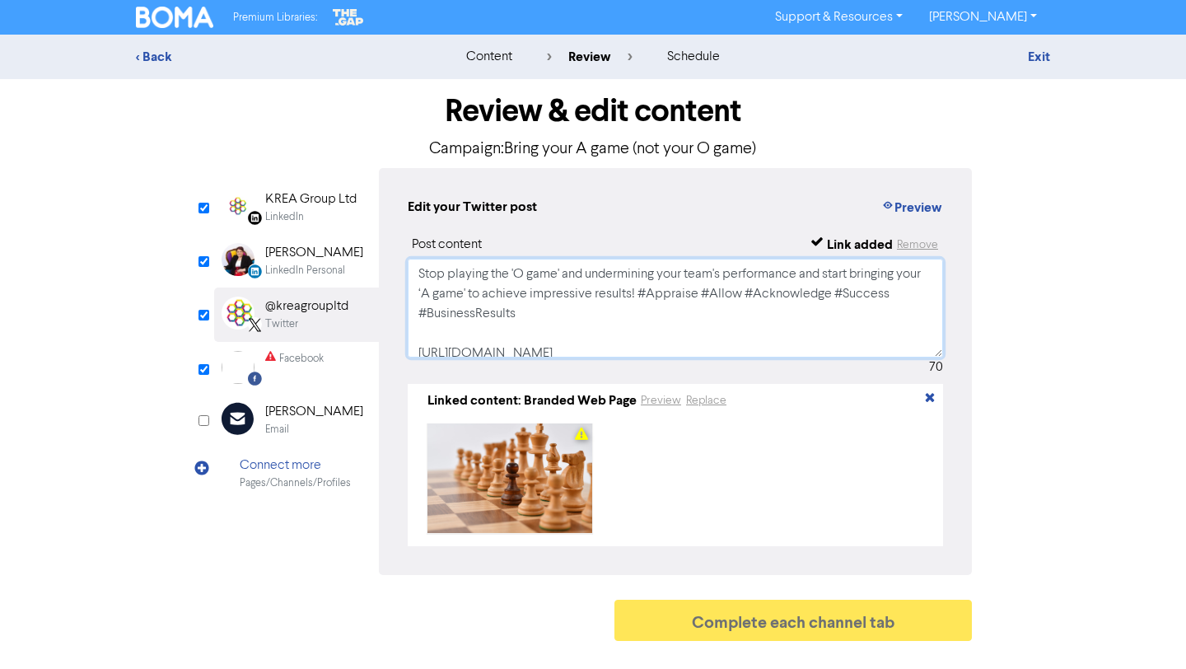
scroll to position [31, 0]
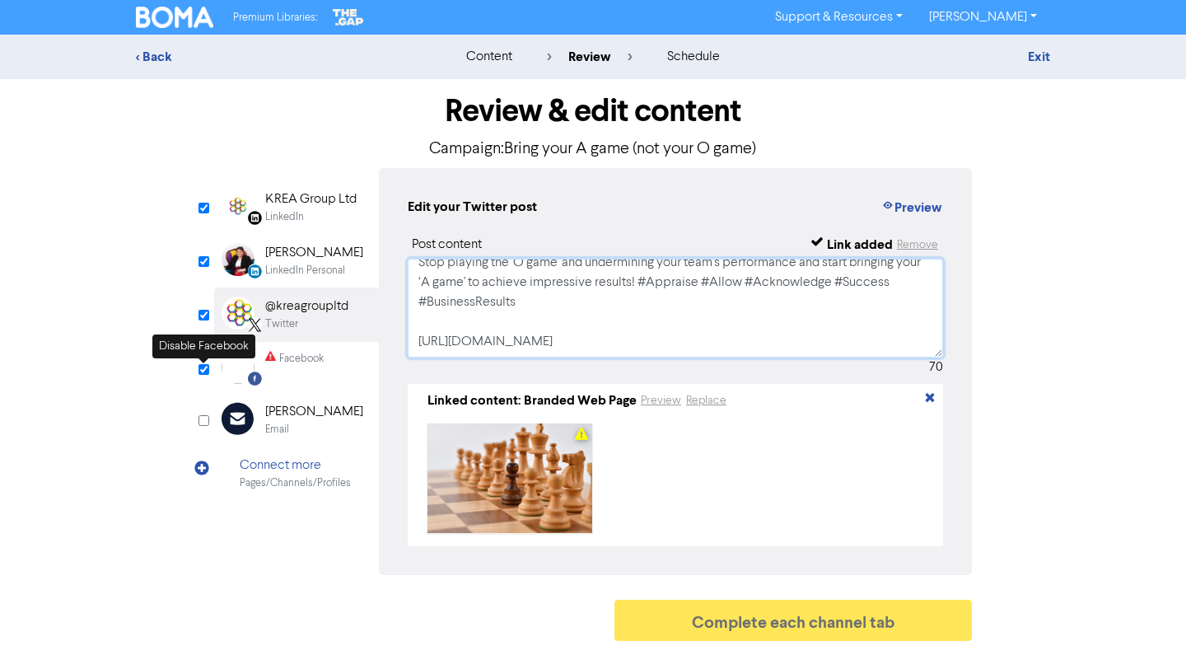
type textarea "Stop playing the 'O game' and undermining your team's performance and start bri…"
click at [203, 372] on input "checkbox" at bounding box center [204, 369] width 11 height 11
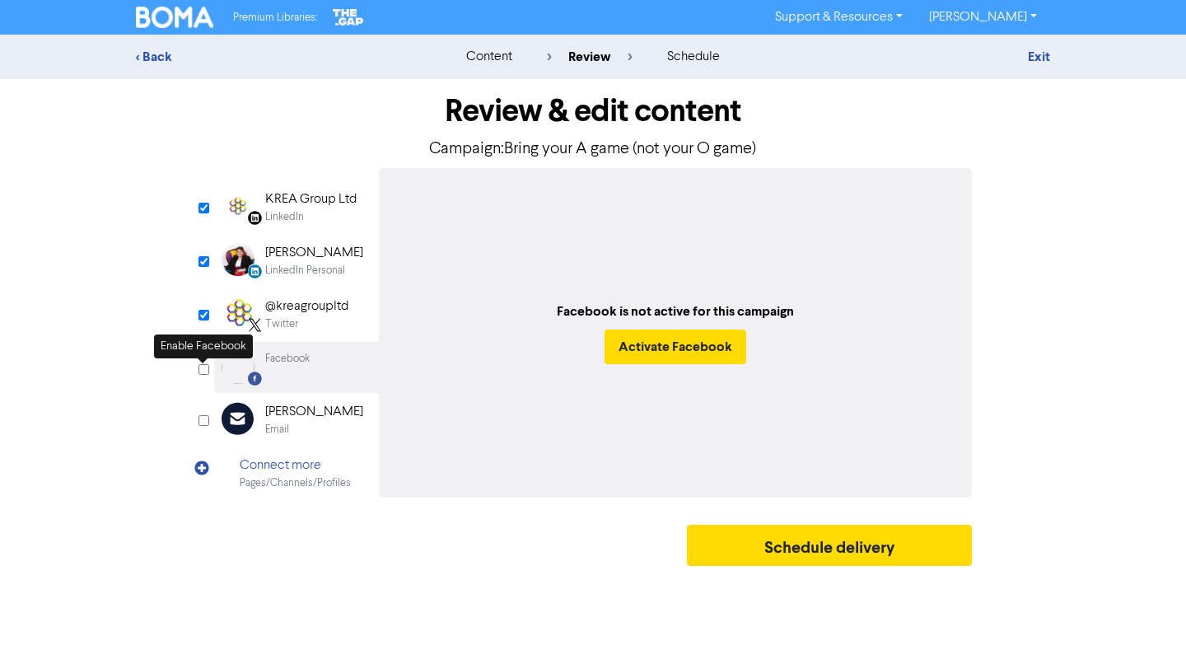
click at [204, 366] on input "checkbox" at bounding box center [204, 369] width 11 height 11
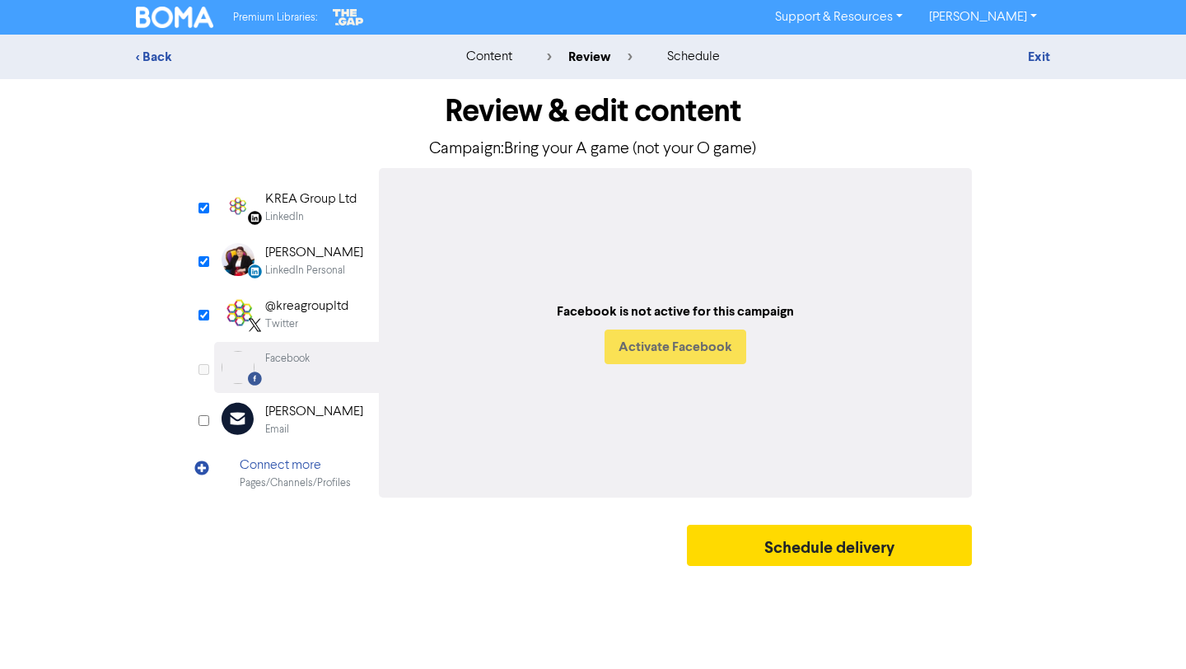
checkbox input "true"
select select "LEARN_MORE"
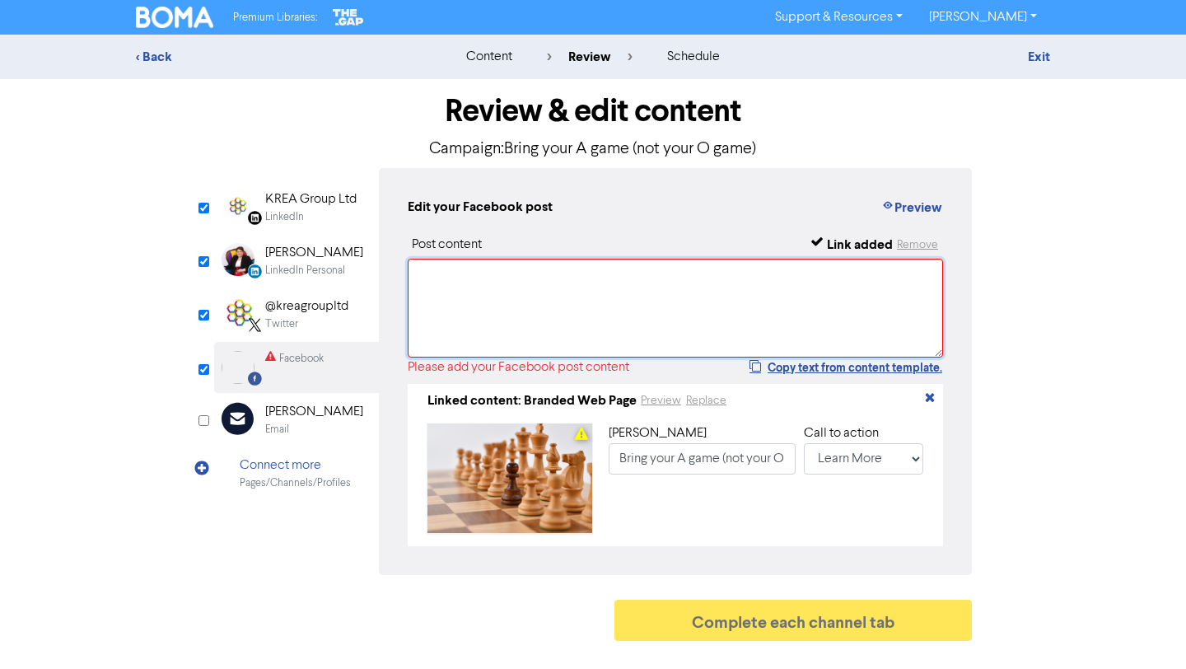
click at [491, 298] on textarea at bounding box center [676, 308] width 536 height 99
paste textarea "Stop playing the 'O game' and undermining your team's performance and start bri…"
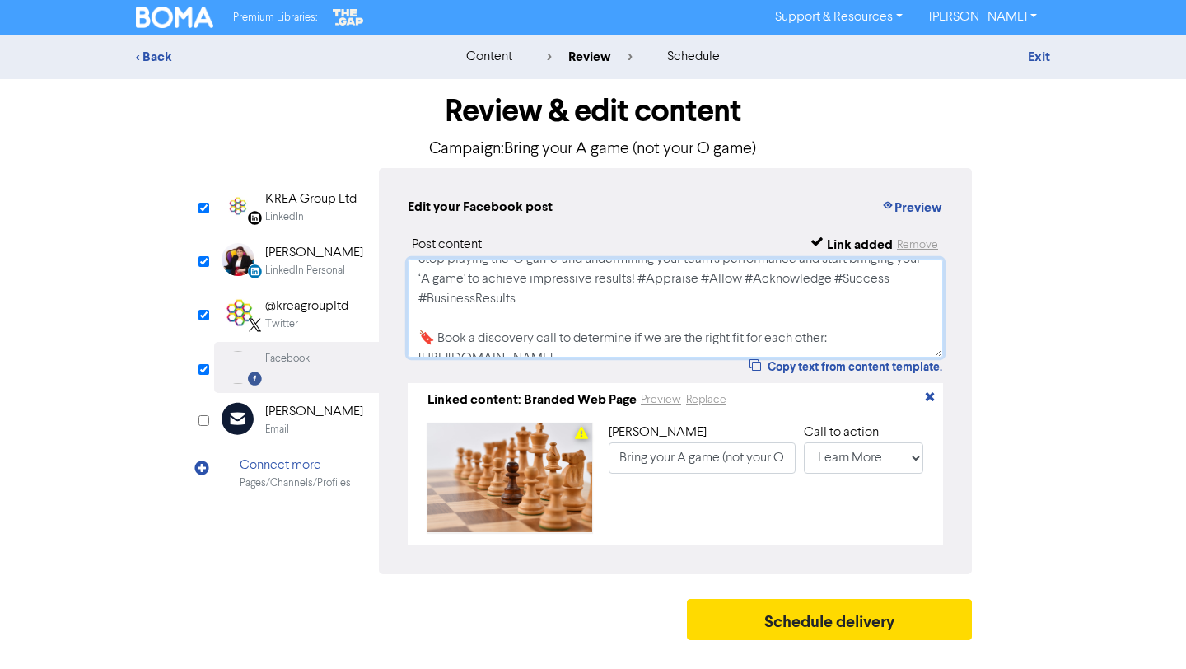
scroll to position [0, 0]
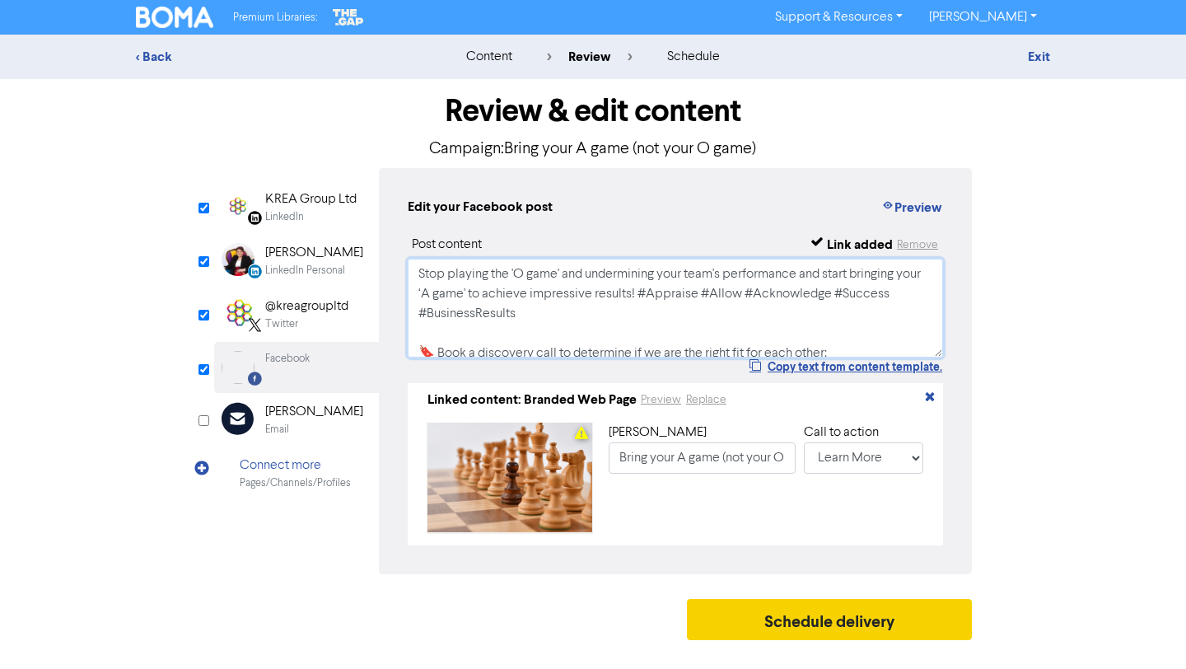
type textarea "Stop playing the 'O game' and undermining your team's performance and start bri…"
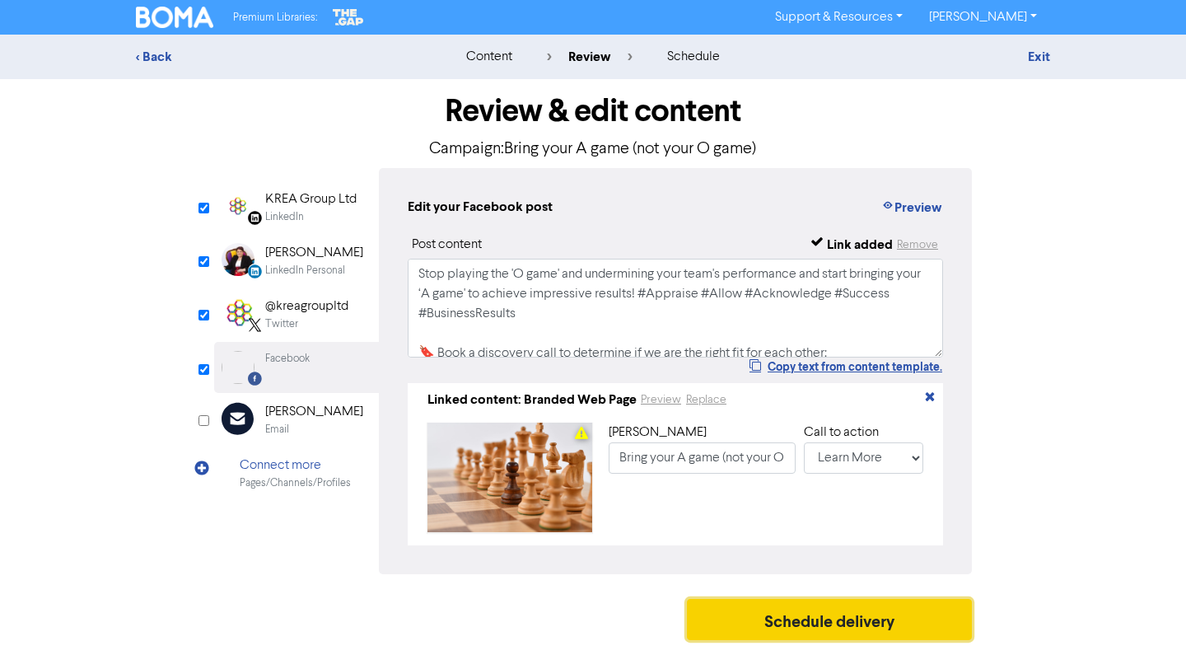
click at [859, 631] on button "Schedule delivery" at bounding box center [829, 619] width 285 height 41
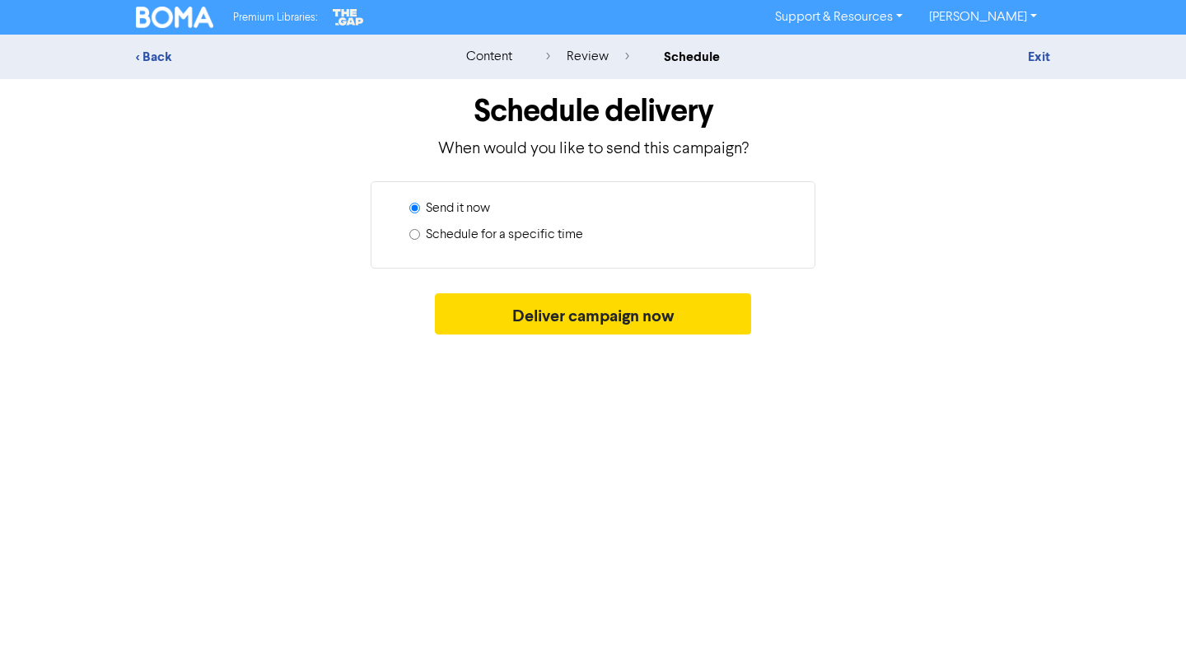
click at [557, 238] on label "Schedule for a specific time" at bounding box center [504, 235] width 157 height 20
click at [420, 238] on input "Schedule for a specific time" at bounding box center [414, 234] width 11 height 11
radio input "true"
radio input "false"
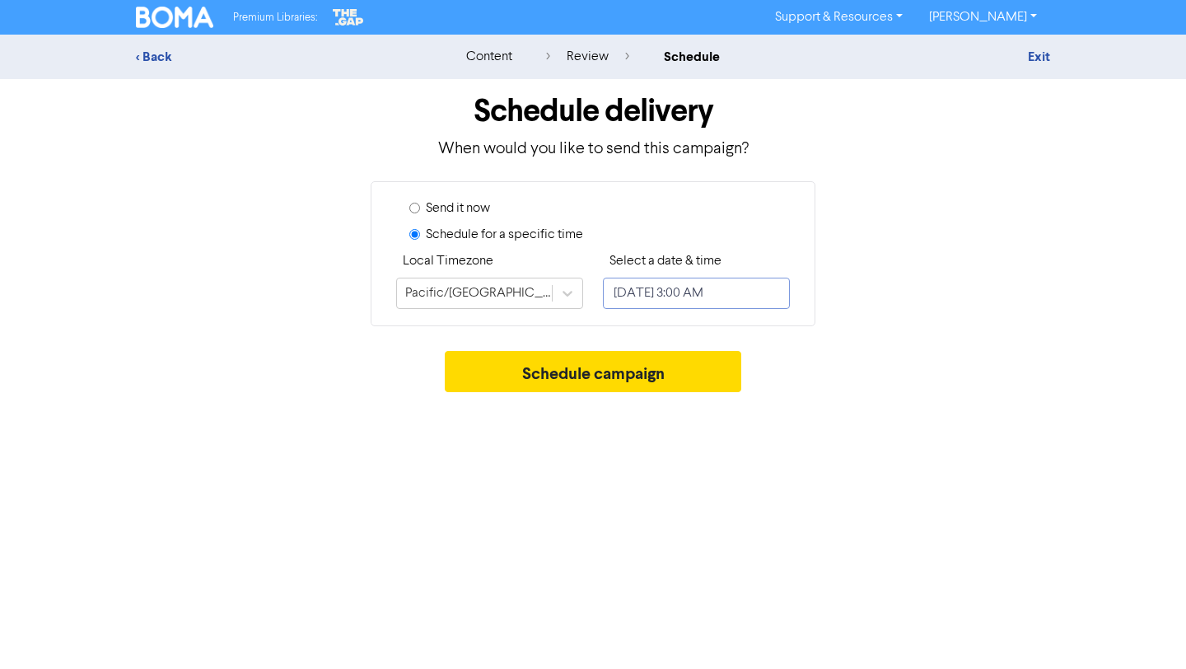
click at [662, 293] on input "[DATE] 3:00 AM" at bounding box center [696, 293] width 187 height 31
select select "8"
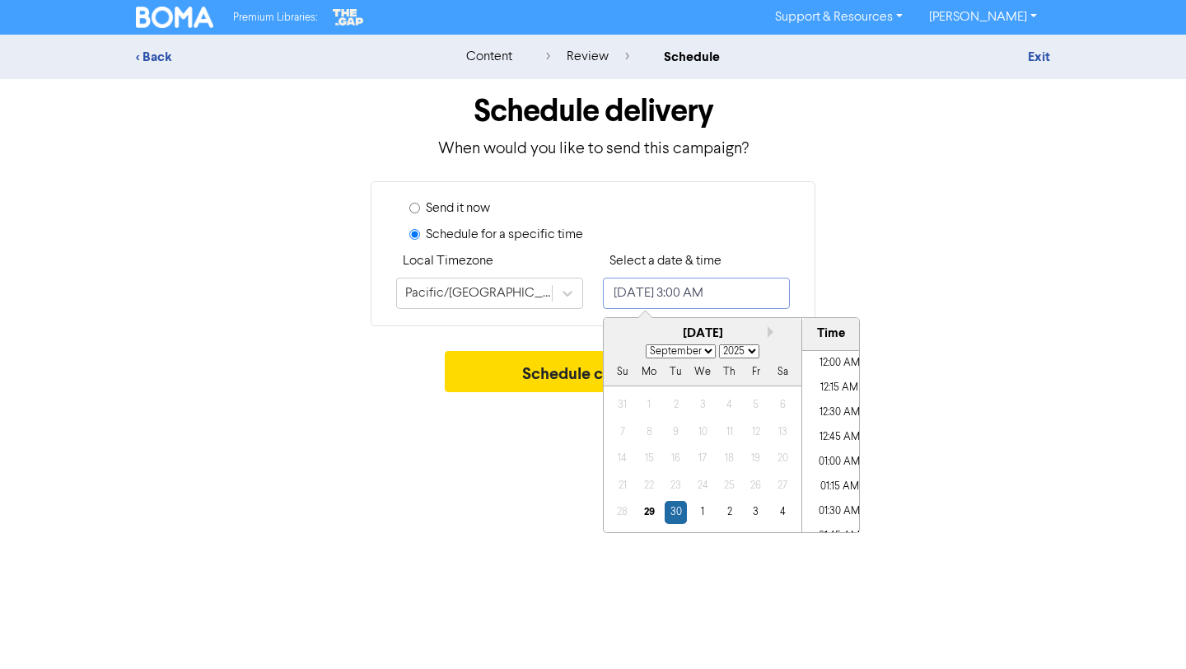
scroll to position [218, 0]
click at [723, 512] on div "2" at bounding box center [729, 512] width 22 height 22
type input "[DATE] 3:00 AM"
select select "9"
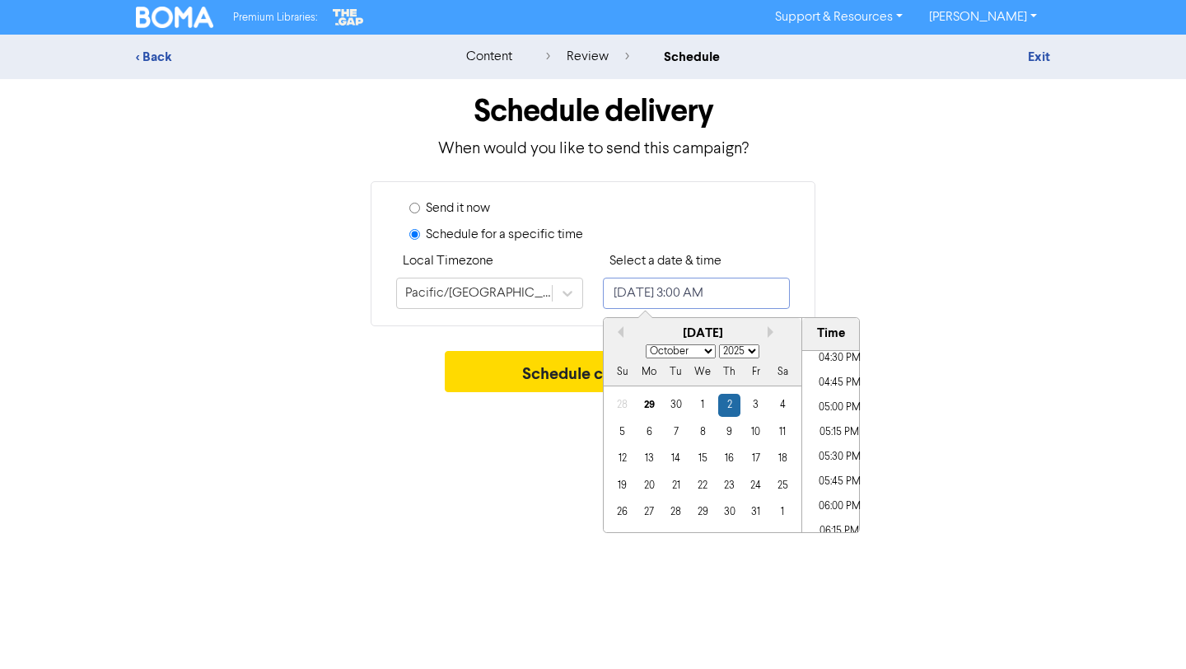
scroll to position [1636, 0]
click at [851, 410] on li "05:00 PM" at bounding box center [840, 408] width 74 height 25
type input "[DATE] 5:00 PM"
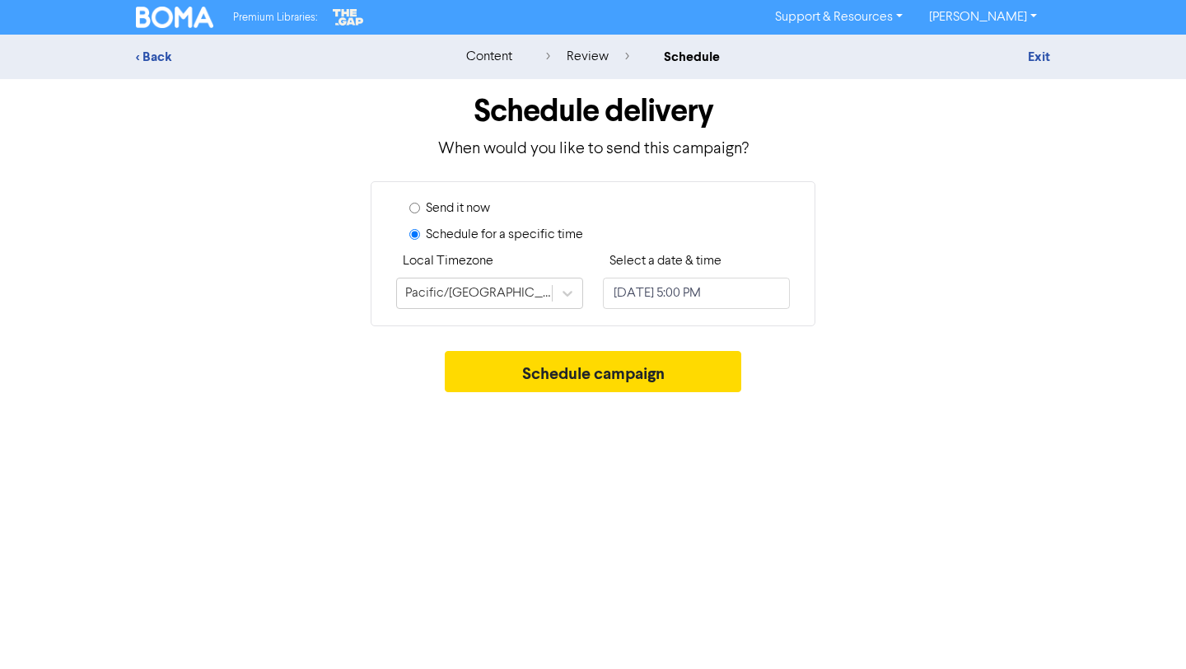
click at [955, 358] on div "Schedule campaign" at bounding box center [593, 375] width 915 height 49
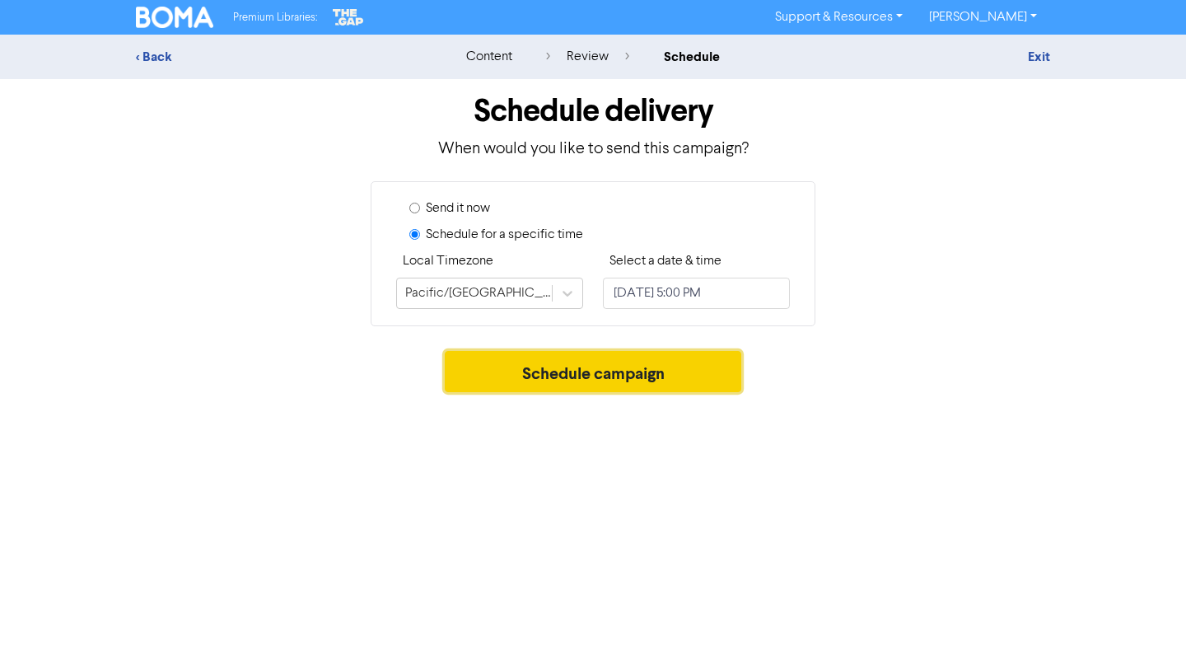
click at [694, 370] on button "Schedule campaign" at bounding box center [593, 371] width 297 height 41
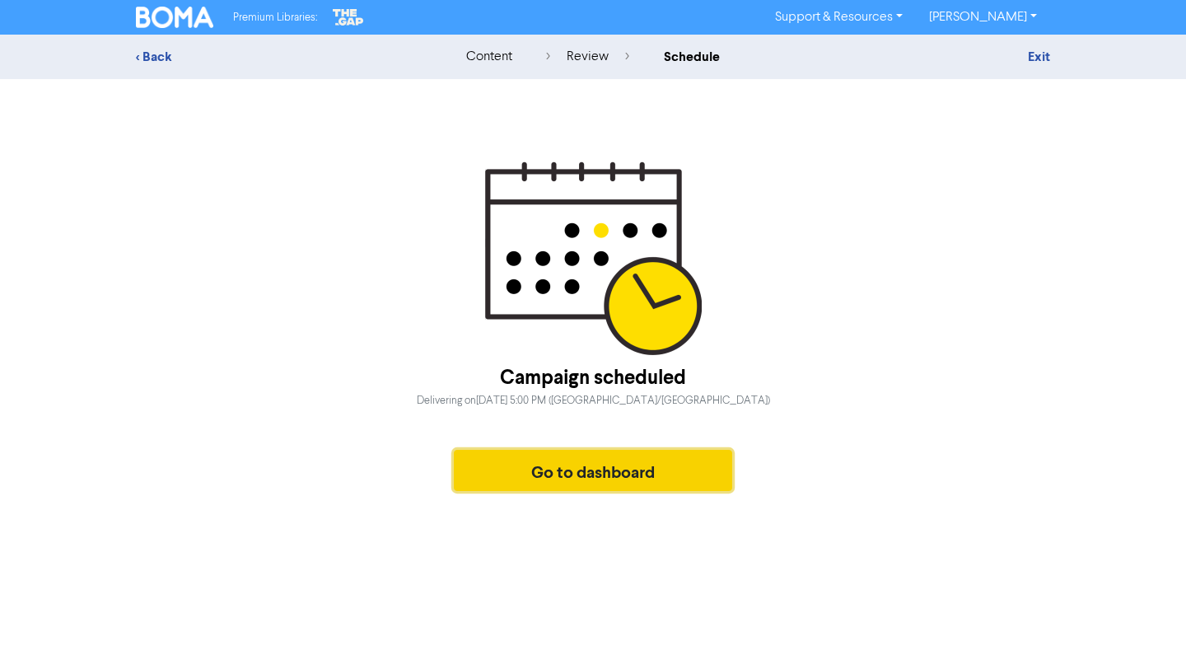
click at [491, 479] on button "Go to dashboard" at bounding box center [593, 470] width 278 height 41
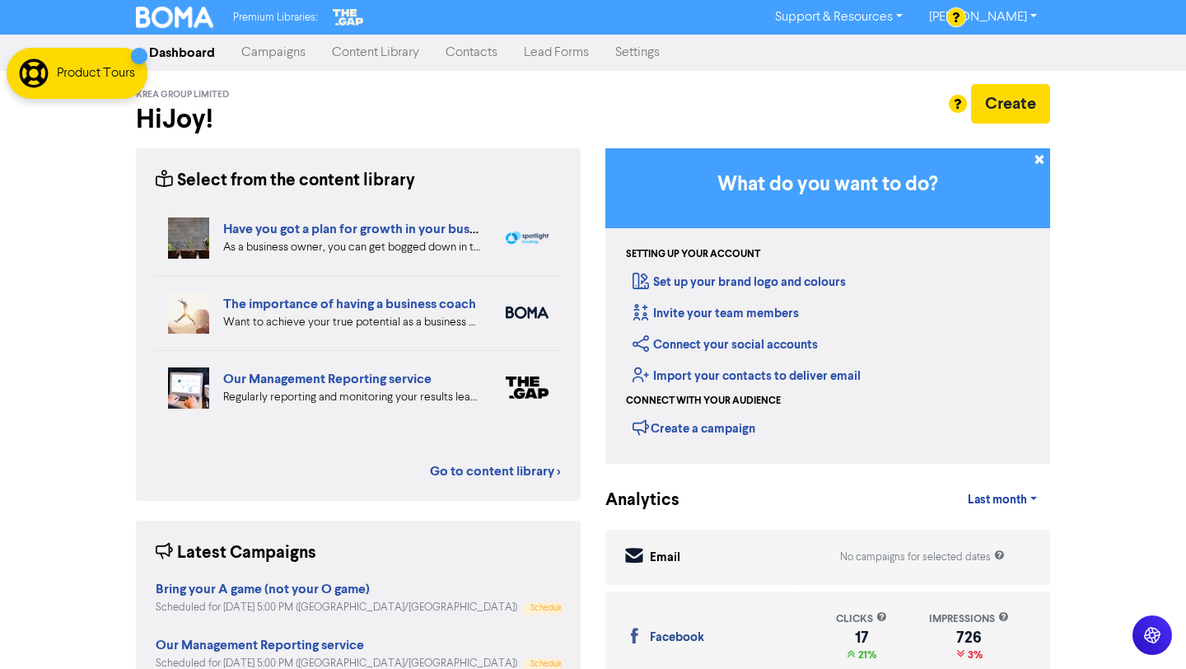
click at [275, 53] on link "Campaigns" at bounding box center [273, 52] width 91 height 33
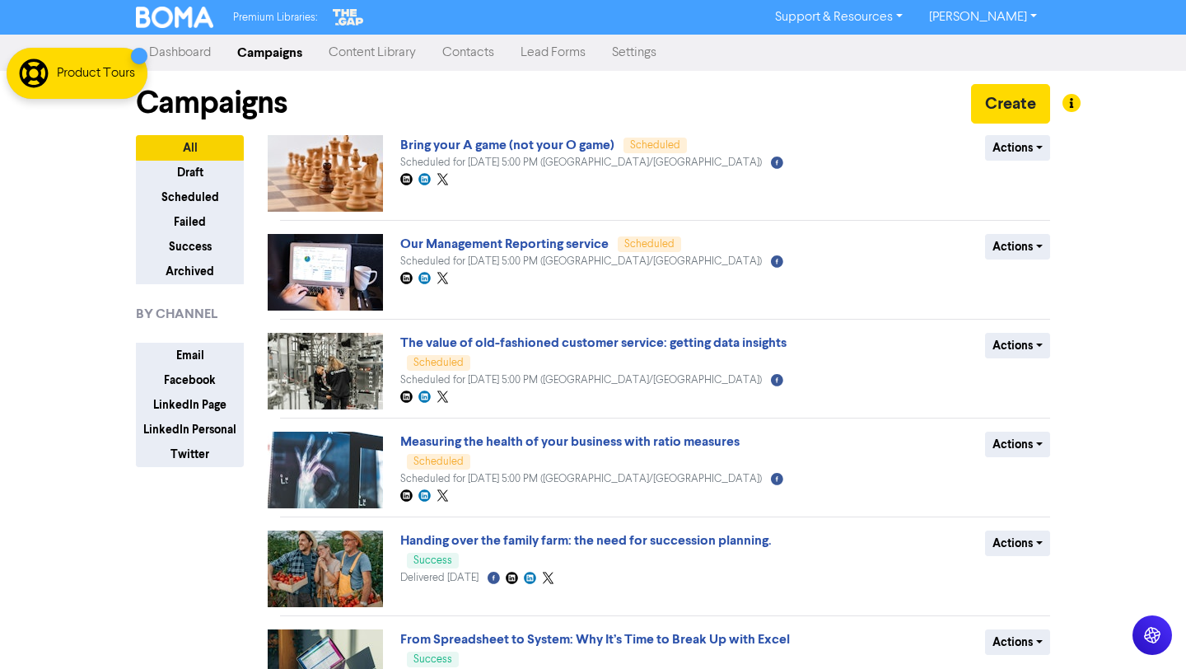
click at [377, 49] on link "Content Library" at bounding box center [373, 52] width 114 height 33
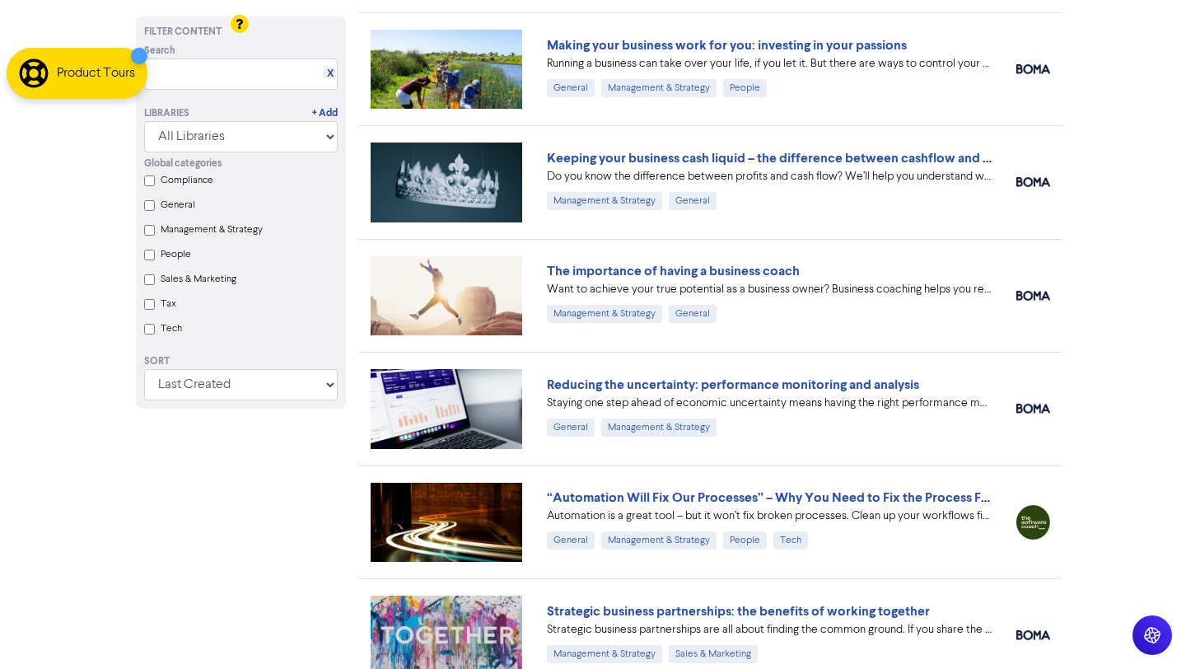
scroll to position [6335, 0]
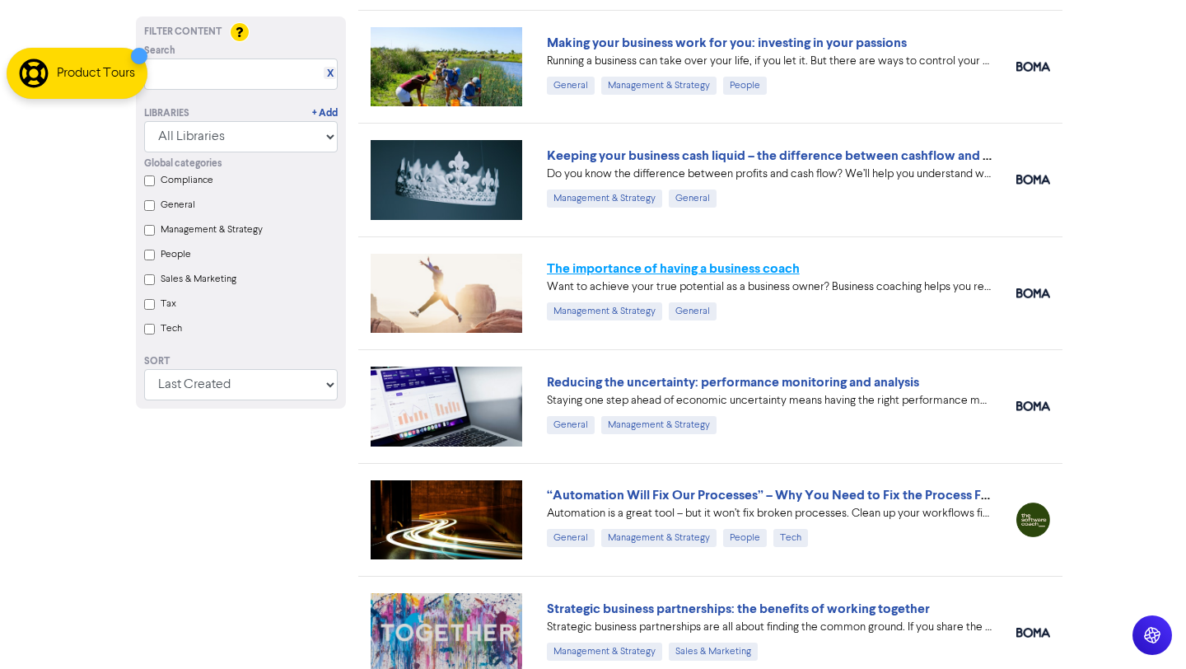
click at [766, 264] on link "The importance of having a business coach" at bounding box center [673, 268] width 253 height 16
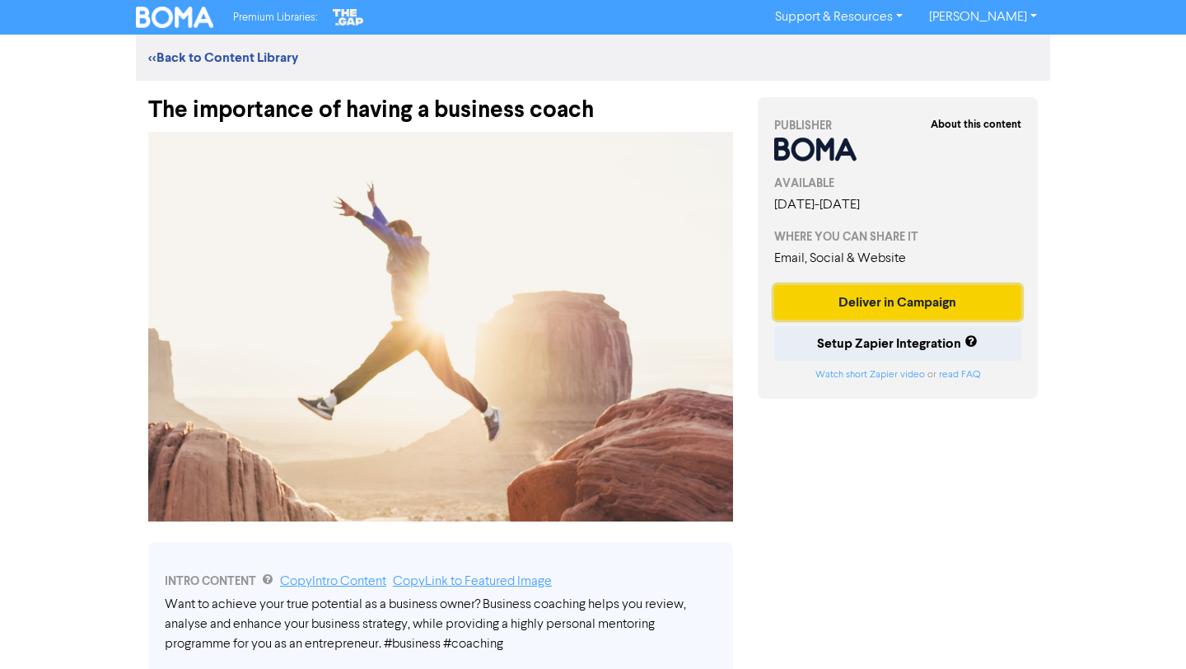
click at [865, 304] on button "Deliver in Campaign" at bounding box center [898, 302] width 247 height 35
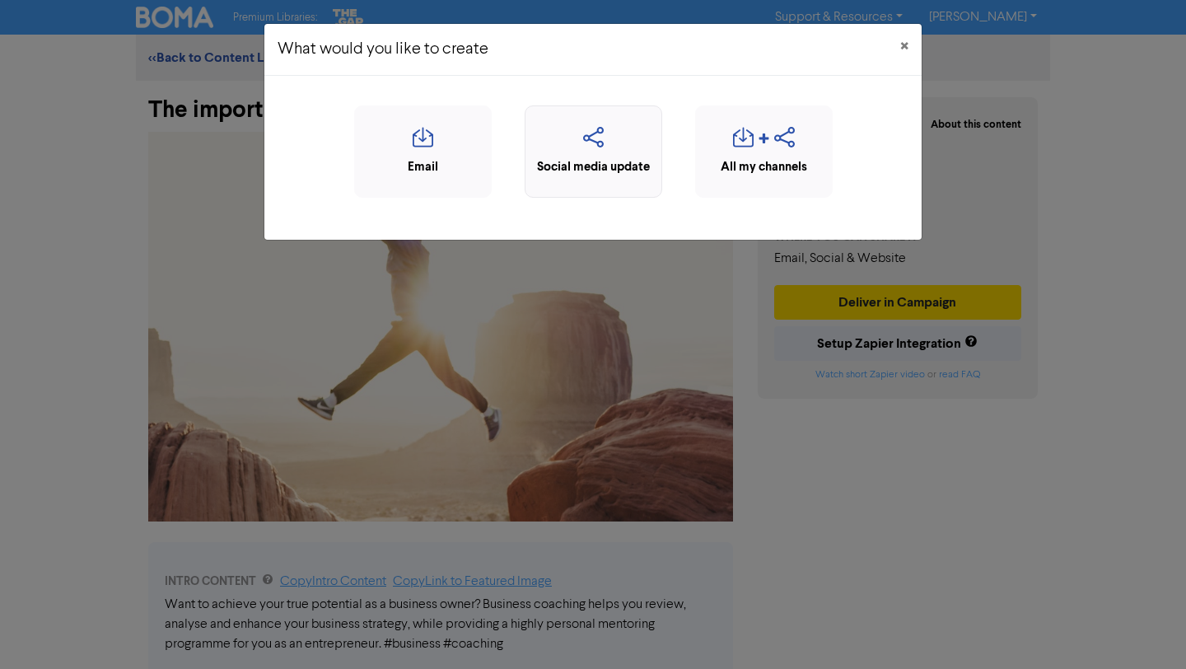
click at [625, 159] on div "Social media update" at bounding box center [593, 167] width 119 height 19
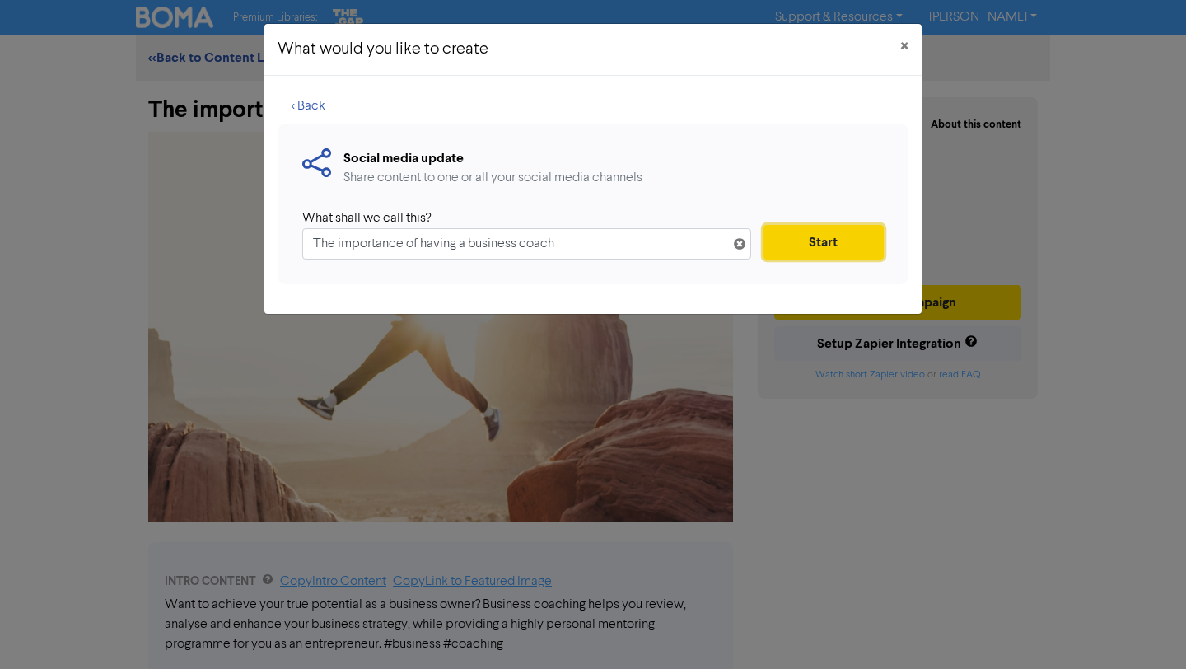
click at [795, 245] on button "Start" at bounding box center [824, 242] width 120 height 35
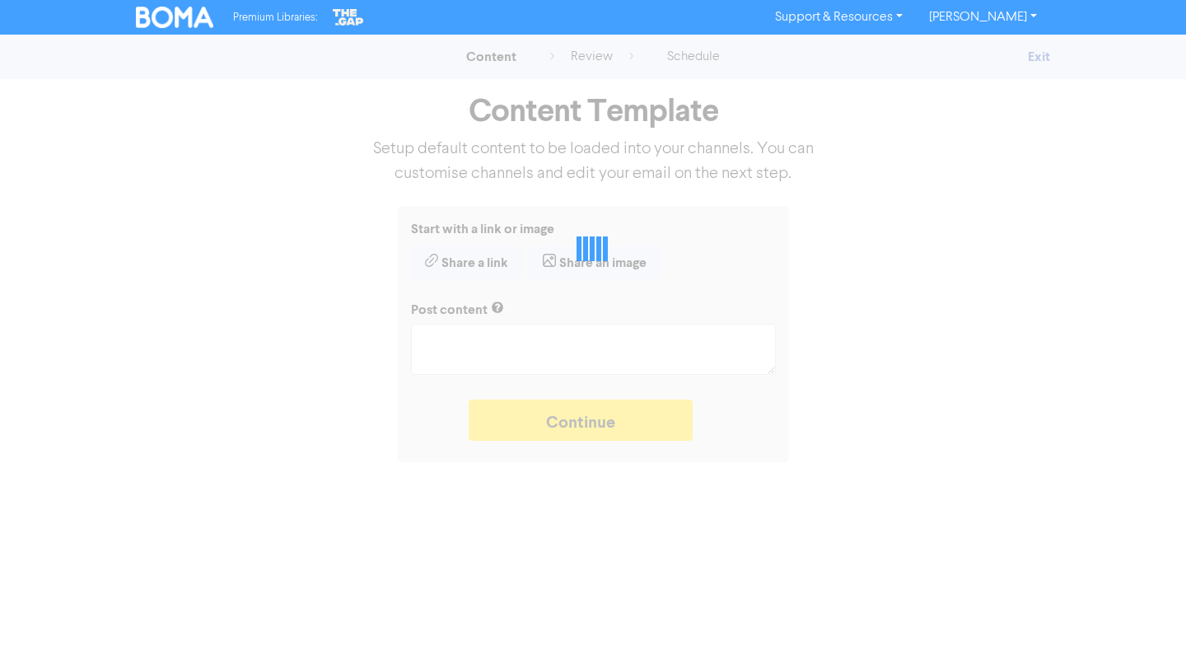
type textarea "x"
type textarea "Want to achieve your true potential as a business owner? Business coaching help…"
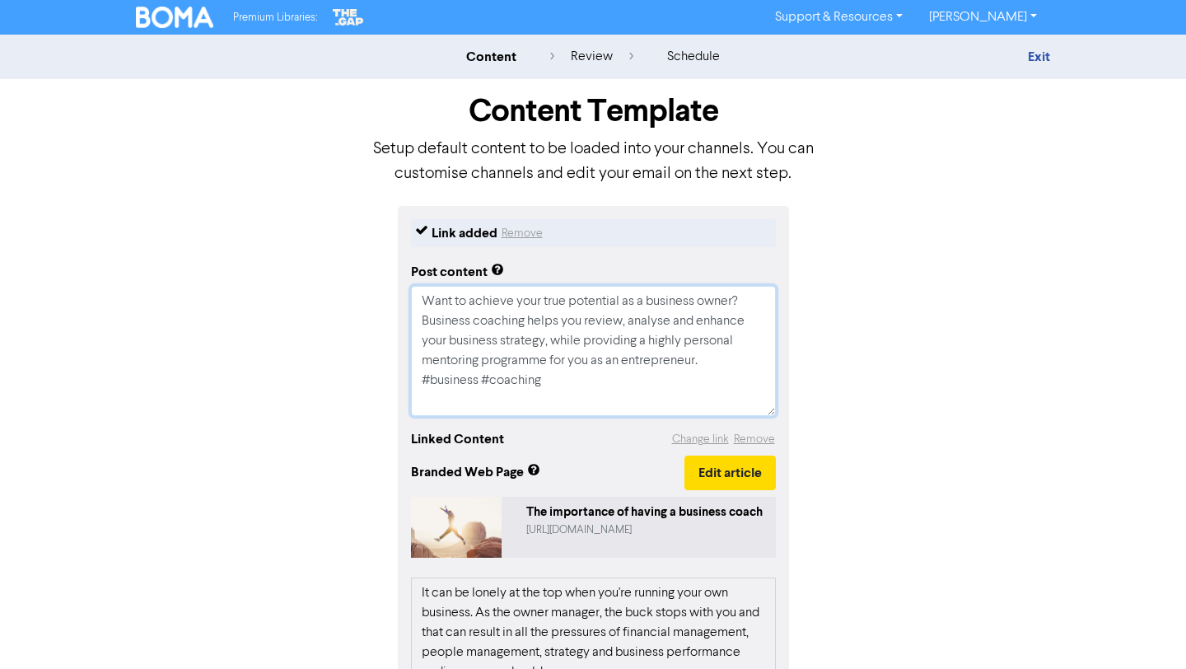
click at [587, 395] on textarea "Want to achieve your true potential as a business owner? Business coaching help…" at bounding box center [593, 351] width 365 height 130
type textarea "x"
type textarea "Want to achieve your true potential as a business owner? Business coaching help…"
paste textarea "Stop playing the 'O game' and undermining your team's performance and start bri…"
type textarea "x"
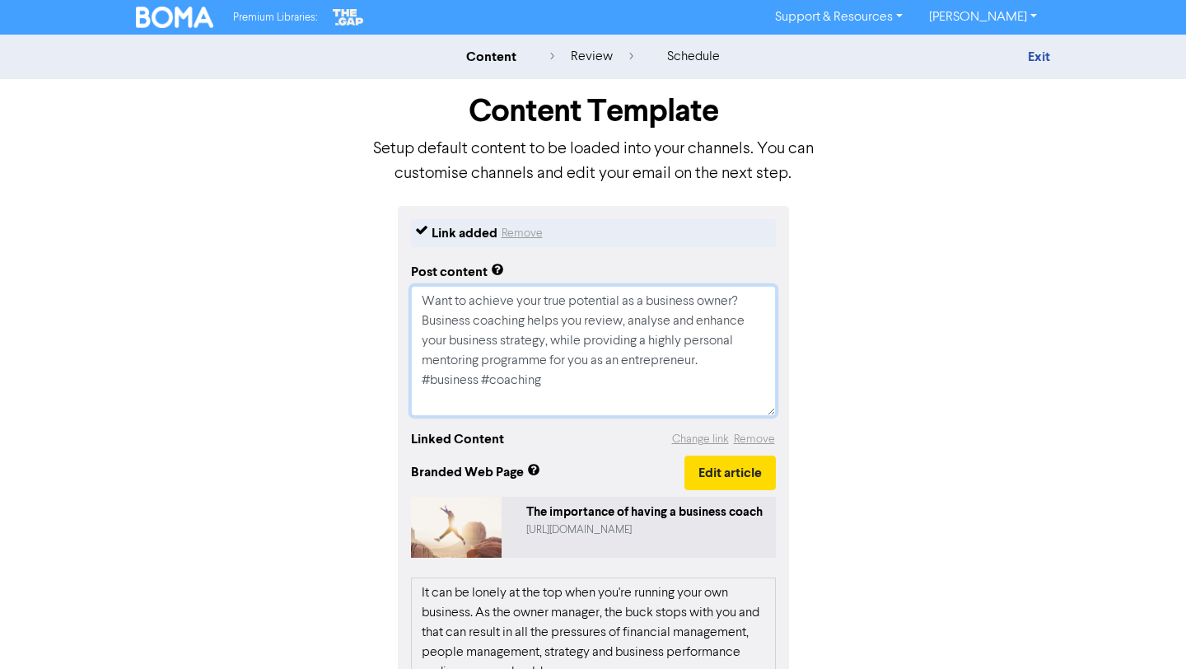
type textarea "Want to achieve your true potential as a business owner? Business coaching help…"
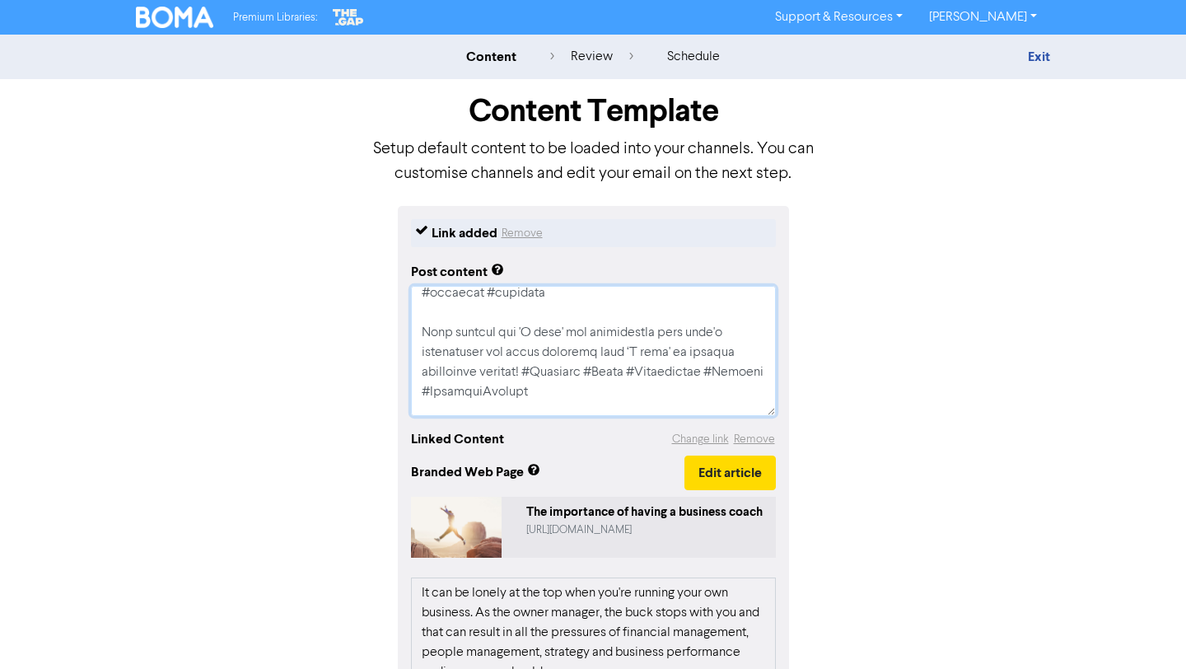
scroll to position [87, 0]
drag, startPoint x: 587, startPoint y: 400, endPoint x: 419, endPoint y: 325, distance: 184.4
click at [419, 325] on textarea at bounding box center [593, 351] width 365 height 130
type textarea "x"
type textarea "Want to achieve your true potential as a business owner? Business coaching help…"
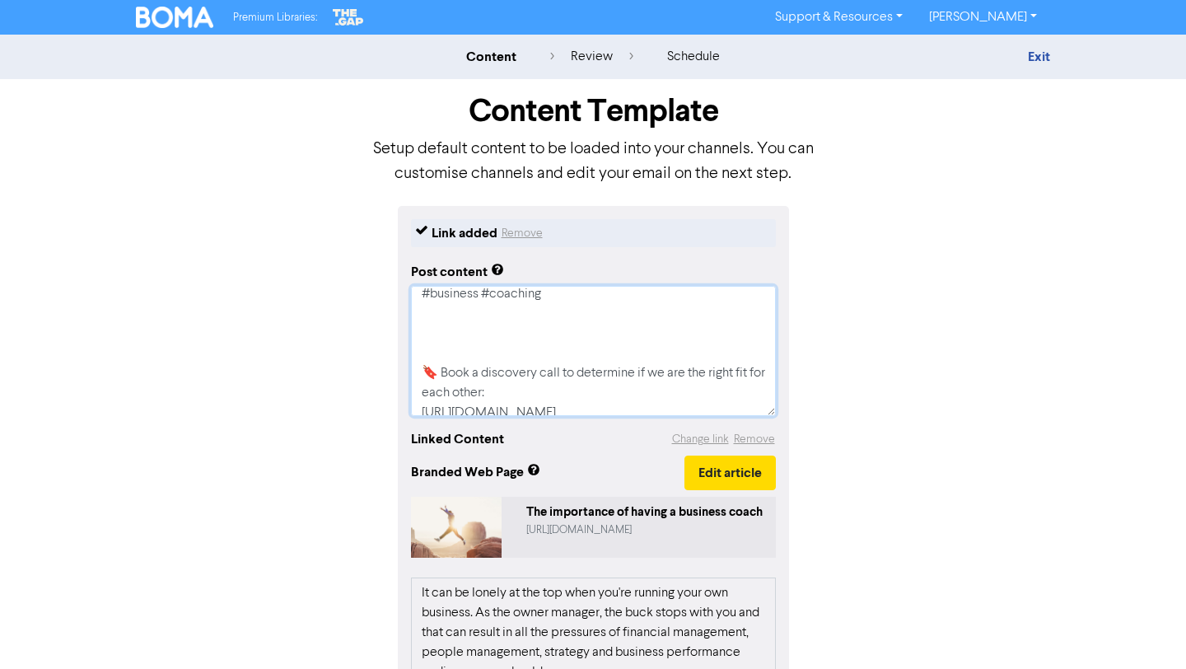
type textarea "x"
type textarea "Want to achieve your true potential as a business owner? Business coaching help…"
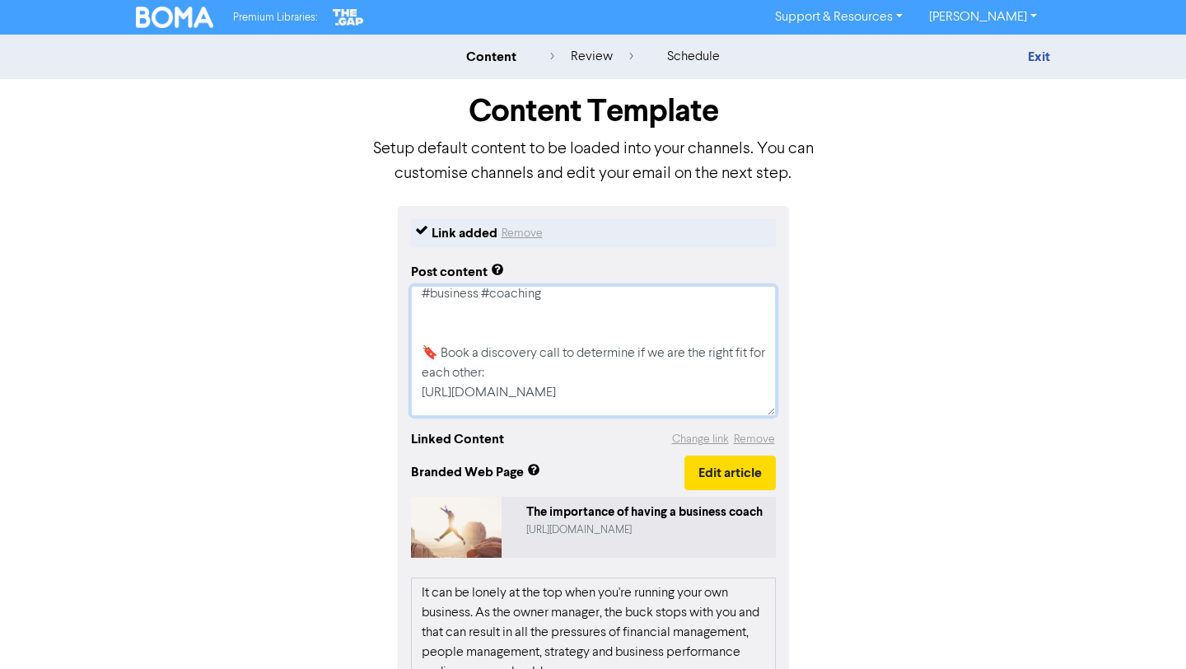
type textarea "x"
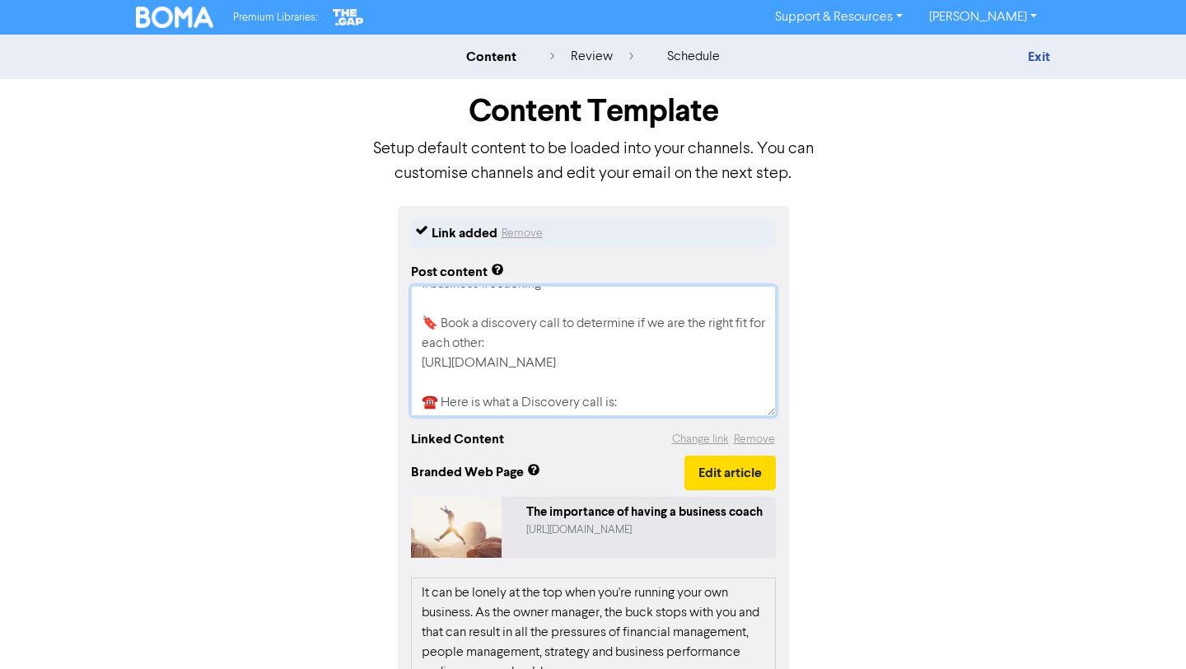
scroll to position [316, 0]
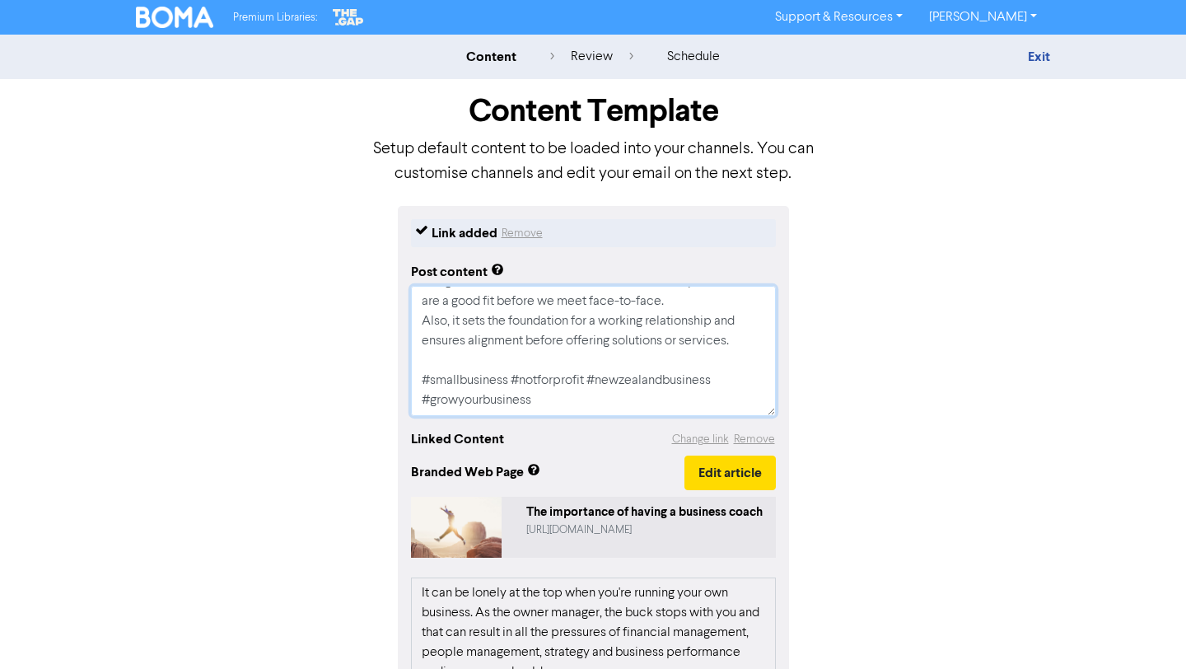
drag, startPoint x: 423, startPoint y: 302, endPoint x: 601, endPoint y: 484, distance: 255.8
click at [601, 484] on div "Link added Remove Post content Want to achieve your true potential as a busines…" at bounding box center [593, 600] width 391 height 789
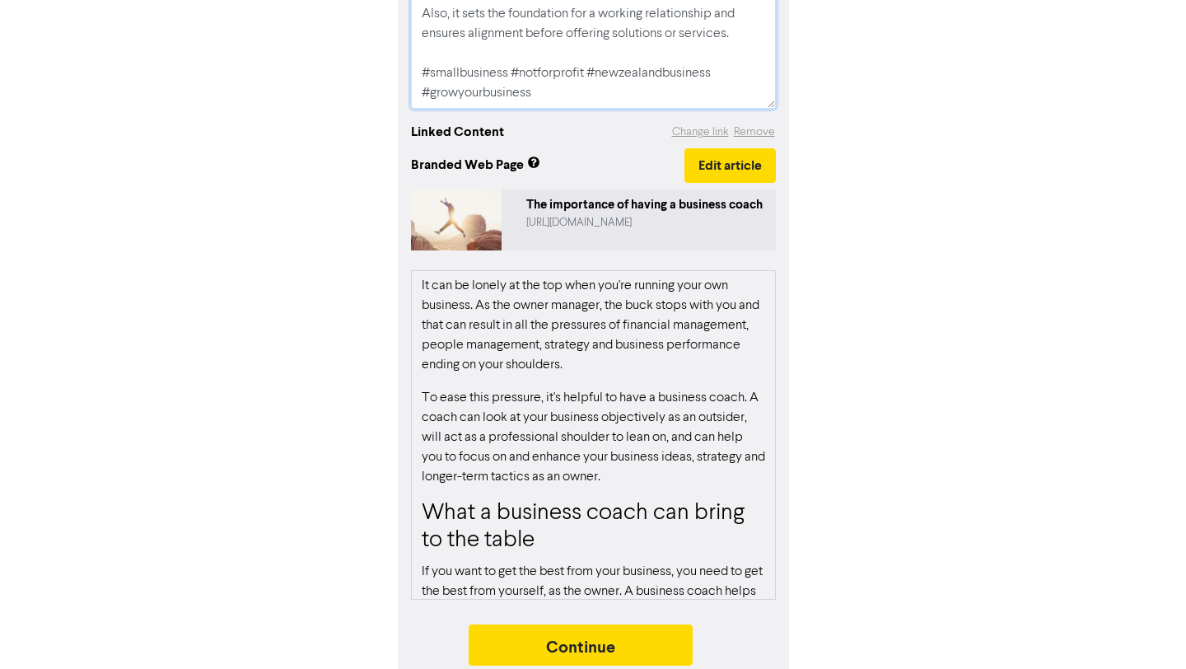
scroll to position [325, 0]
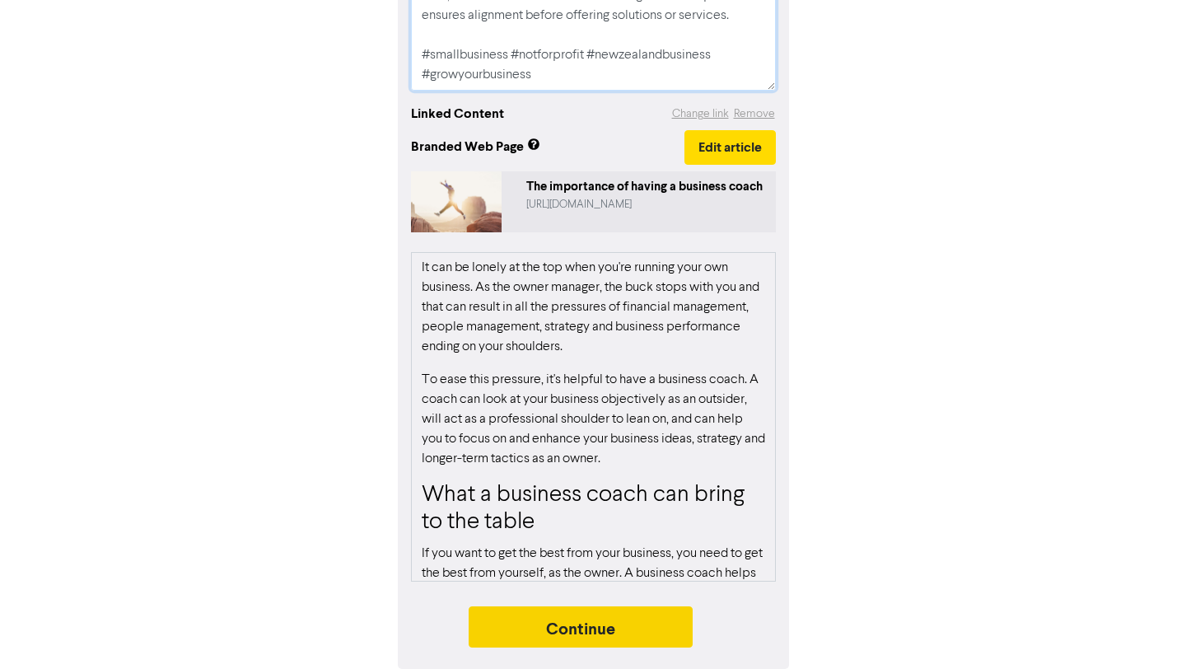
type textarea "Want to achieve your true potential as a business owner? Business coaching help…"
click at [660, 627] on button "Continue" at bounding box center [581, 626] width 224 height 41
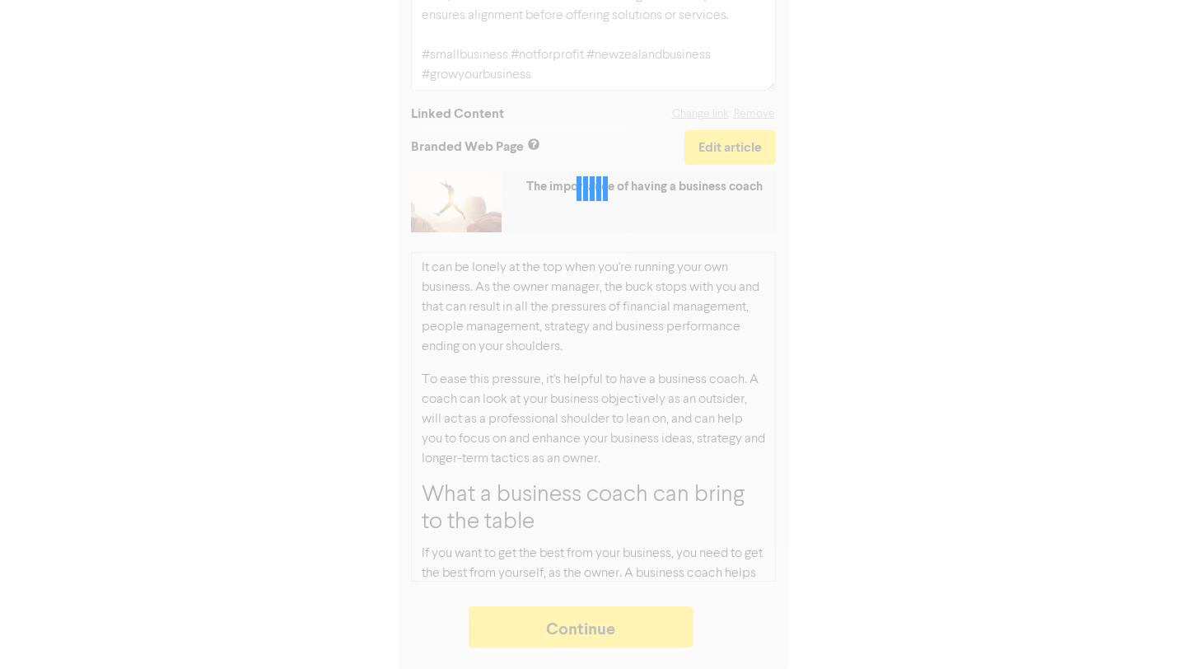
type textarea "x"
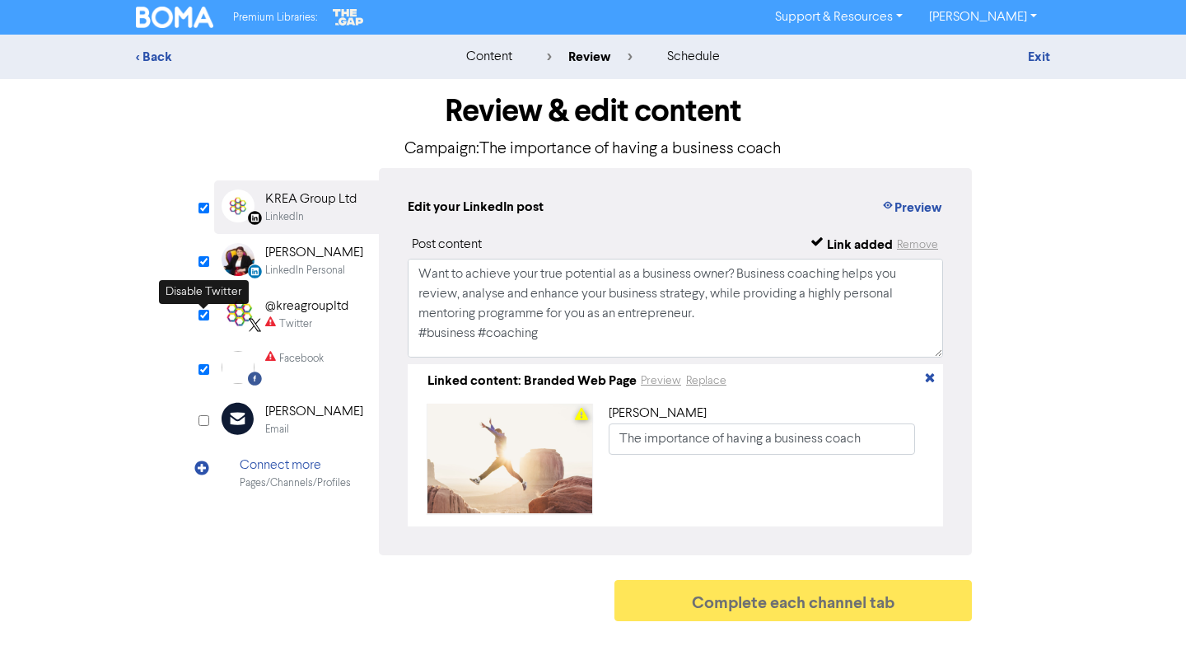
click at [203, 316] on input "checkbox" at bounding box center [204, 315] width 11 height 11
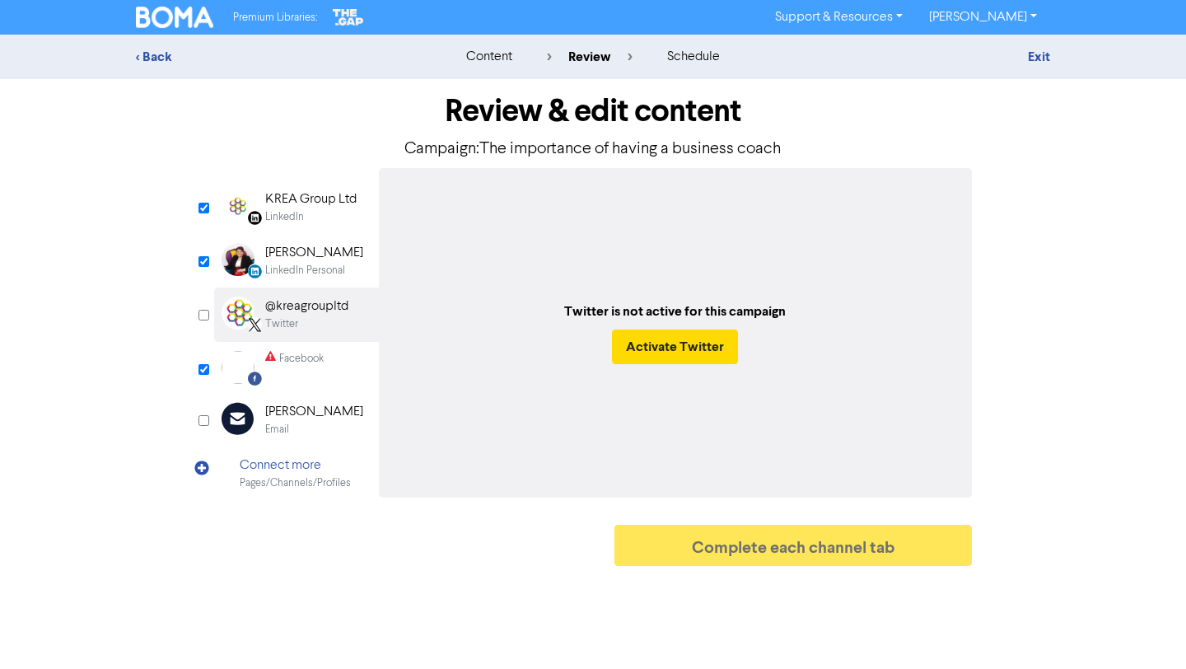
click at [203, 317] on input "checkbox" at bounding box center [204, 315] width 11 height 11
checkbox input "true"
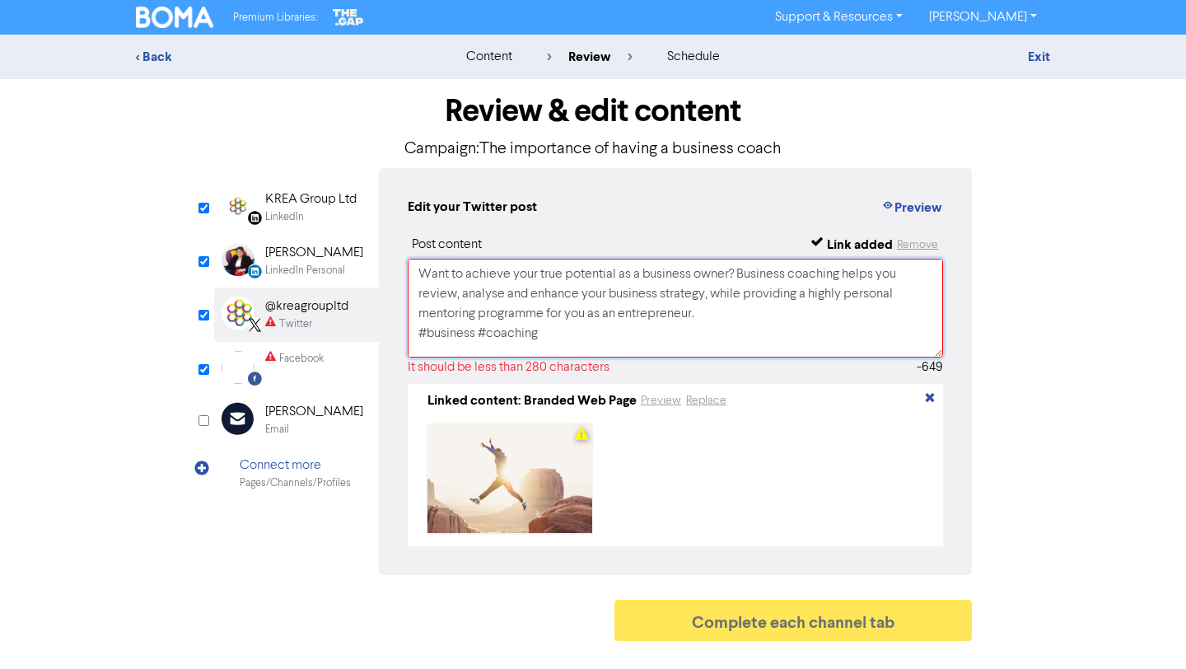
click at [592, 330] on textarea "Want to achieve your true potential as a business owner? Business coaching help…" at bounding box center [676, 308] width 536 height 99
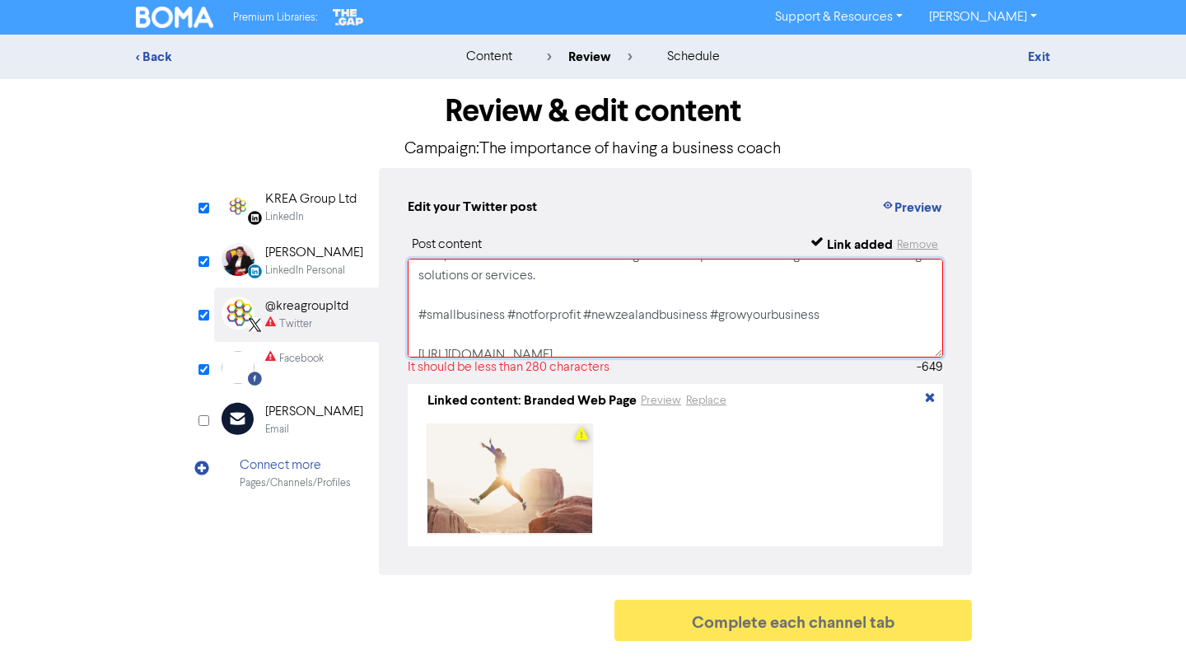
scroll to position [308, 0]
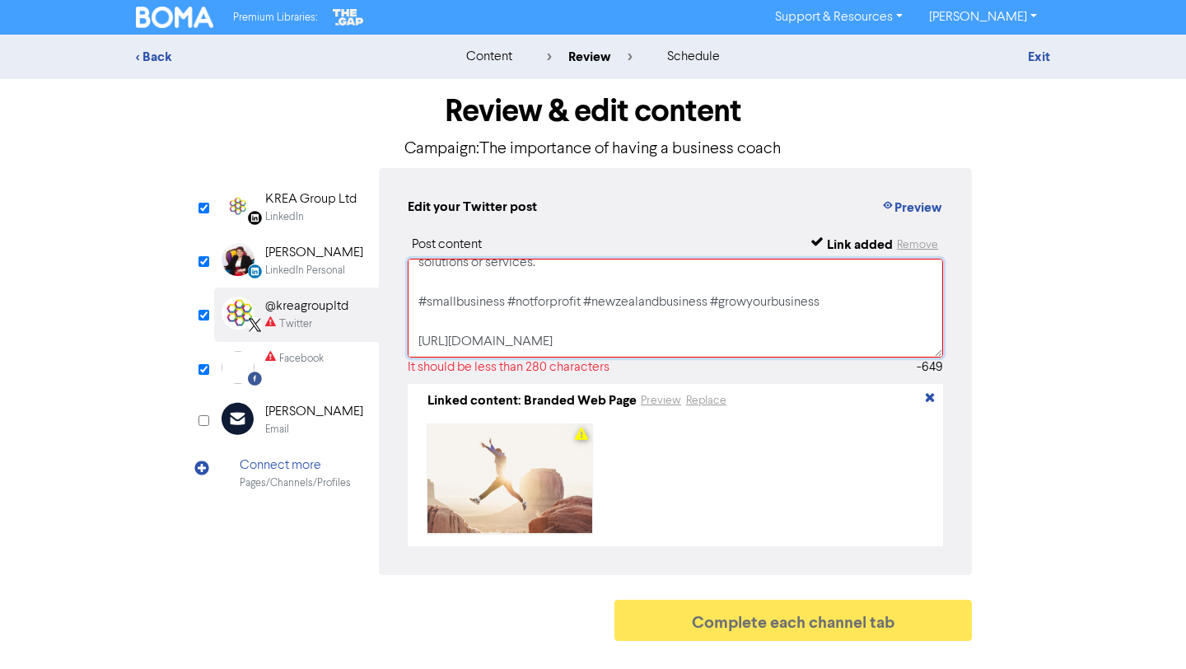
drag, startPoint x: 418, startPoint y: 273, endPoint x: 820, endPoint y: 286, distance: 402.3
click at [820, 286] on textarea "Want to achieve your true potential as a business owner? Business coaching help…" at bounding box center [676, 308] width 536 height 99
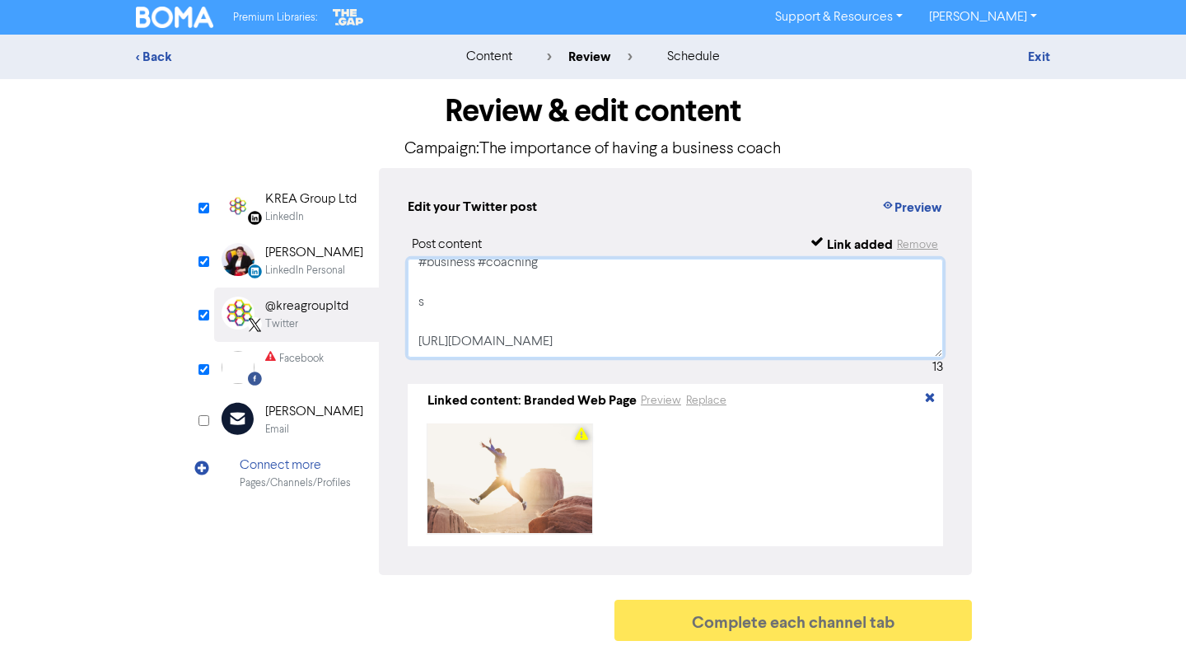
drag, startPoint x: 615, startPoint y: 294, endPoint x: 406, endPoint y: 276, distance: 209.2
click at [406, 276] on div "Edit your Twitter post Preview Post content Link added Remove Want to achieve y…" at bounding box center [675, 371] width 593 height 407
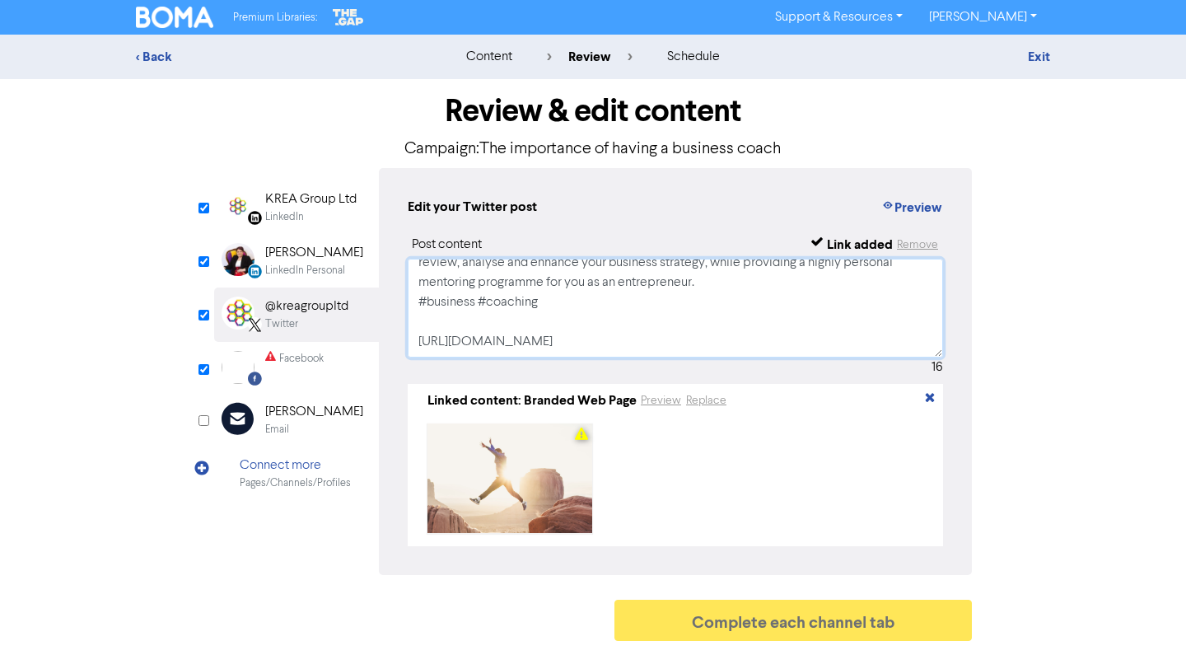
scroll to position [51, 0]
type textarea "Want to achieve your true potential as a business owner? Business coaching help…"
click at [204, 371] on input "checkbox" at bounding box center [204, 369] width 11 height 11
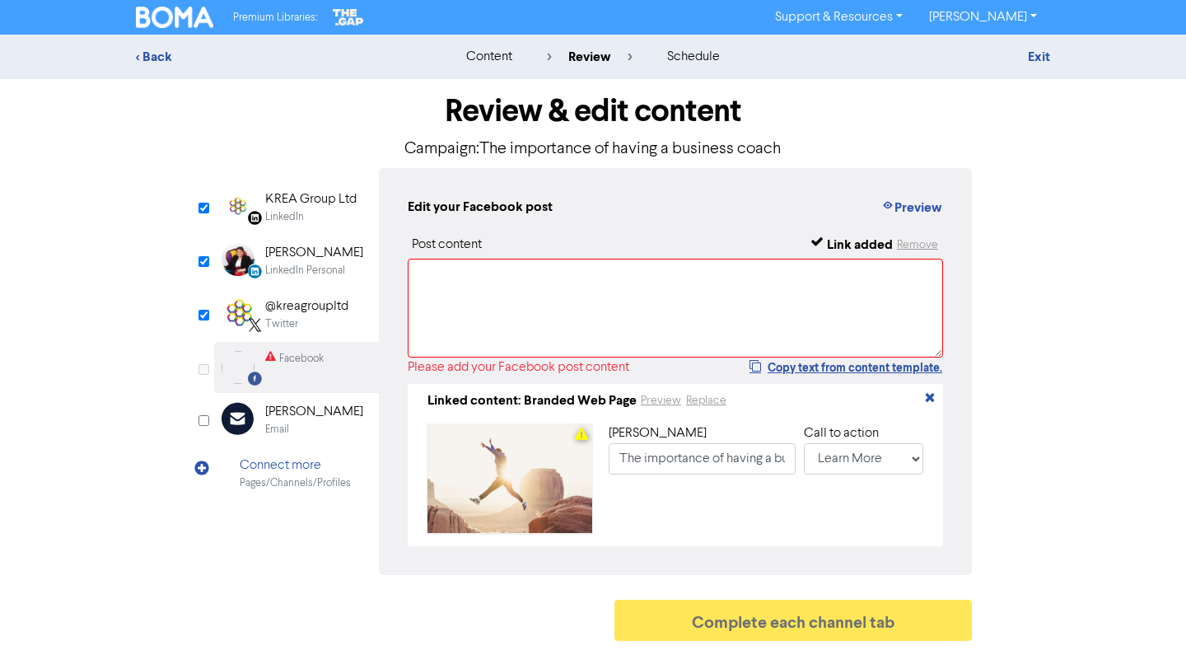
click at [204, 371] on input "checkbox" at bounding box center [204, 369] width 11 height 11
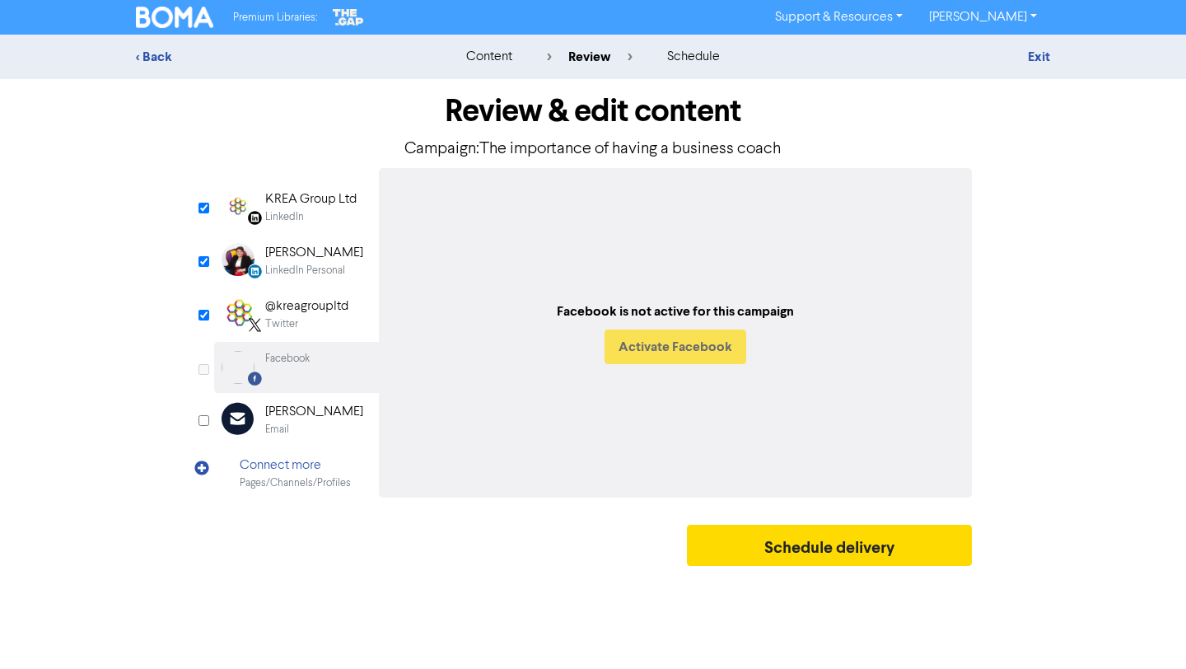
checkbox input "true"
select select "LEARN_MORE"
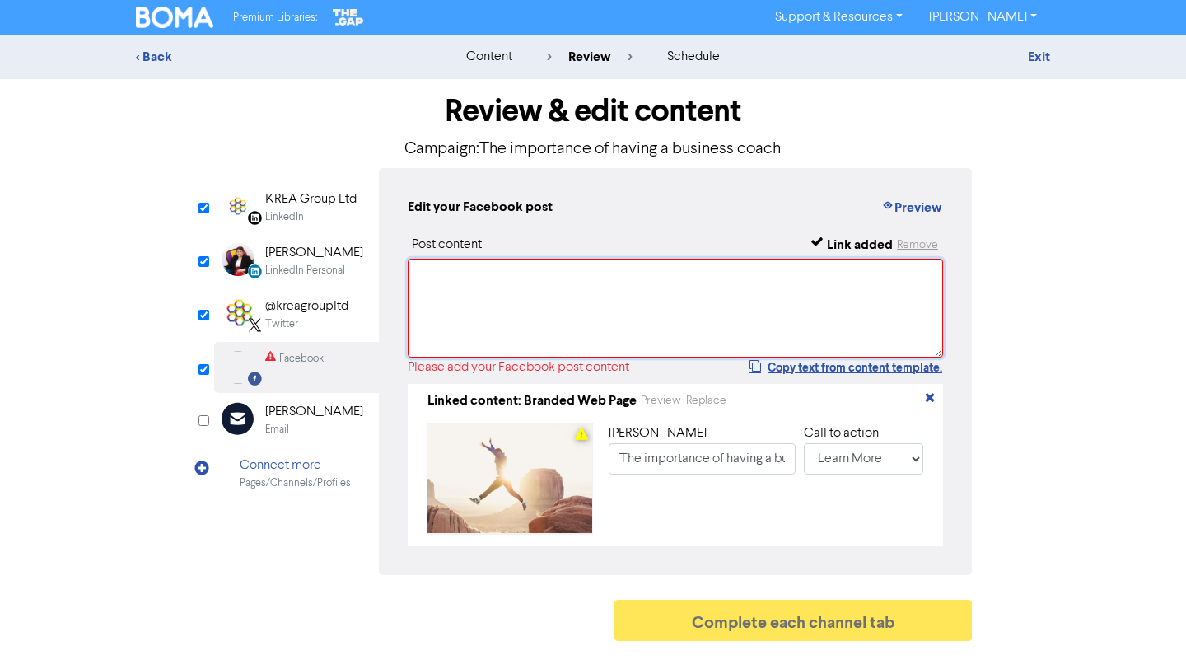
click at [470, 293] on textarea at bounding box center [676, 308] width 536 height 99
paste textarea "Want to achieve your true potential as a business owner? Business coaching help…"
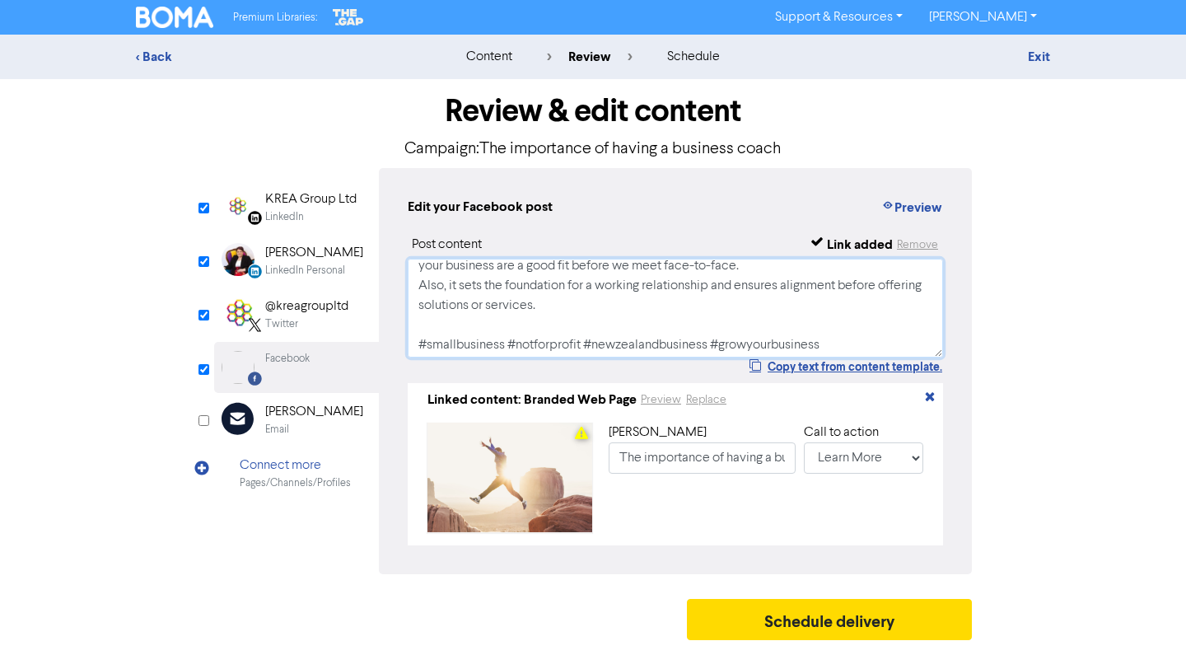
scroll to position [249, 0]
type textarea "Want to achieve your true potential as a business owner? Business coaching help…"
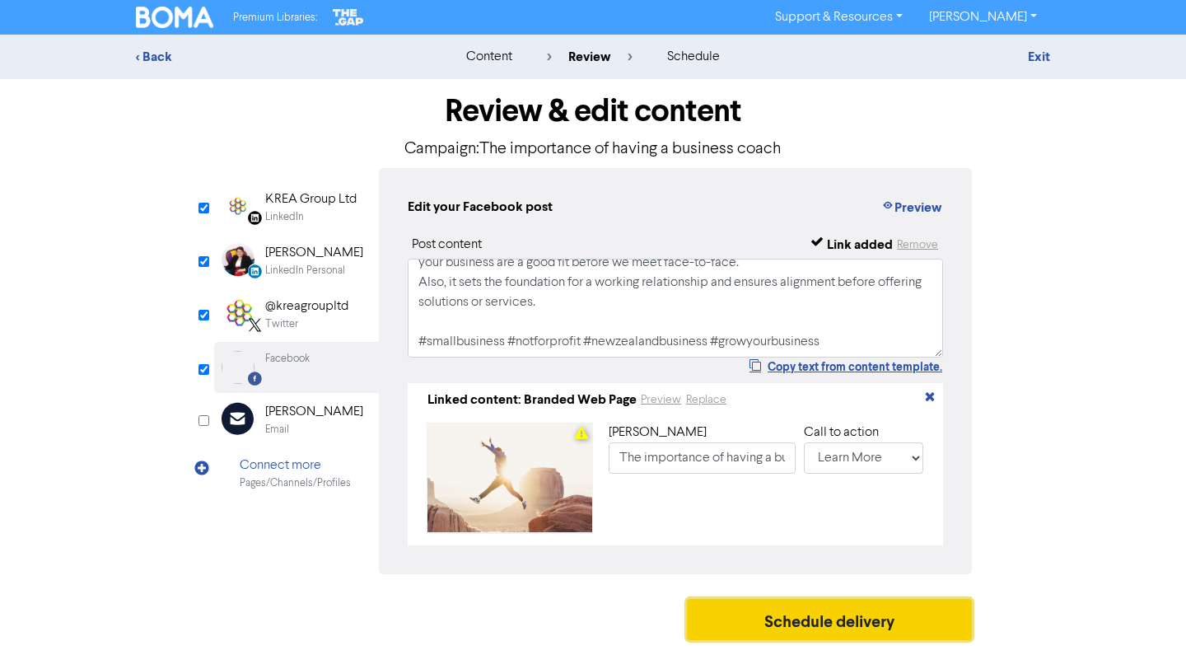
click at [828, 634] on button "Schedule delivery" at bounding box center [829, 619] width 285 height 41
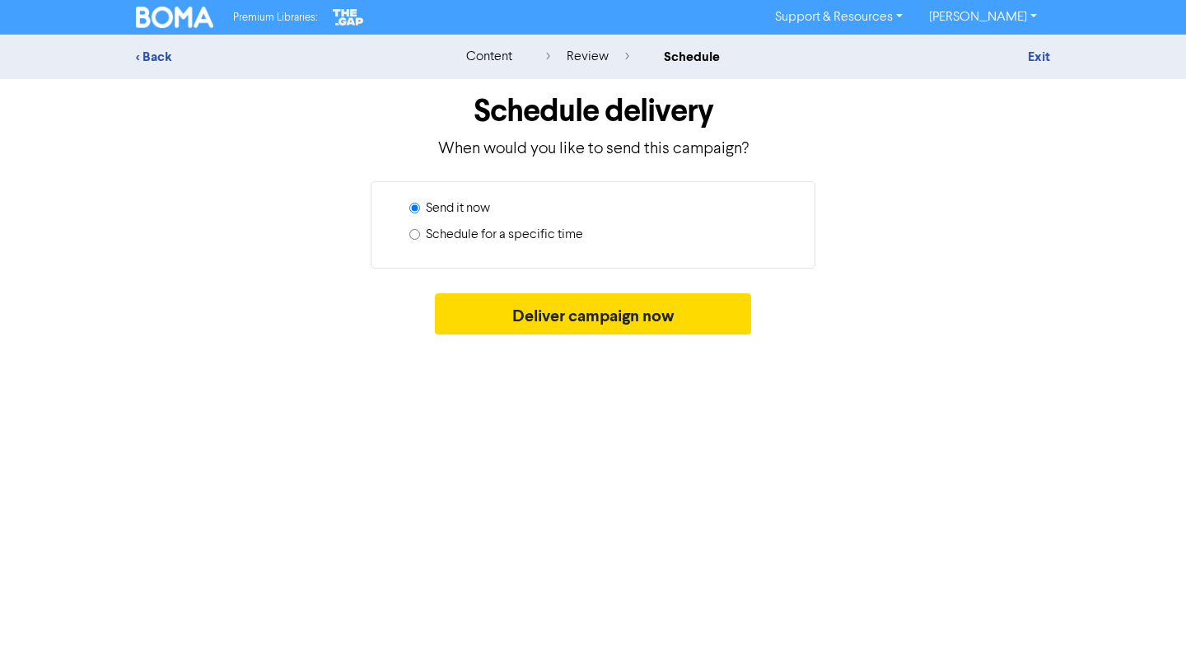
click at [543, 235] on label "Schedule for a specific time" at bounding box center [504, 235] width 157 height 20
click at [420, 235] on input "Schedule for a specific time" at bounding box center [414, 234] width 11 height 11
radio input "true"
radio input "false"
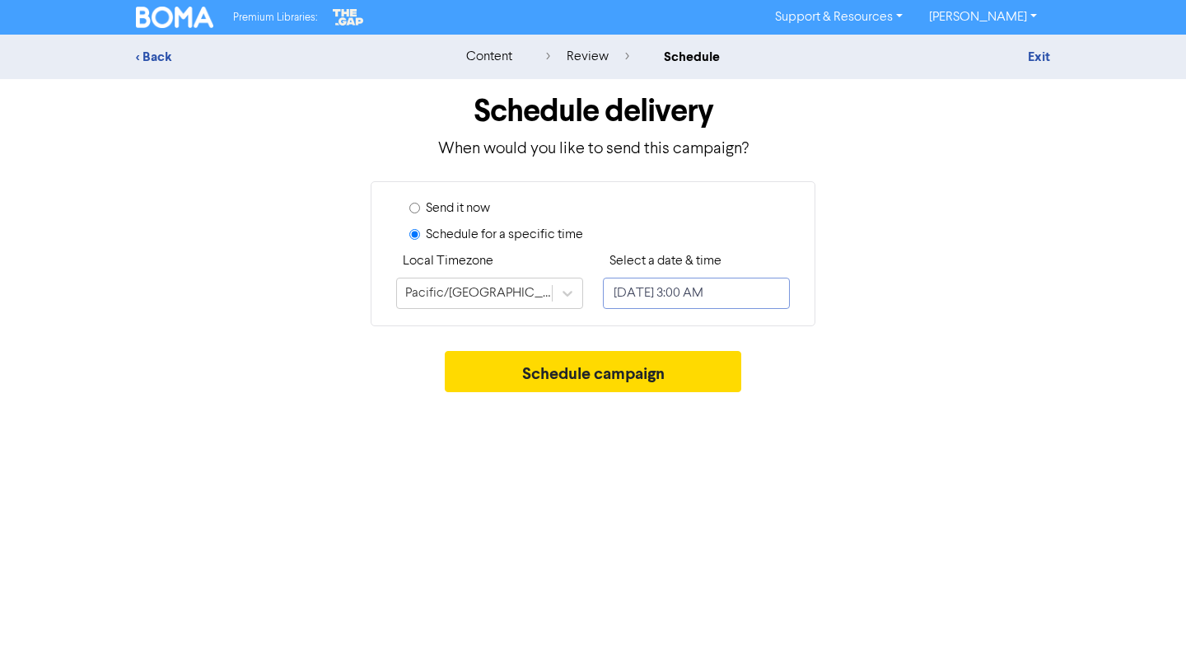
click at [656, 297] on input "[DATE] 3:00 AM" at bounding box center [696, 293] width 187 height 31
select select "8"
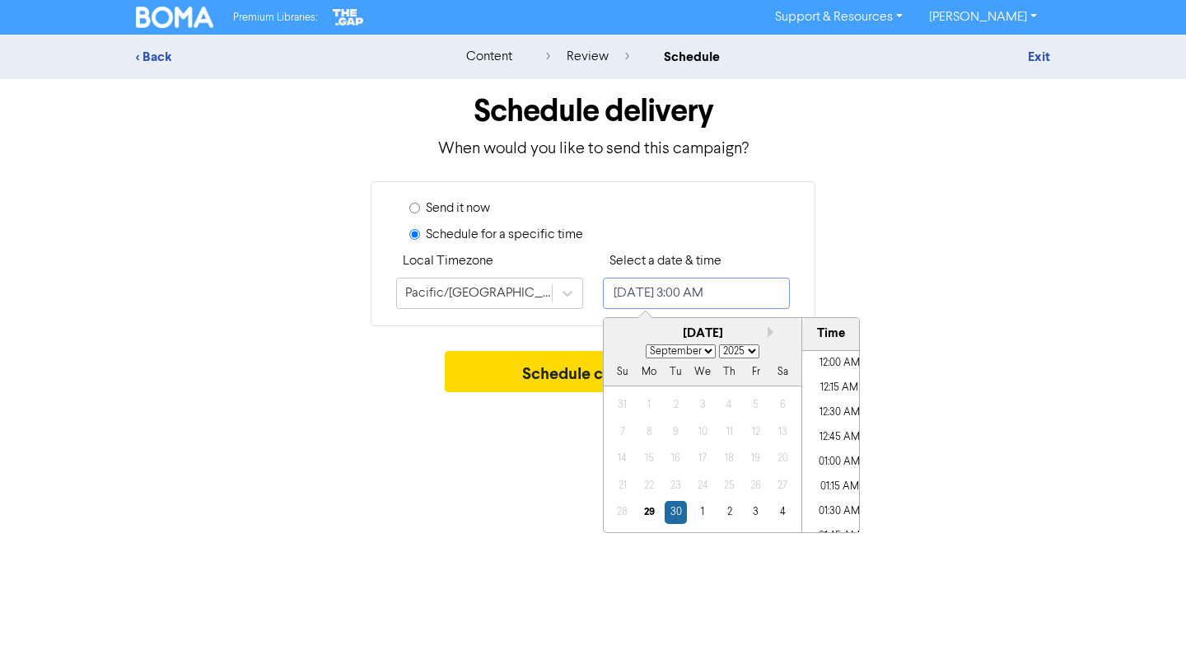
scroll to position [218, 0]
click at [760, 512] on div "3" at bounding box center [756, 512] width 22 height 22
type input "October 3, 2025 3:00 AM"
select select "9"
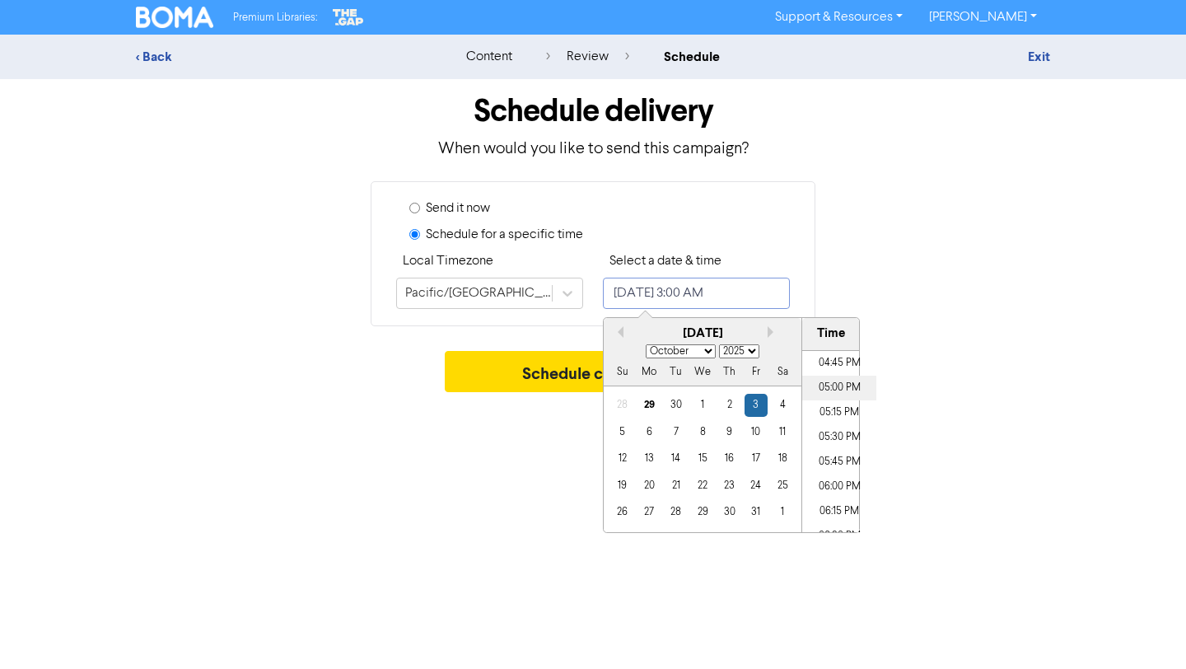
click at [844, 383] on li "05:00 PM" at bounding box center [840, 388] width 74 height 25
type input "October 3, 2025 5:00 PM"
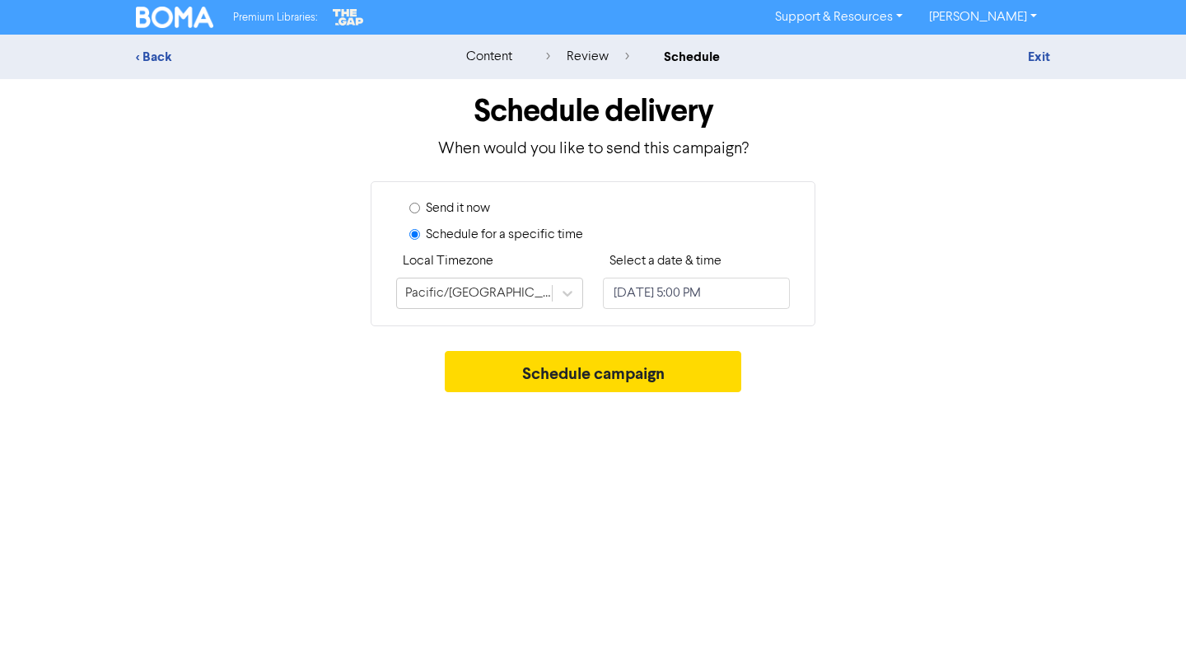
click at [966, 320] on div "Send it now Schedule for a specific time Local Timezone Pacific/Auckland Select…" at bounding box center [593, 253] width 939 height 145
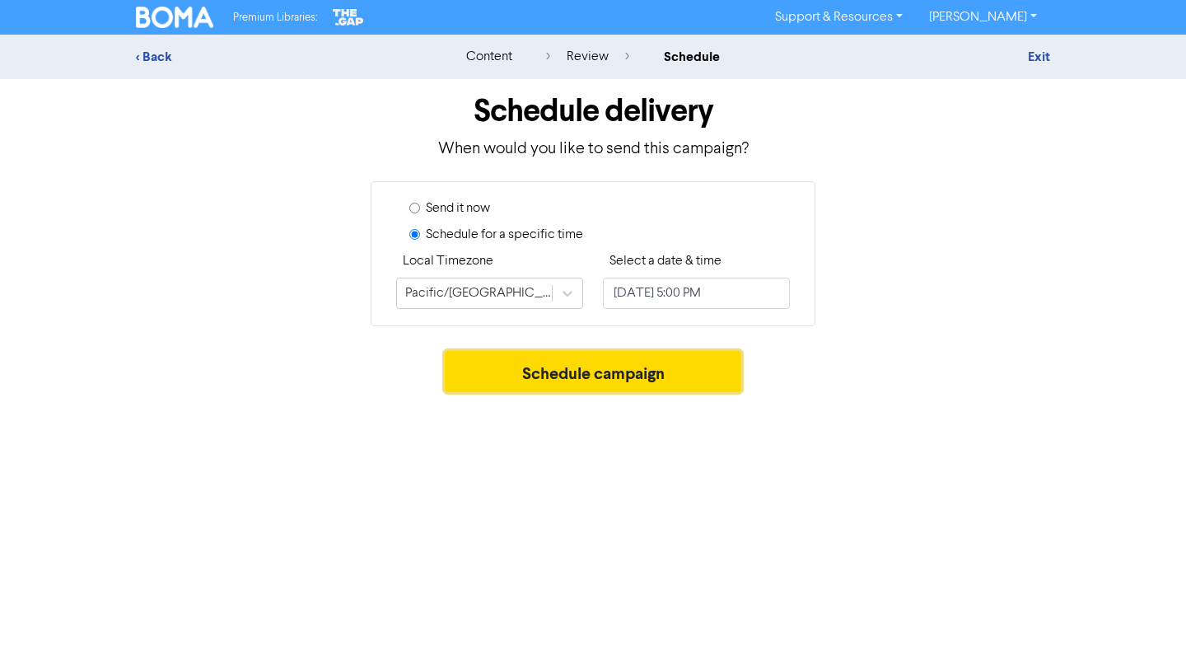
click at [675, 381] on button "Schedule campaign" at bounding box center [593, 371] width 297 height 41
